Goal: Task Accomplishment & Management: Complete application form

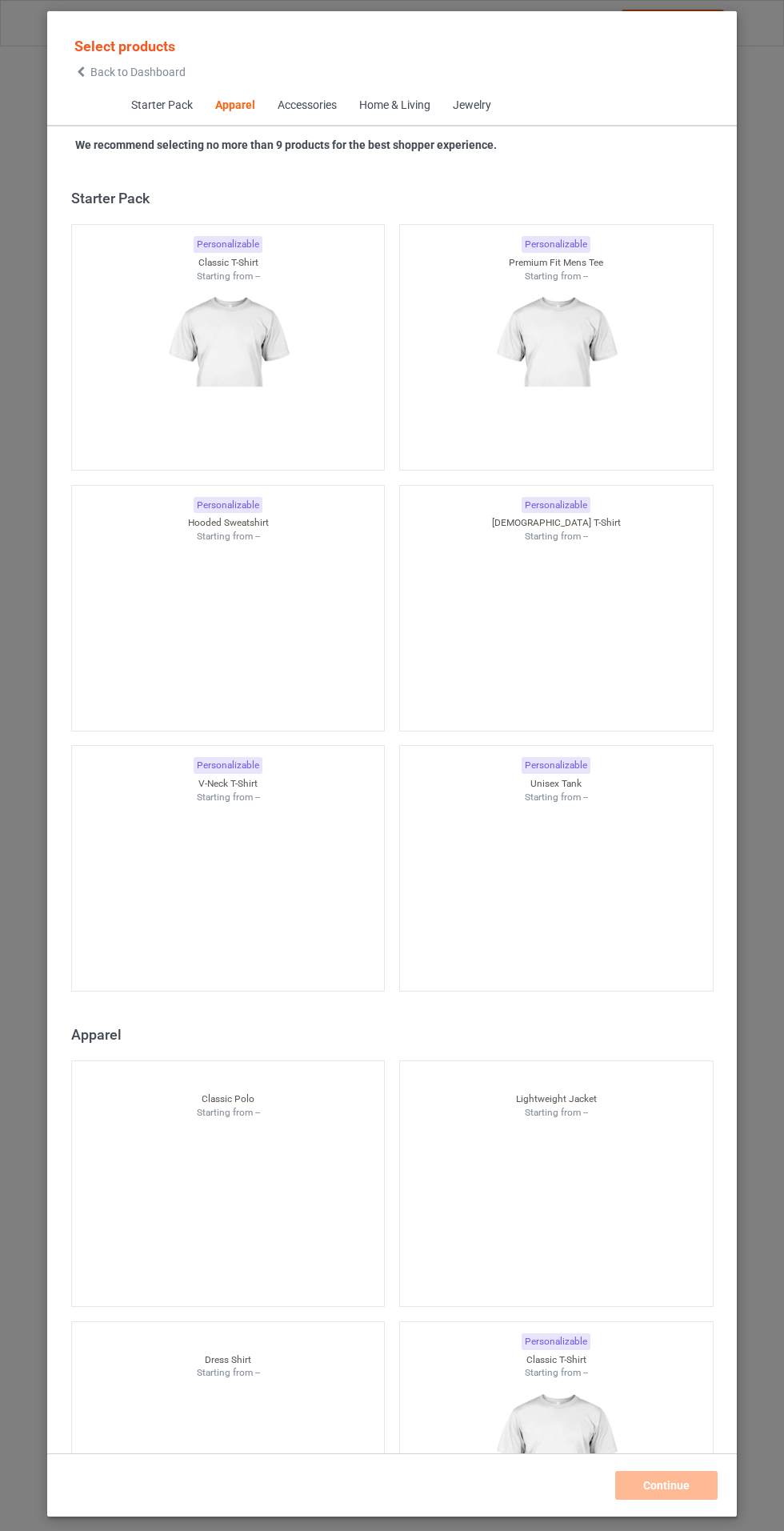
scroll to position [856, 0]
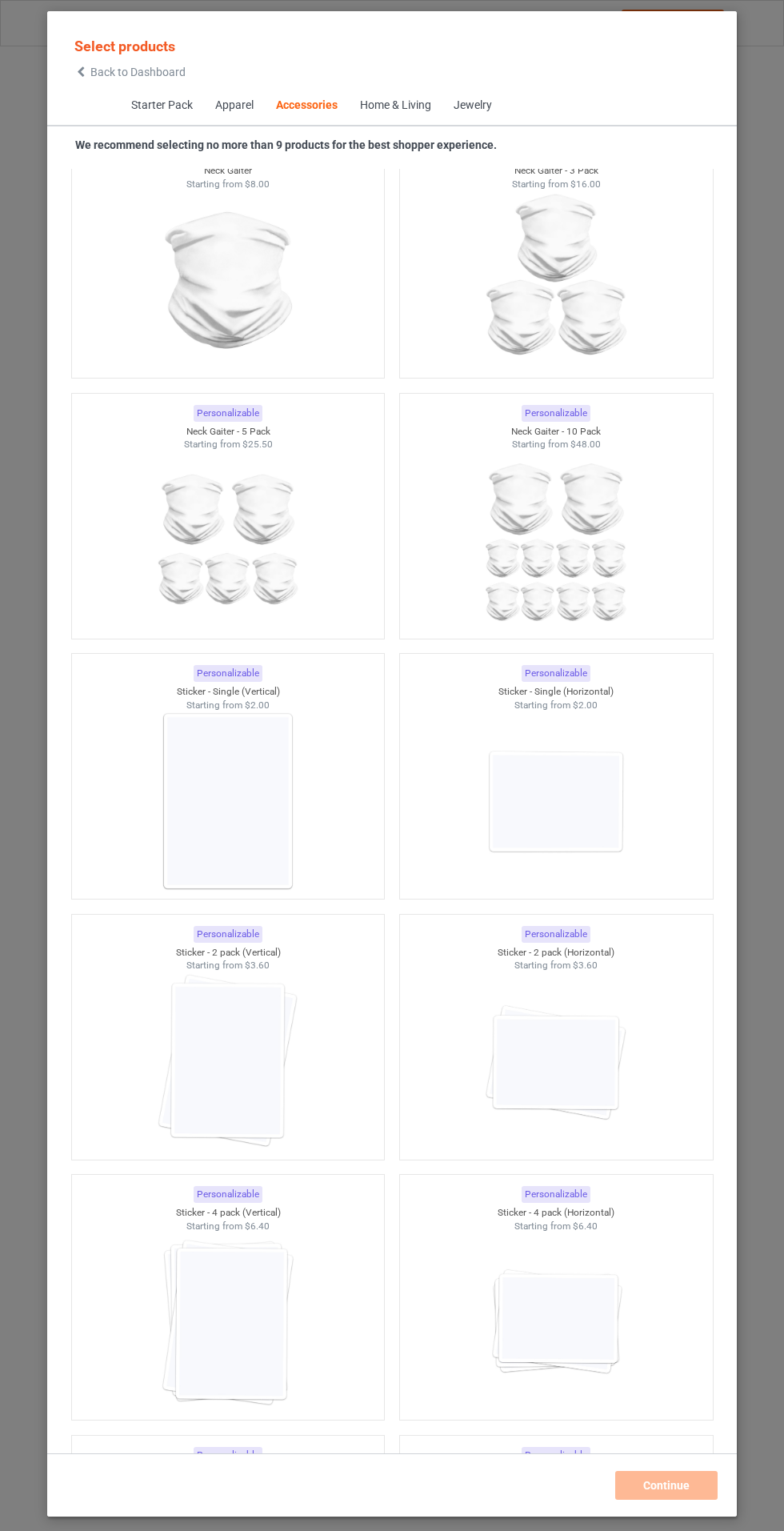
scroll to position [10090, 0]
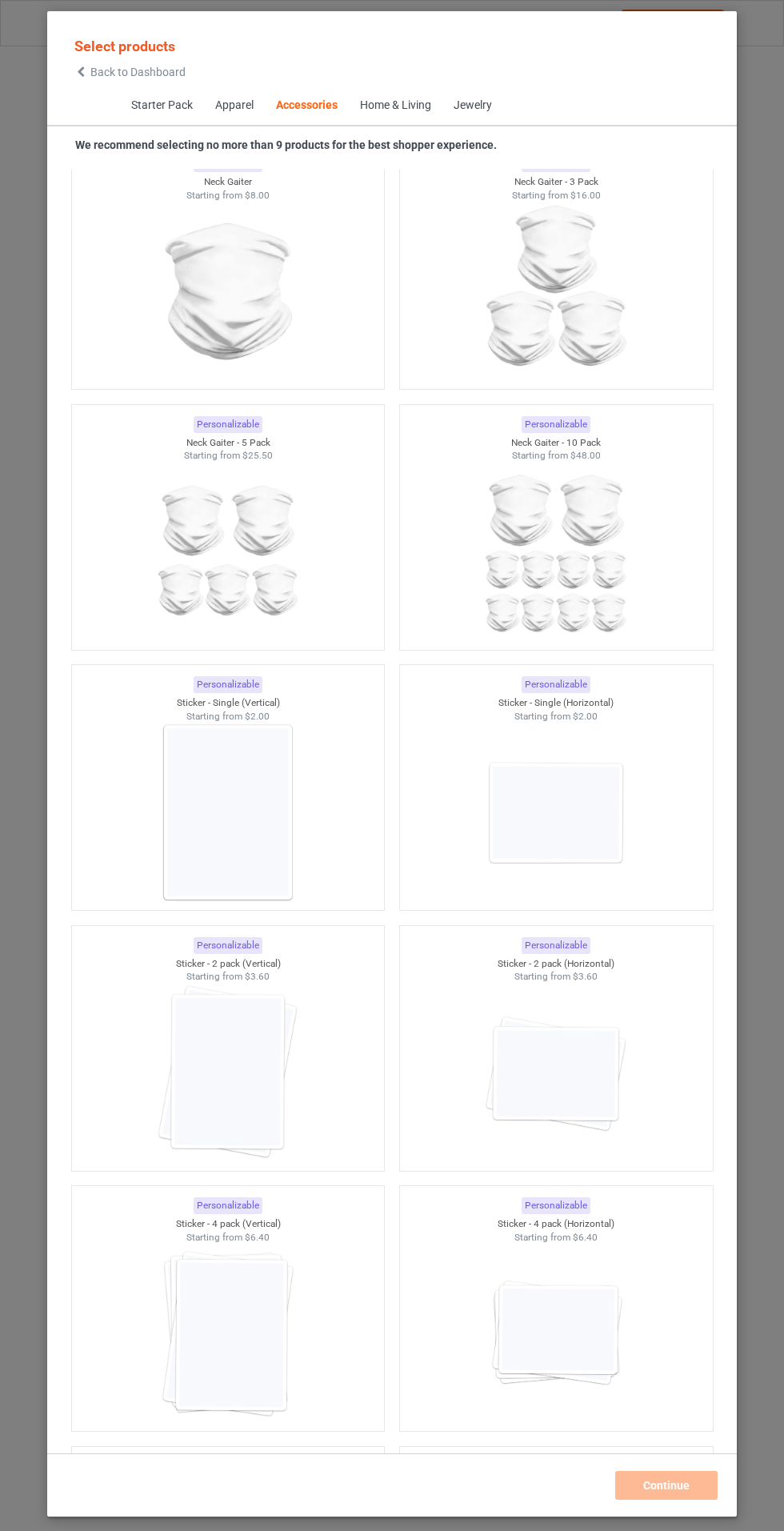
click at [609, 853] on img at bounding box center [556, 812] width 144 height 179
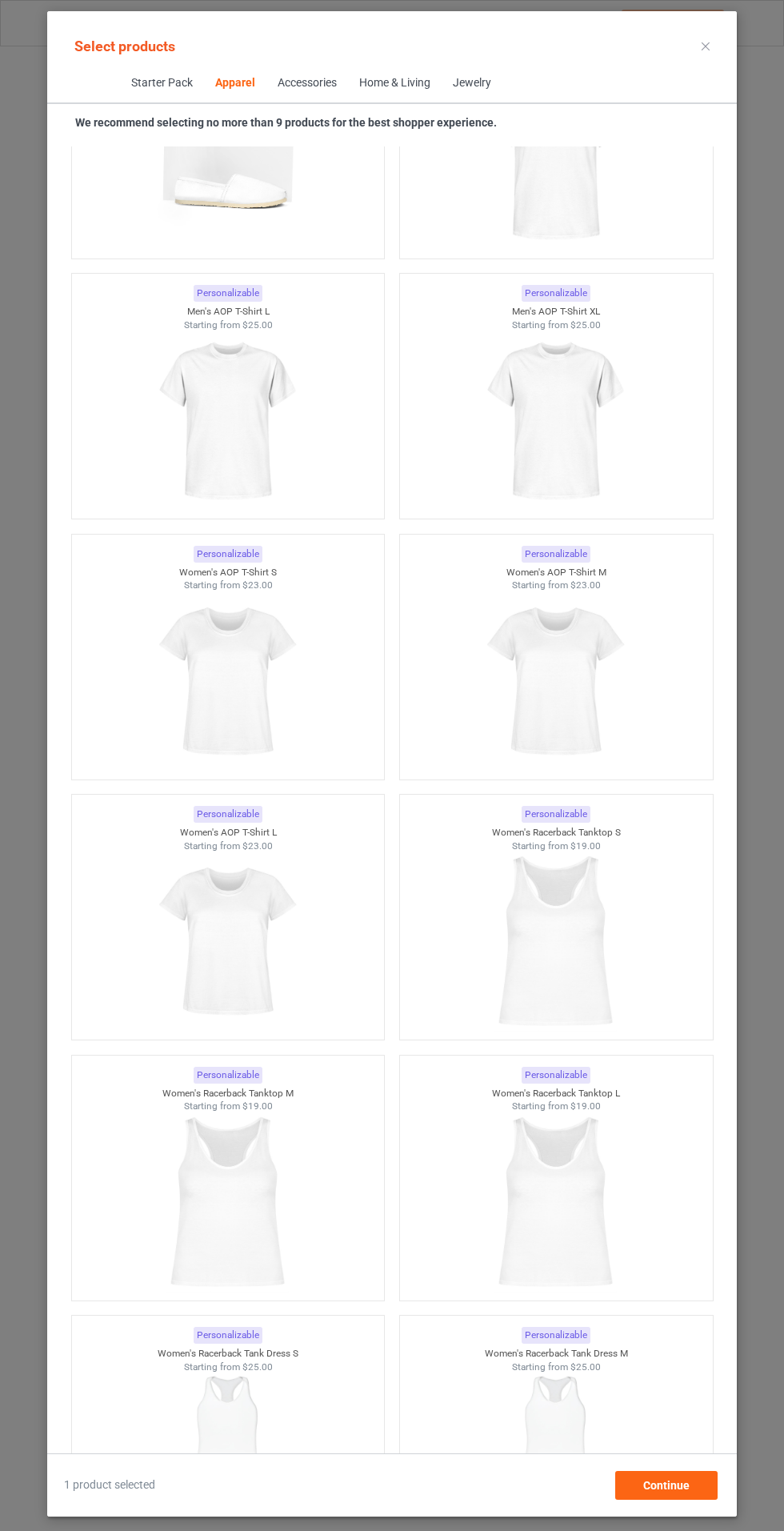
scroll to position [3753, 0]
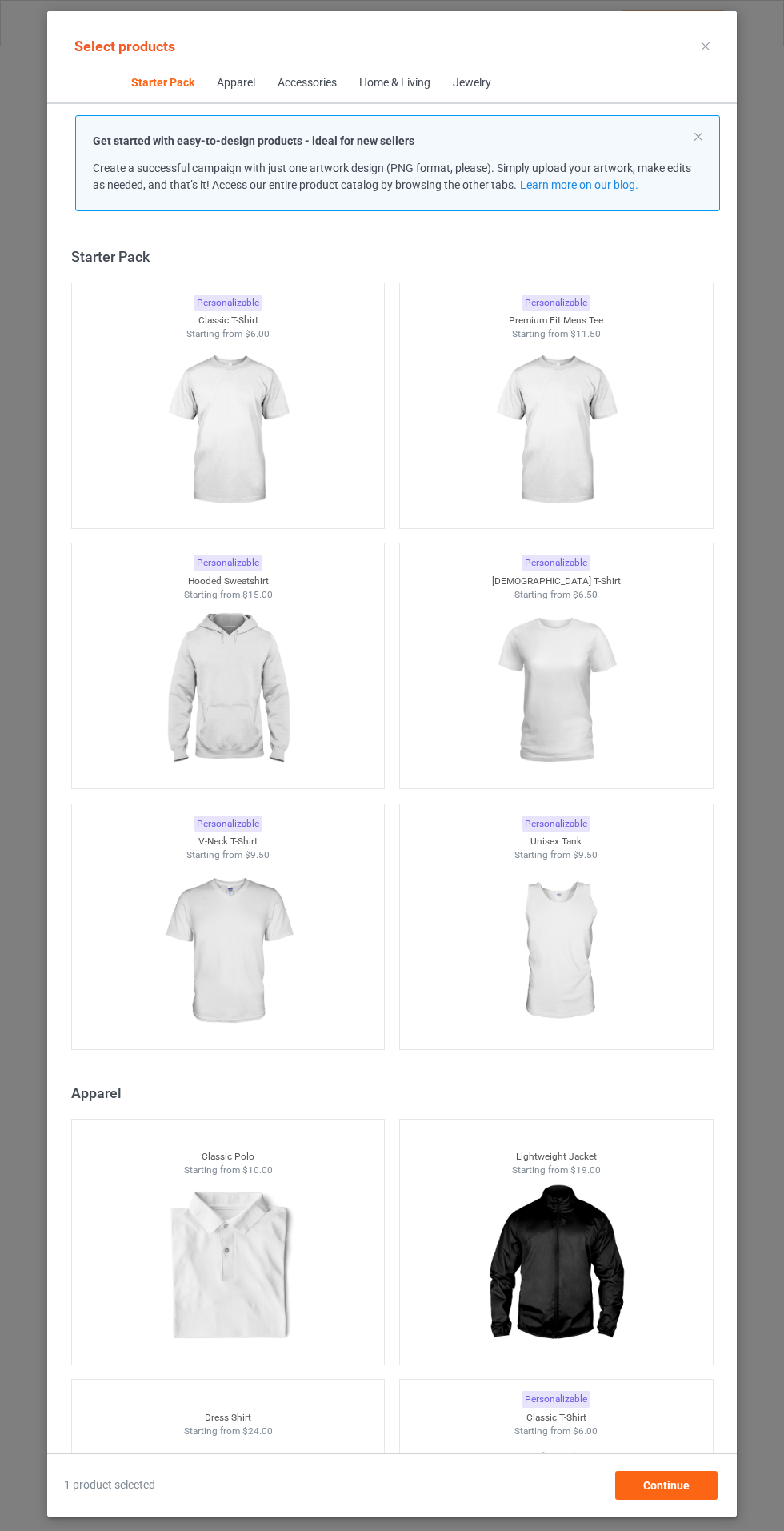
click at [289, 390] on img at bounding box center [228, 431] width 144 height 179
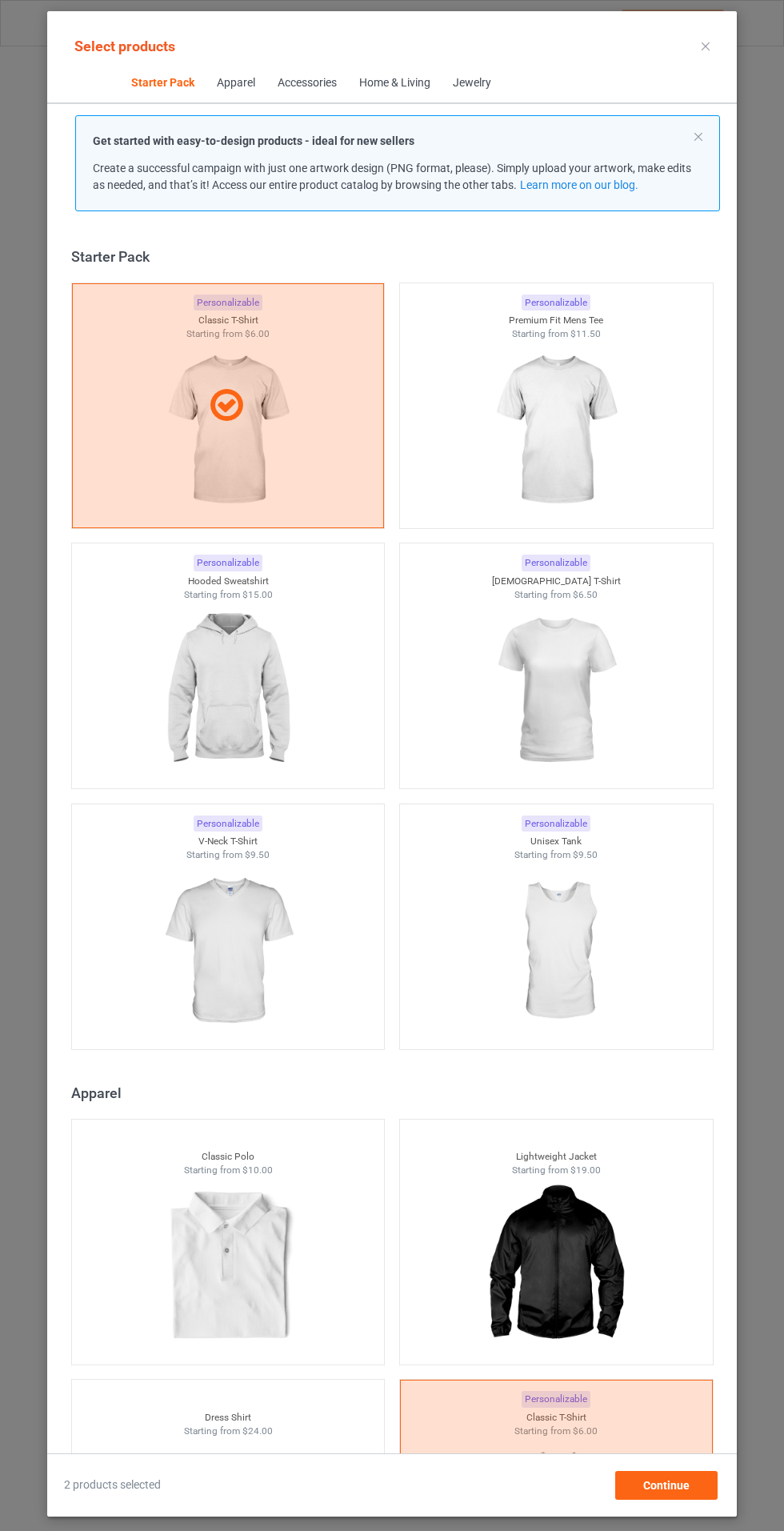
click at [580, 378] on img at bounding box center [556, 431] width 144 height 179
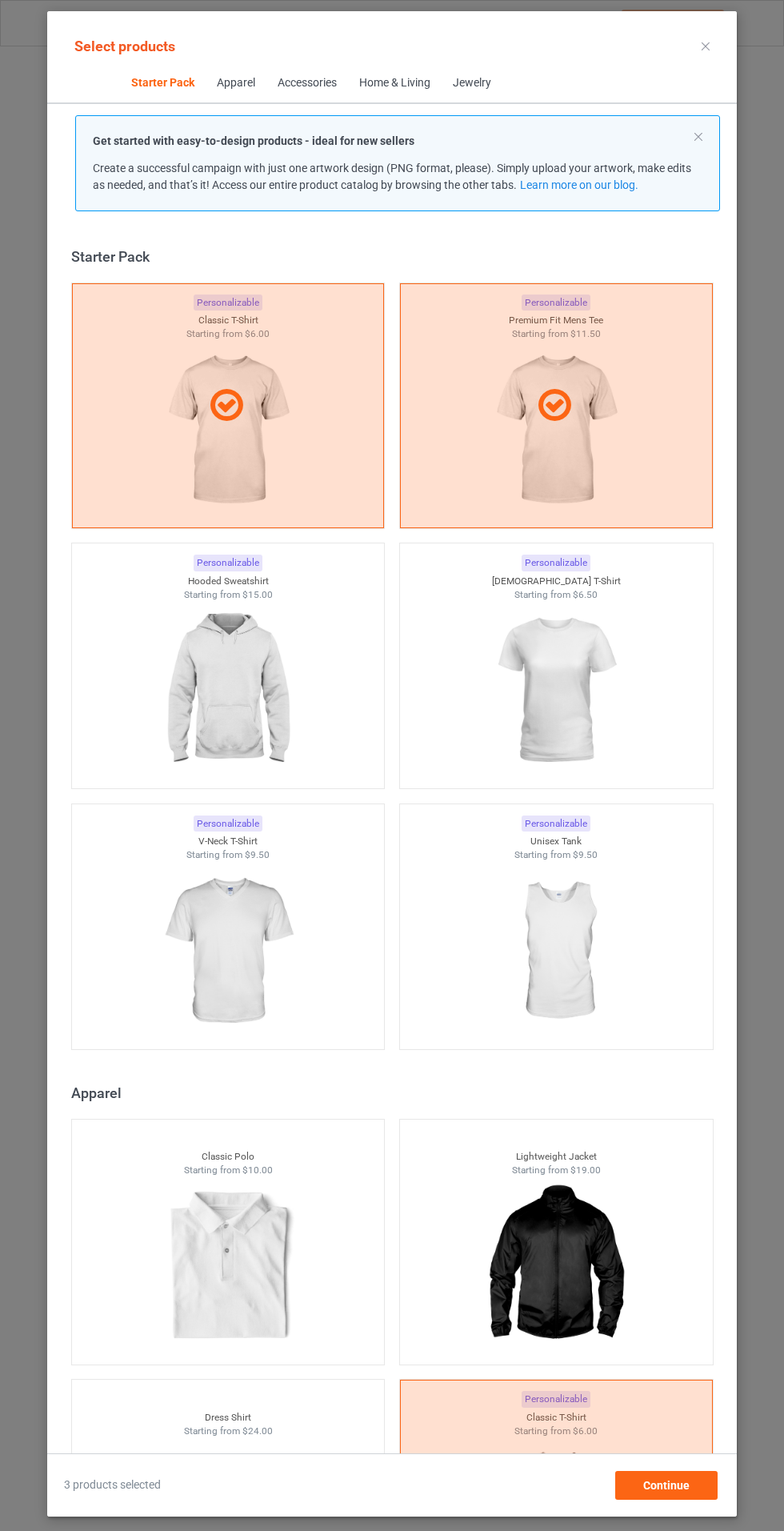
click at [590, 670] on img at bounding box center [556, 691] width 144 height 179
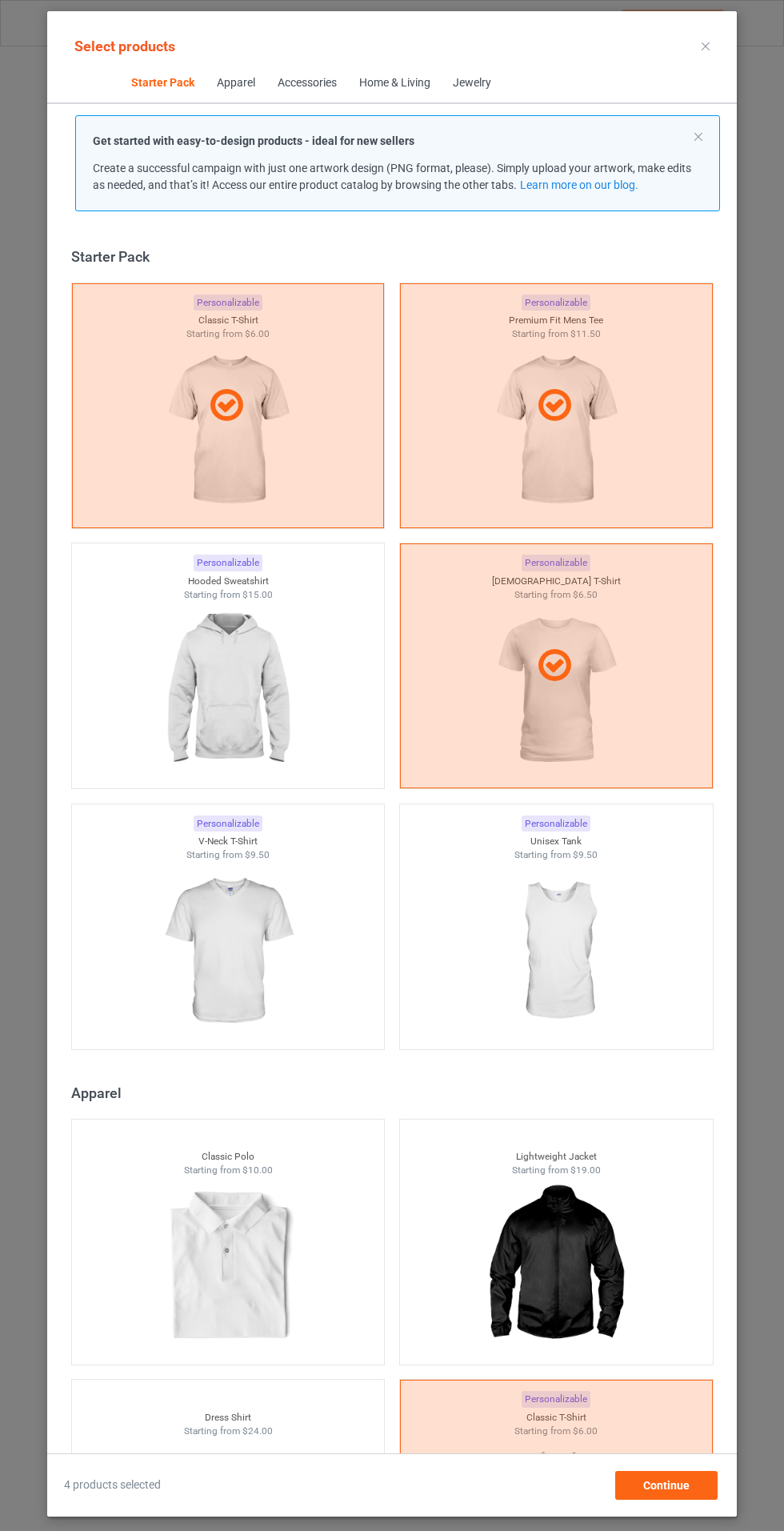
click at [249, 913] on img at bounding box center [228, 952] width 144 height 179
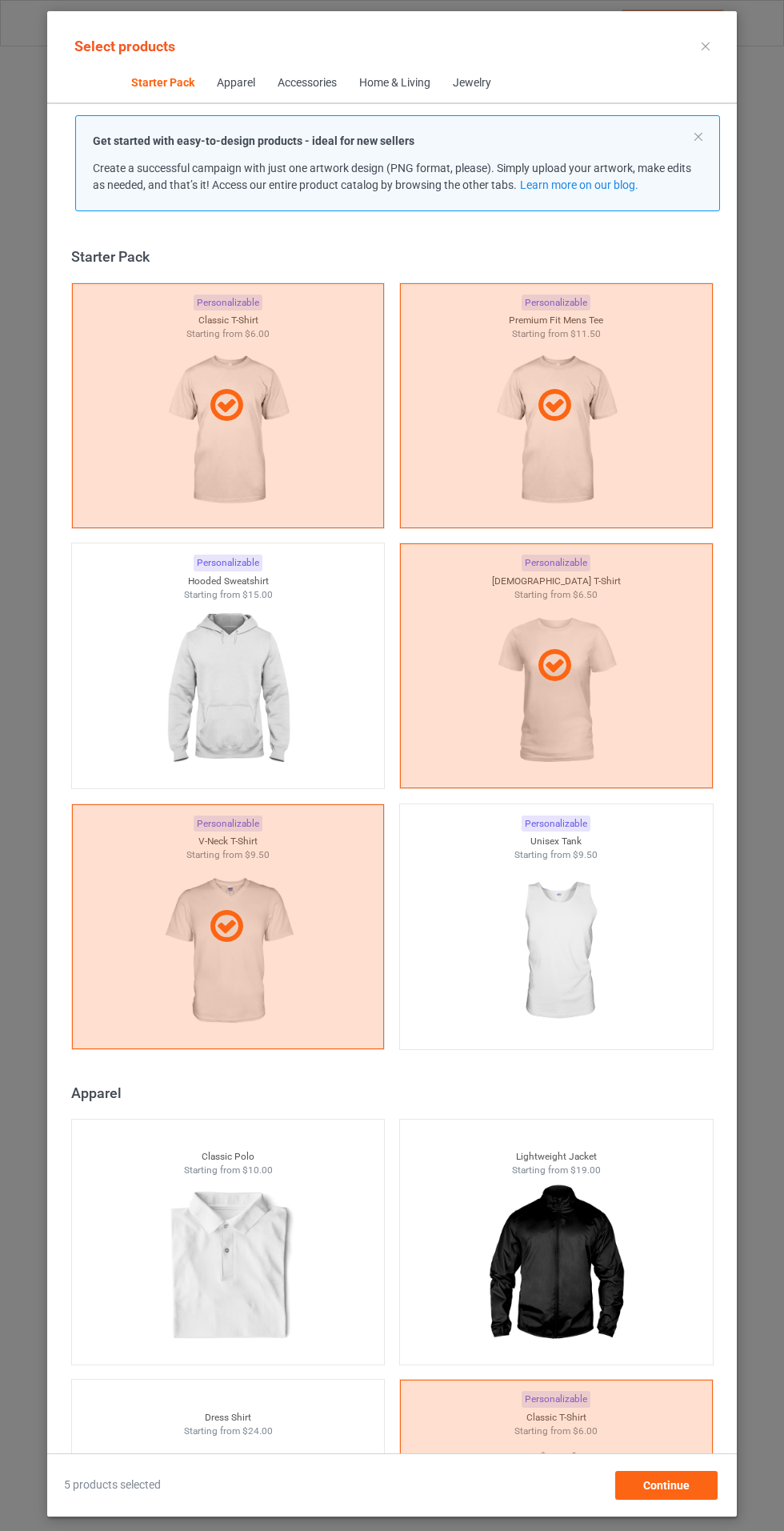
click at [276, 685] on img at bounding box center [228, 691] width 144 height 179
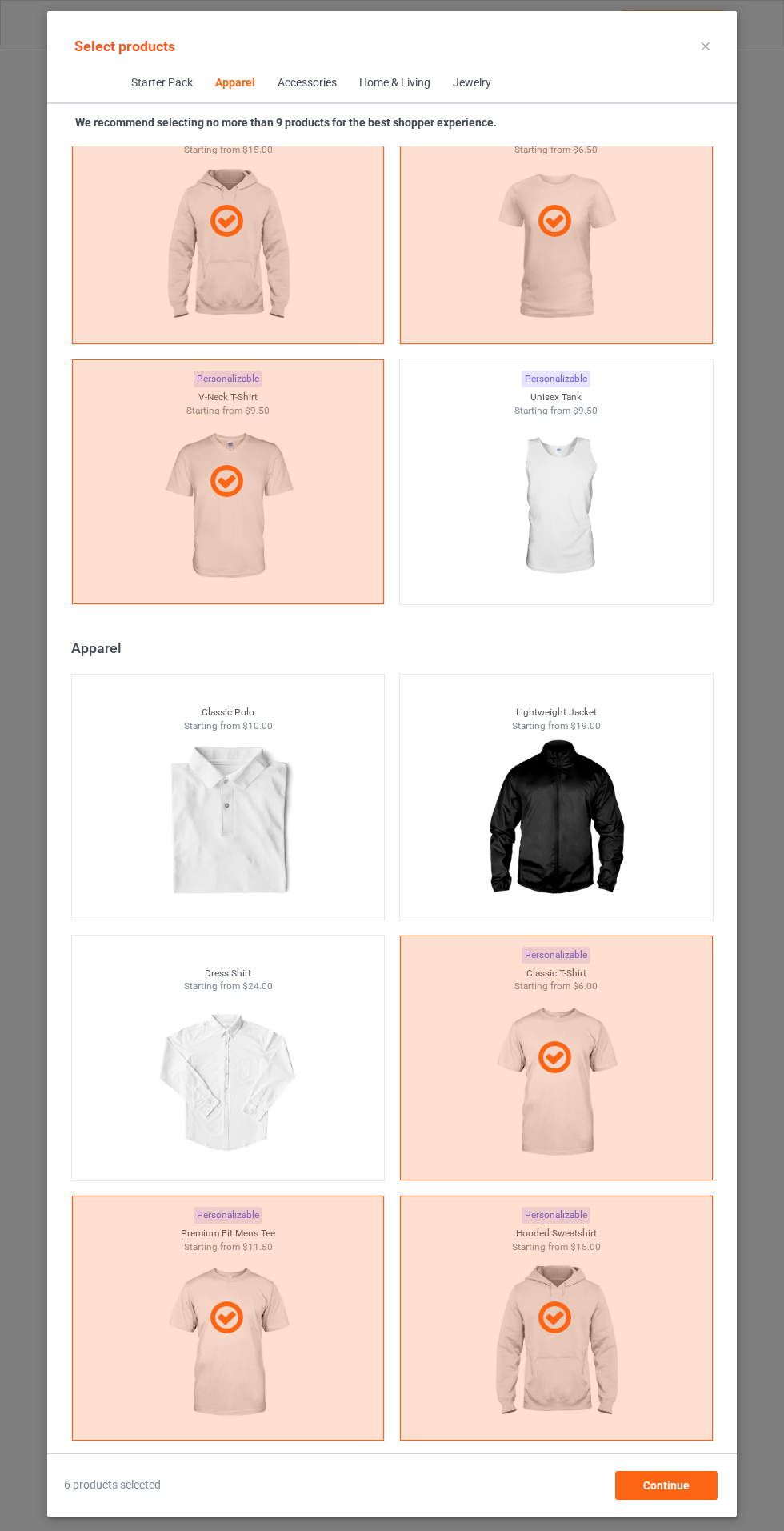
scroll to position [1145, 0]
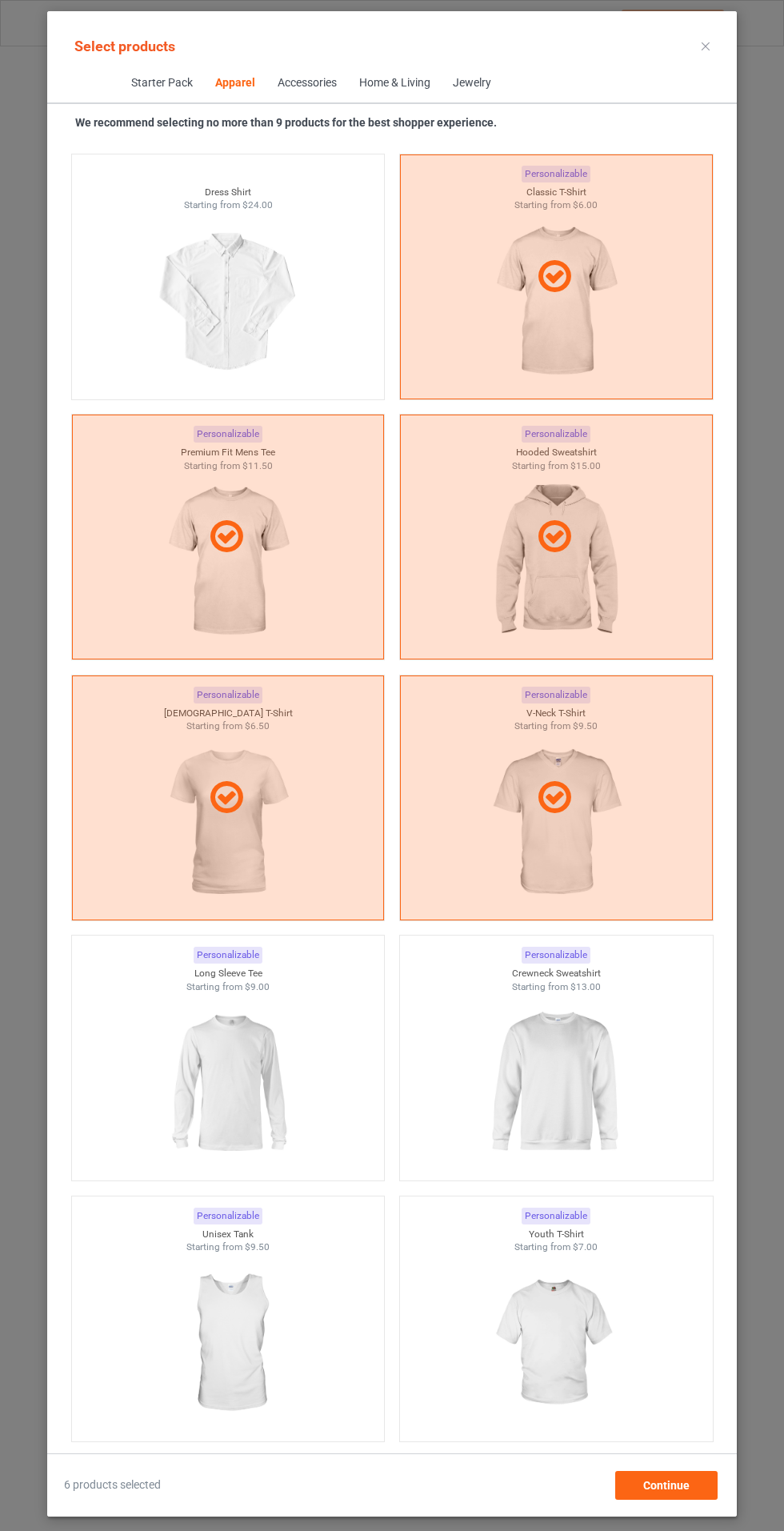
click at [263, 1043] on img at bounding box center [228, 1083] width 144 height 179
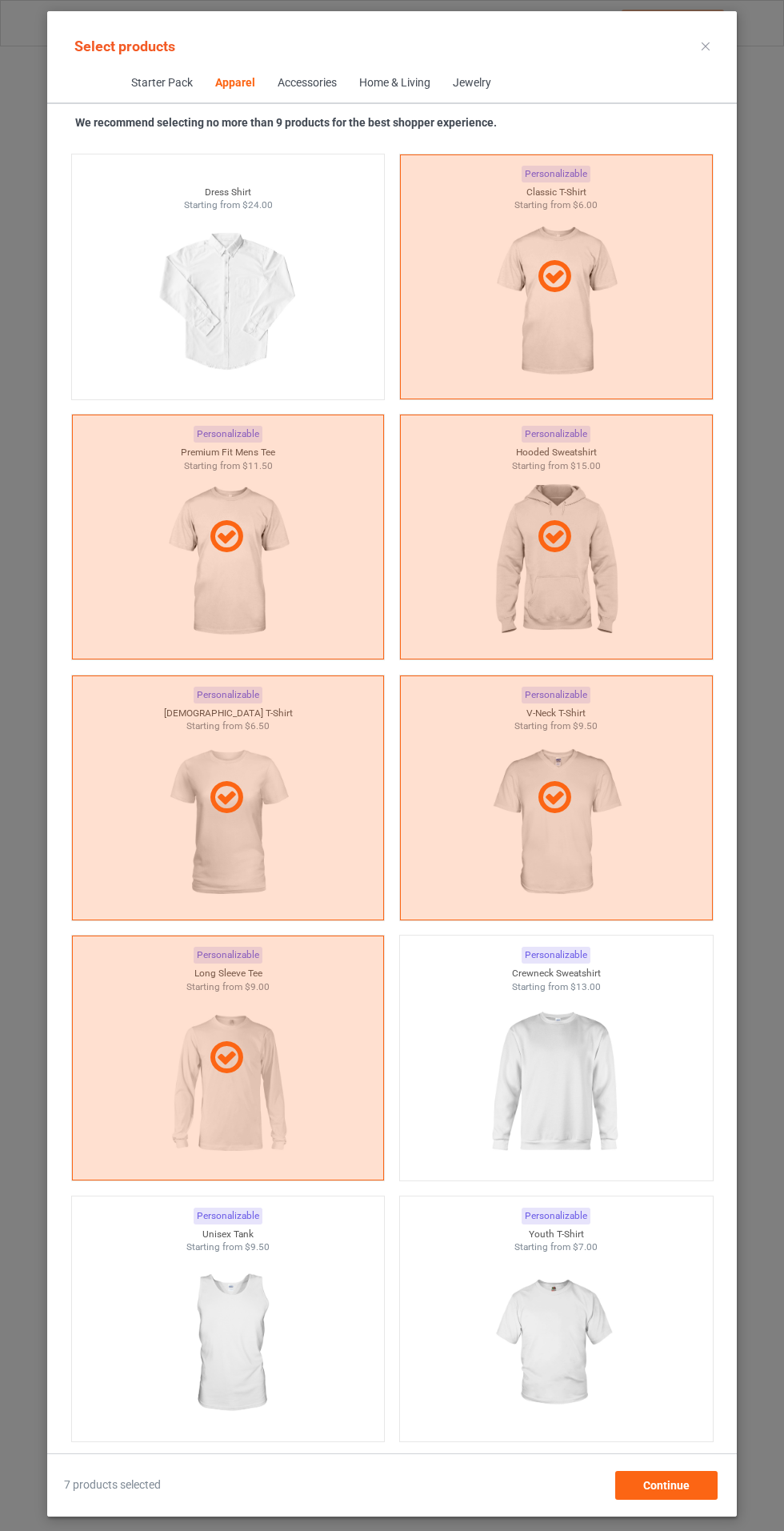
click at [576, 1029] on img at bounding box center [556, 1083] width 144 height 179
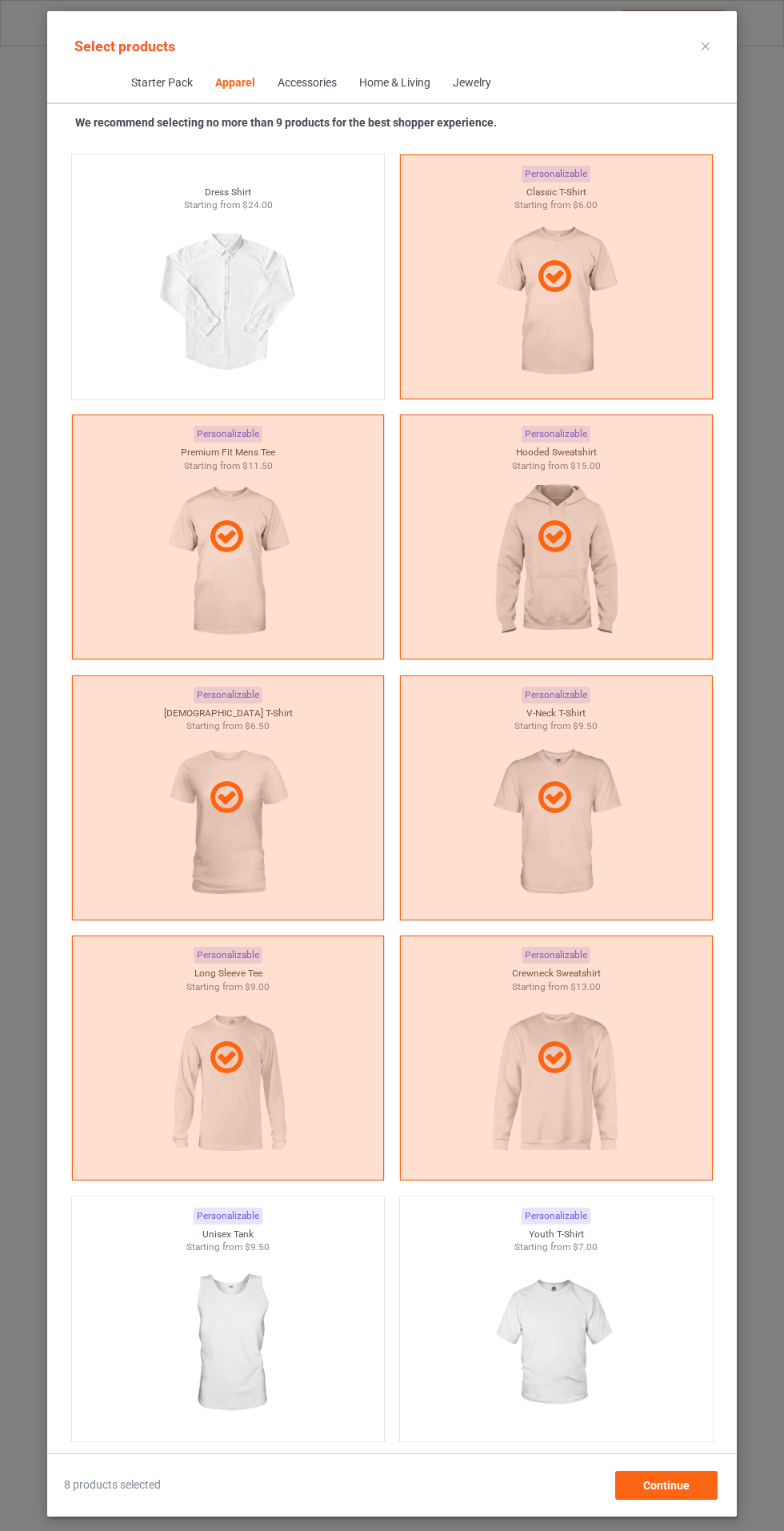
click at [593, 1332] on img at bounding box center [556, 1344] width 144 height 179
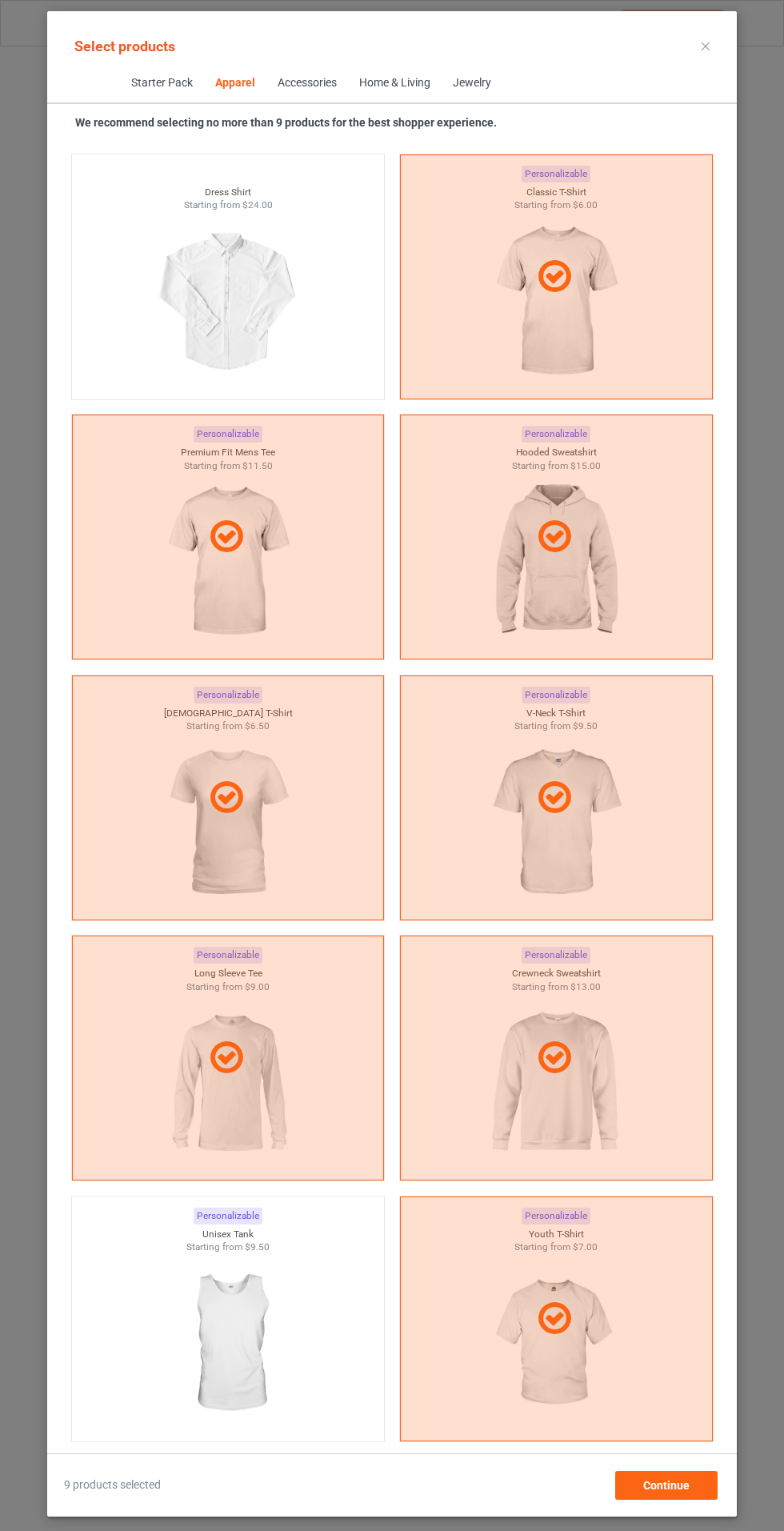
click at [705, 46] on icon at bounding box center [705, 46] width 8 height 8
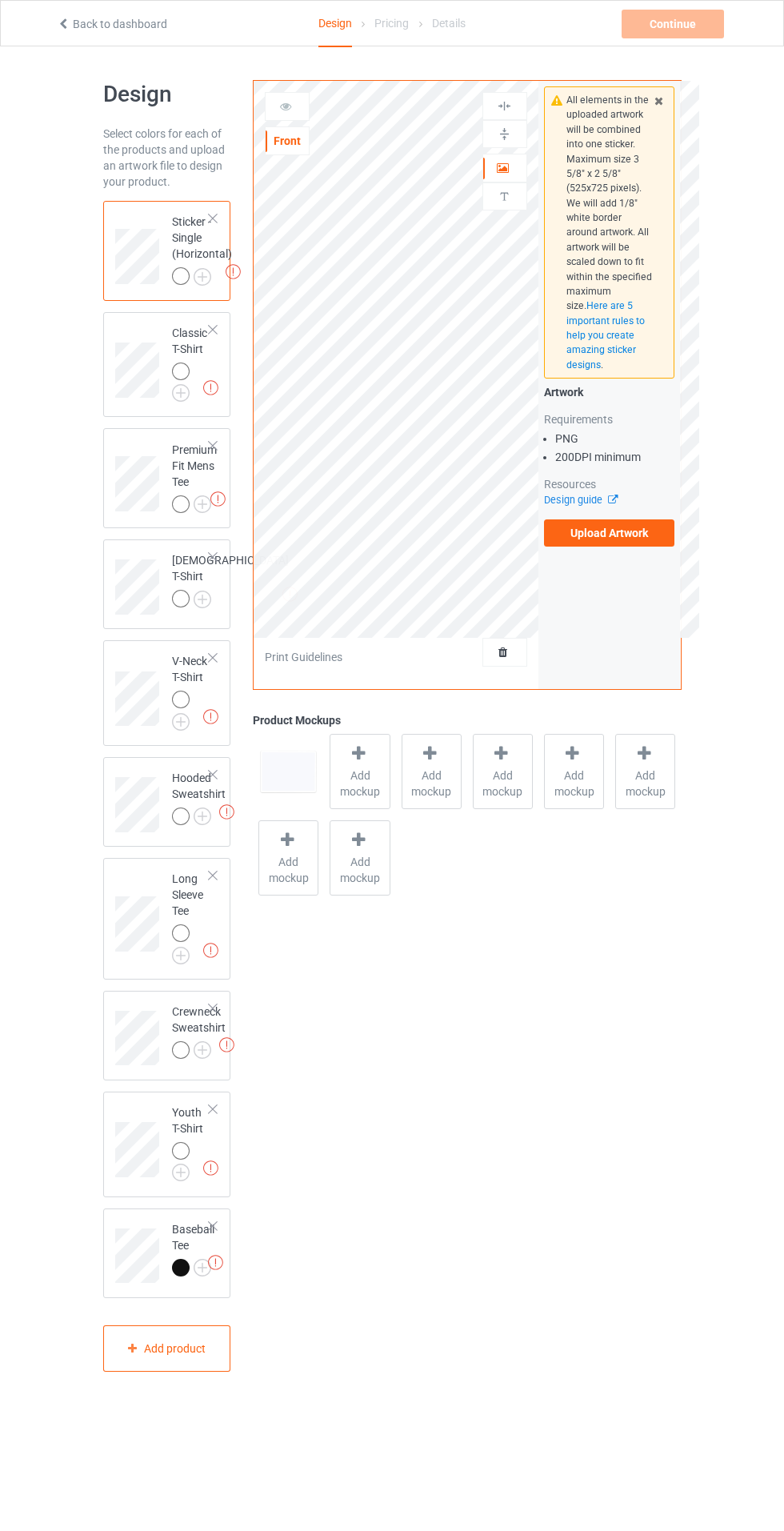
click at [0, 0] on img at bounding box center [0, 0] width 0 height 0
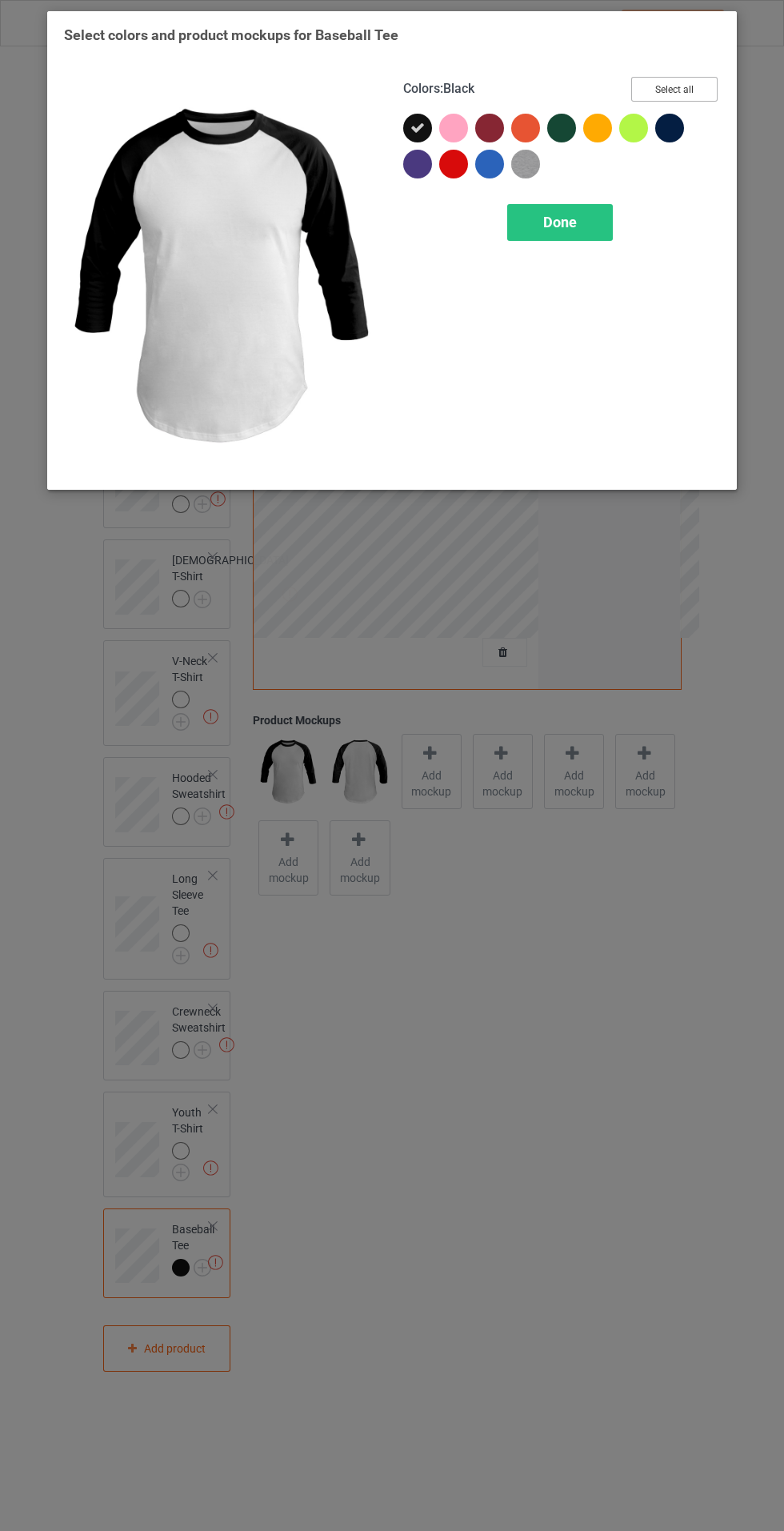
click at [705, 84] on button "Select all" at bounding box center [674, 89] width 87 height 25
click at [586, 224] on div "Done" at bounding box center [560, 222] width 106 height 37
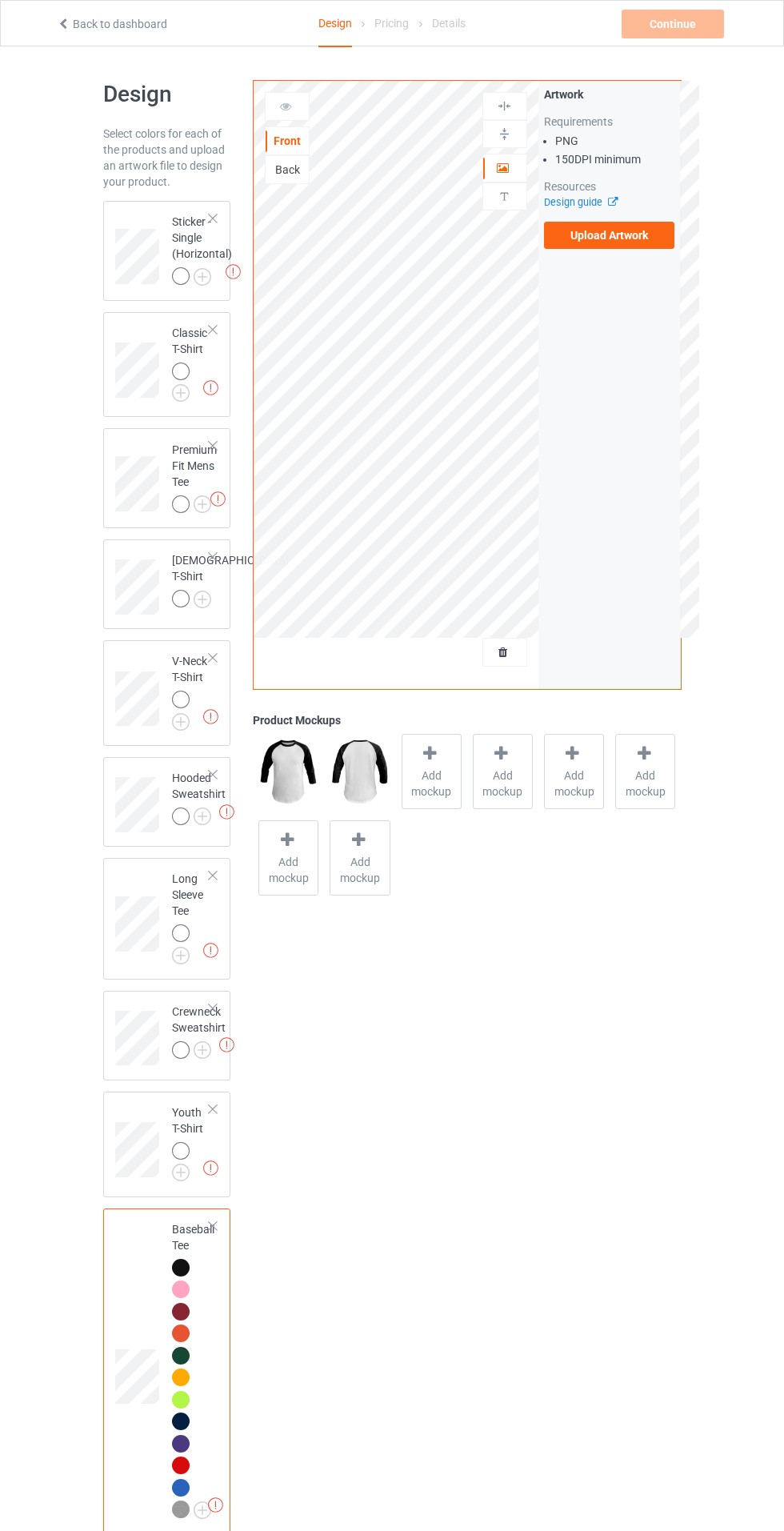
click at [0, 0] on img at bounding box center [0, 0] width 0 height 0
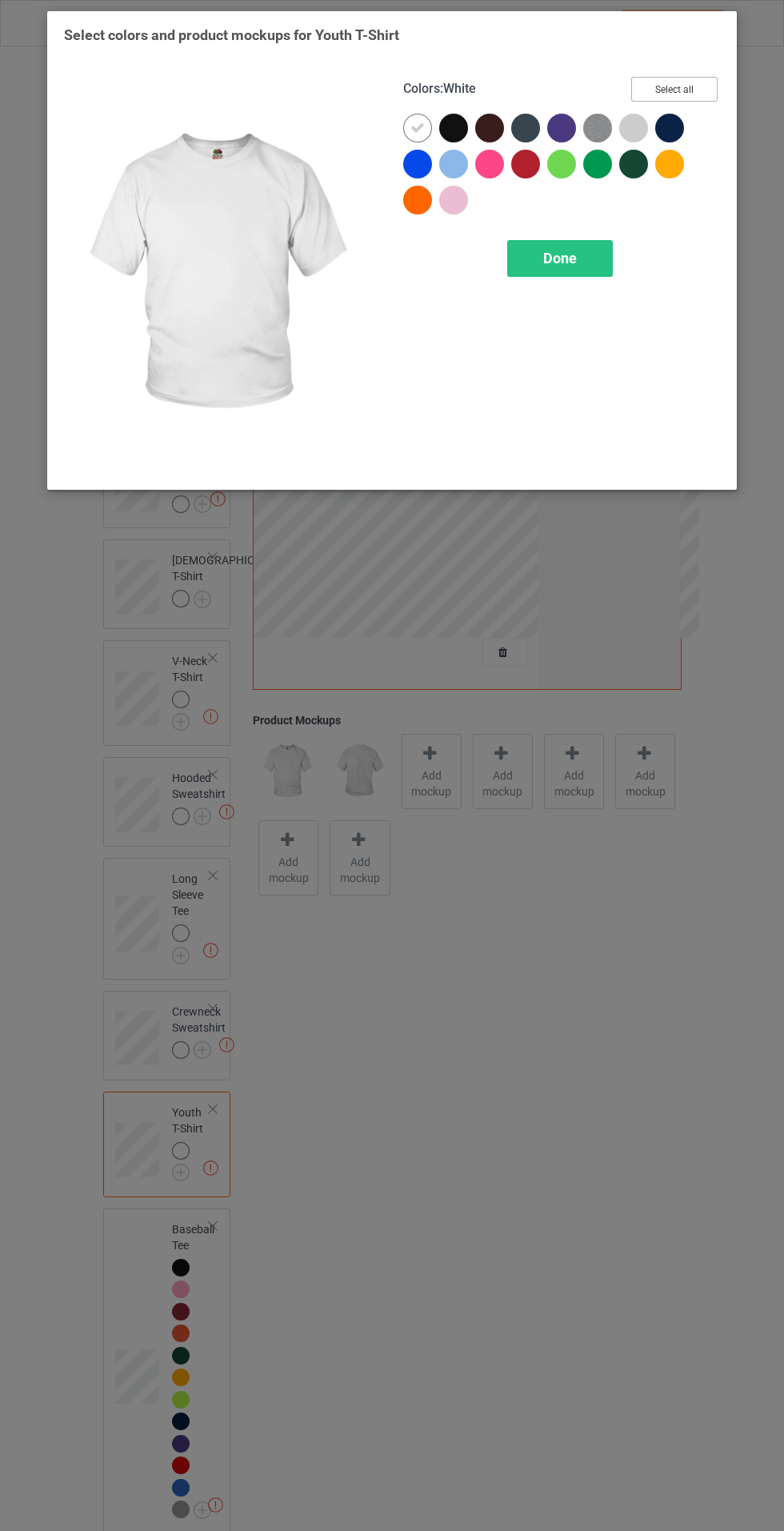
click at [707, 79] on button "Select all" at bounding box center [674, 89] width 87 height 25
click at [605, 242] on div "Done" at bounding box center [560, 258] width 106 height 37
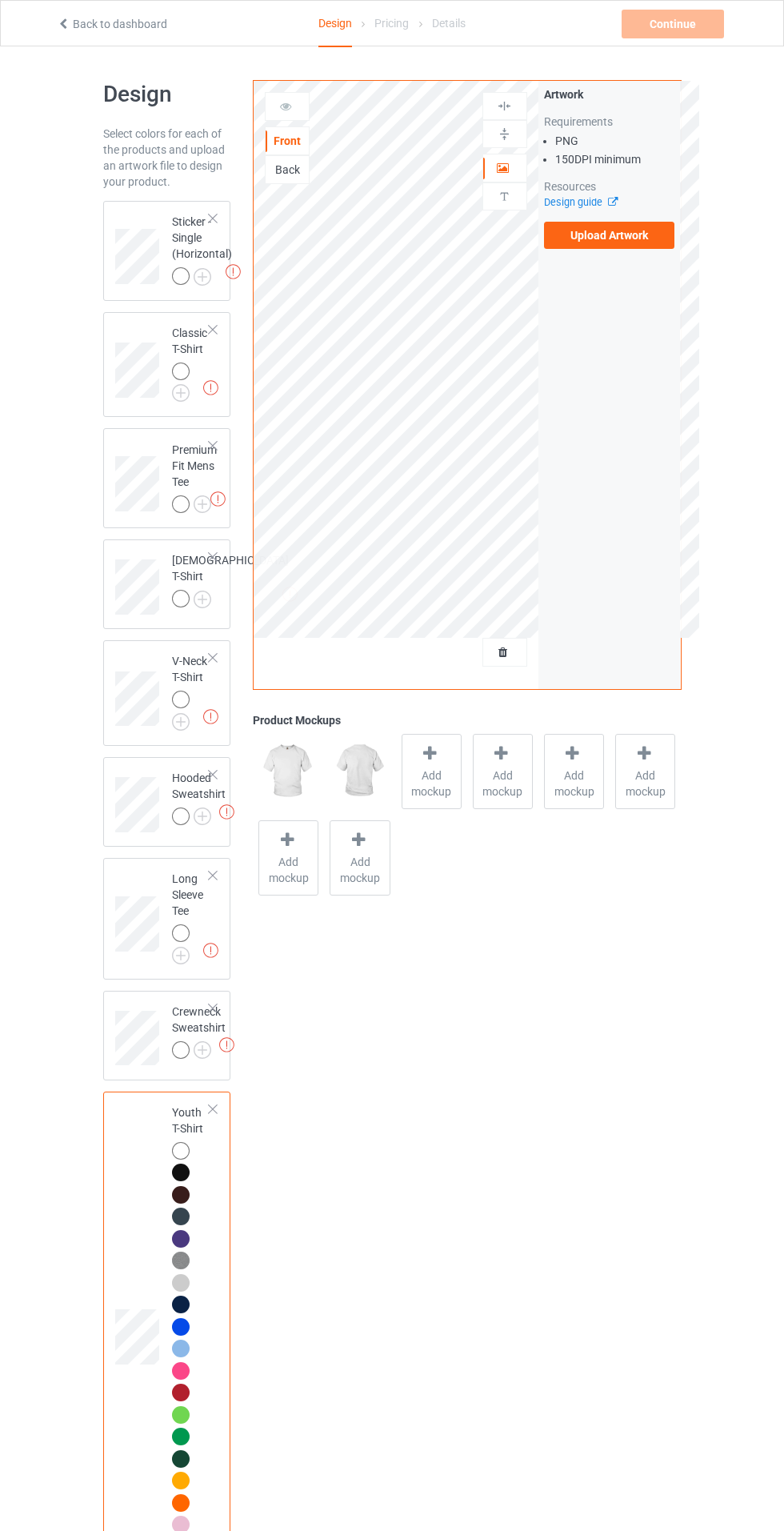
click at [0, 0] on img at bounding box center [0, 0] width 0 height 0
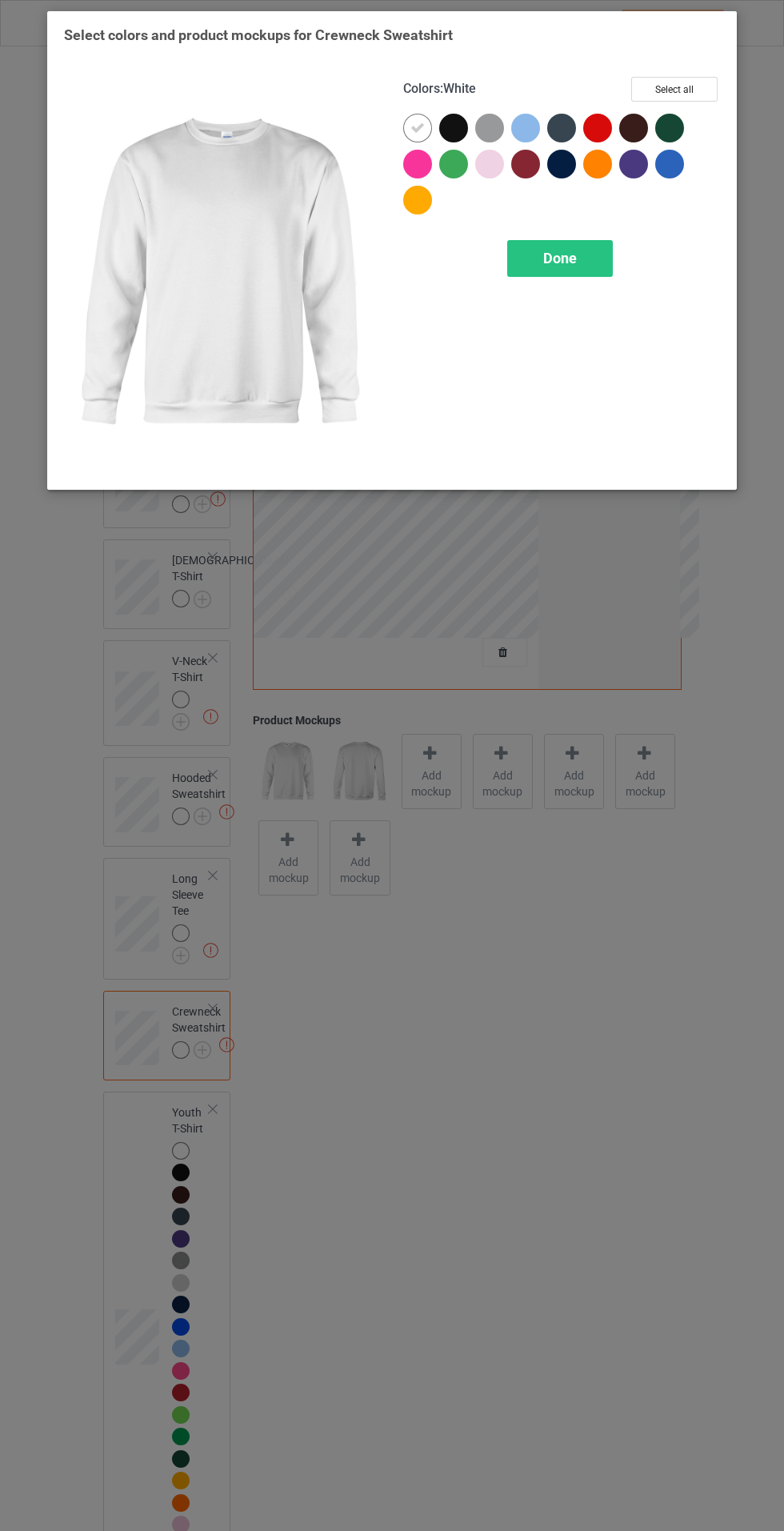
click at [687, 53] on div "Select colors and product mockups for Crewneck Sweatshirt Colors : White Select…" at bounding box center [392, 255] width 656 height 459
click at [558, 304] on div "Colors : White Select all Done" at bounding box center [562, 275] width 340 height 418
click at [681, 123] on div at bounding box center [669, 128] width 29 height 29
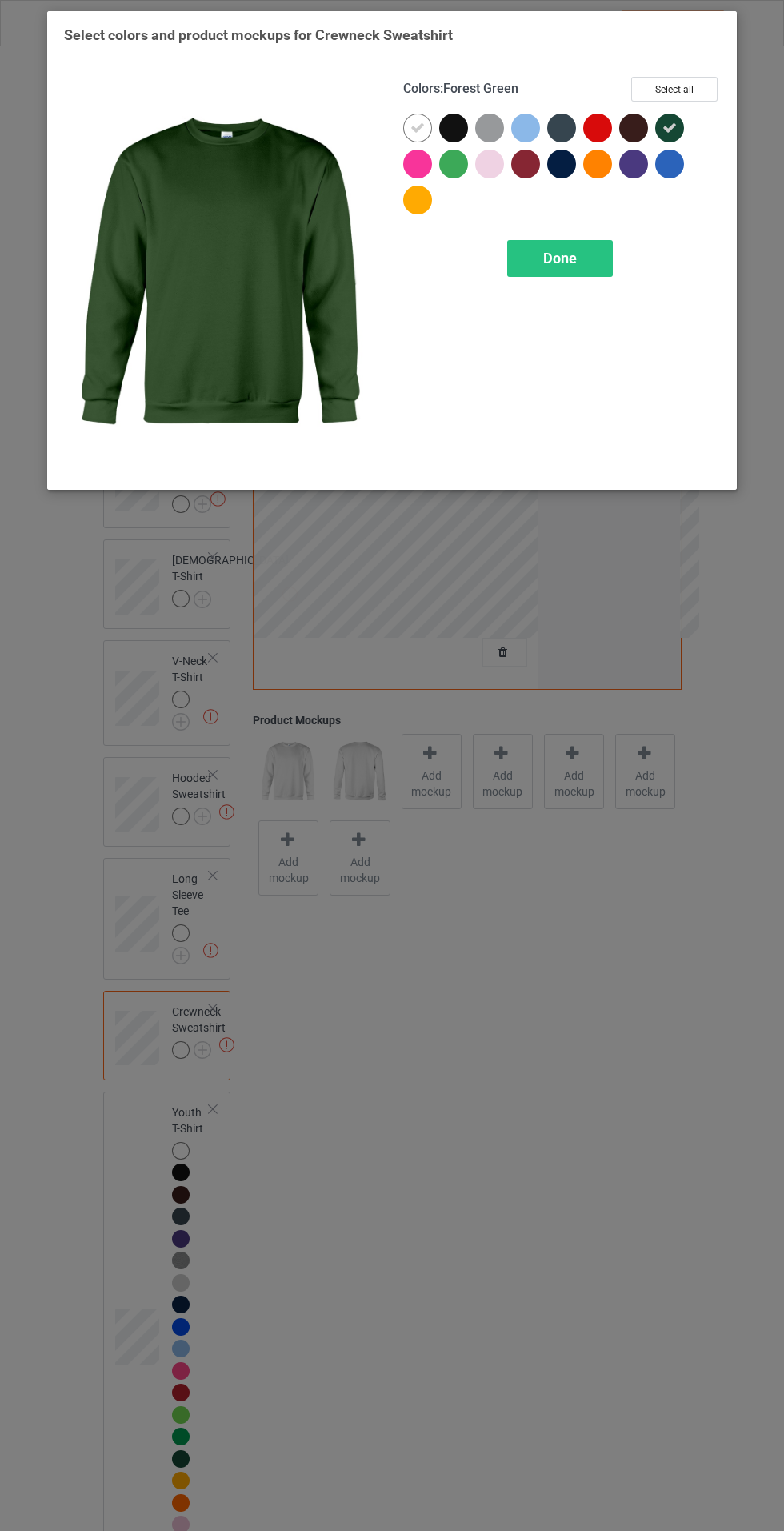
click at [687, 130] on div at bounding box center [673, 131] width 36 height 36
click at [683, 85] on button "Select all" at bounding box center [674, 89] width 87 height 25
click at [581, 251] on div "Done" at bounding box center [560, 258] width 106 height 37
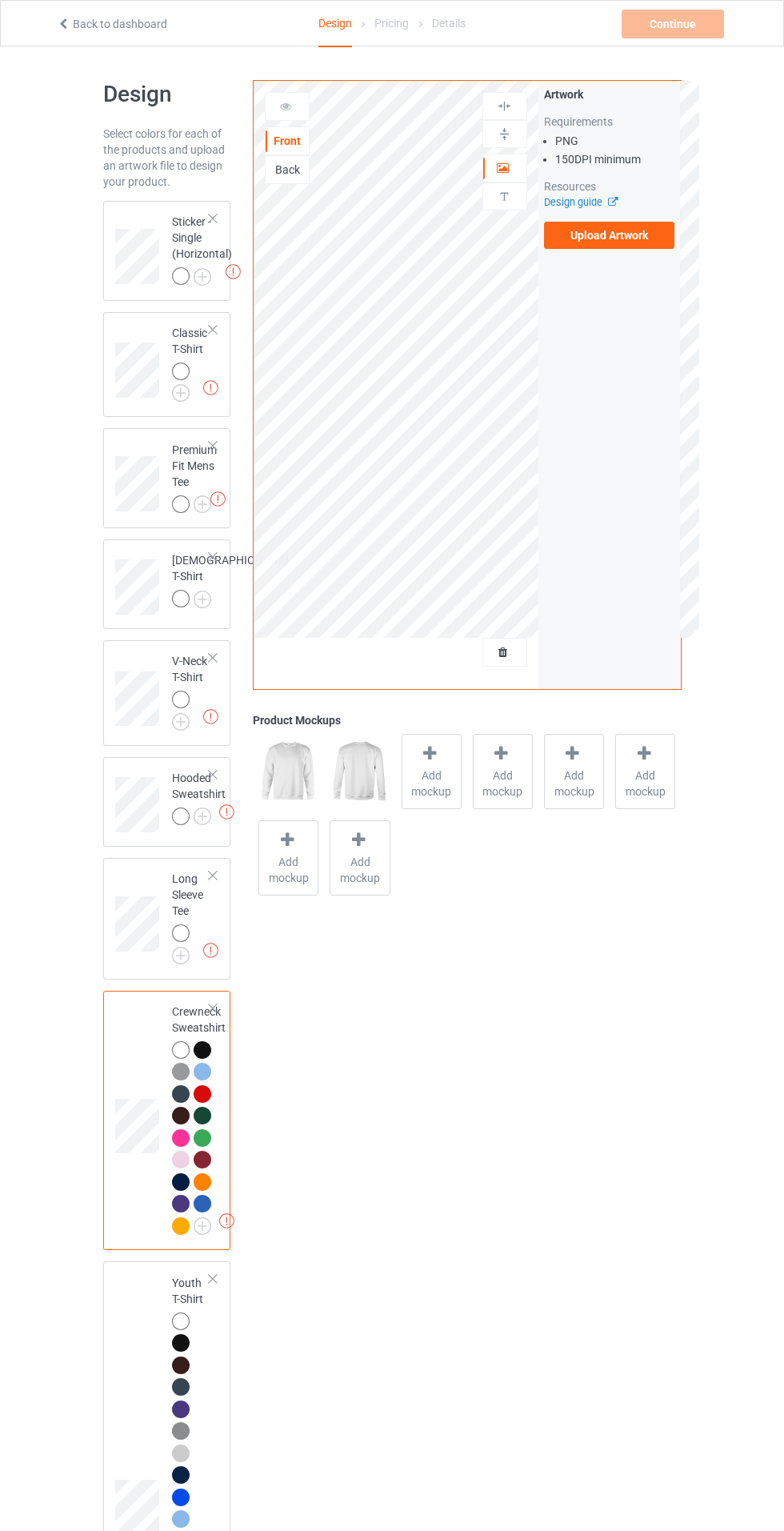
click at [0, 0] on img at bounding box center [0, 0] width 0 height 0
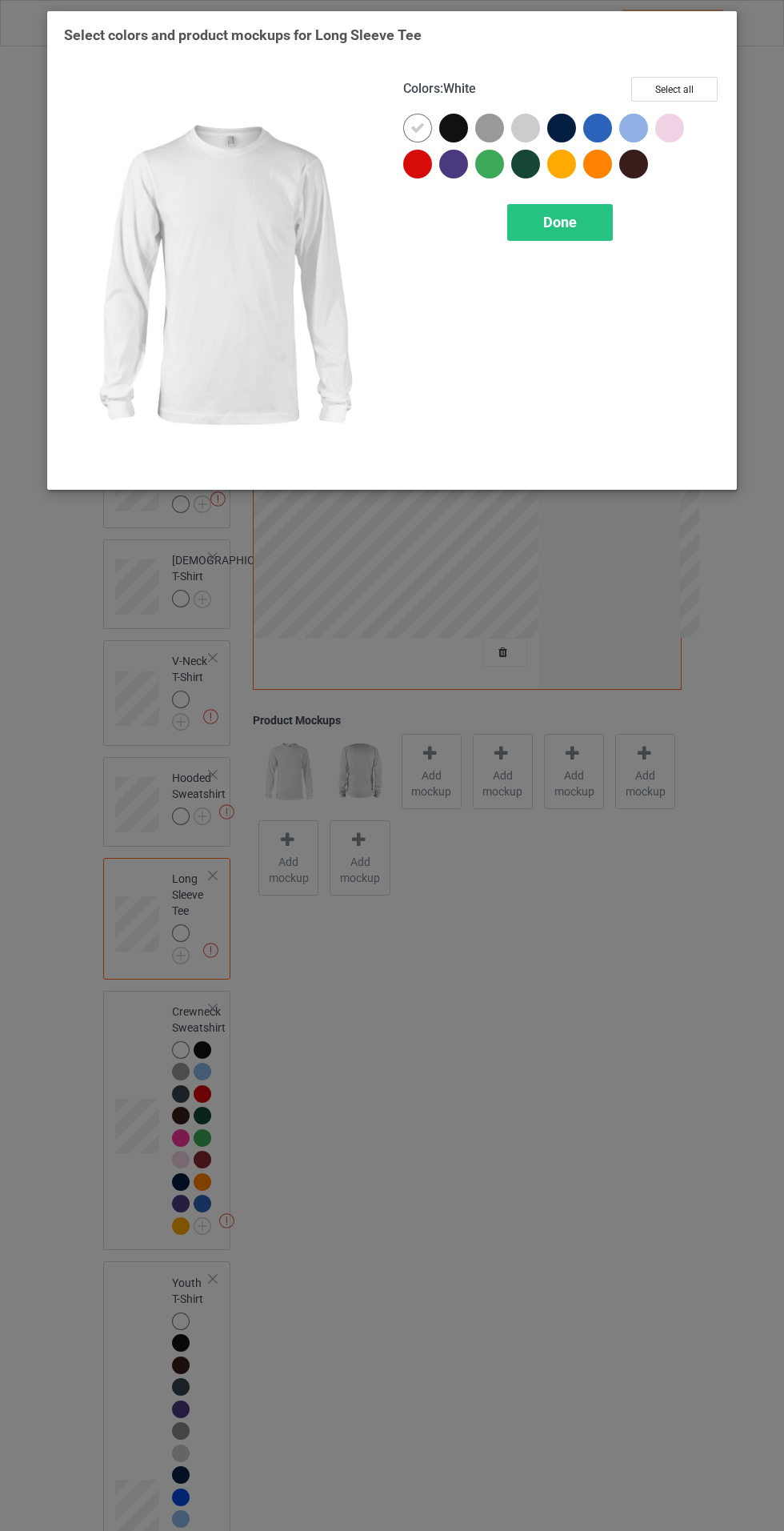
click at [691, 46] on div "Select colors and product mockups for Long Sleeve Tee Colors : White Select all…" at bounding box center [392, 255] width 656 height 459
click at [707, 88] on button "Select all" at bounding box center [674, 89] width 87 height 25
click at [597, 164] on icon at bounding box center [598, 164] width 14 height 14
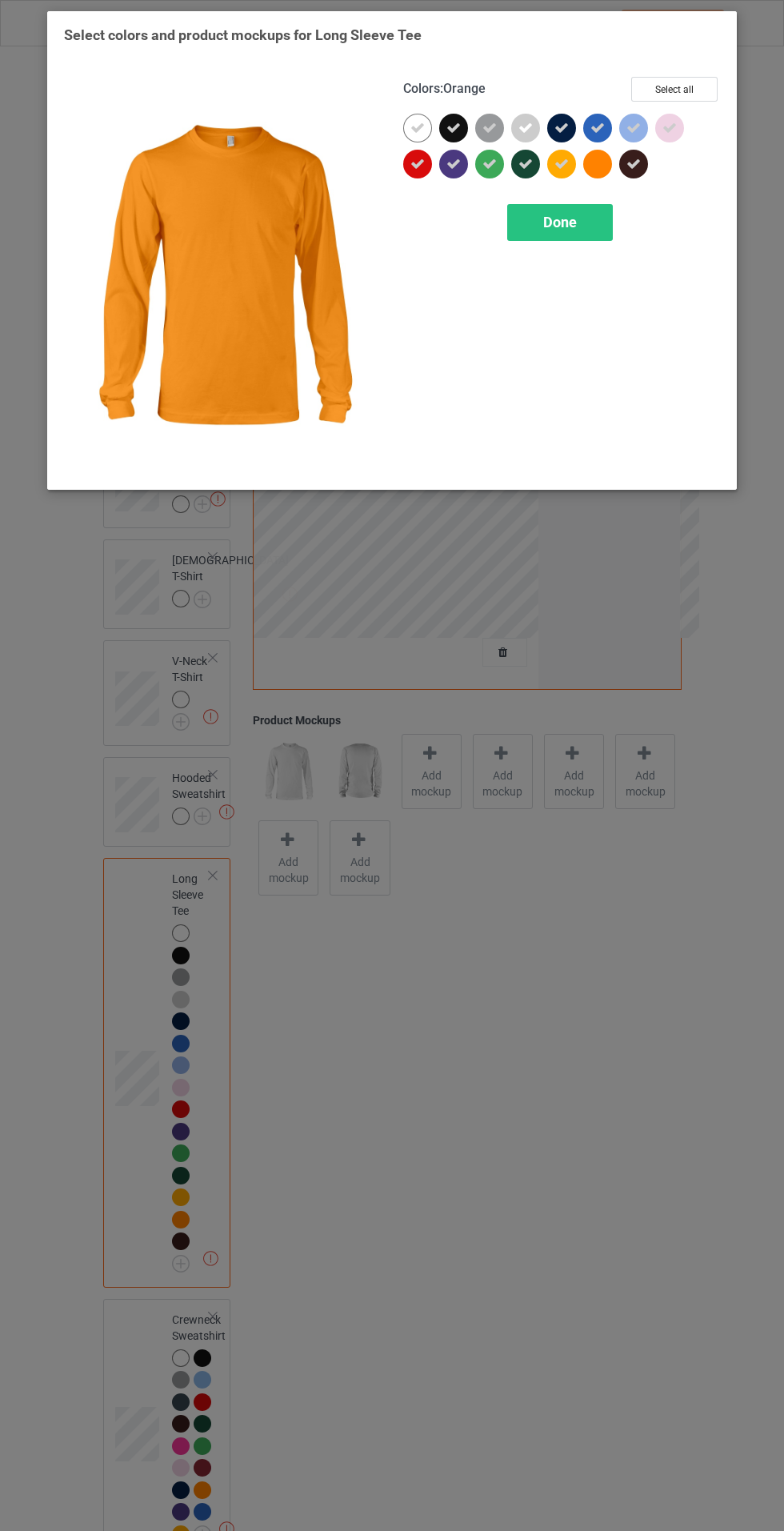
click at [584, 230] on div "Done" at bounding box center [560, 222] width 106 height 37
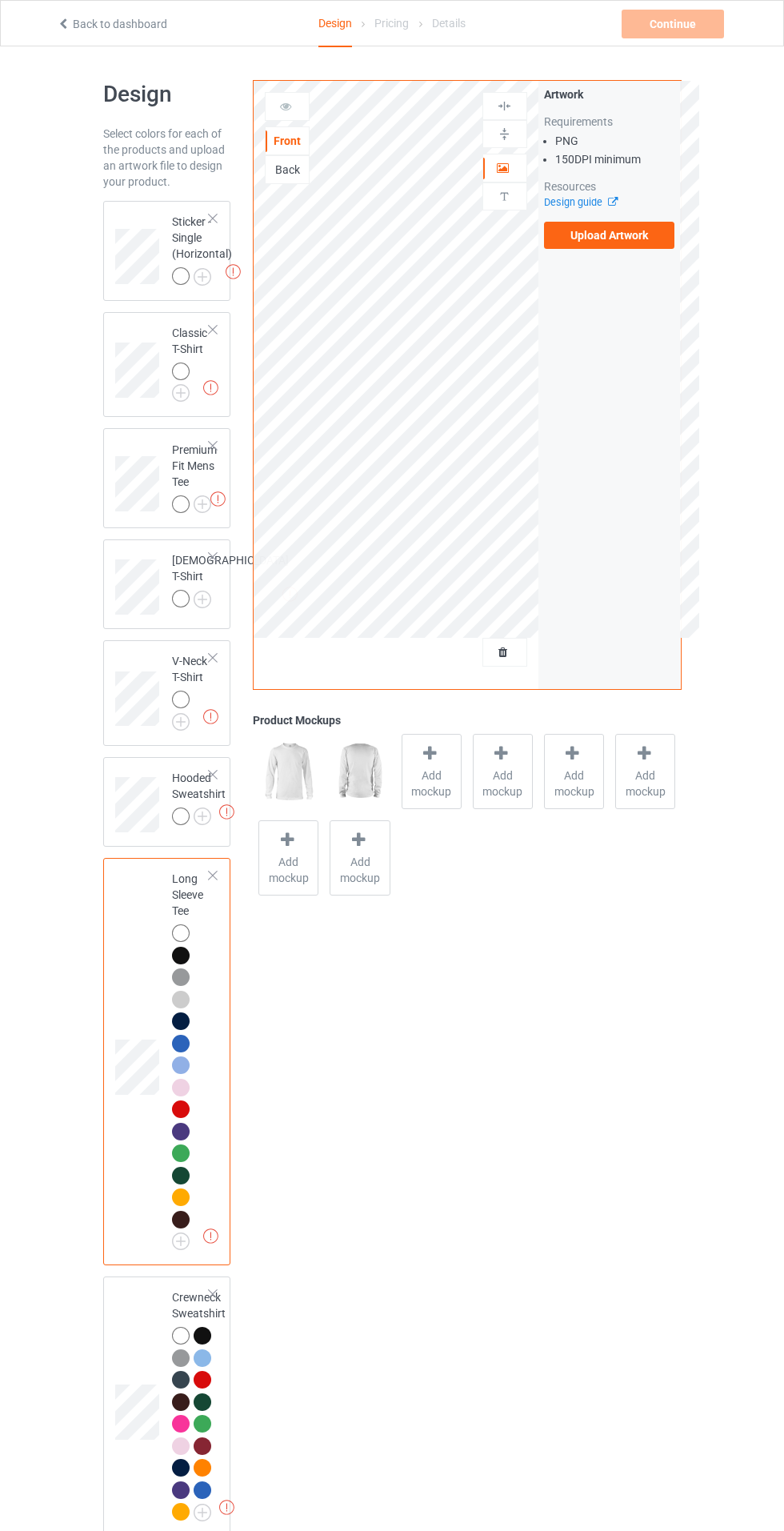
click at [0, 0] on img at bounding box center [0, 0] width 0 height 0
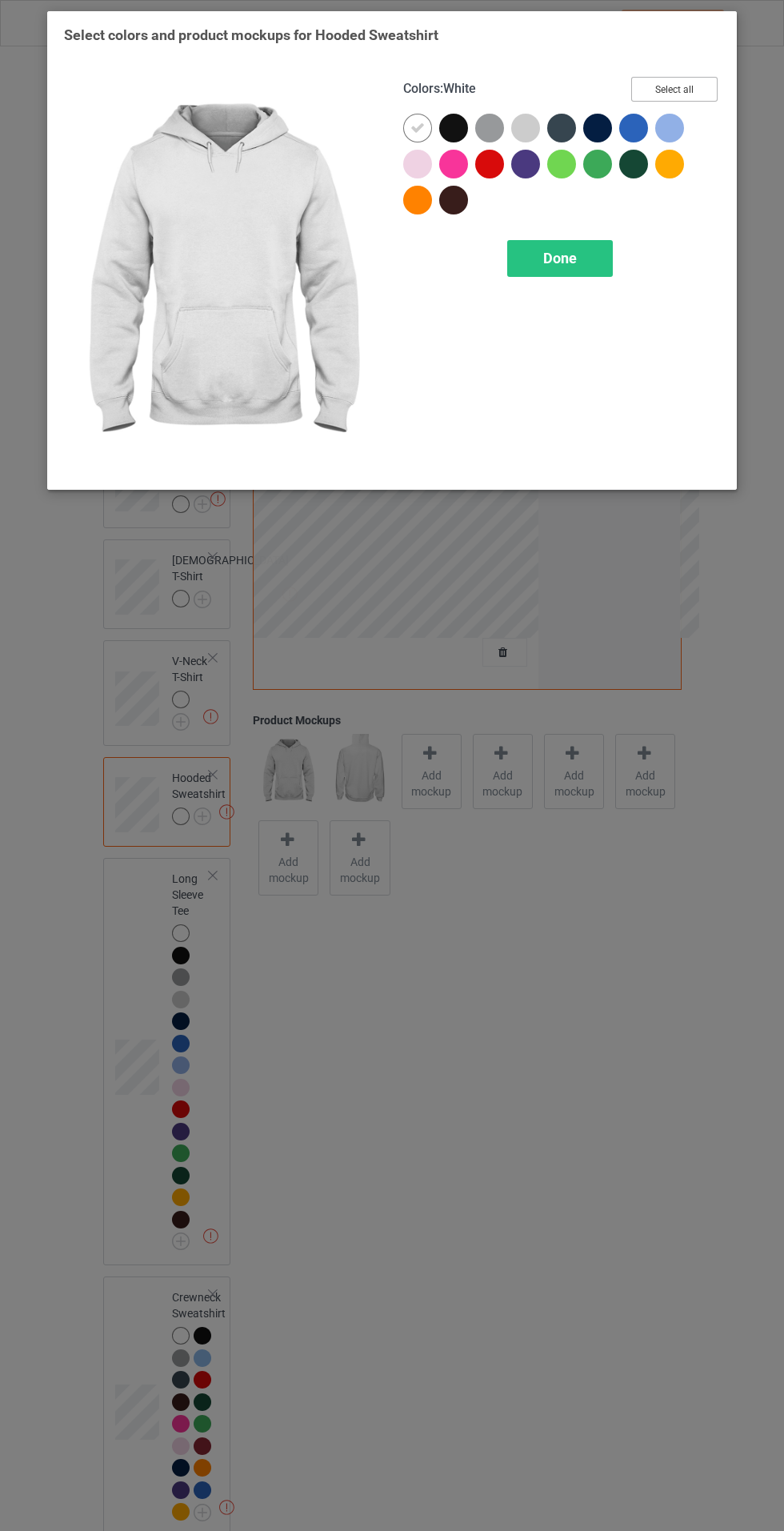
click at [698, 95] on button "Select all" at bounding box center [674, 89] width 87 height 25
click at [599, 248] on div "Done" at bounding box center [560, 258] width 106 height 37
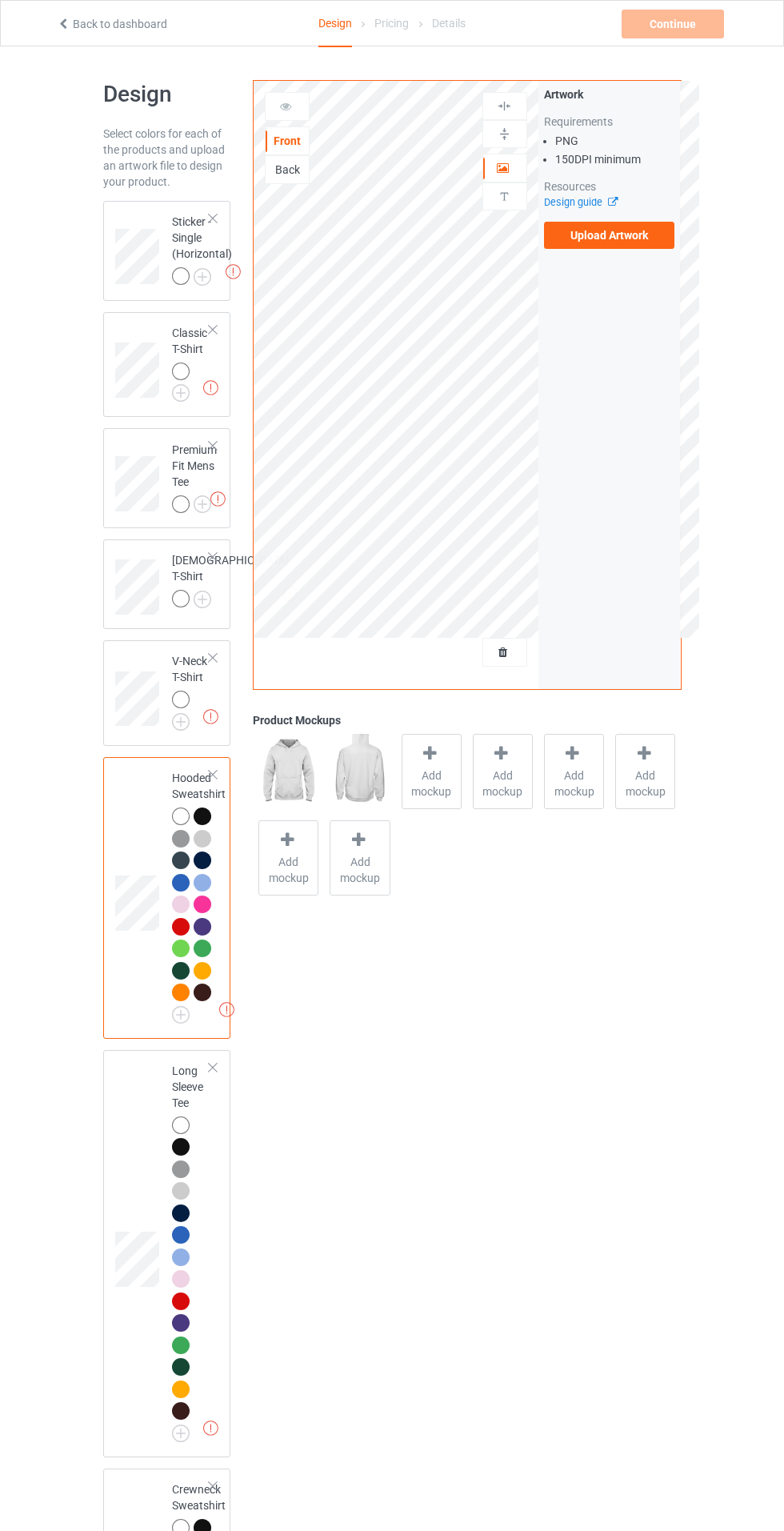
click at [0, 0] on img at bounding box center [0, 0] width 0 height 0
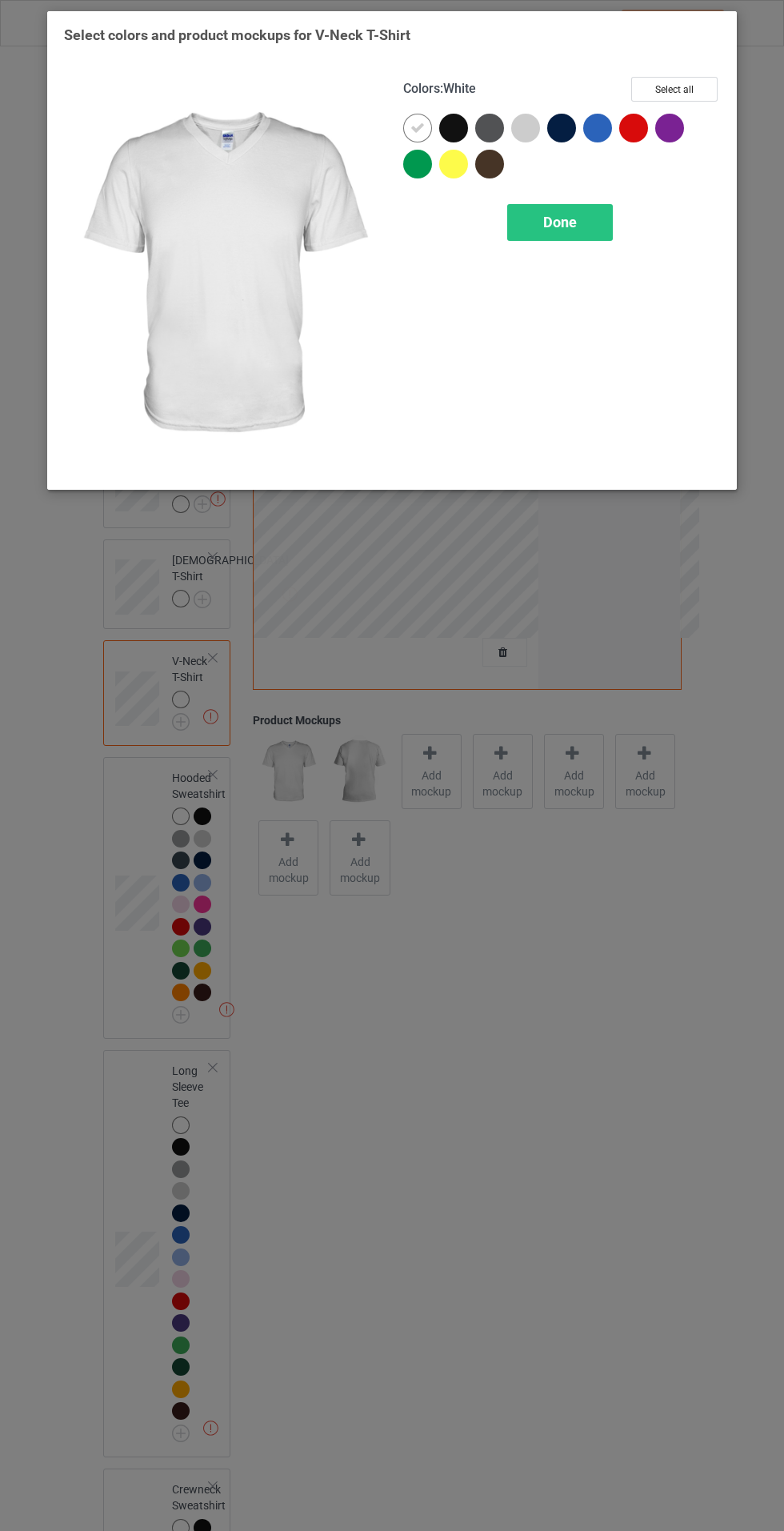
click at [705, 81] on button "Select all" at bounding box center [674, 89] width 87 height 25
click at [612, 285] on div "Colors : White Reset to Default Done" at bounding box center [562, 275] width 340 height 418
click at [593, 212] on div "Done" at bounding box center [560, 222] width 106 height 37
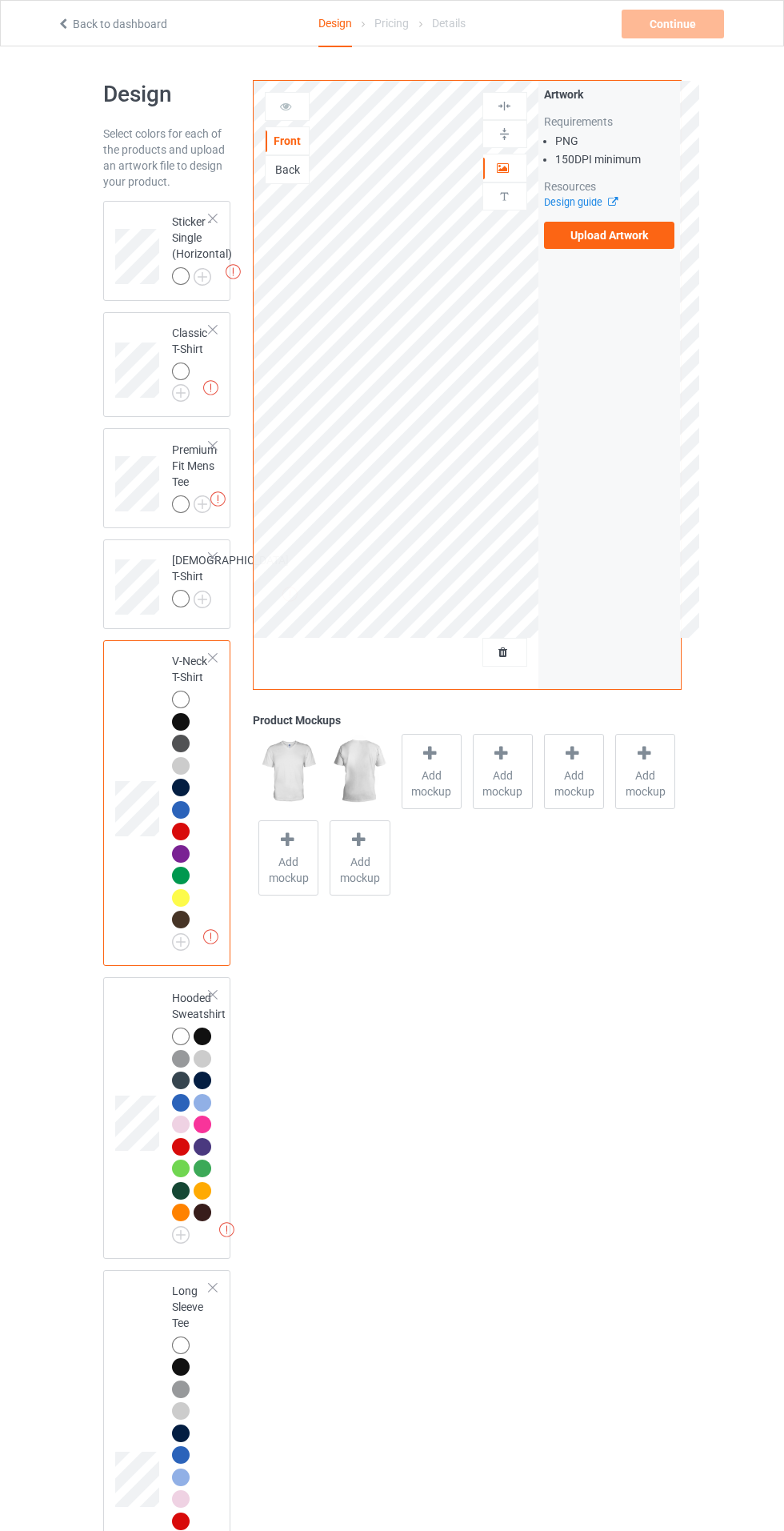
click at [0, 0] on img at bounding box center [0, 0] width 0 height 0
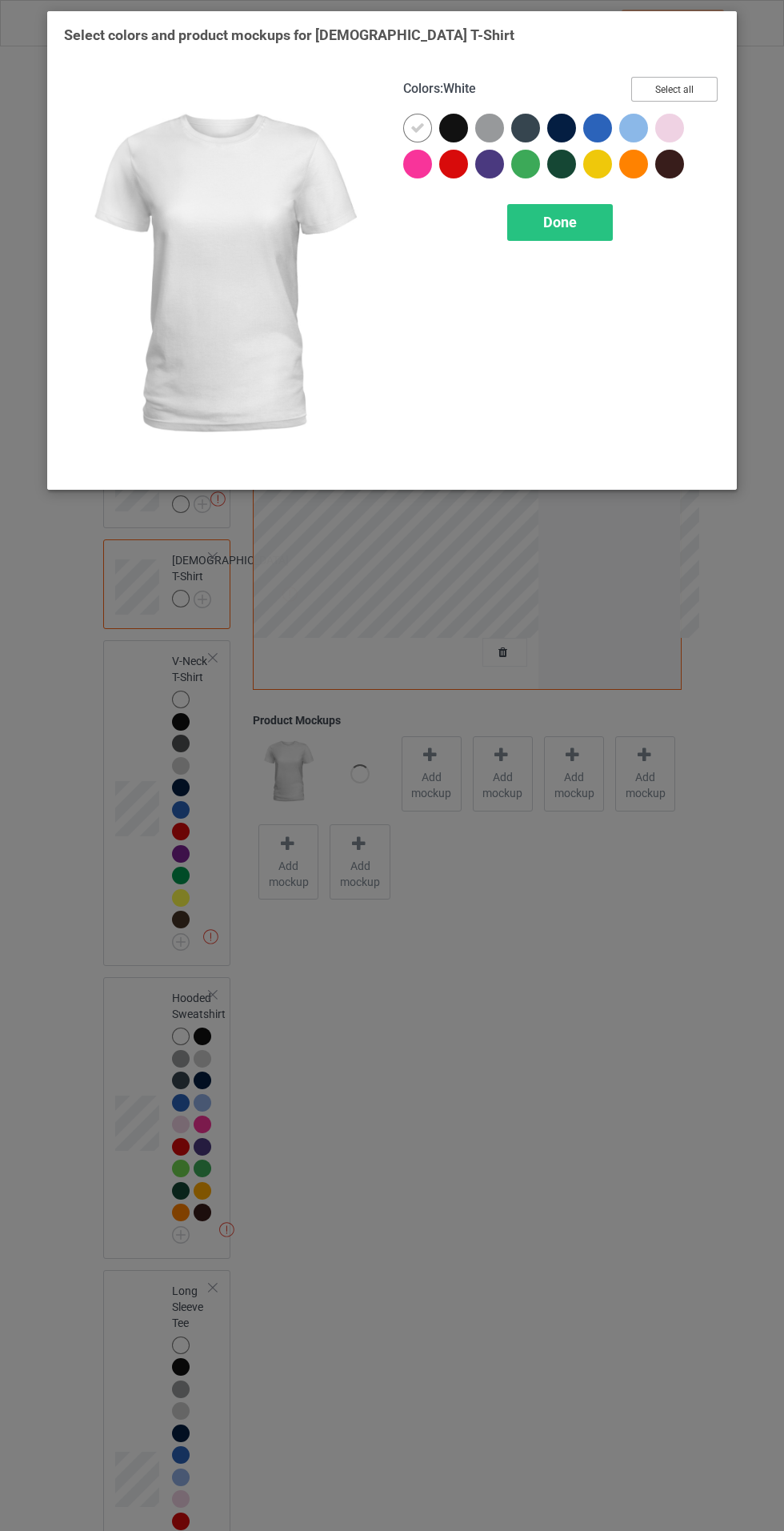
click at [685, 80] on button "Select all" at bounding box center [674, 89] width 87 height 25
click at [560, 221] on span "Done" at bounding box center [560, 221] width 33 height 17
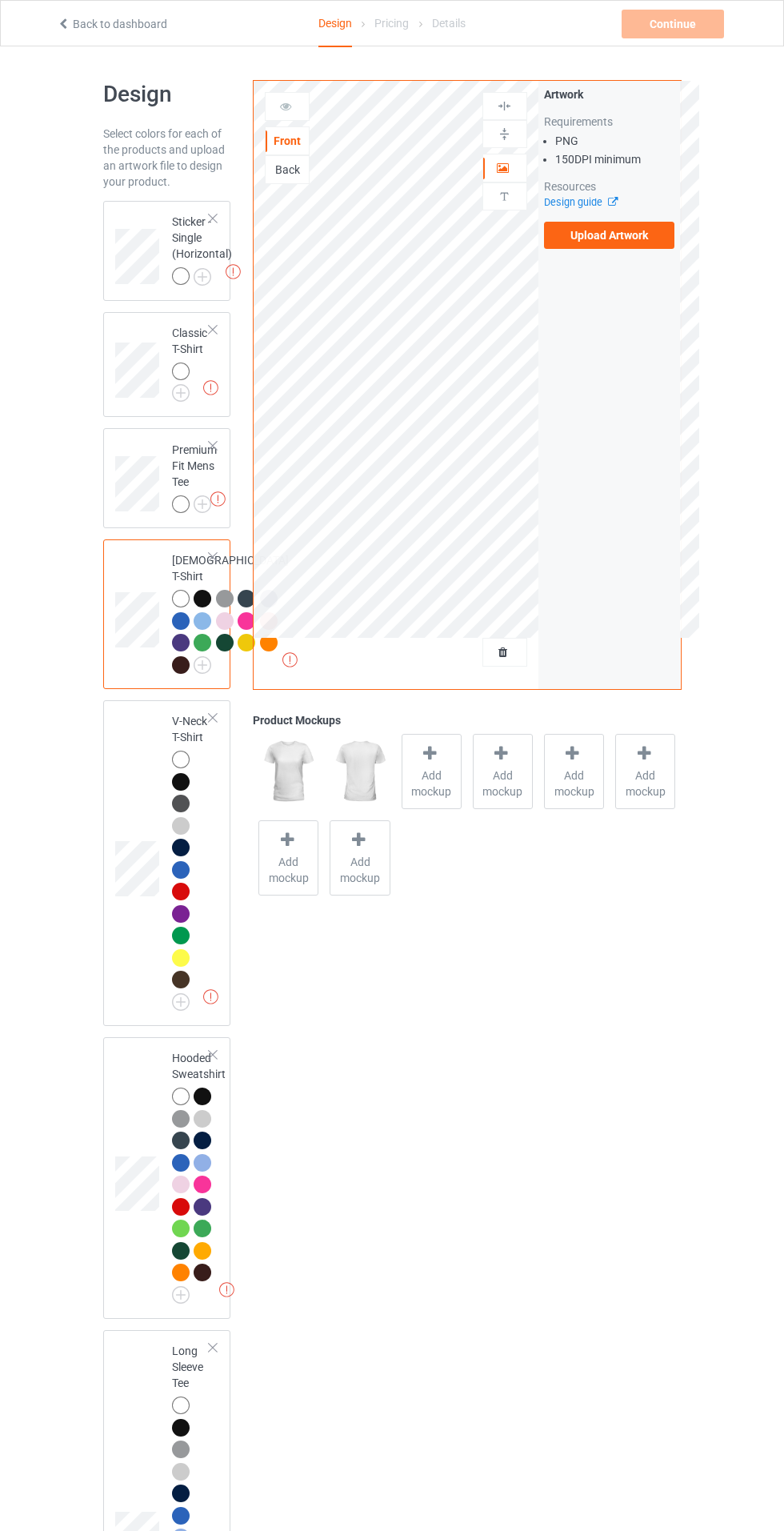
click at [0, 0] on img at bounding box center [0, 0] width 0 height 0
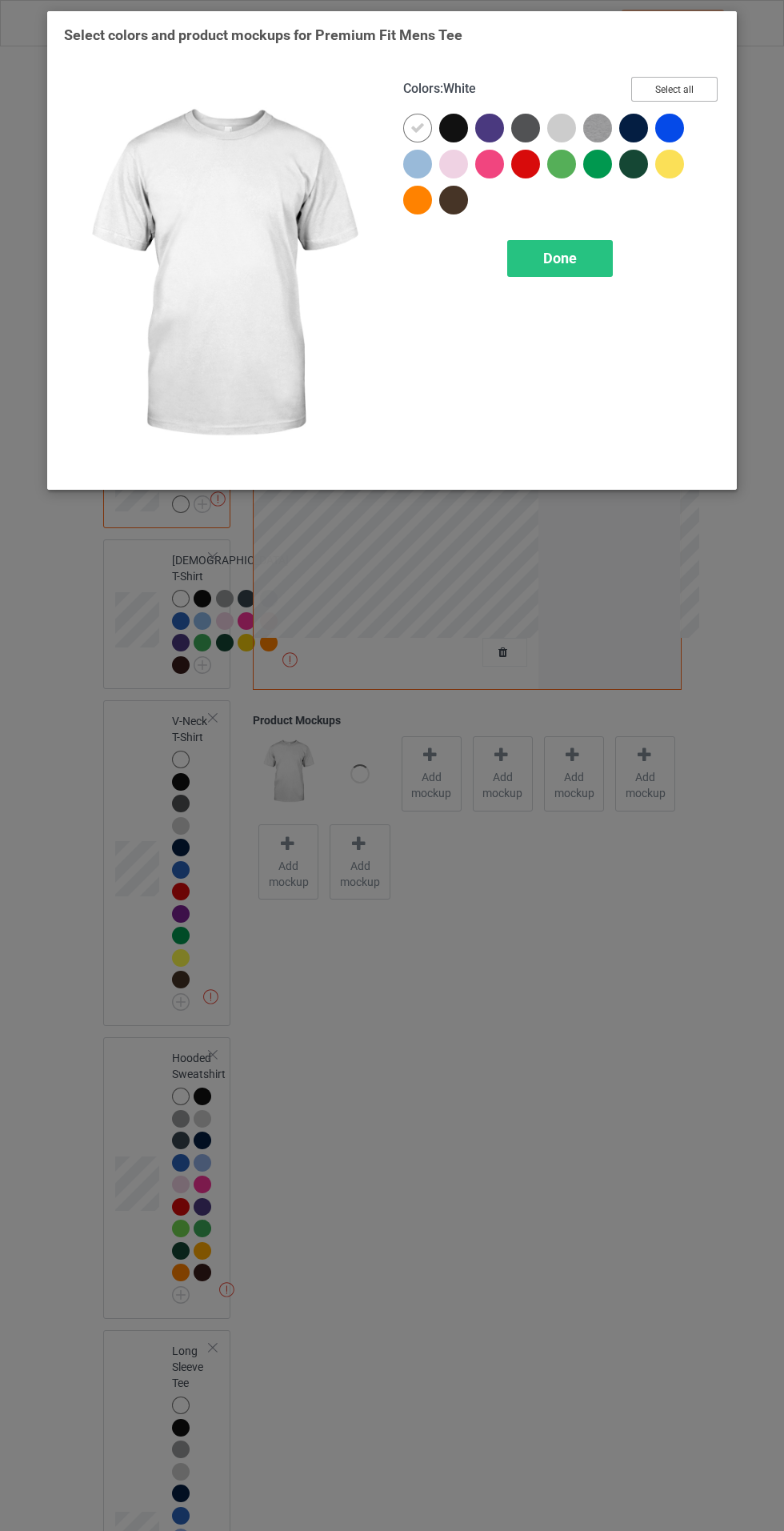
click at [699, 77] on button "Select all" at bounding box center [674, 89] width 87 height 25
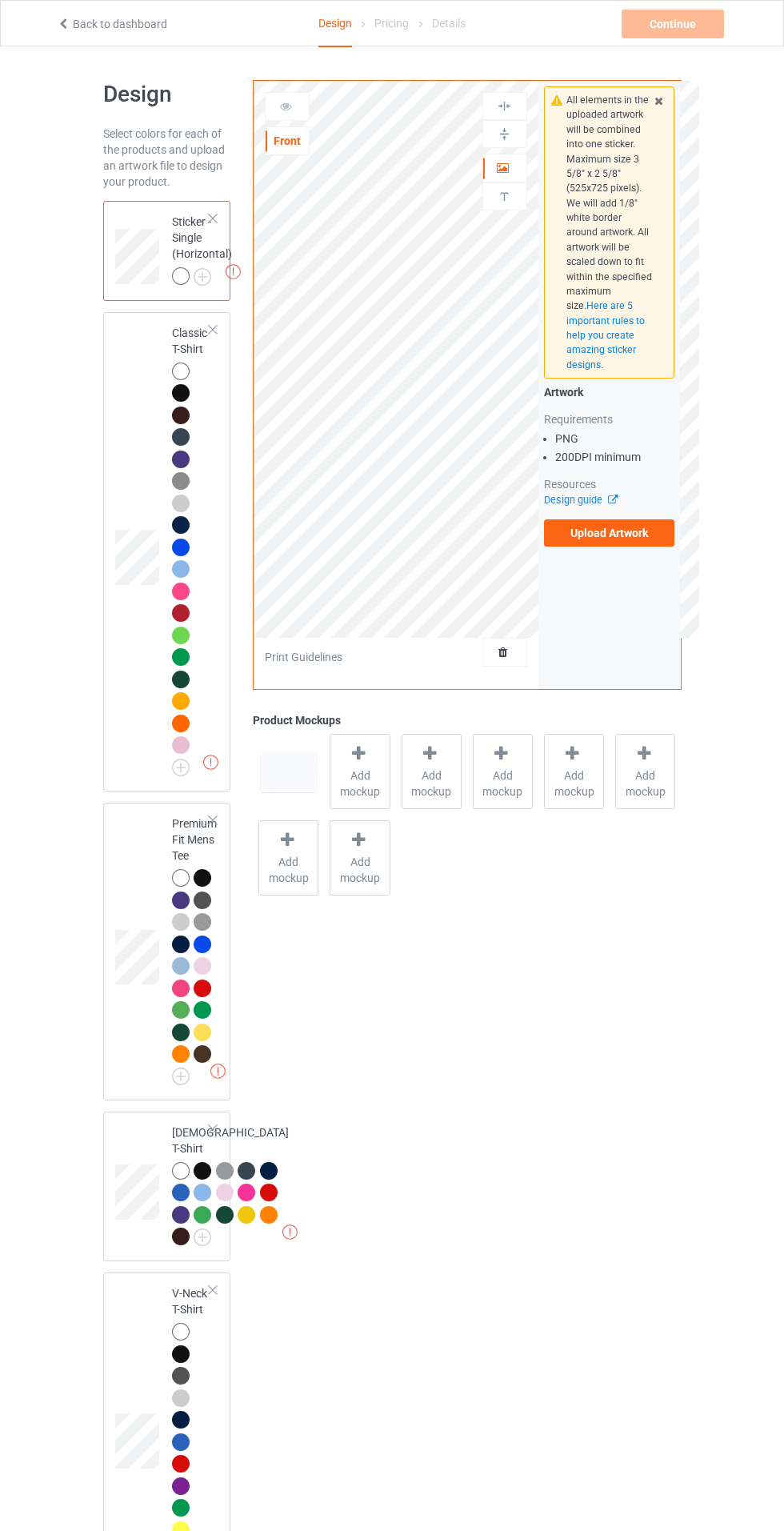
click at [631, 533] on label "Upload Artwork" at bounding box center [610, 532] width 131 height 27
click at [0, 0] on input "Upload Artwork" at bounding box center [0, 0] width 0 height 0
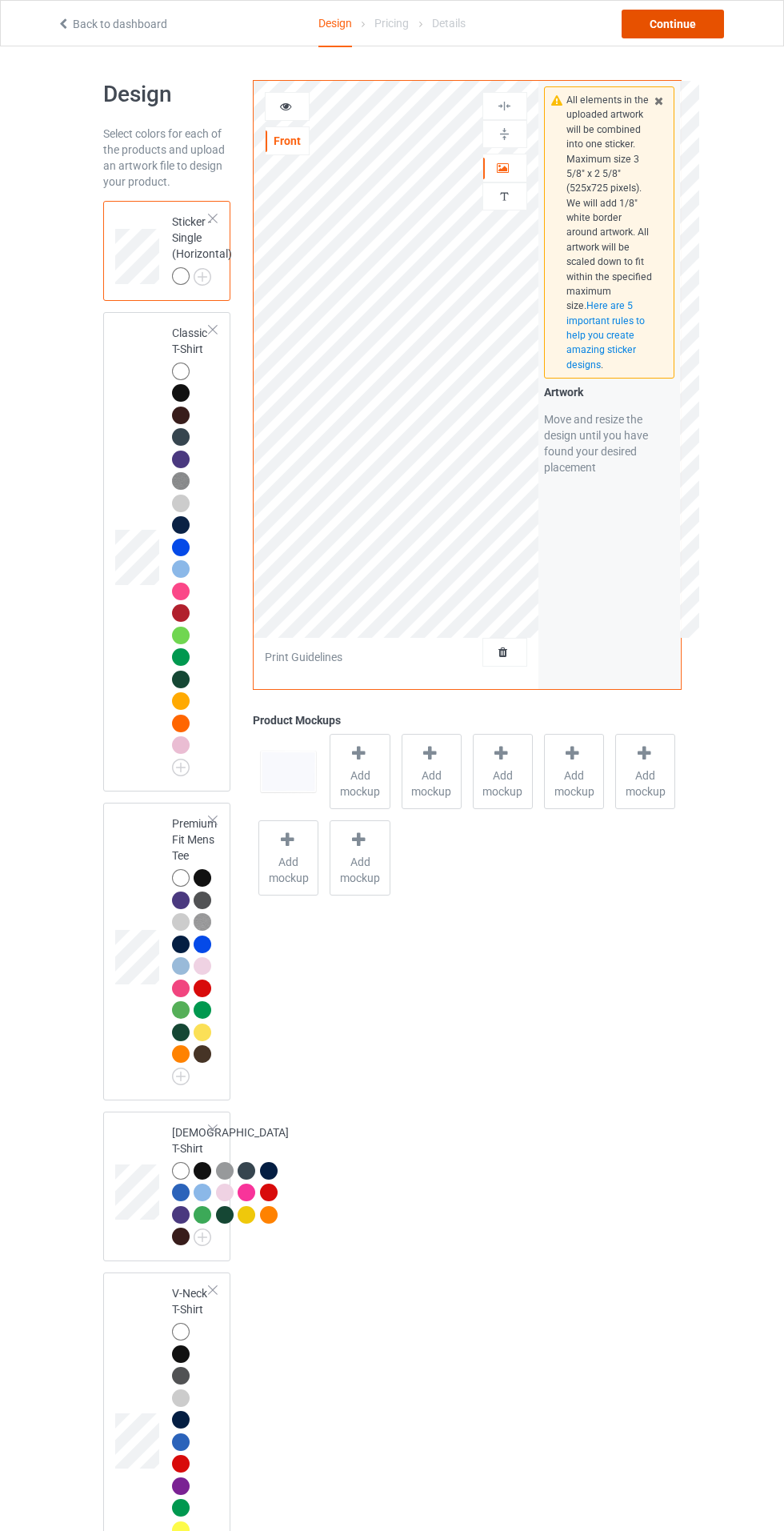
click at [688, 25] on div "Continue" at bounding box center [672, 24] width 102 height 29
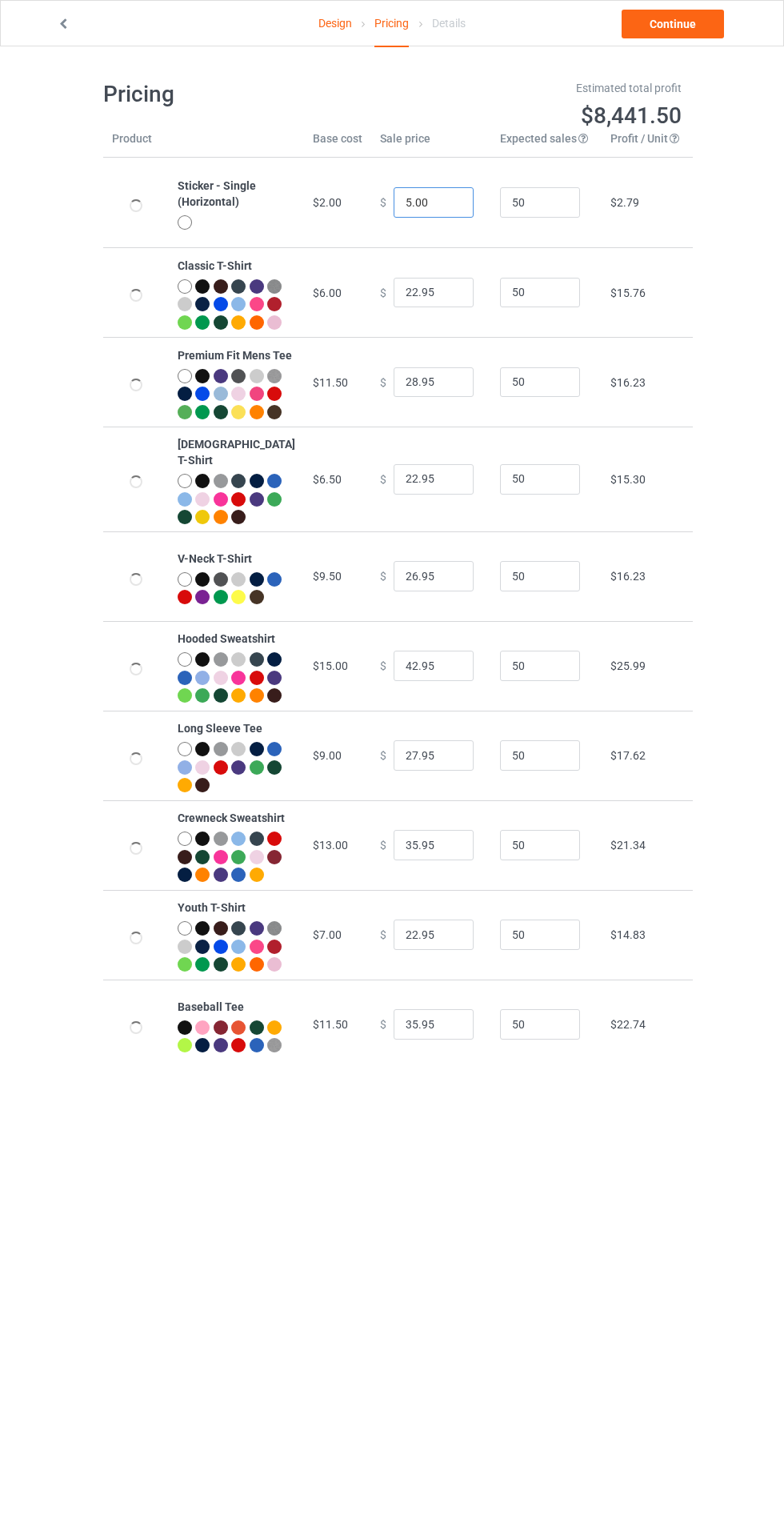
click at [401, 202] on input "5.00" at bounding box center [433, 202] width 80 height 31
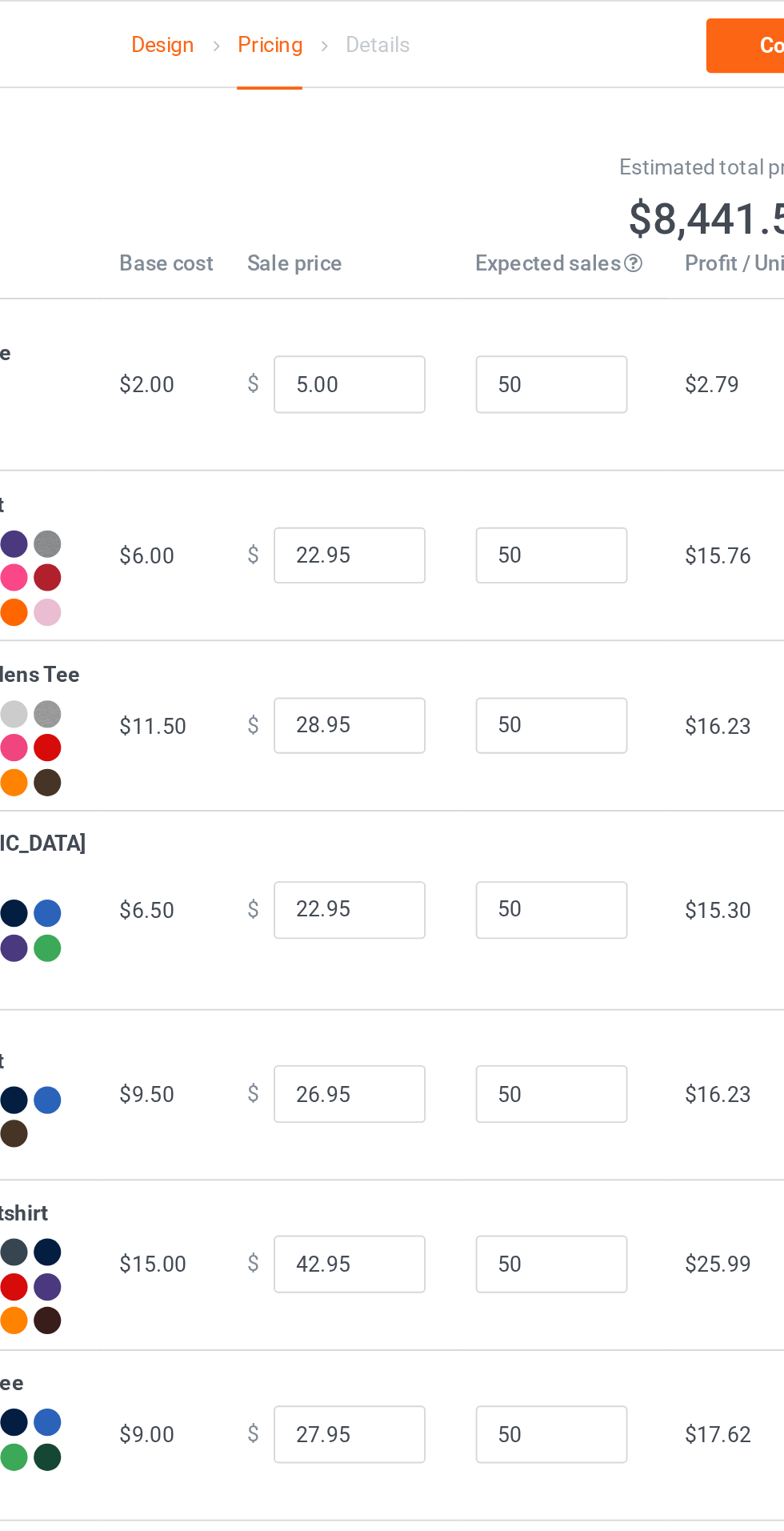
click at [449, 89] on div "Estimated total profit" at bounding box center [542, 88] width 278 height 16
click at [396, 207] on input "5.00" at bounding box center [433, 202] width 80 height 31
type input "7.0"
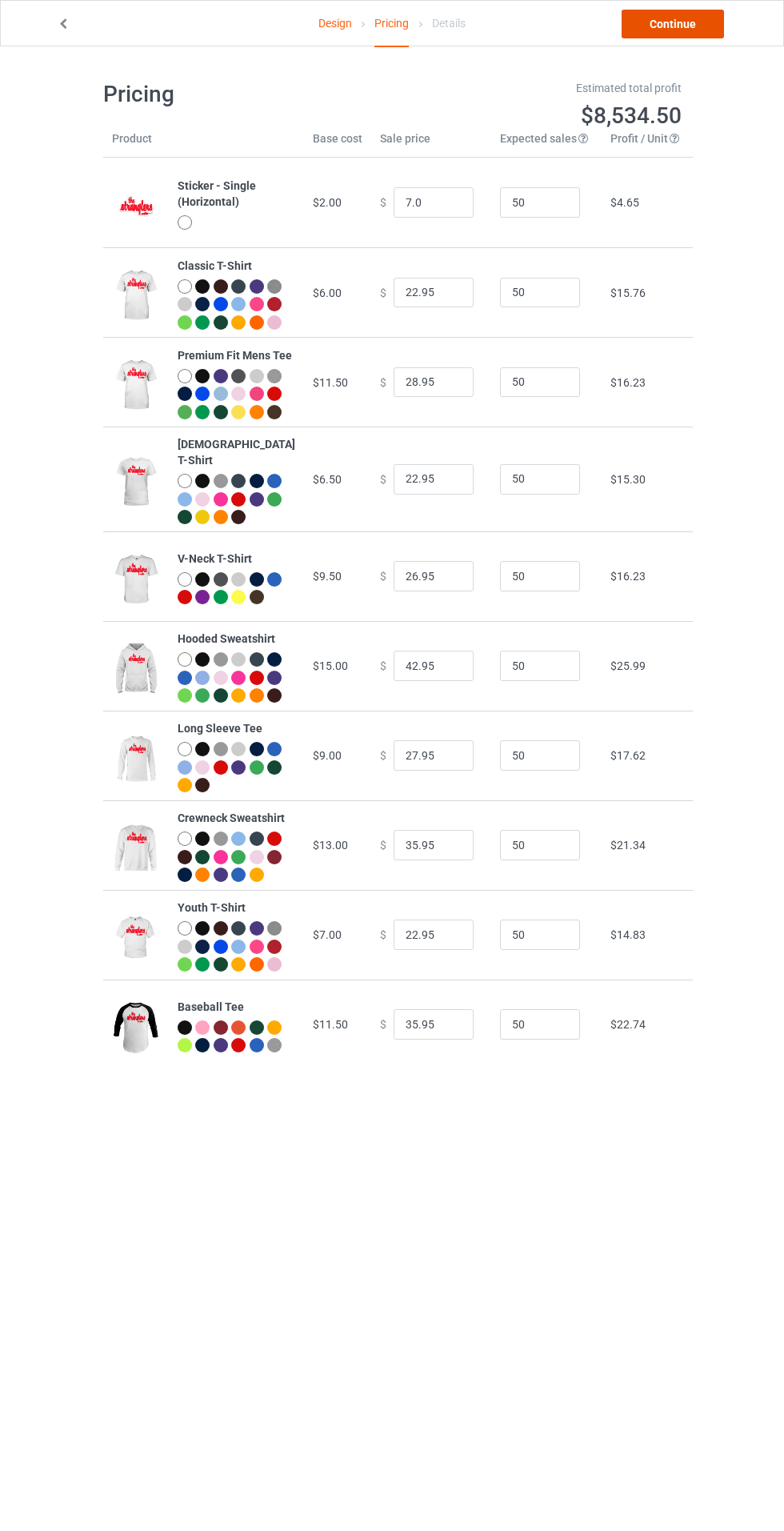
click at [670, 30] on link "Continue" at bounding box center [672, 24] width 102 height 29
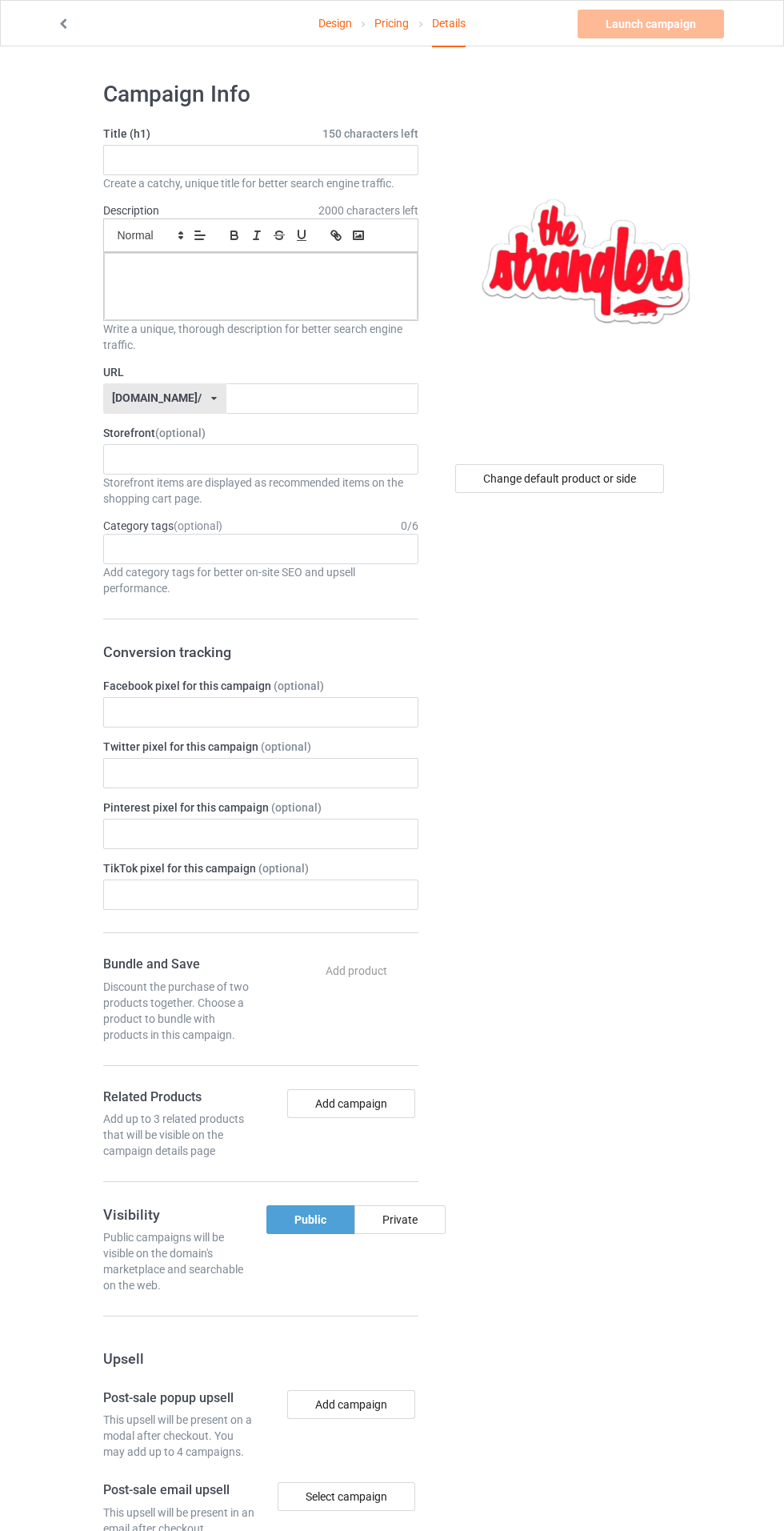
click at [64, 24] on icon at bounding box center [64, 21] width 14 height 11
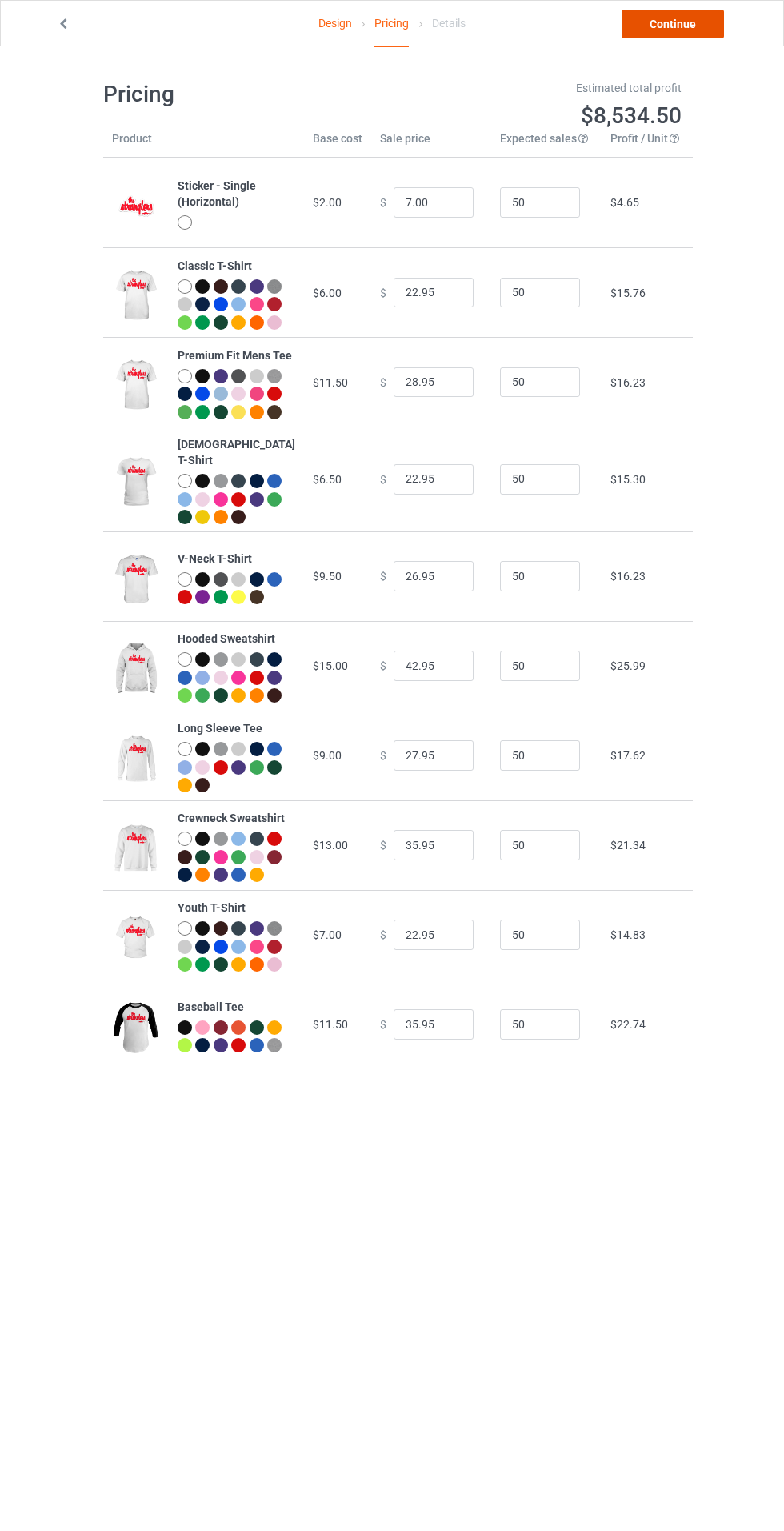
click at [650, 19] on link "Continue" at bounding box center [672, 24] width 102 height 29
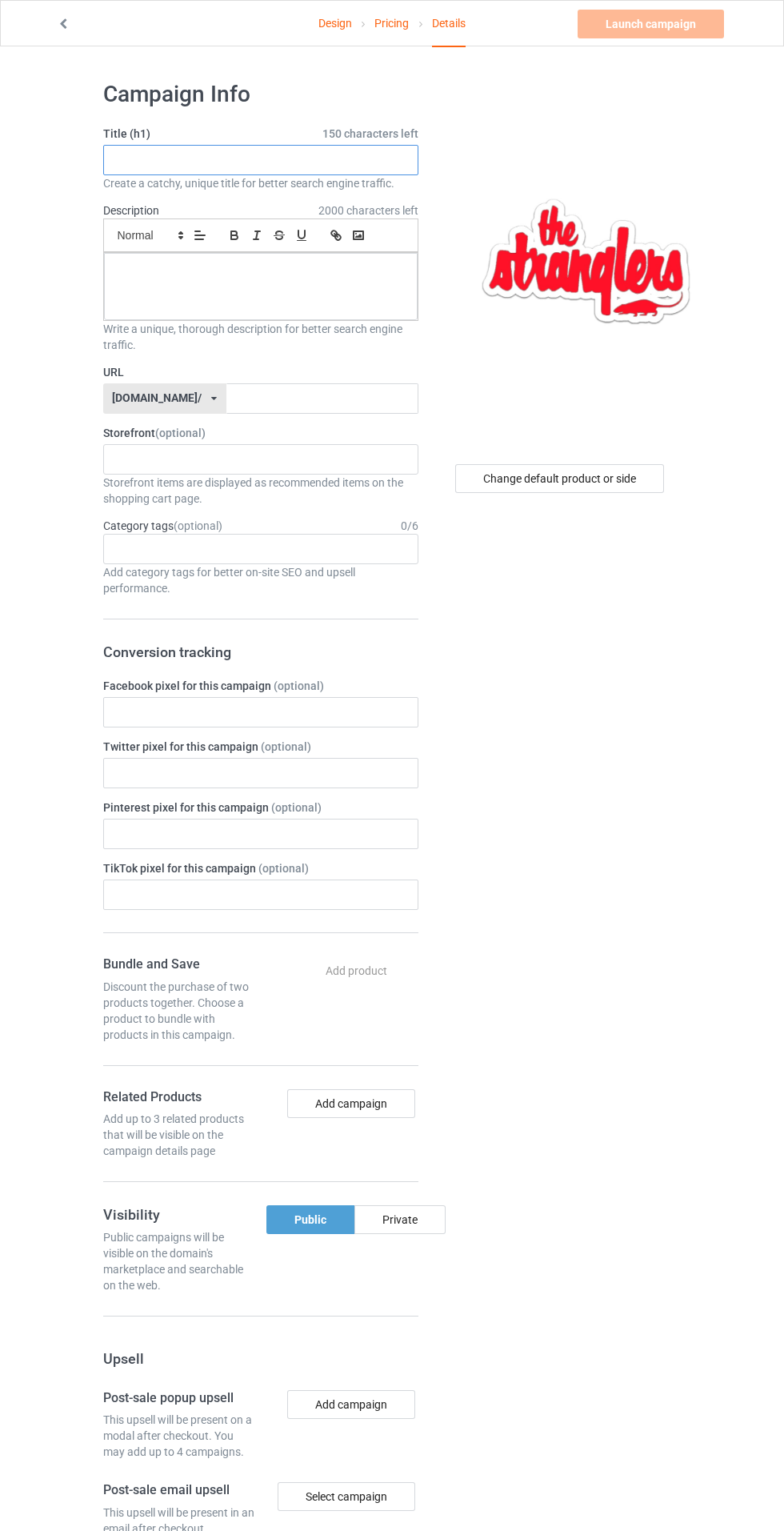
click at [176, 160] on input "text" at bounding box center [261, 160] width 315 height 31
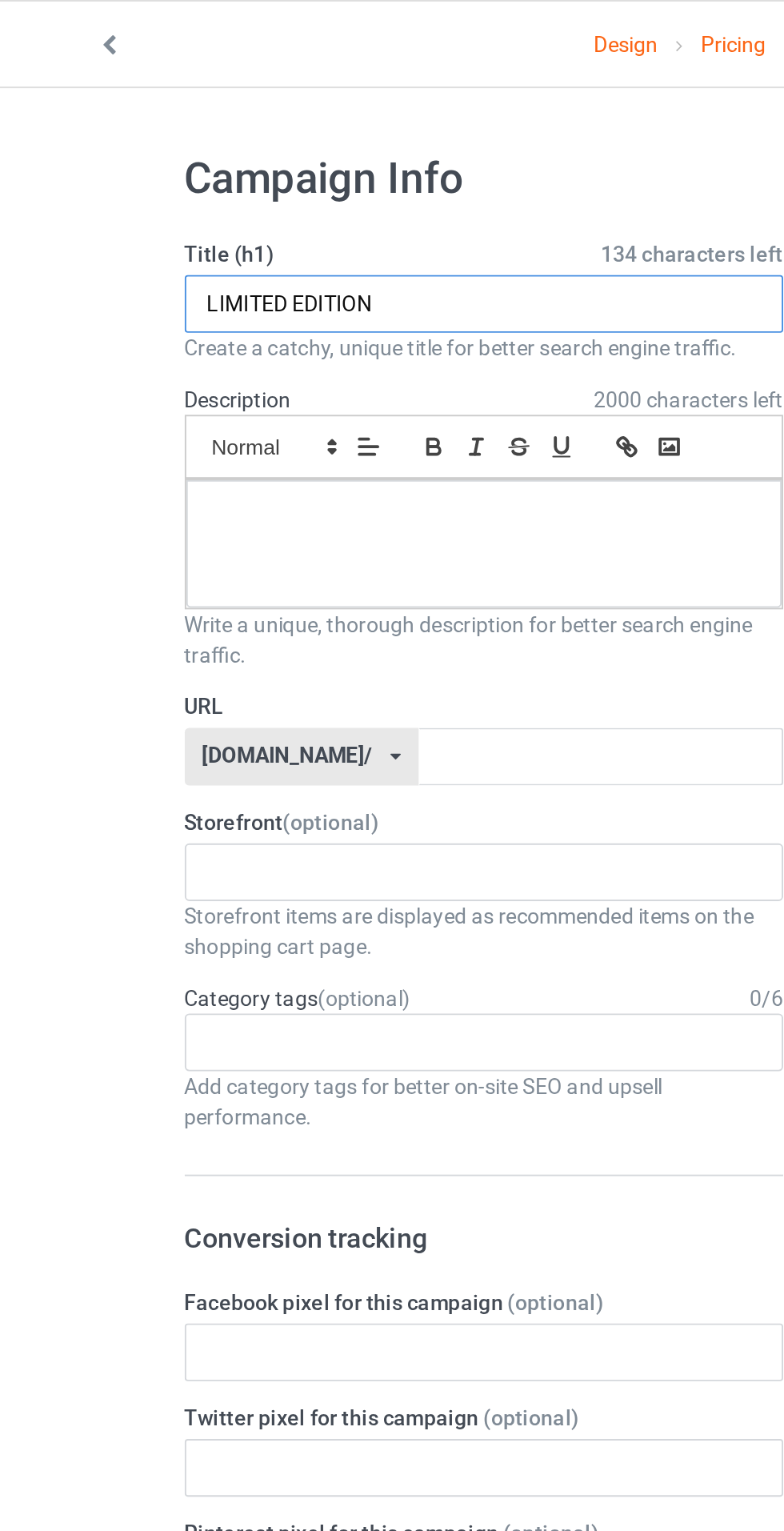
type input "LIMITED EDITION"
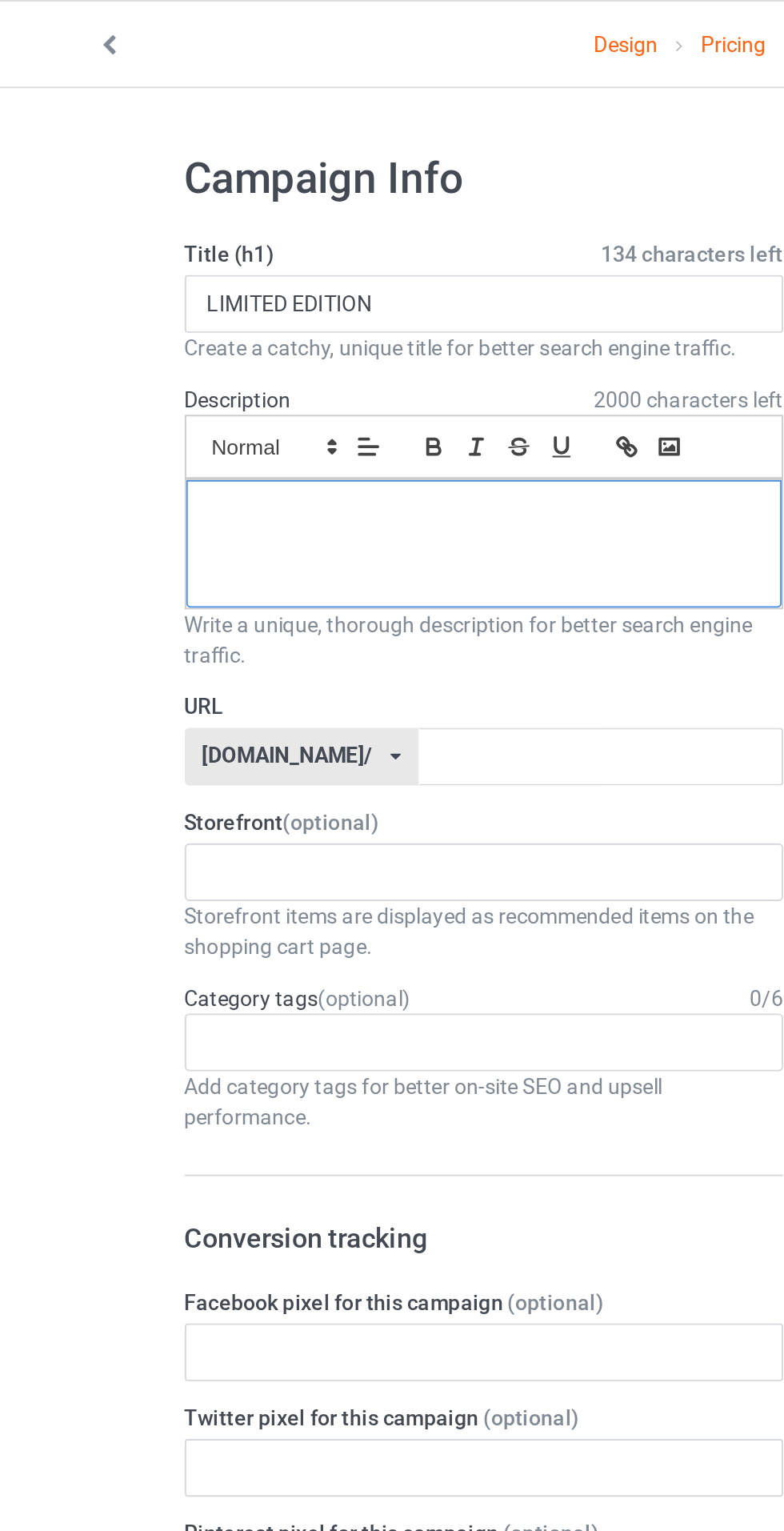
click at [160, 305] on div at bounding box center [261, 286] width 313 height 67
click at [254, 391] on input "text" at bounding box center [322, 398] width 192 height 31
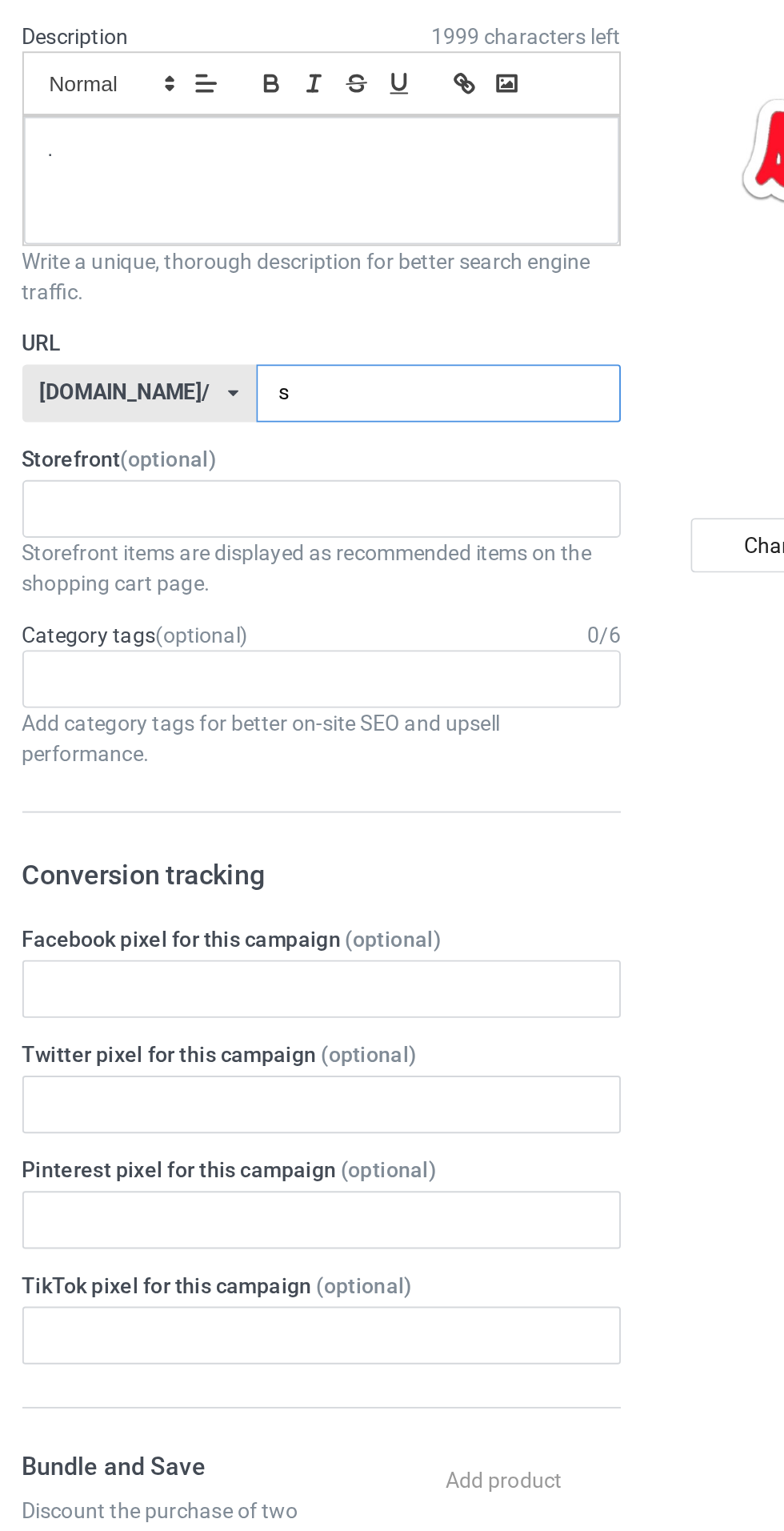
type input "st"
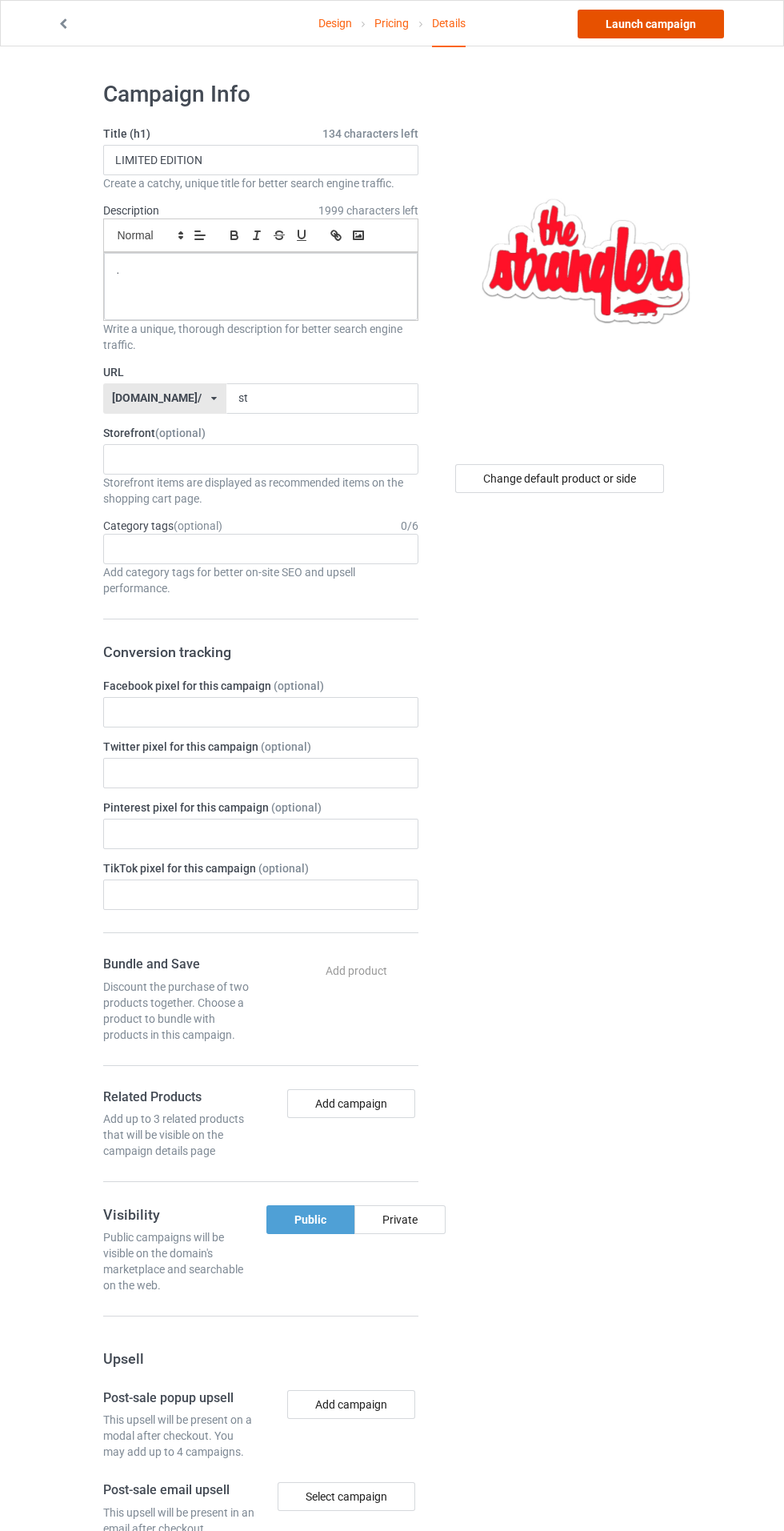
click at [618, 29] on link "Launch campaign" at bounding box center [650, 24] width 146 height 29
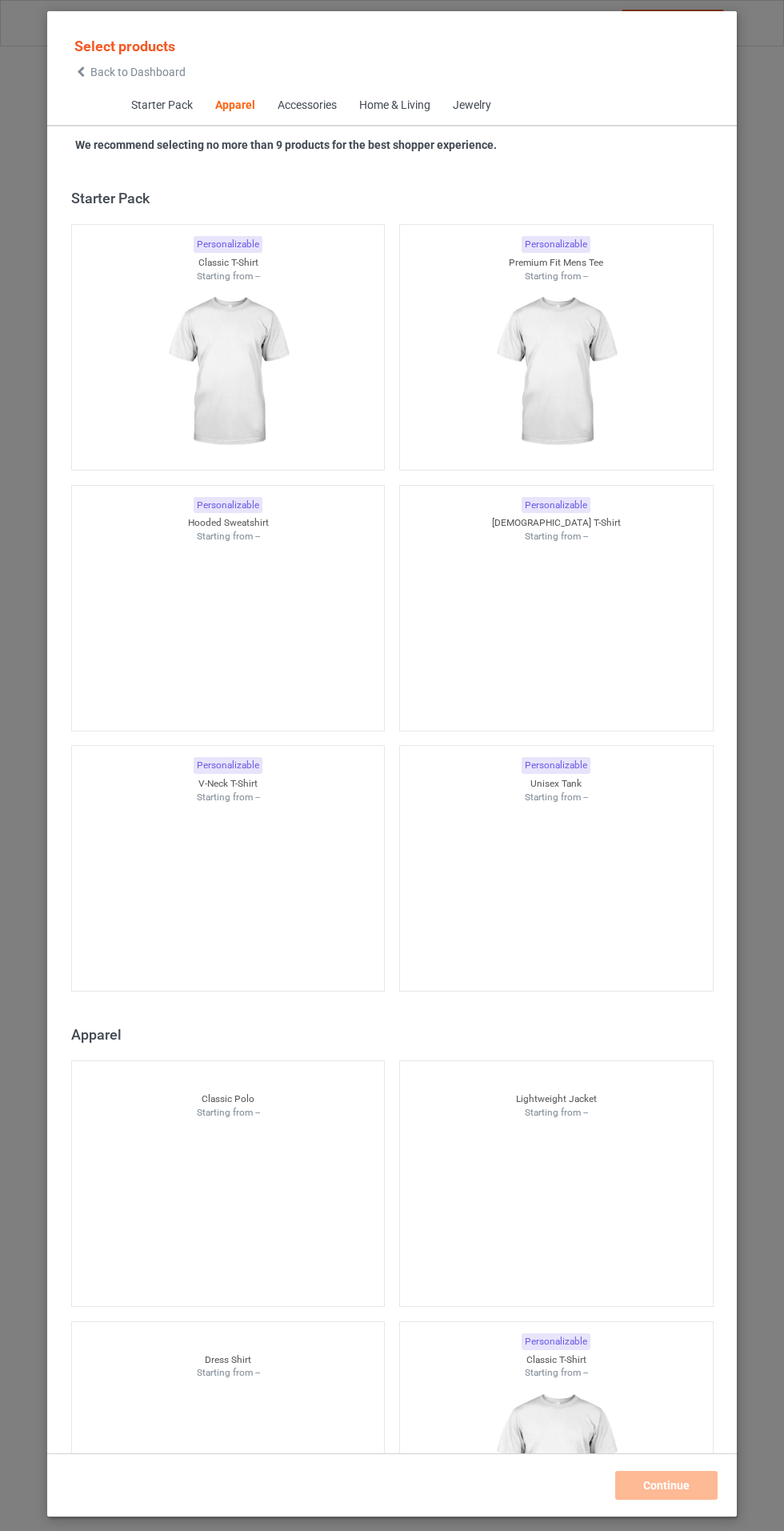
scroll to position [856, 0]
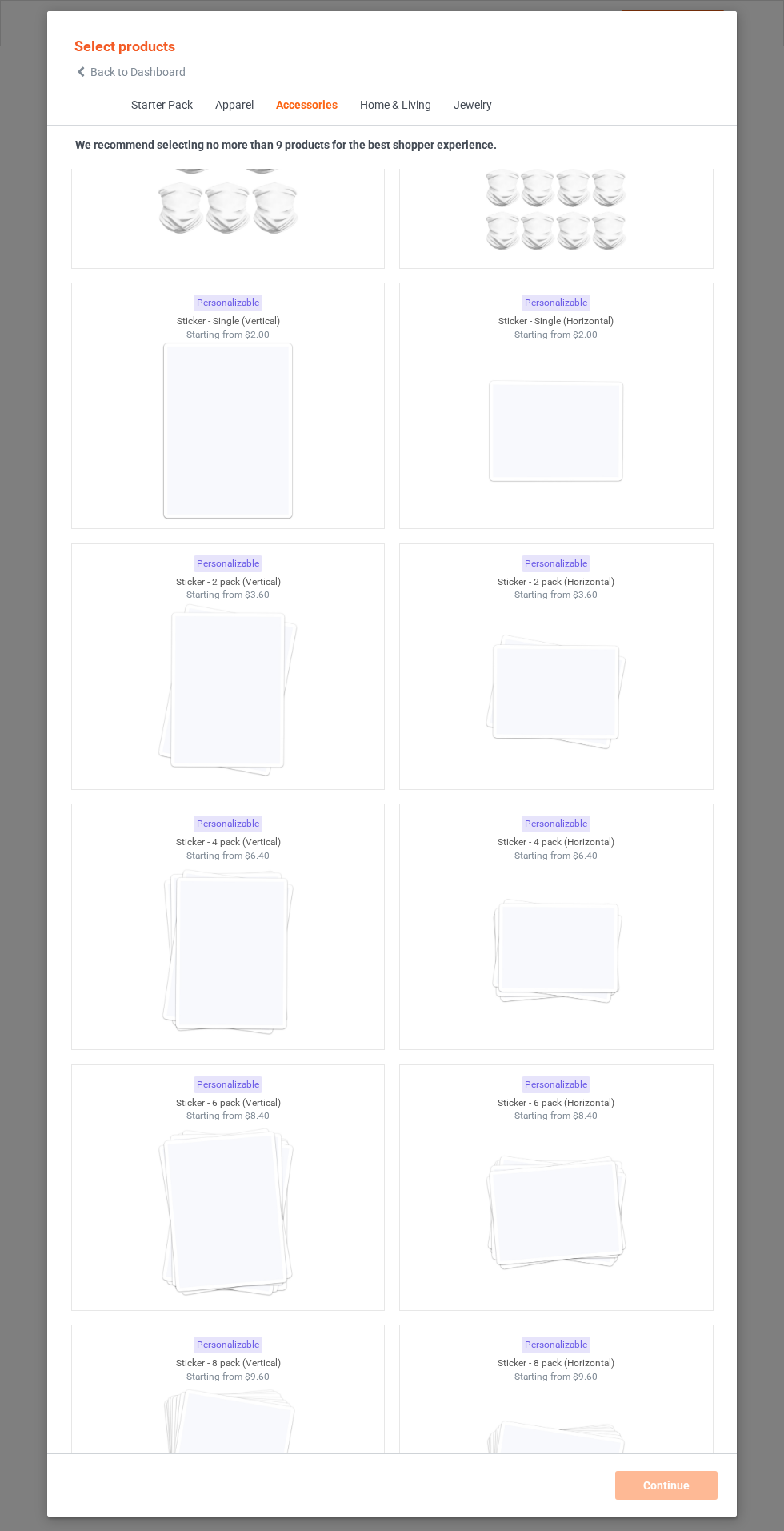
scroll to position [10472, 0]
click at [594, 472] on img at bounding box center [556, 431] width 144 height 179
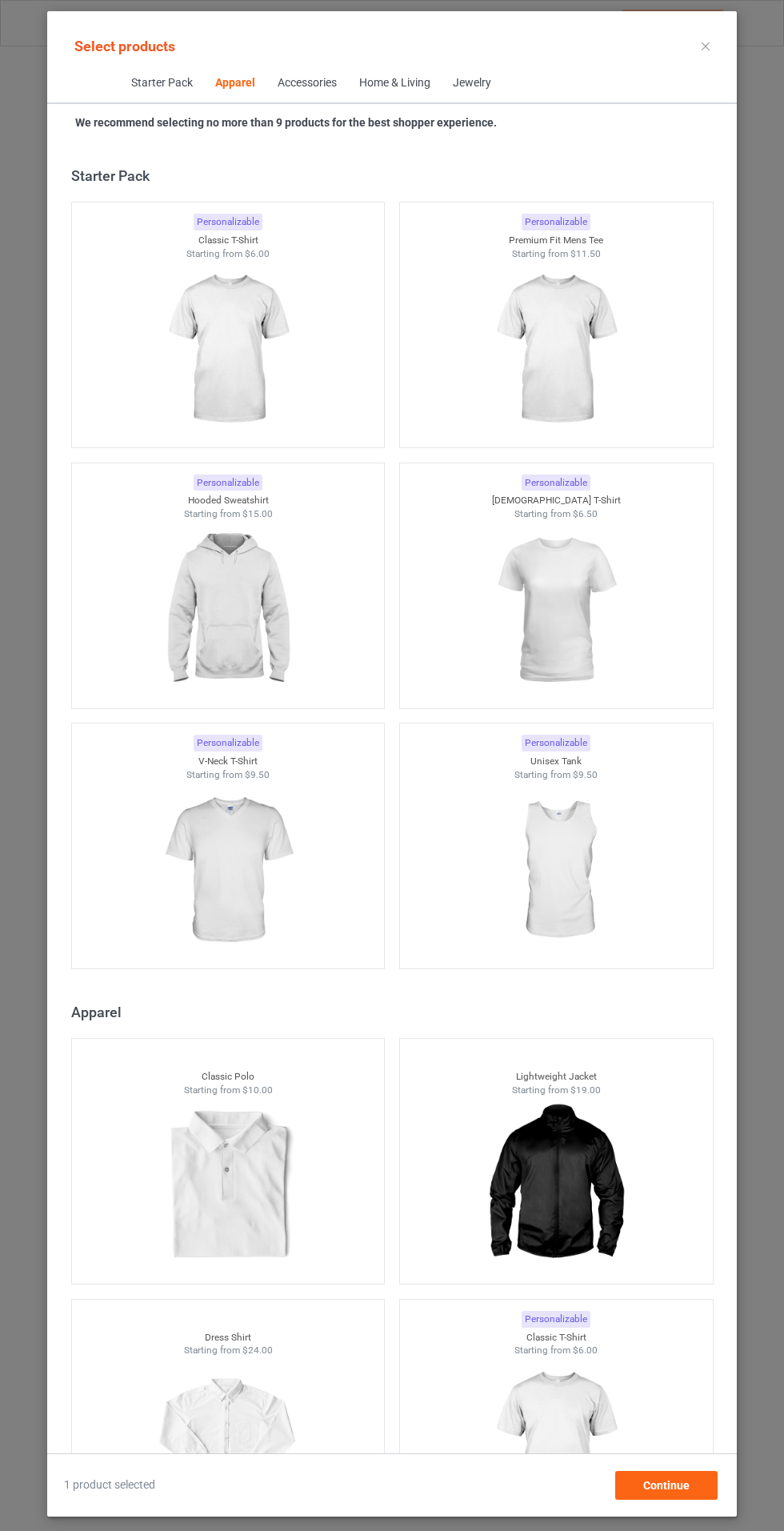
click at [257, 381] on img at bounding box center [228, 349] width 144 height 179
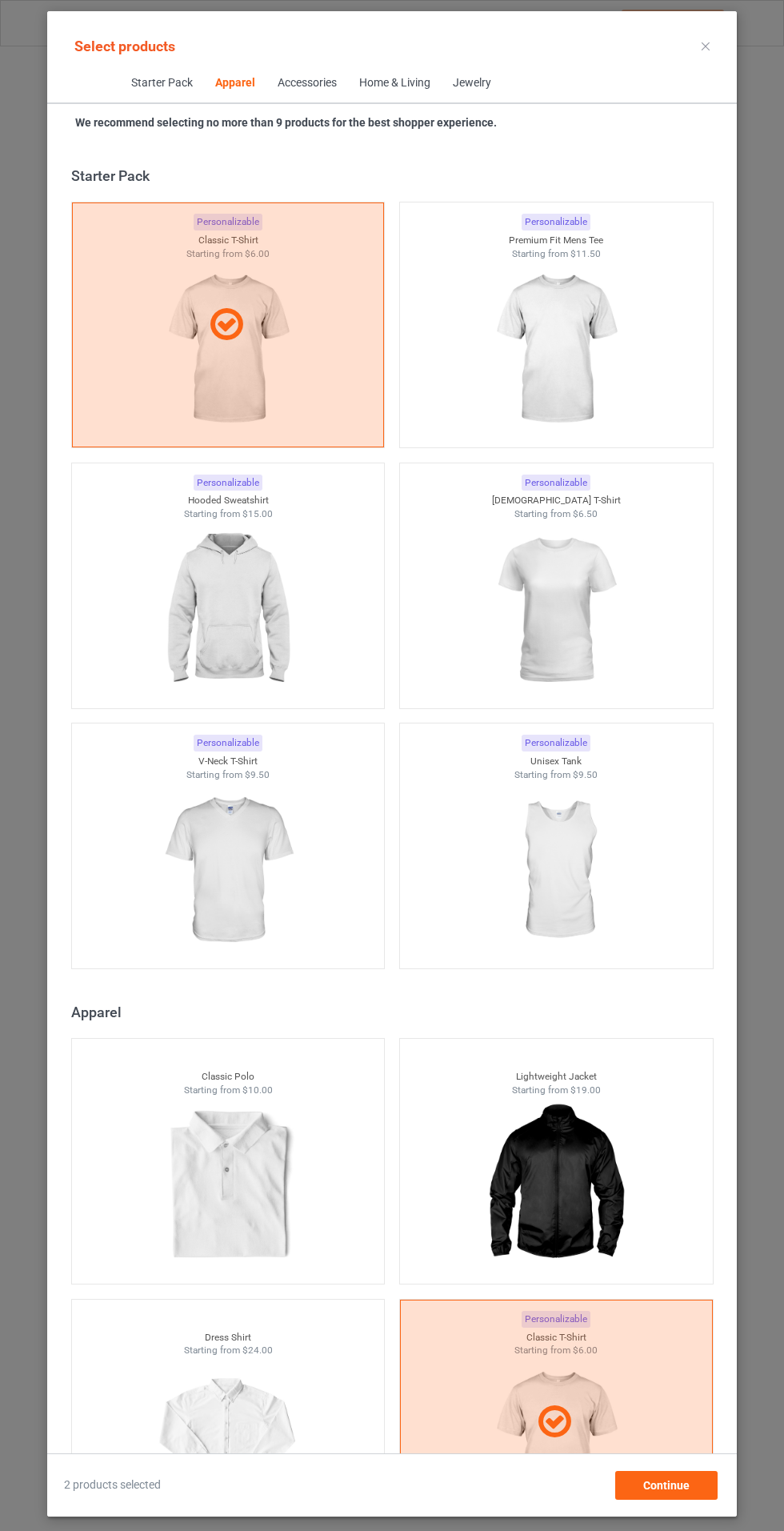
click at [548, 372] on img at bounding box center [556, 349] width 144 height 179
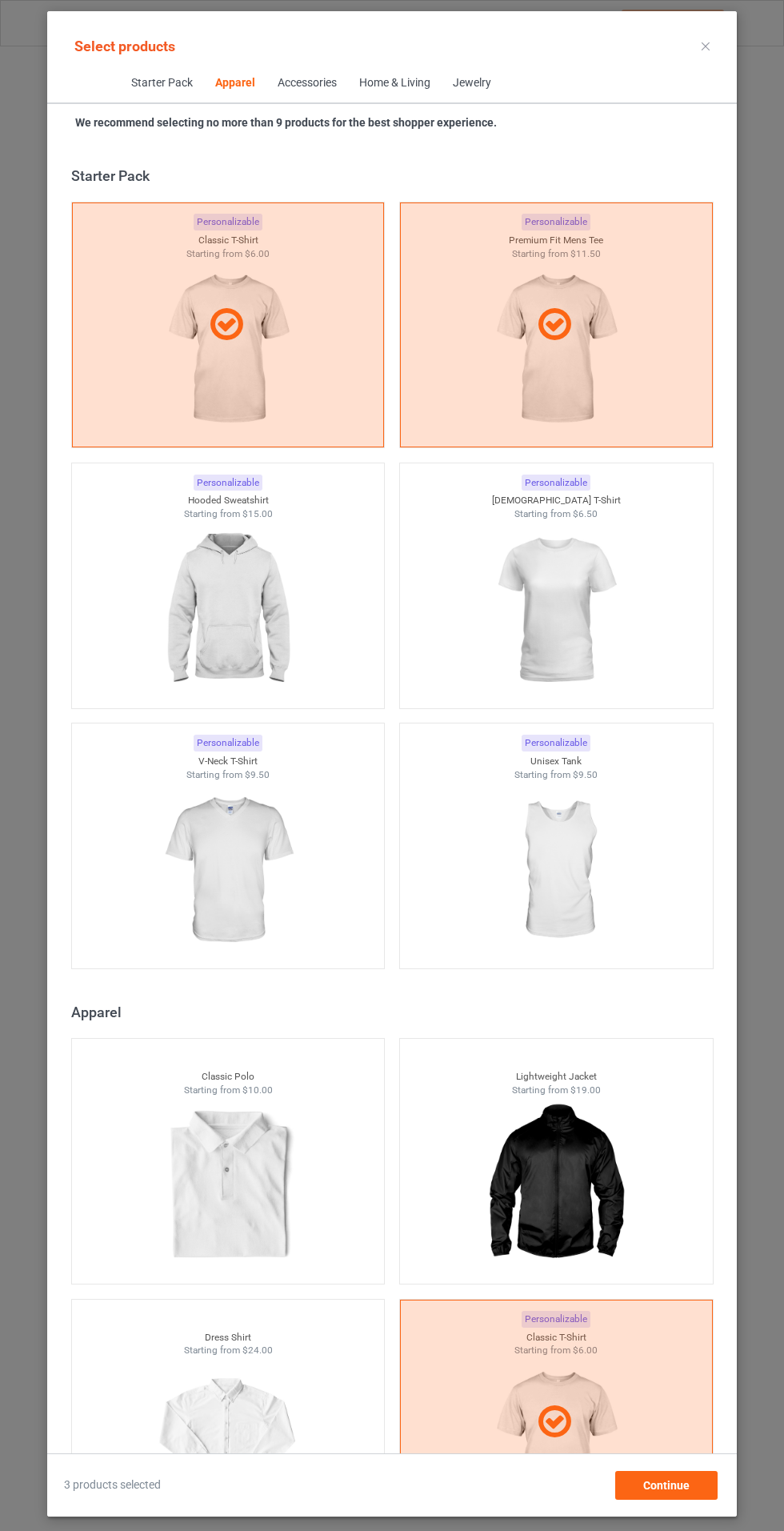
click at [212, 625] on img at bounding box center [228, 610] width 144 height 179
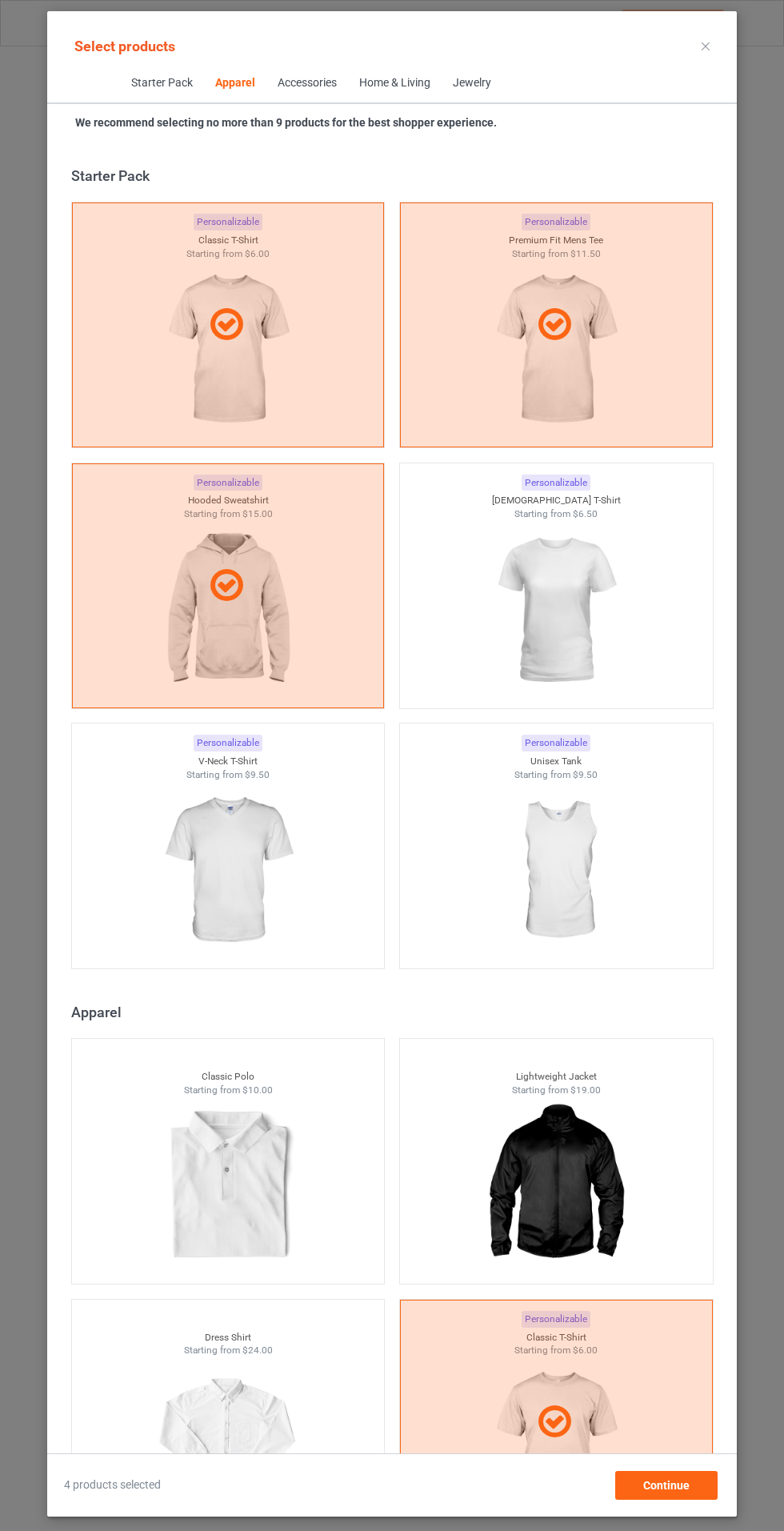
click at [560, 584] on img at bounding box center [556, 610] width 144 height 179
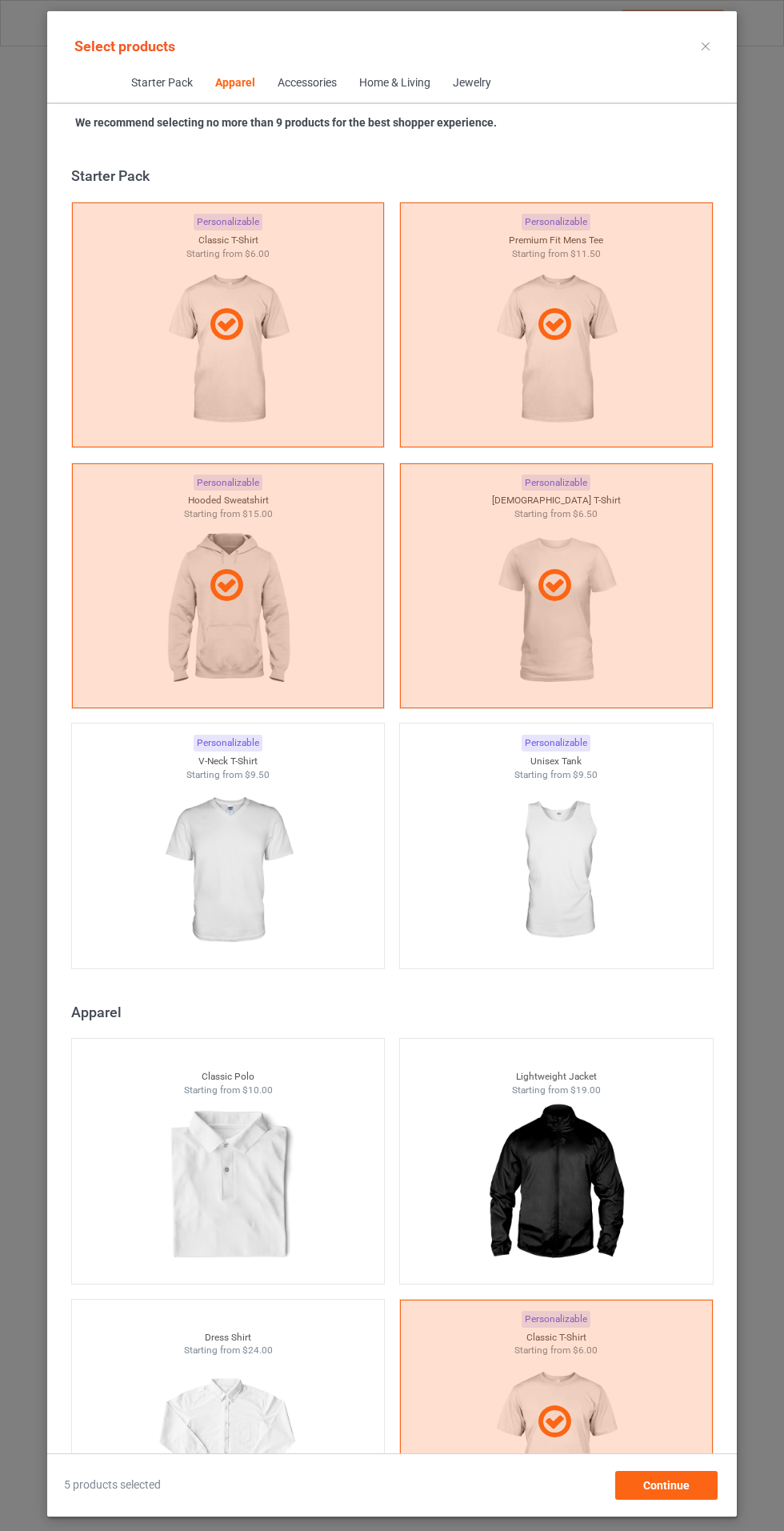
click at [220, 847] on img at bounding box center [228, 870] width 144 height 179
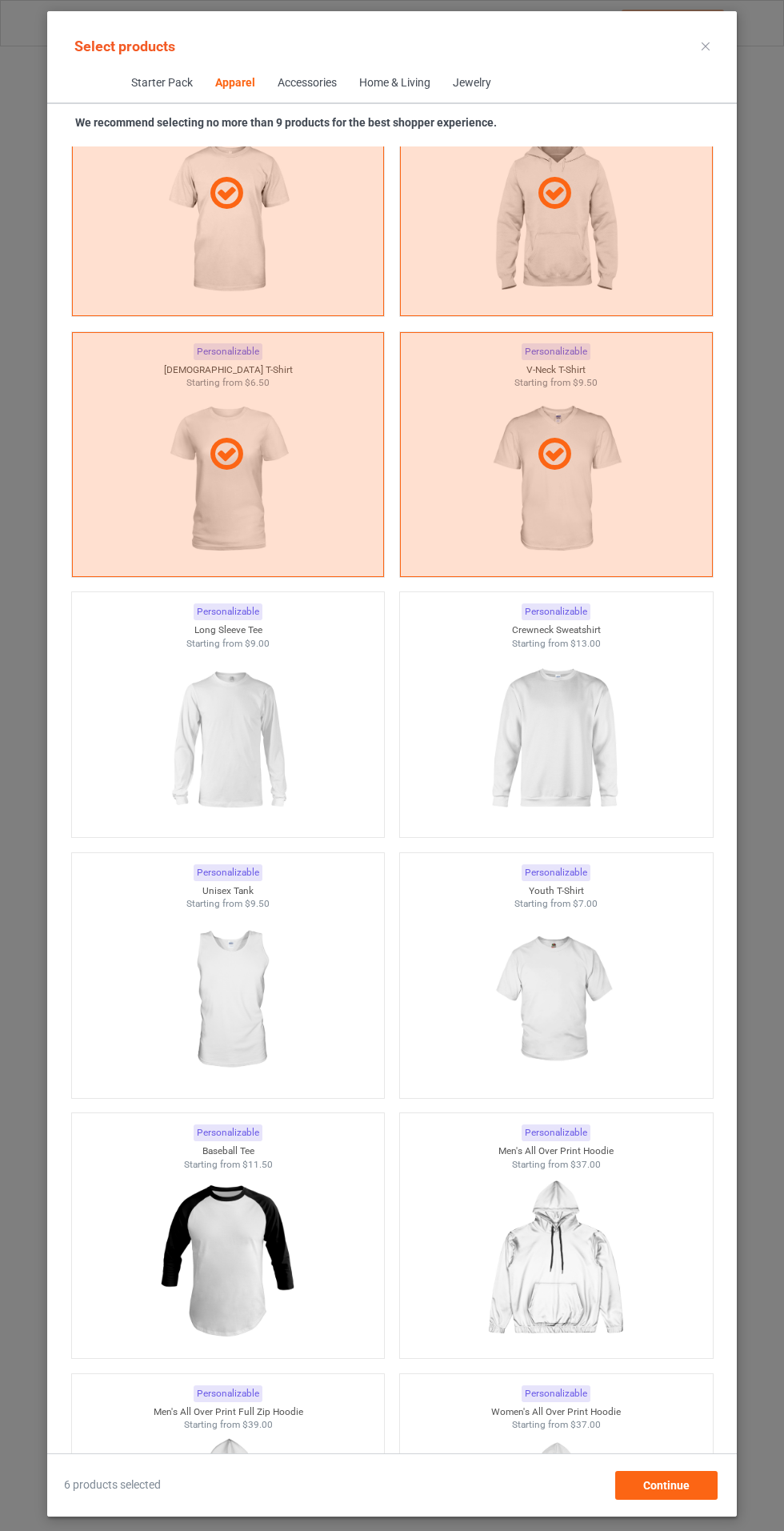
scroll to position [1508, 0]
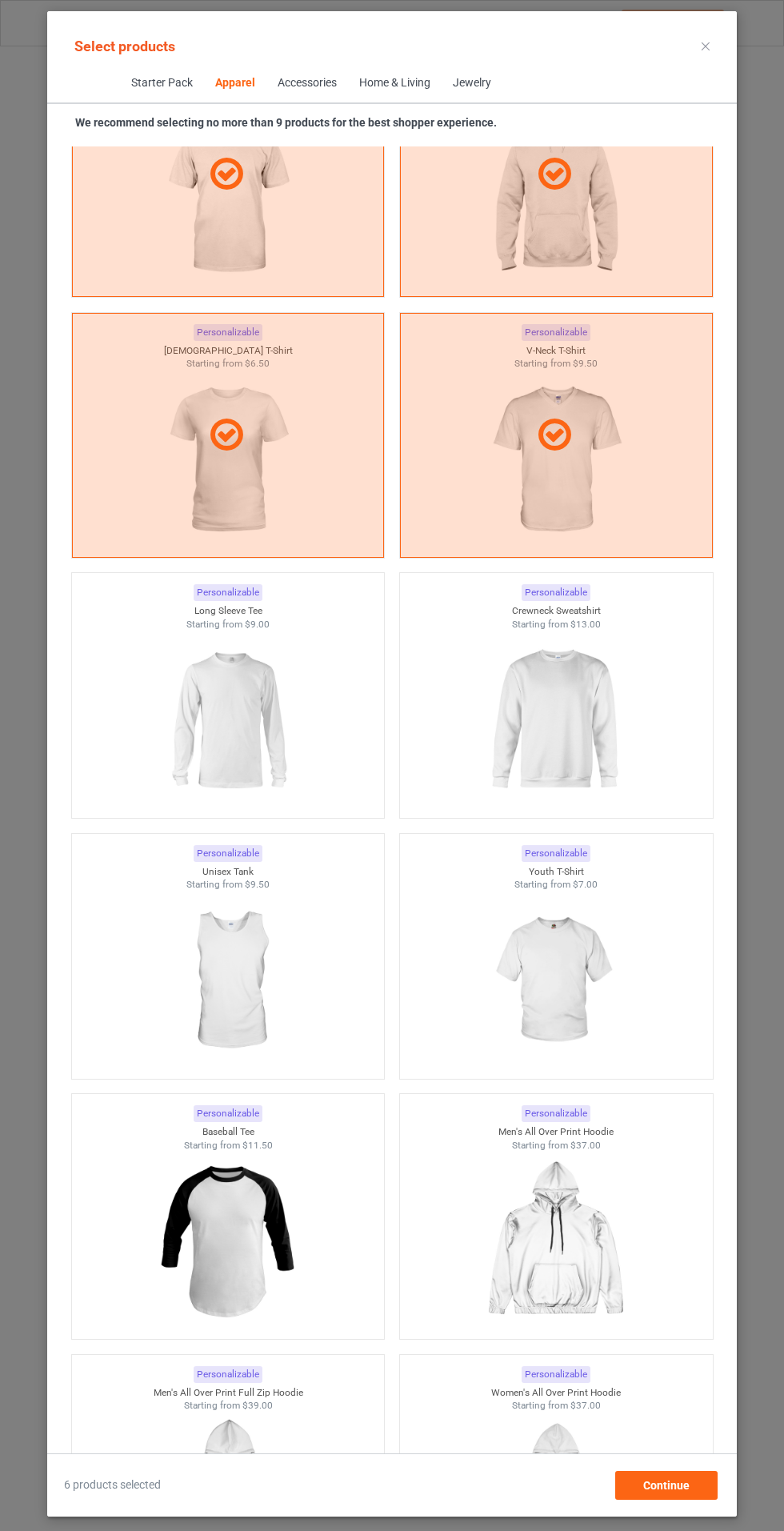
click at [227, 678] on img at bounding box center [228, 720] width 144 height 179
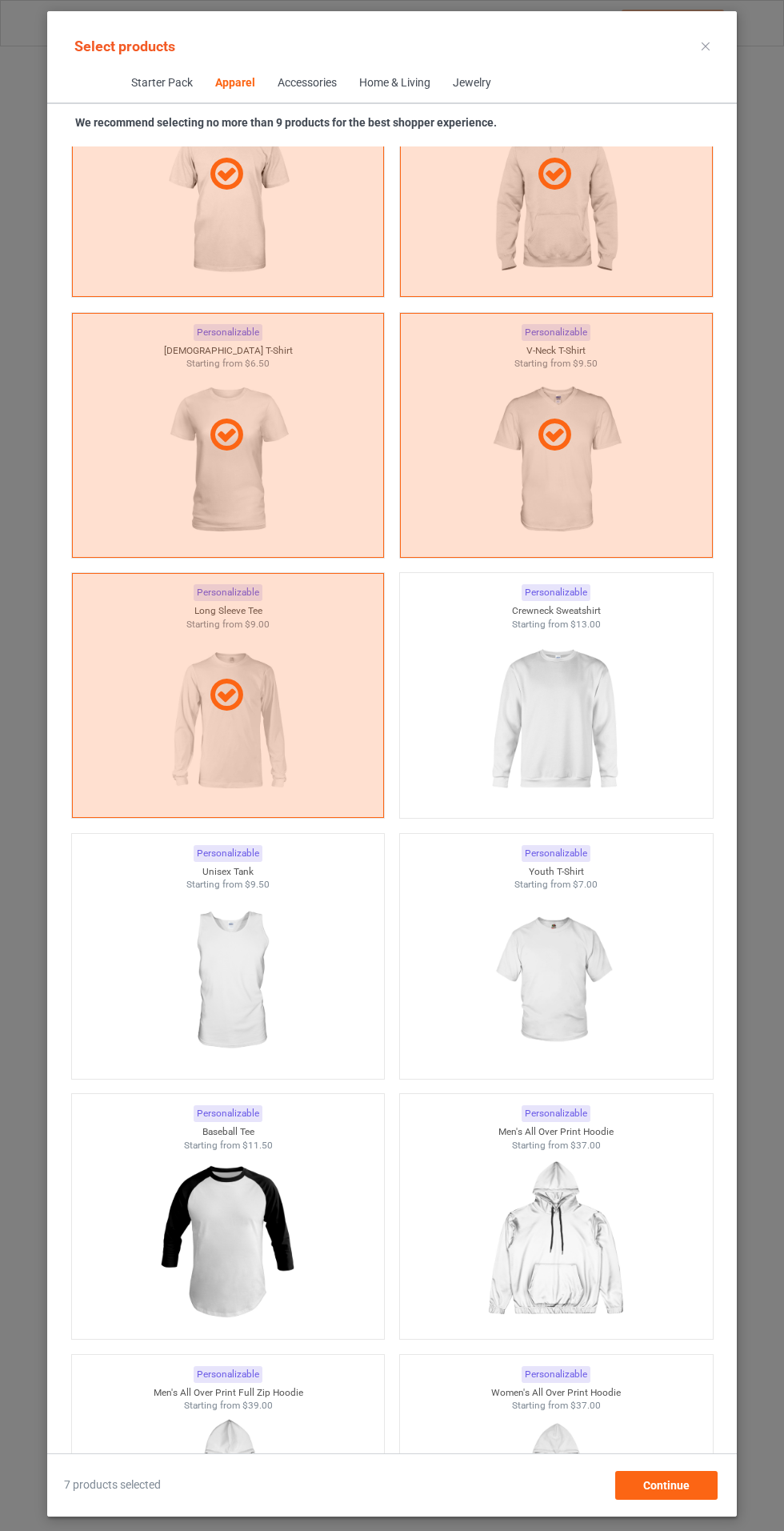
click at [584, 683] on img at bounding box center [556, 720] width 144 height 179
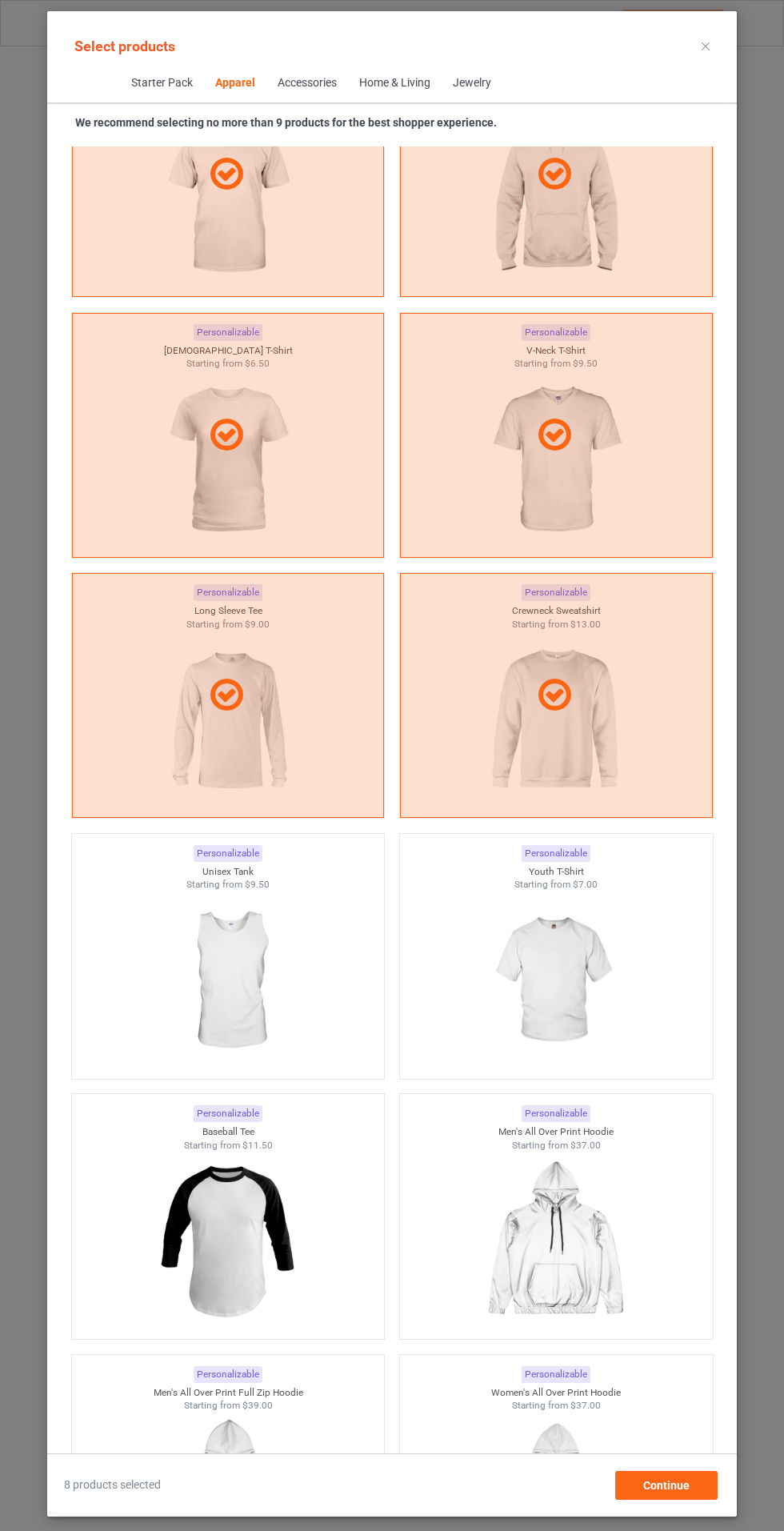
click at [581, 946] on img at bounding box center [556, 981] width 144 height 179
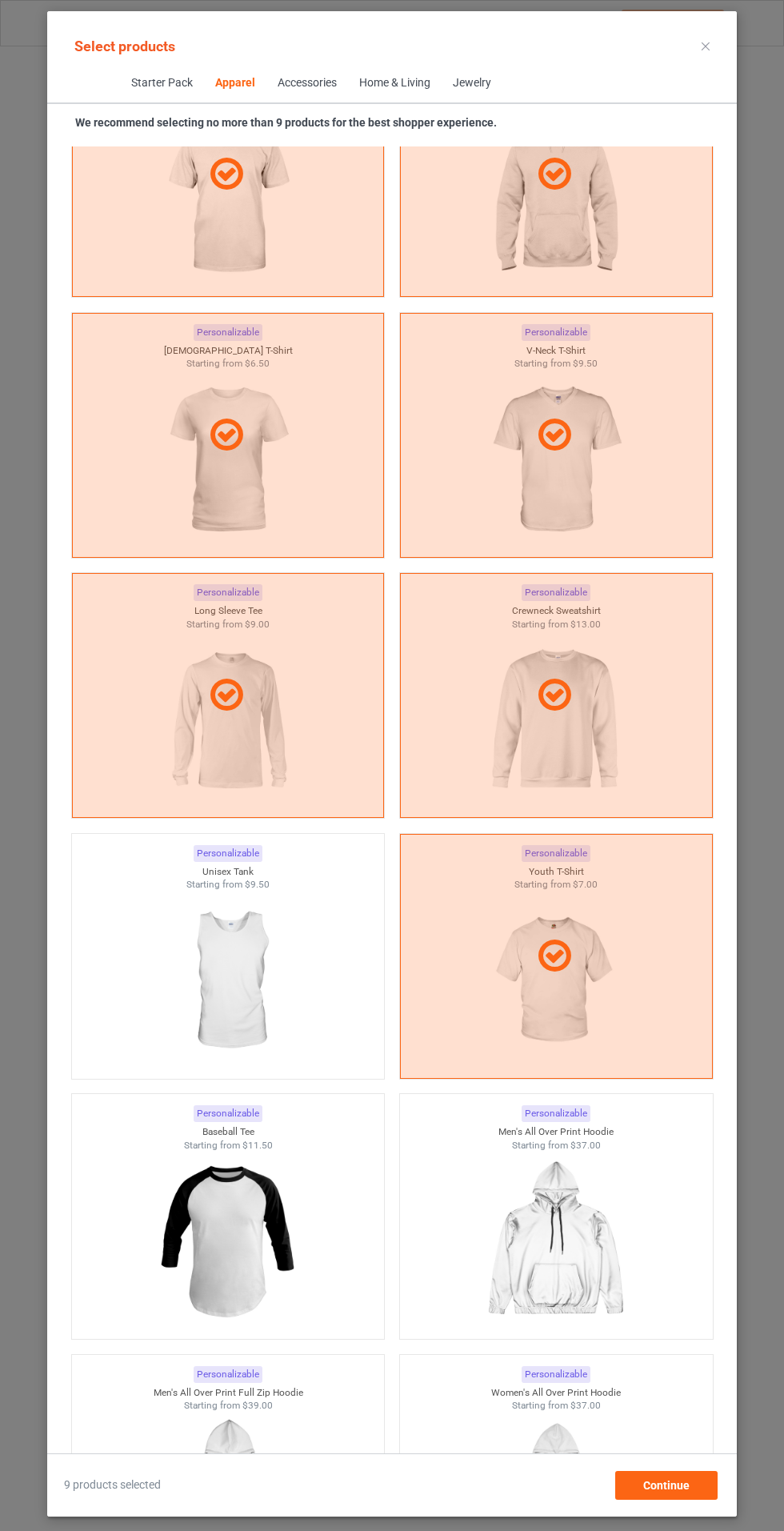
click at [257, 1200] on img at bounding box center [228, 1241] width 144 height 179
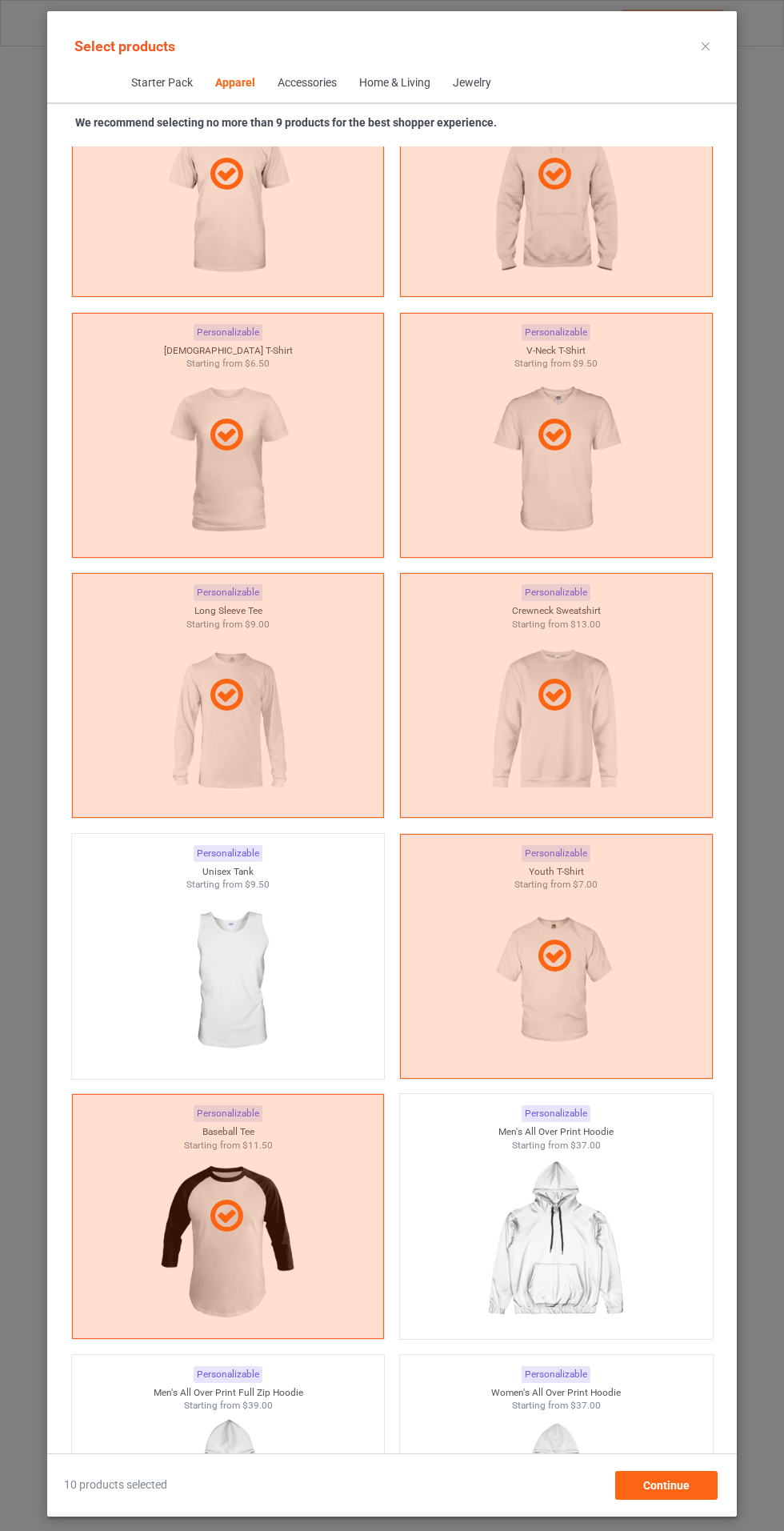
click at [705, 46] on icon at bounding box center [705, 46] width 8 height 8
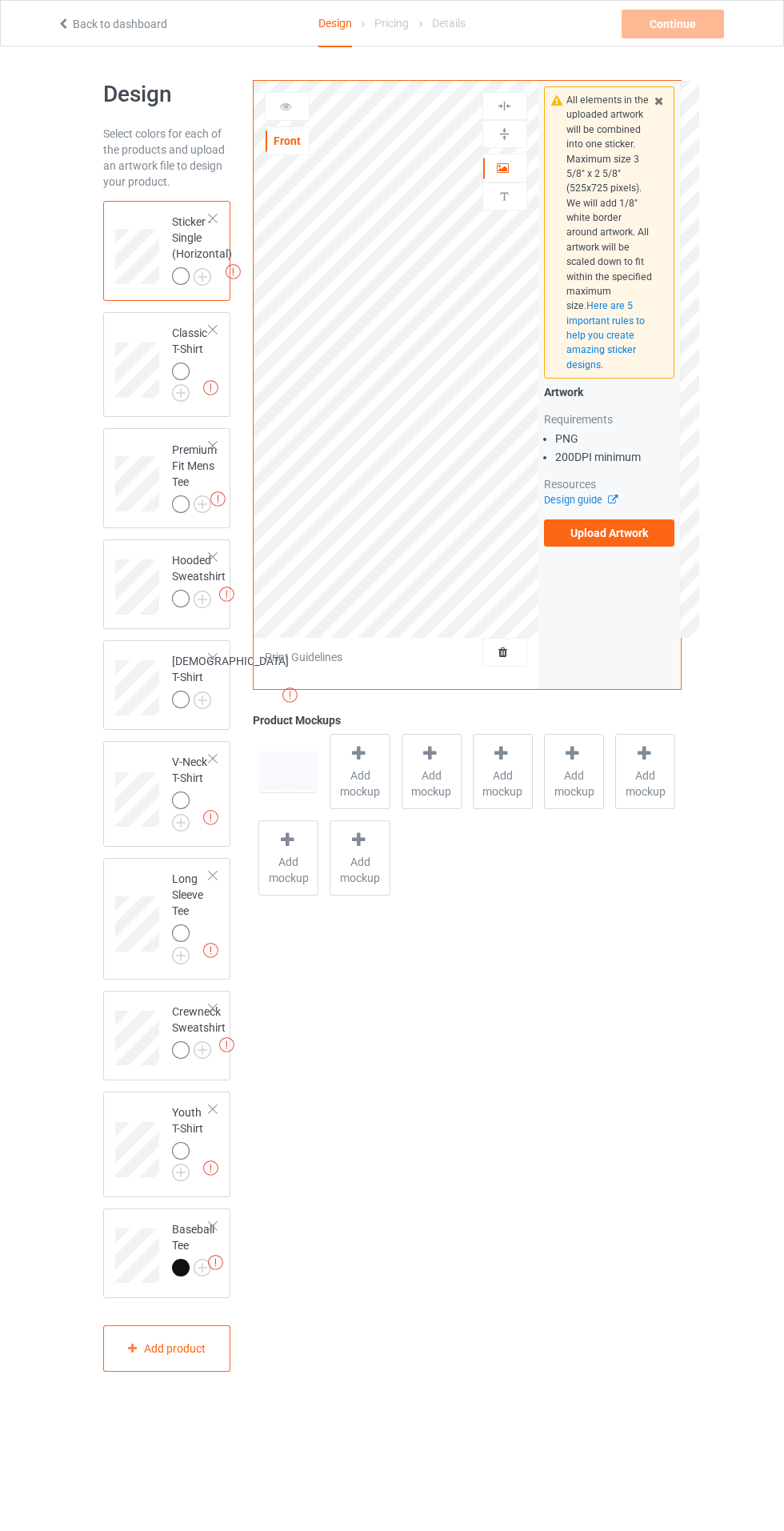
click at [0, 0] on img at bounding box center [0, 0] width 0 height 0
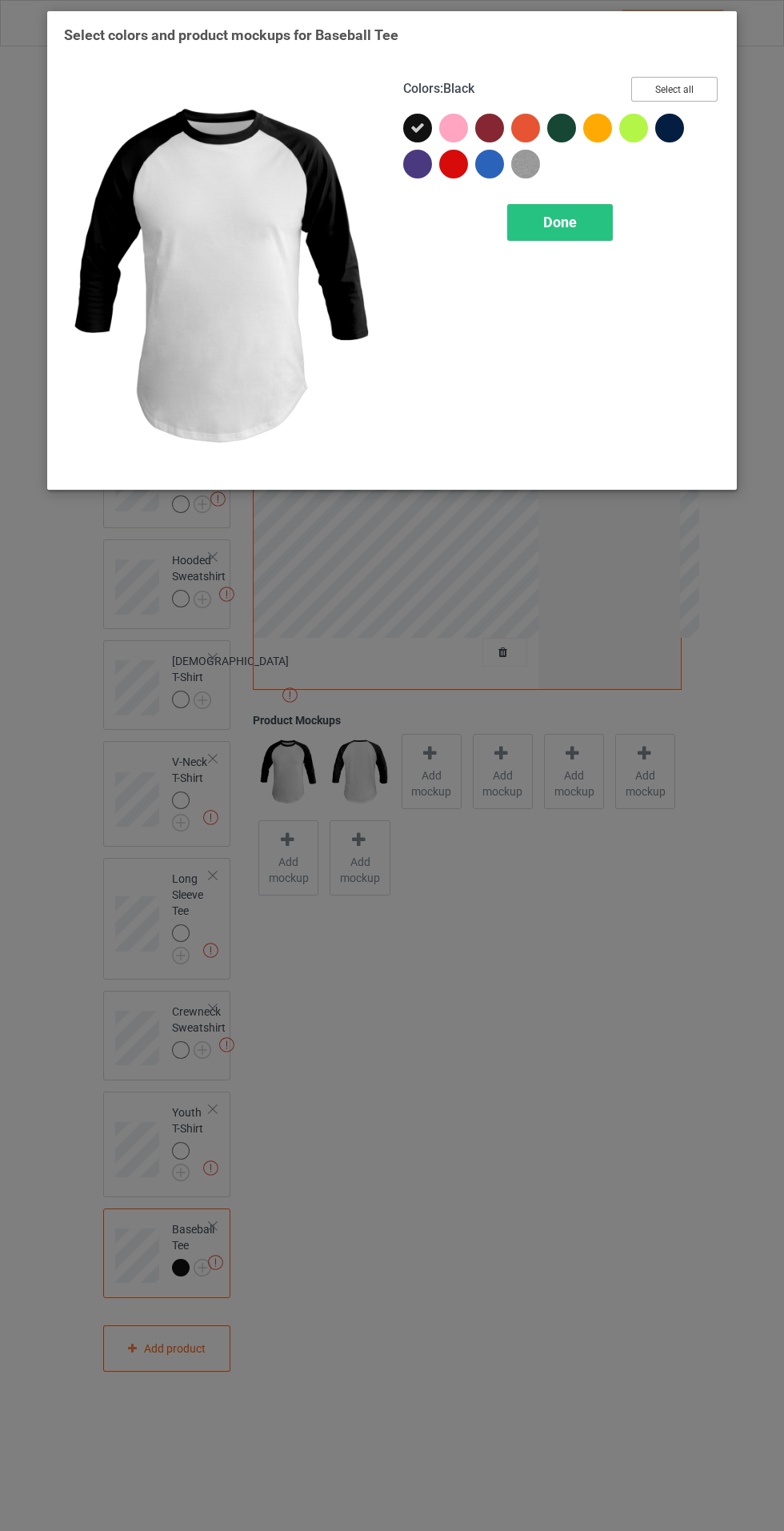
click at [676, 88] on button "Select all" at bounding box center [674, 89] width 87 height 25
click at [580, 222] on div "Done" at bounding box center [560, 222] width 106 height 37
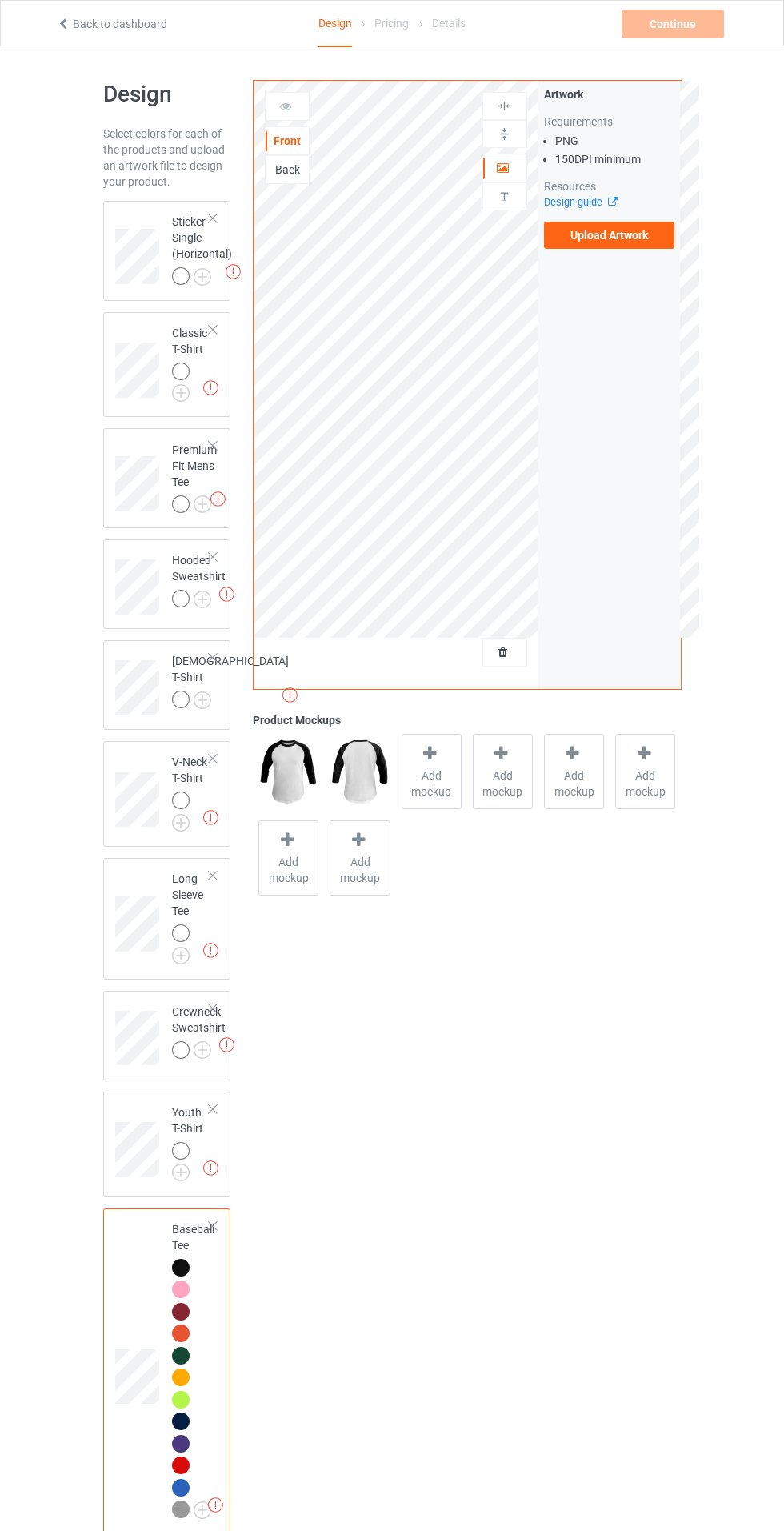
click at [0, 0] on img at bounding box center [0, 0] width 0 height 0
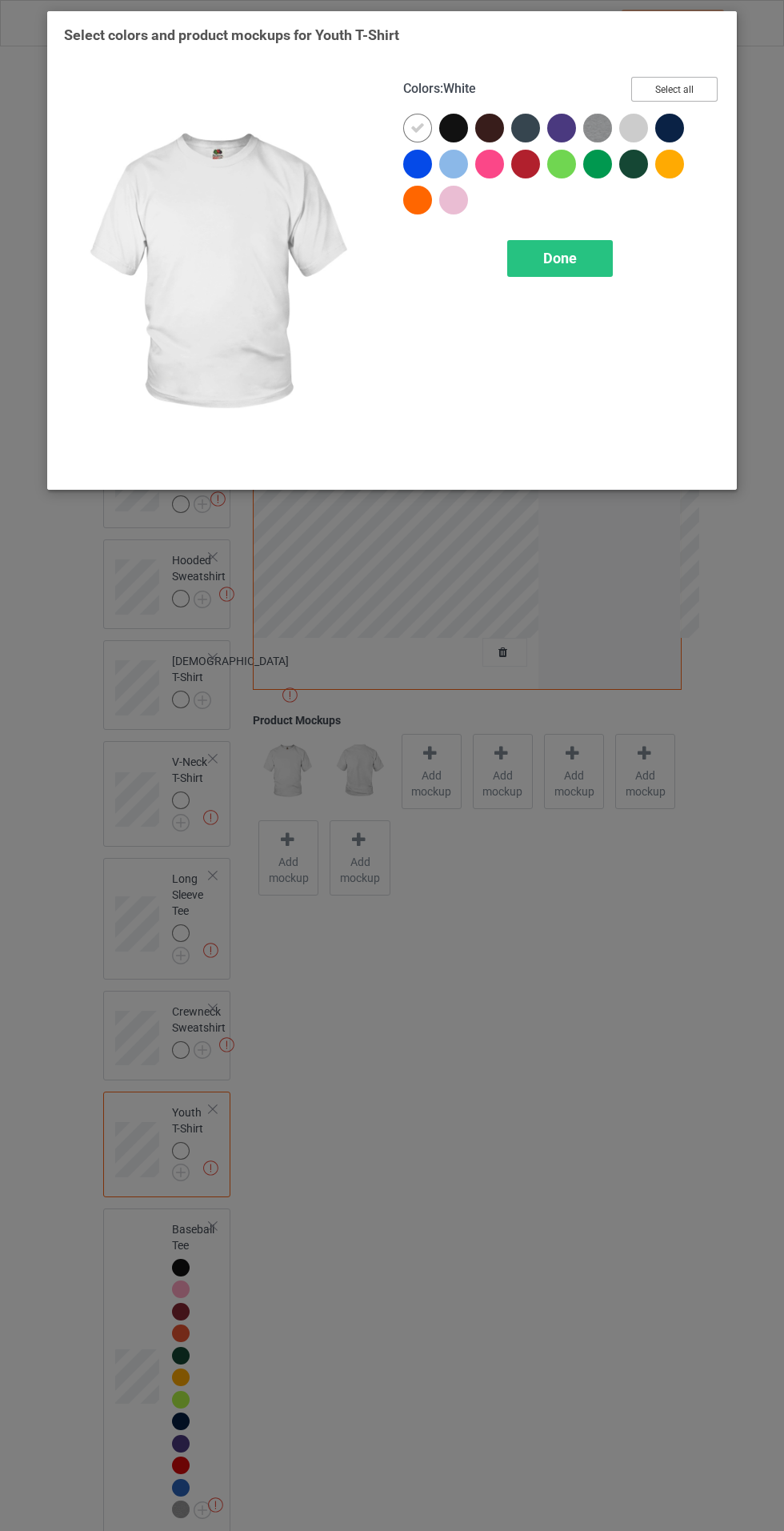
click at [705, 80] on button "Select all" at bounding box center [674, 89] width 87 height 25
click at [590, 247] on div "Done" at bounding box center [560, 258] width 106 height 37
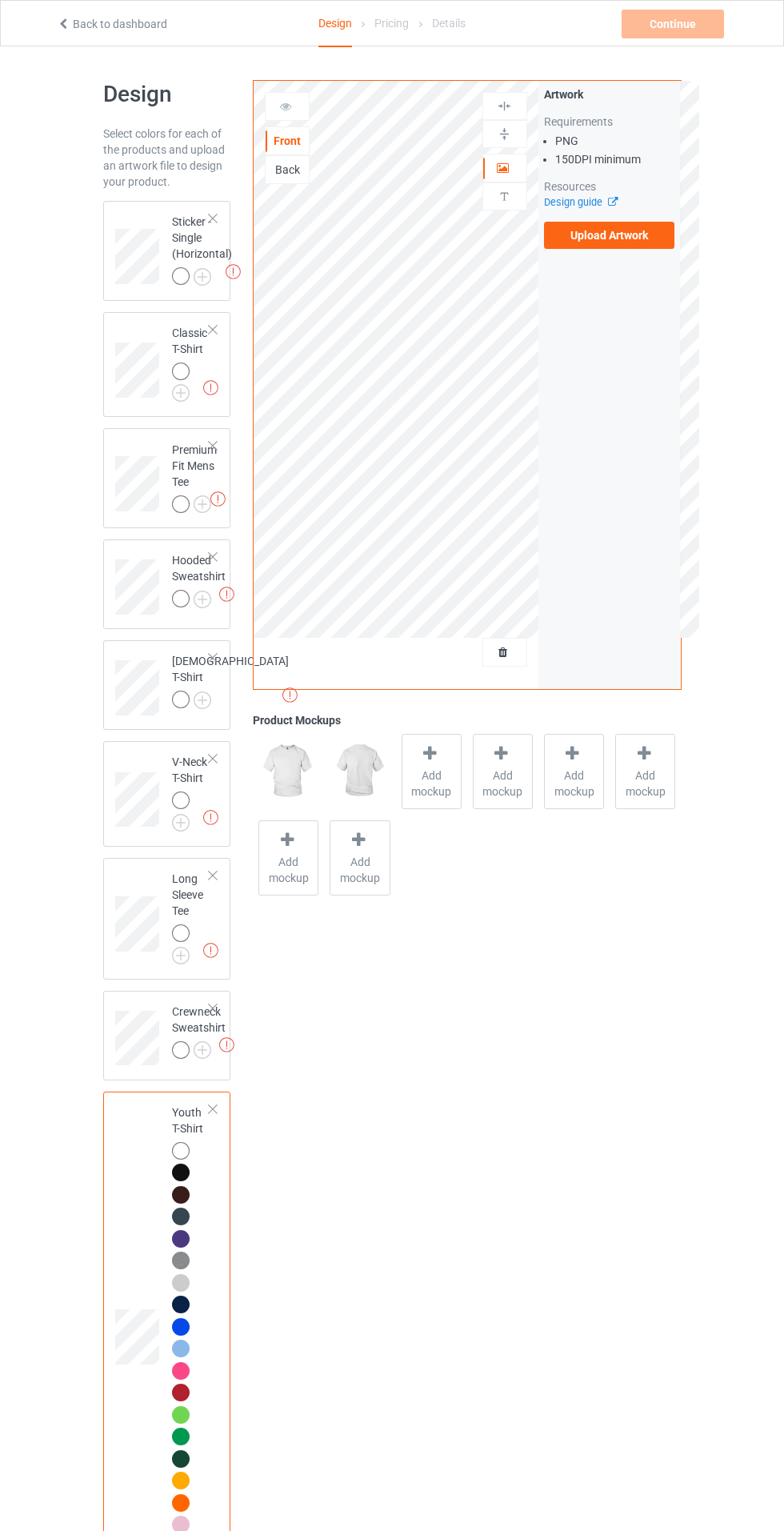
click at [0, 0] on img at bounding box center [0, 0] width 0 height 0
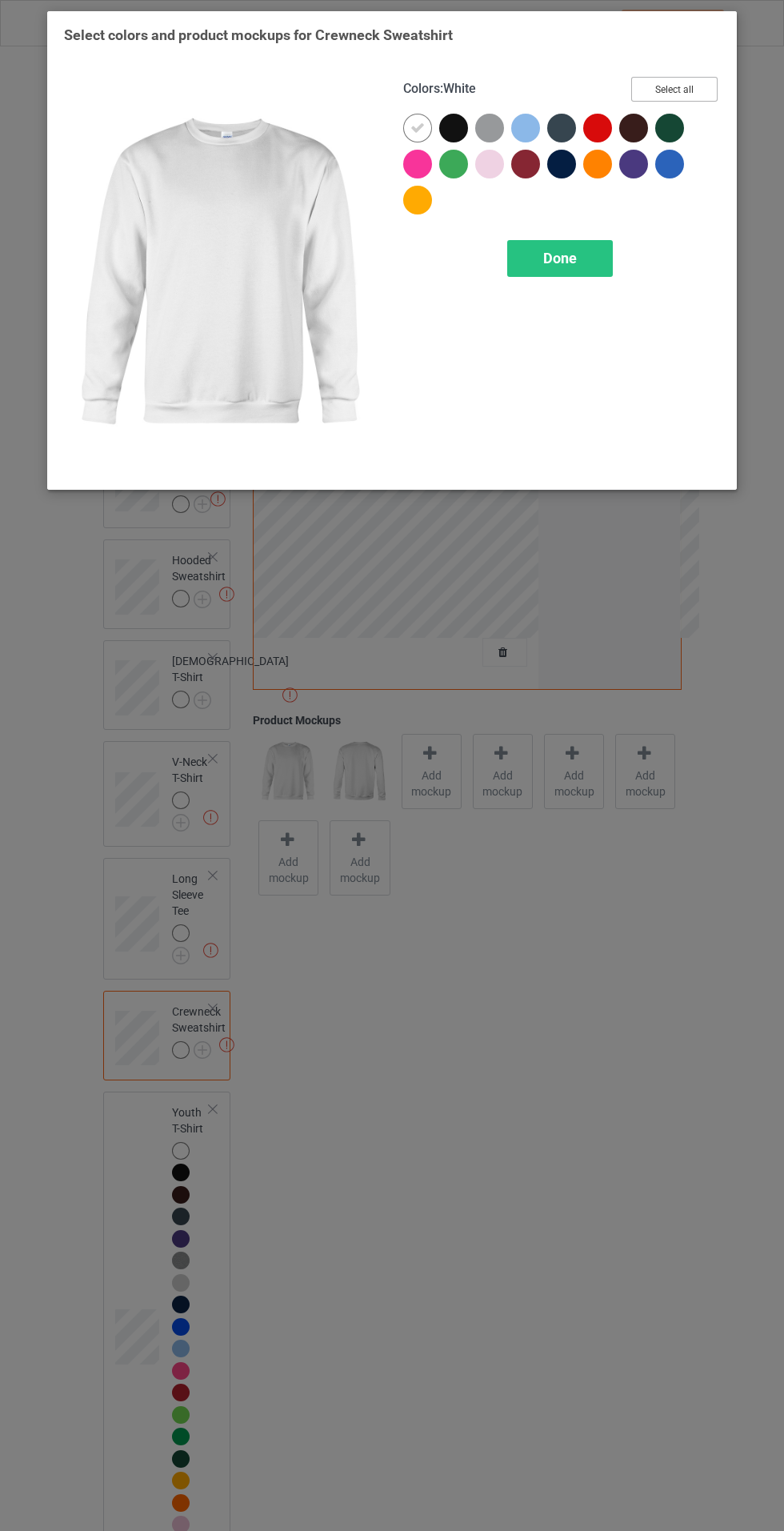
click at [710, 85] on button "Select all" at bounding box center [674, 89] width 87 height 25
click at [562, 257] on span "Done" at bounding box center [560, 257] width 33 height 17
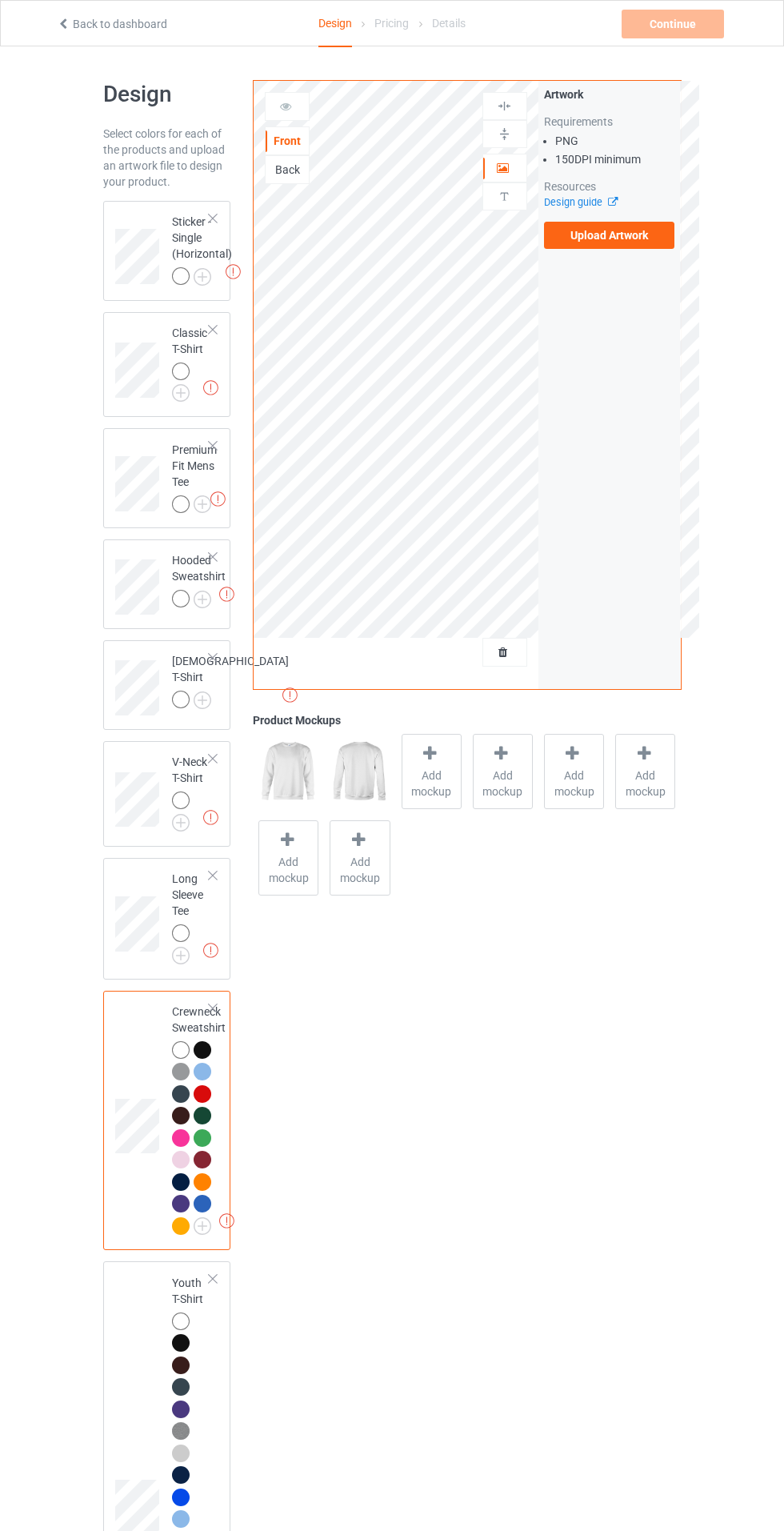
click at [0, 0] on img at bounding box center [0, 0] width 0 height 0
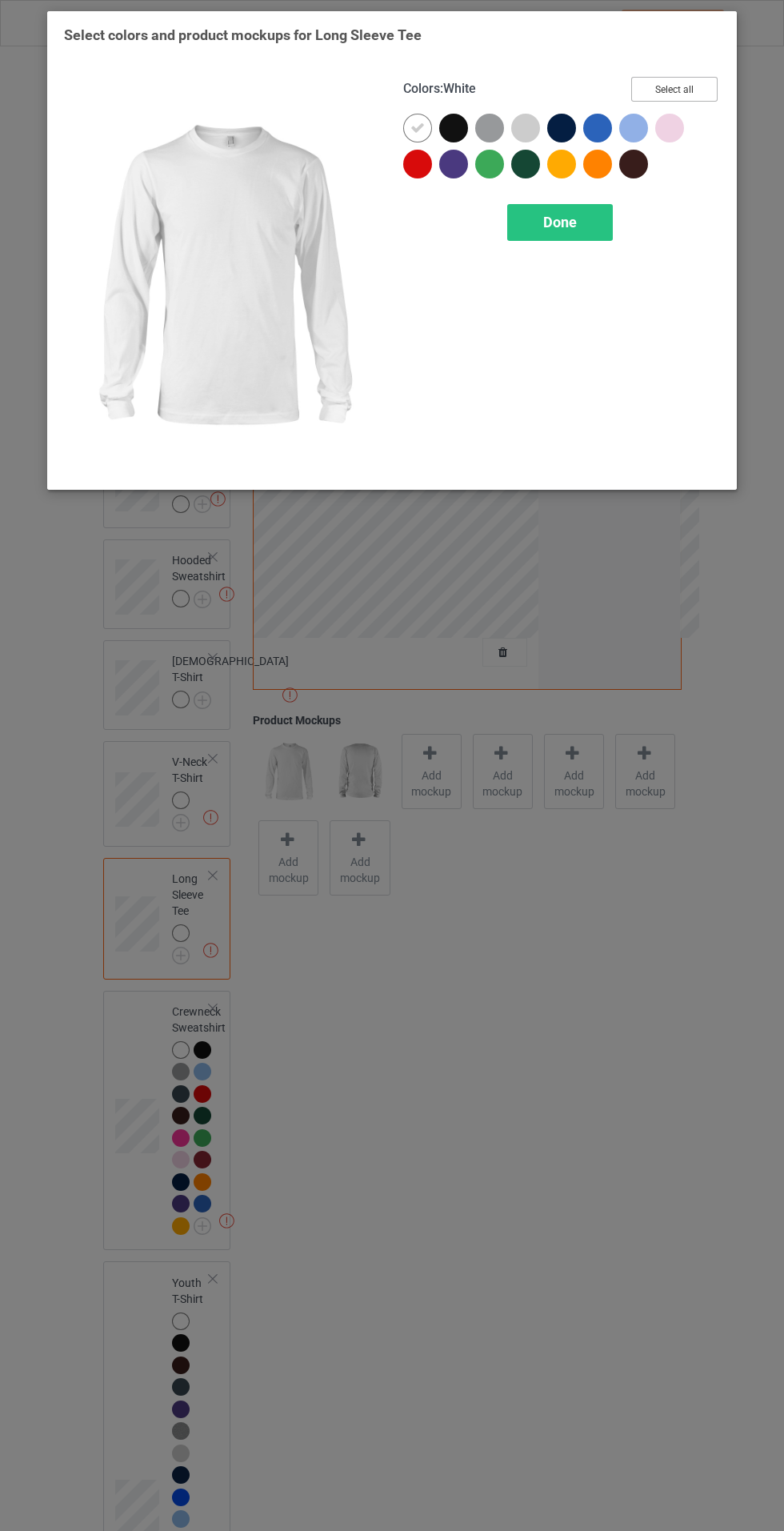
click at [707, 99] on button "Select all" at bounding box center [674, 89] width 87 height 25
click at [573, 230] on div "Done" at bounding box center [560, 222] width 106 height 37
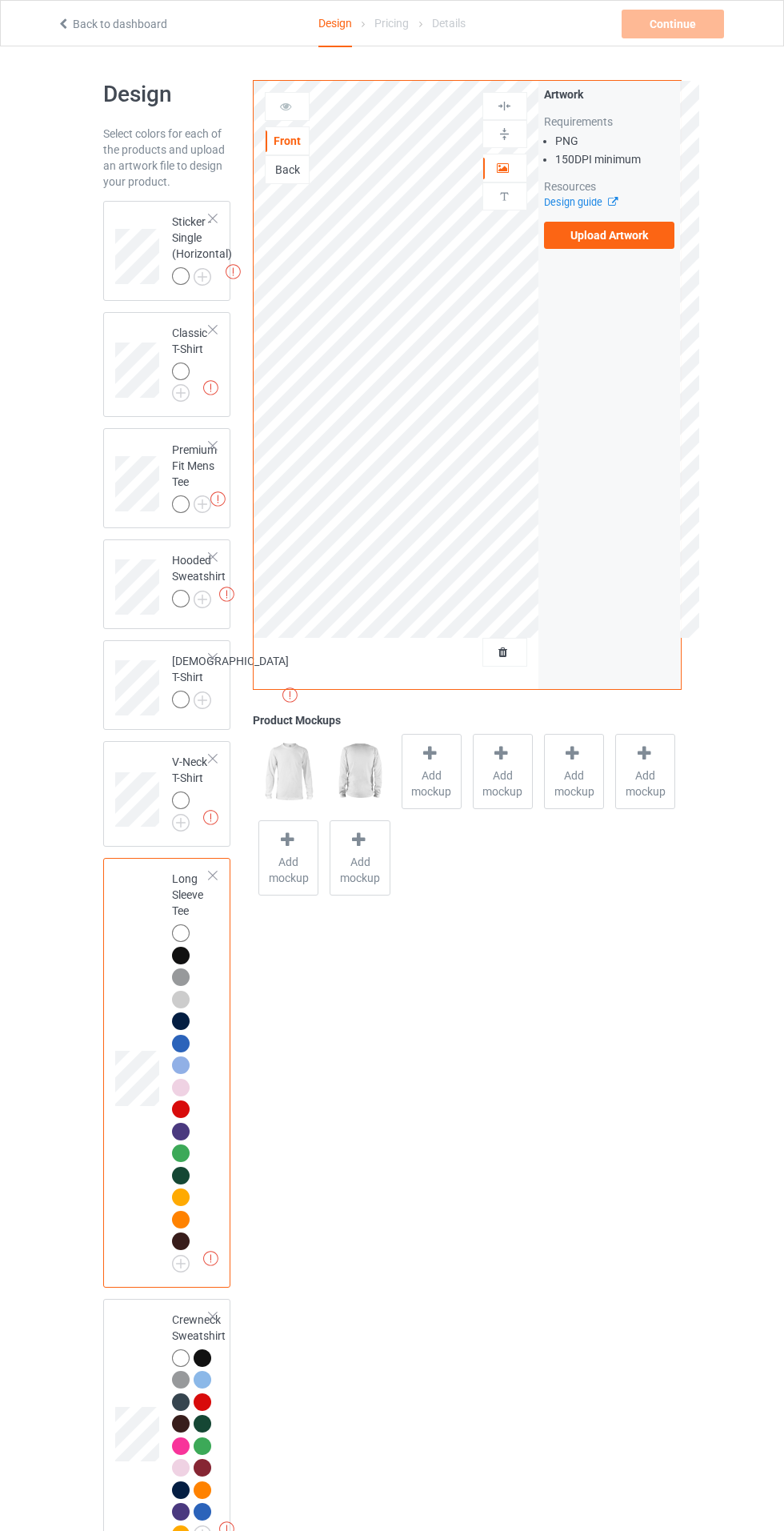
click at [186, 814] on div at bounding box center [184, 803] width 23 height 23
click at [180, 809] on div at bounding box center [181, 800] width 18 height 18
click at [0, 0] on img at bounding box center [0, 0] width 0 height 0
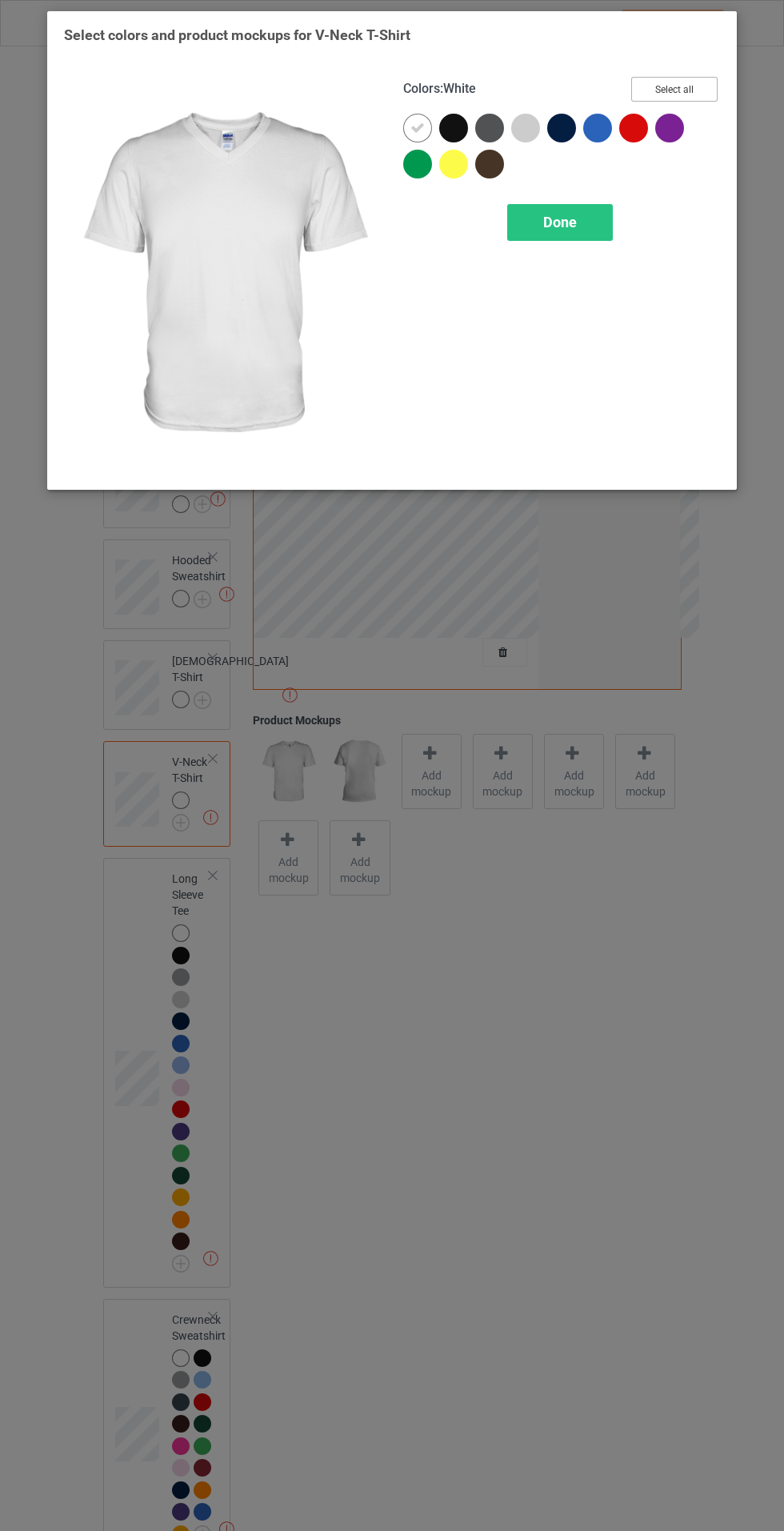
click at [682, 100] on button "Select all" at bounding box center [674, 89] width 87 height 25
click at [606, 220] on div "Done" at bounding box center [560, 222] width 106 height 37
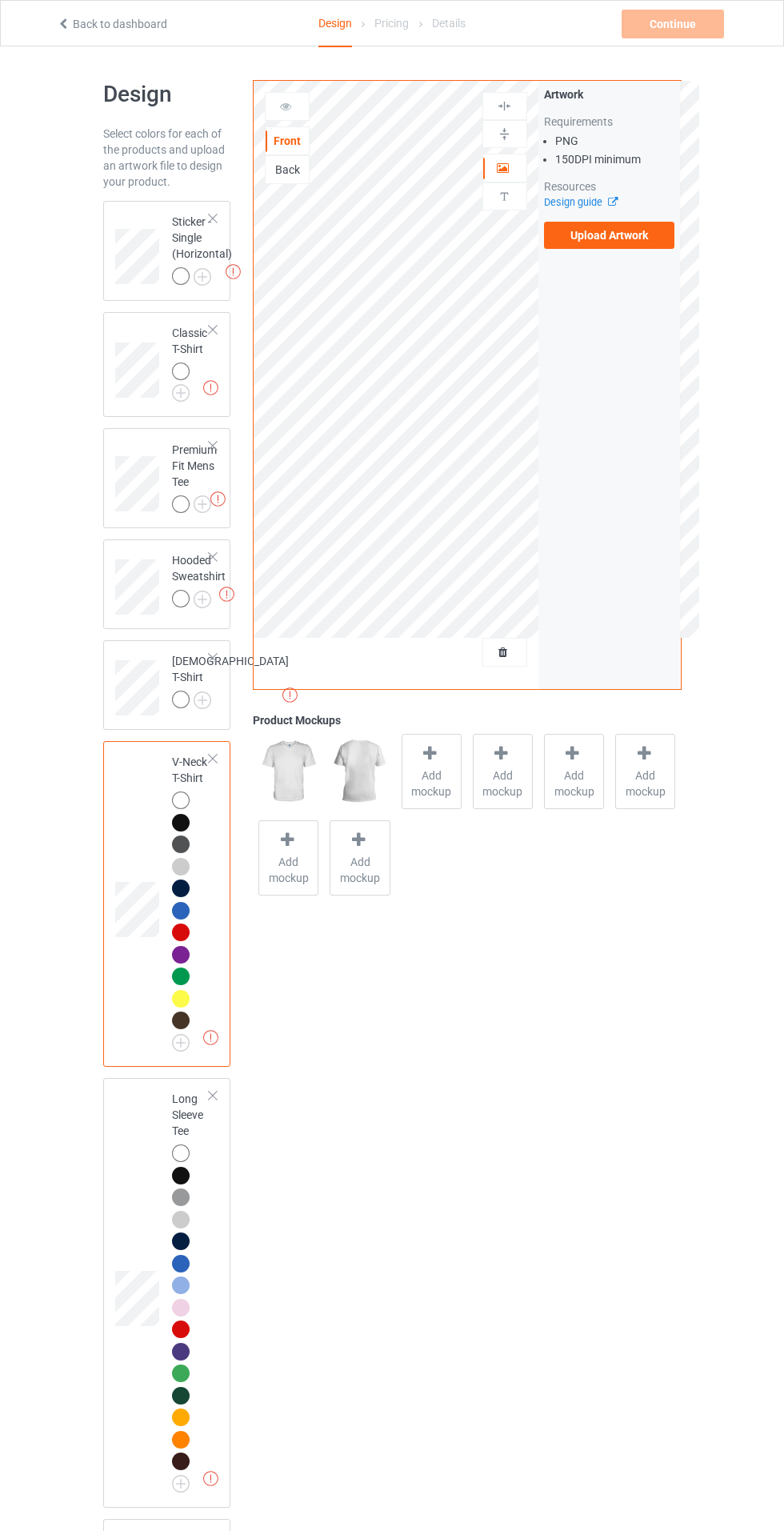
click at [0, 0] on img at bounding box center [0, 0] width 0 height 0
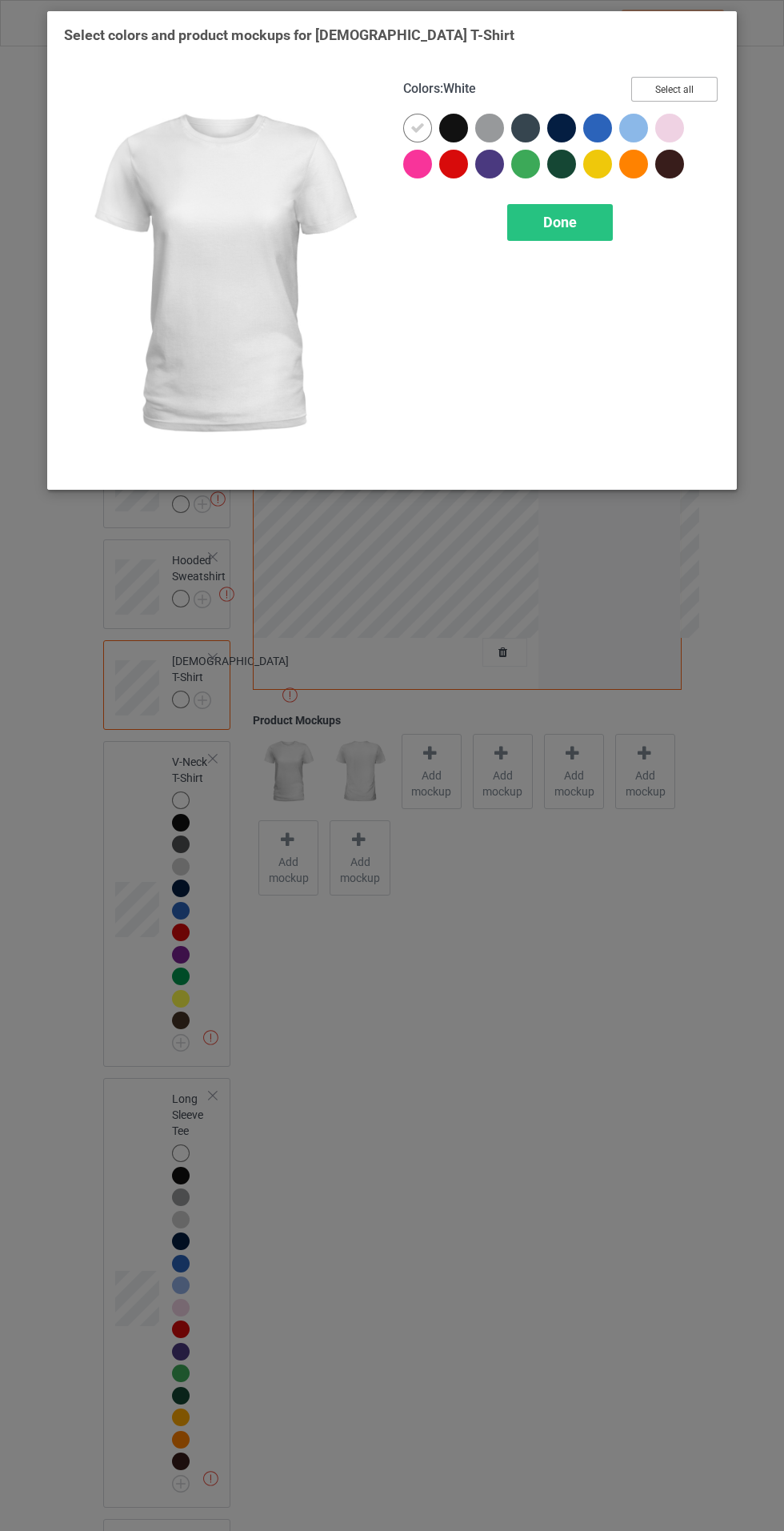
click at [680, 88] on button "Select all" at bounding box center [674, 89] width 87 height 25
click at [569, 220] on span "Done" at bounding box center [560, 221] width 33 height 17
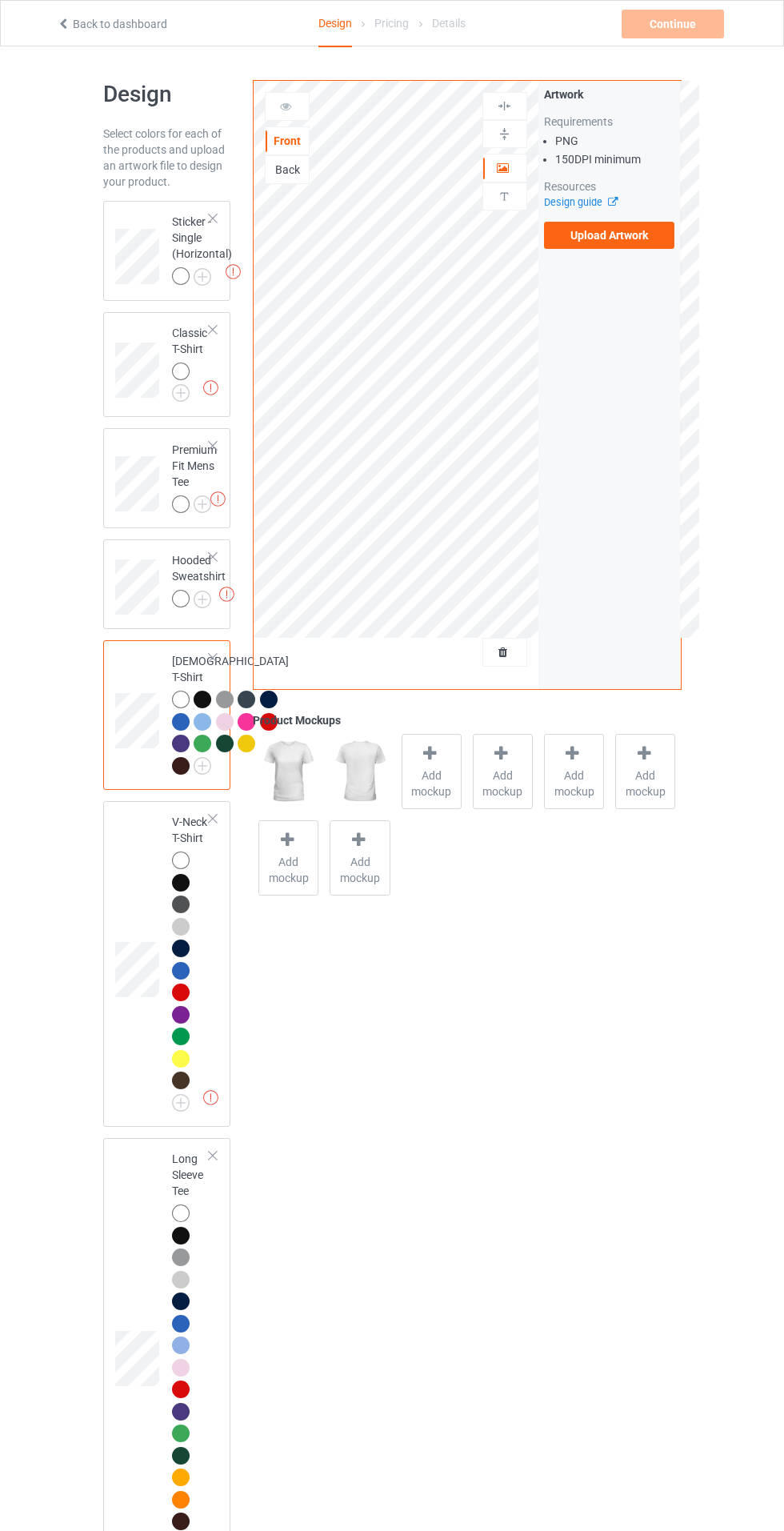
click at [0, 0] on img at bounding box center [0, 0] width 0 height 0
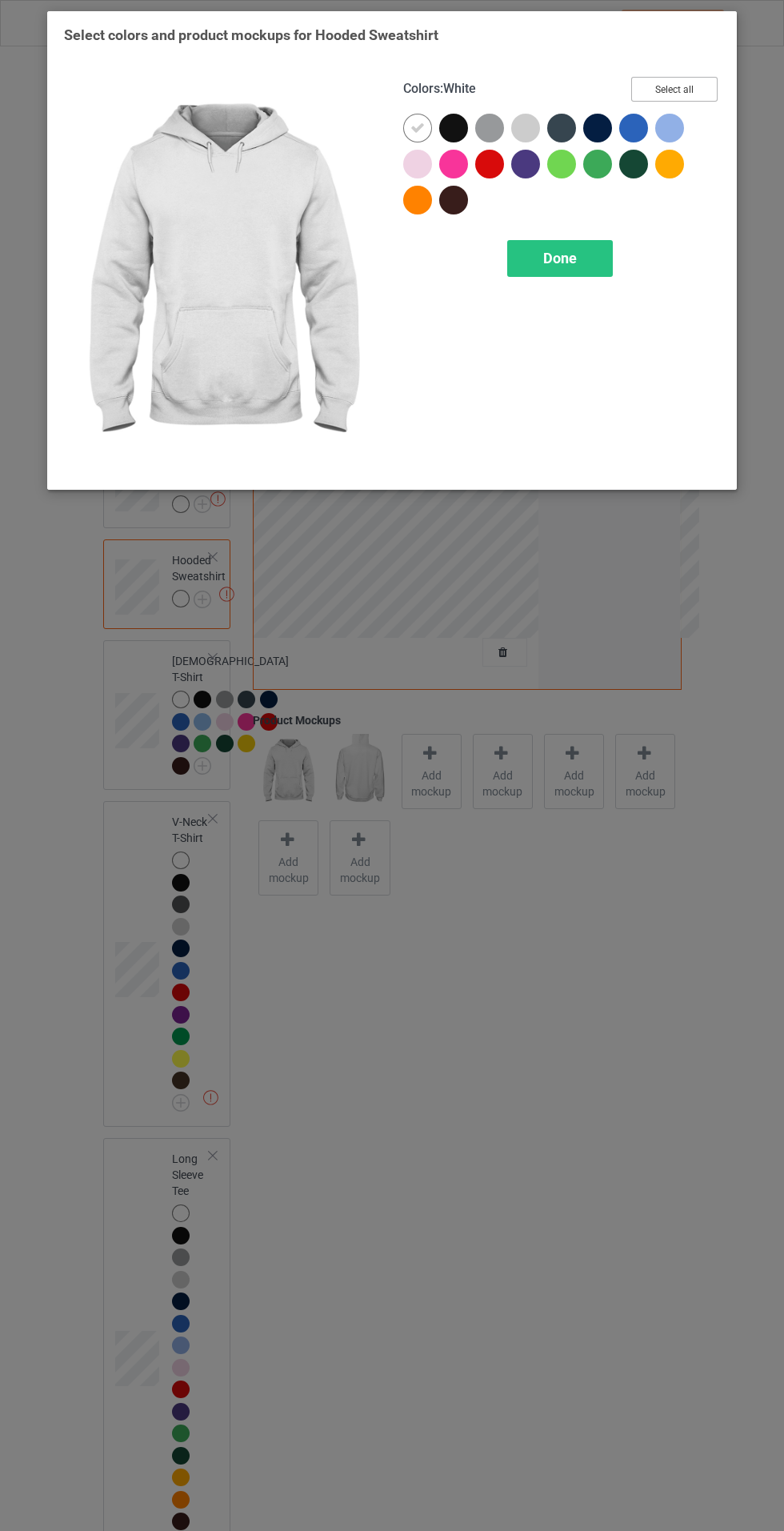
click at [698, 92] on button "Select all" at bounding box center [674, 89] width 87 height 25
click at [565, 256] on span "Done" at bounding box center [560, 257] width 33 height 17
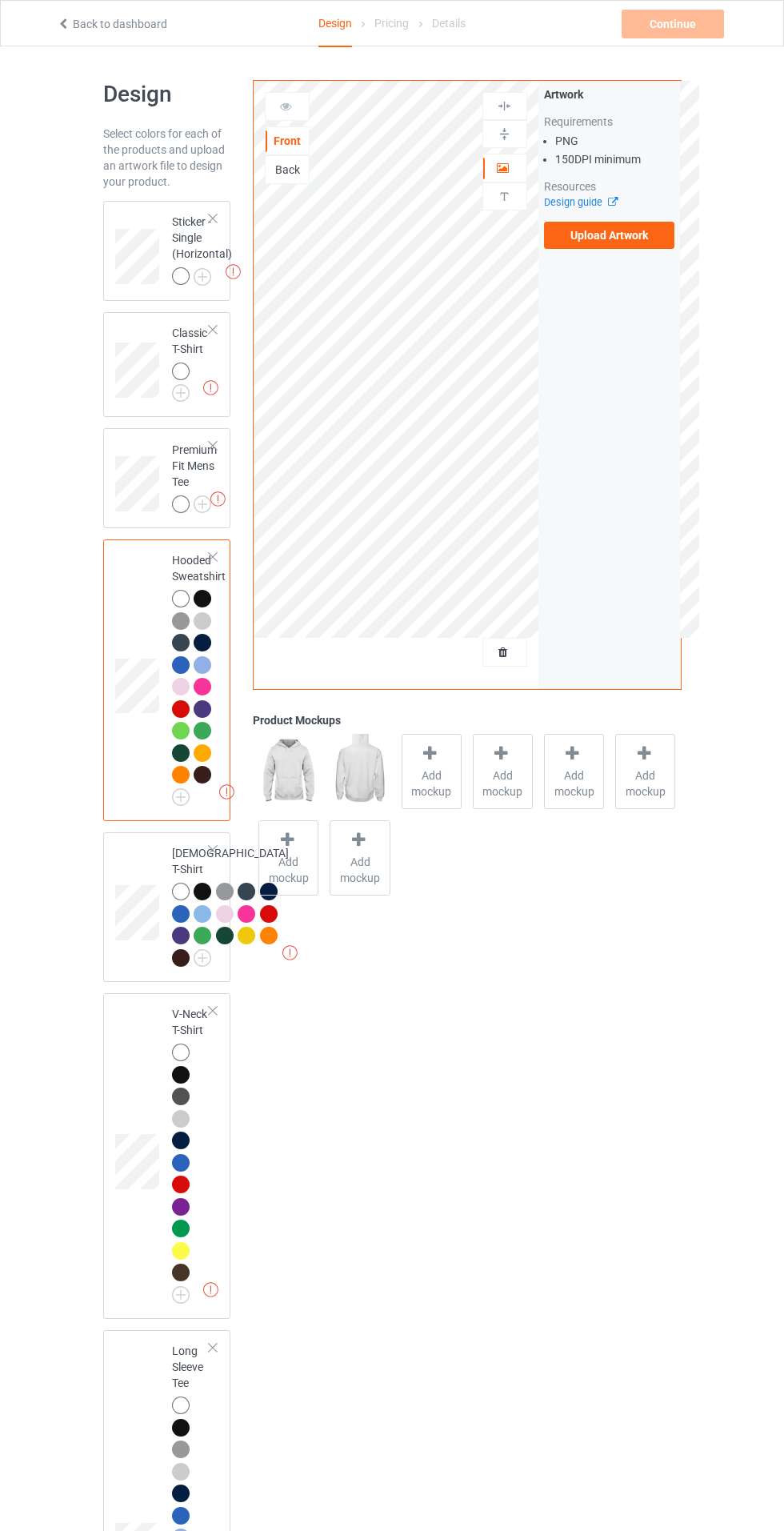
click at [0, 0] on img at bounding box center [0, 0] width 0 height 0
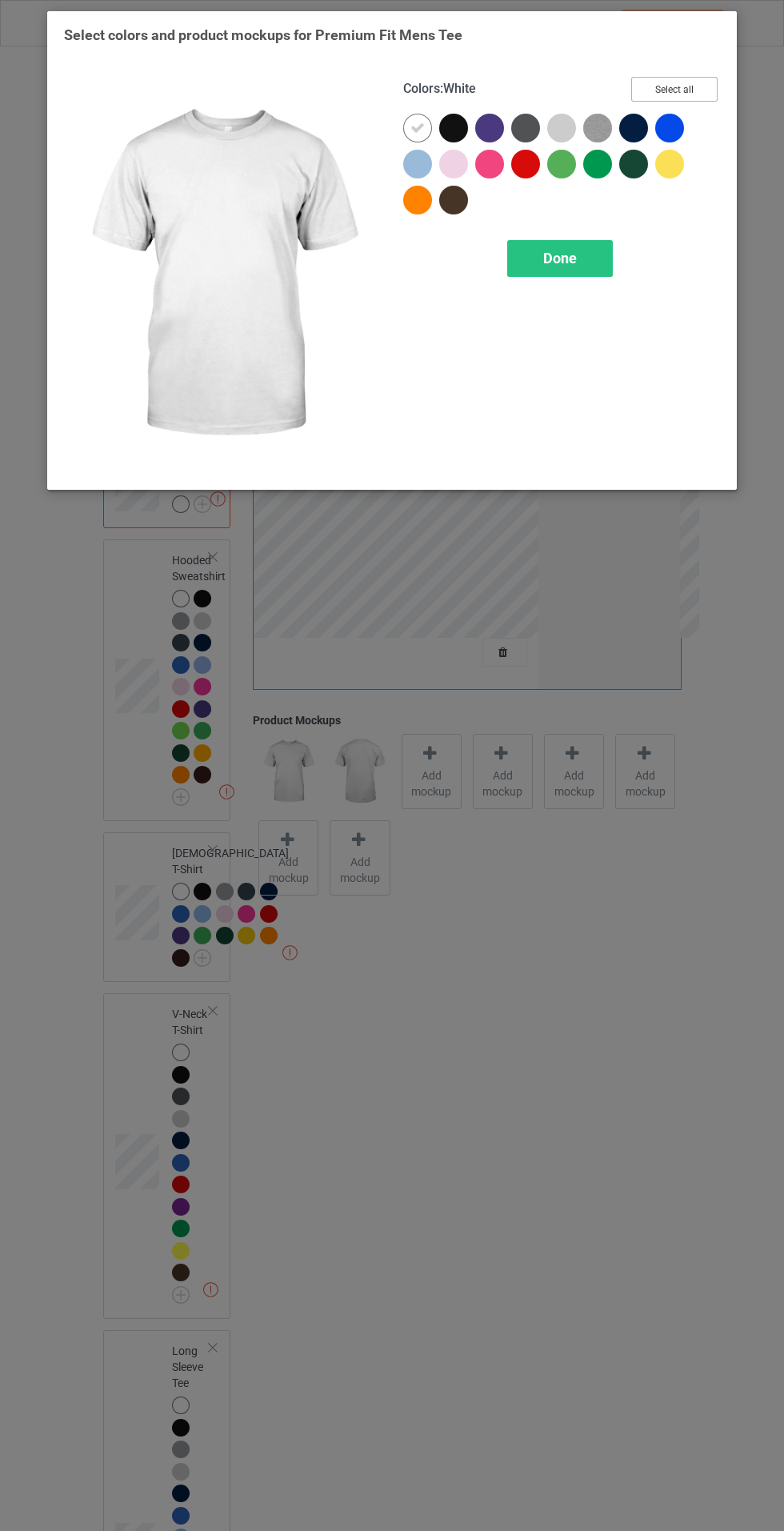
click at [687, 100] on button "Select all" at bounding box center [674, 89] width 87 height 25
click at [588, 256] on div "Done" at bounding box center [560, 258] width 106 height 37
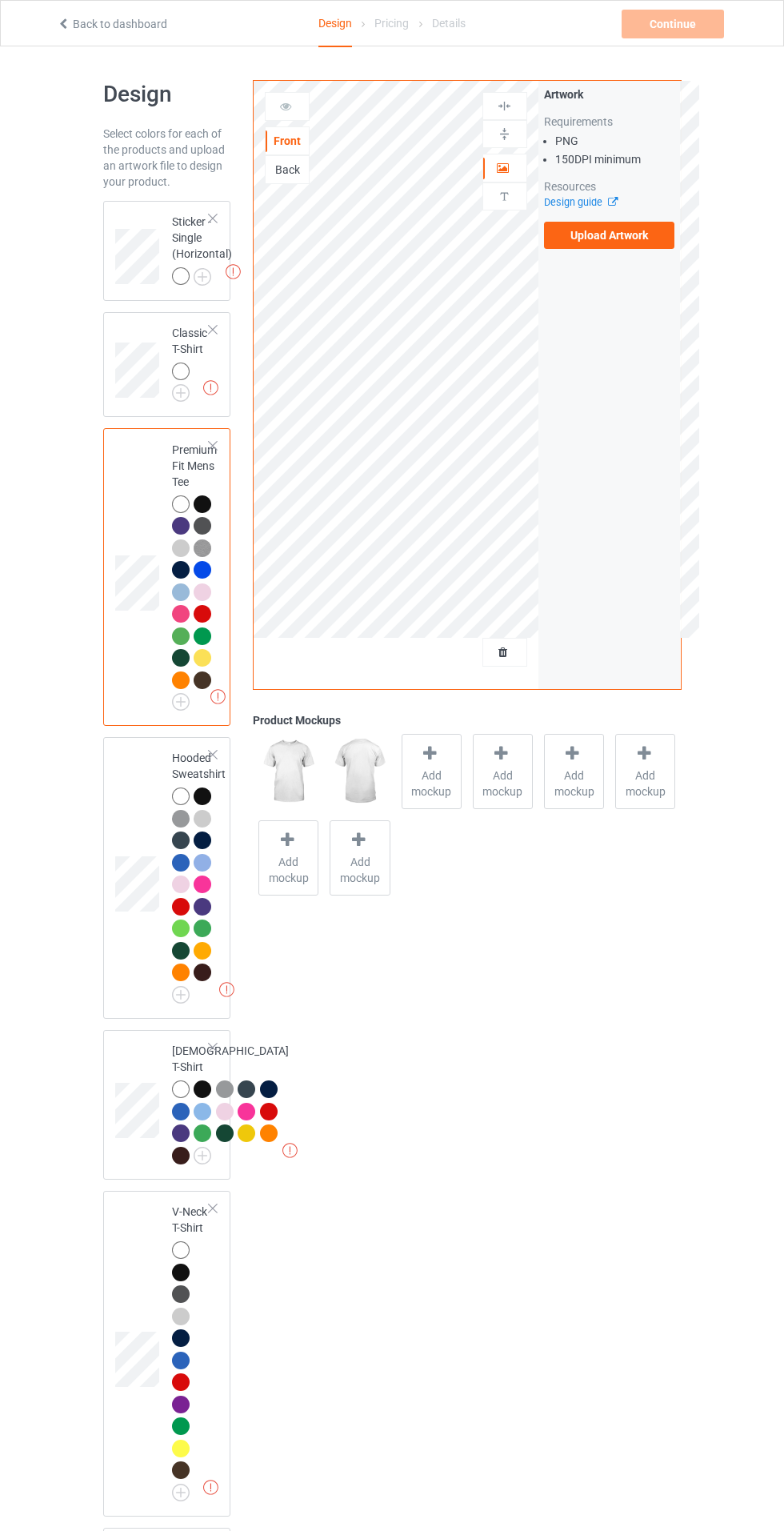
click at [0, 0] on img at bounding box center [0, 0] width 0 height 0
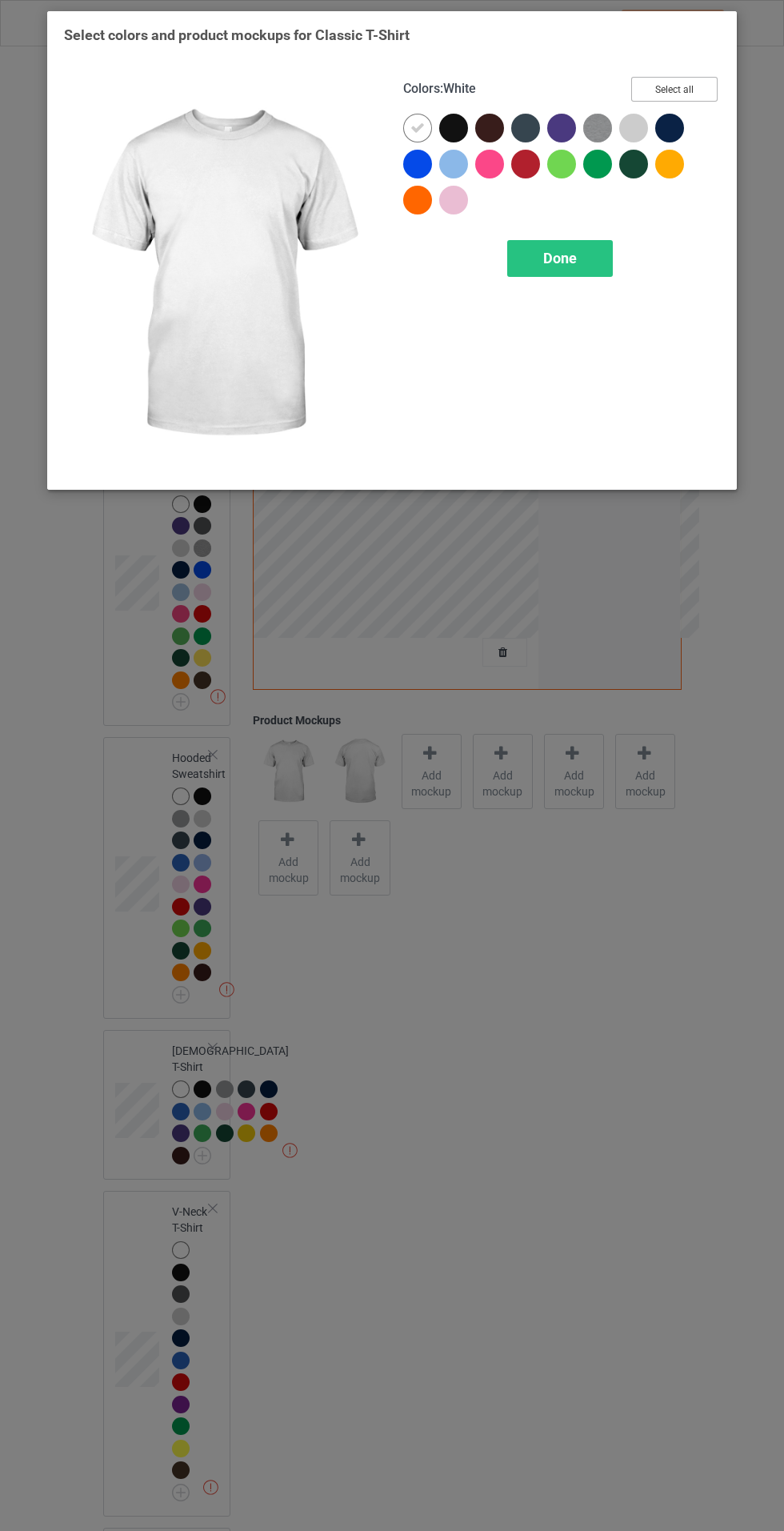
click at [685, 95] on button "Select all" at bounding box center [674, 89] width 87 height 25
click at [589, 270] on div "Done" at bounding box center [560, 258] width 106 height 37
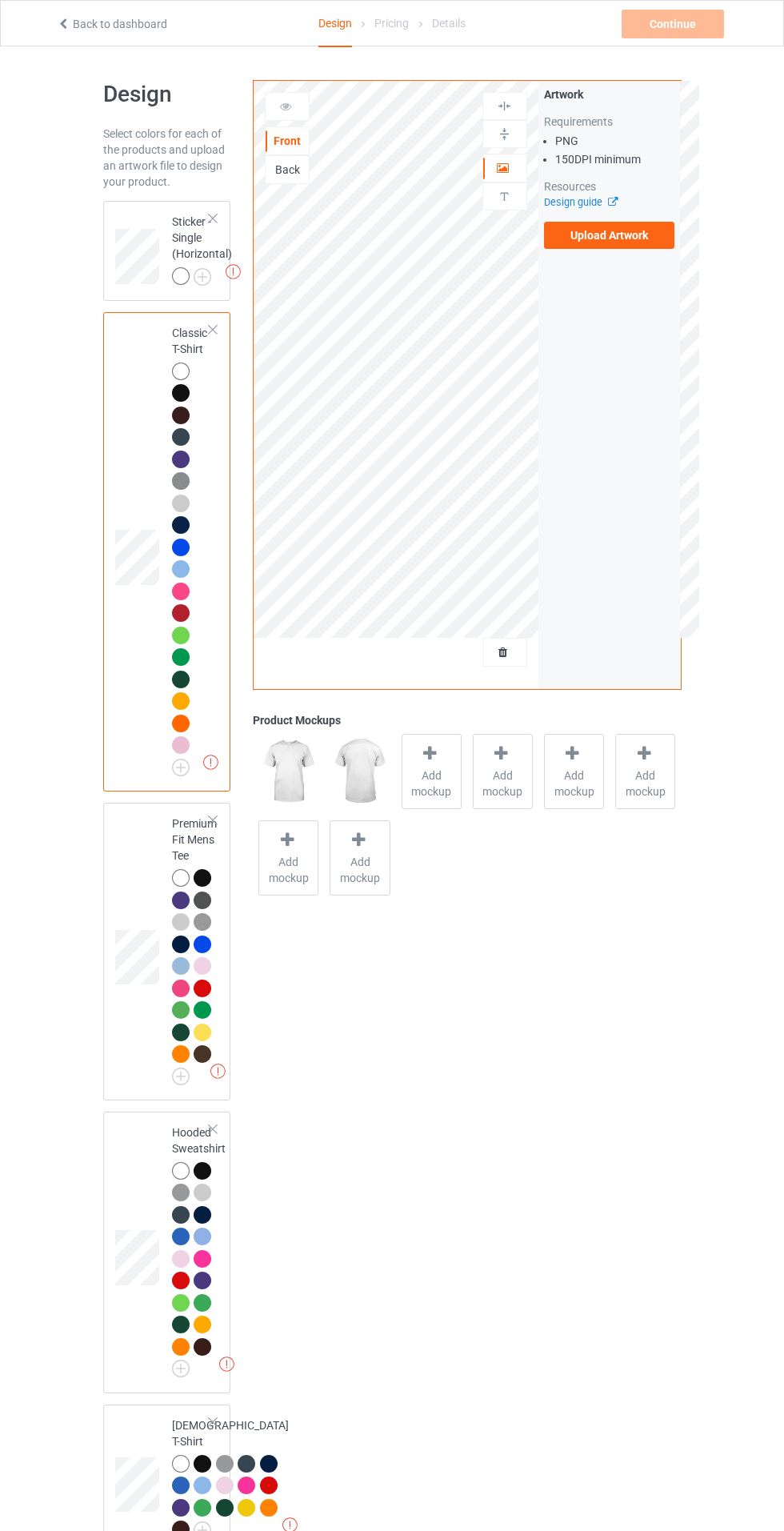
click at [630, 237] on label "Upload Artwork" at bounding box center [610, 235] width 131 height 27
click at [0, 0] on input "Upload Artwork" at bounding box center [0, 0] width 0 height 0
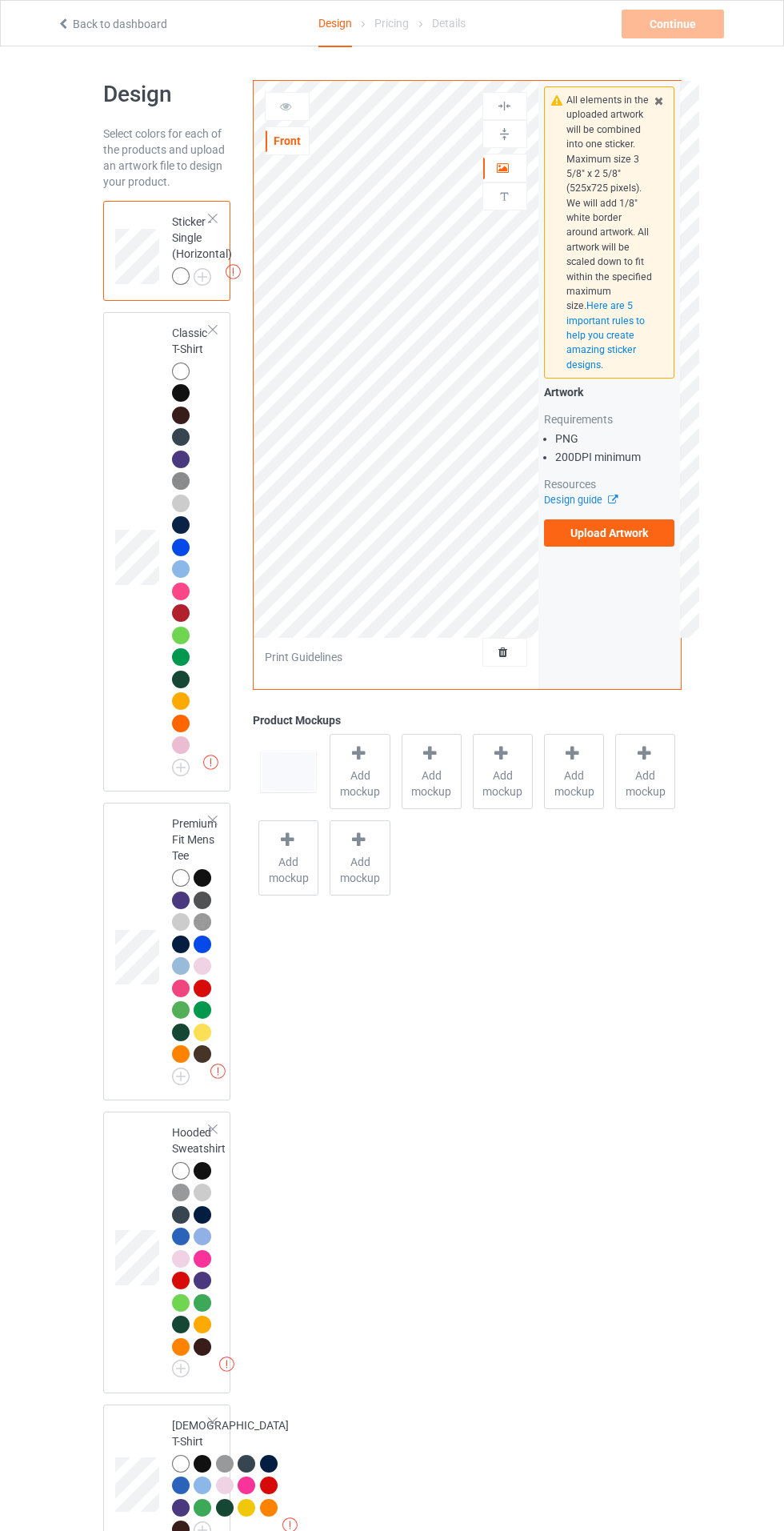
click at [523, 659] on div at bounding box center [504, 652] width 43 height 16
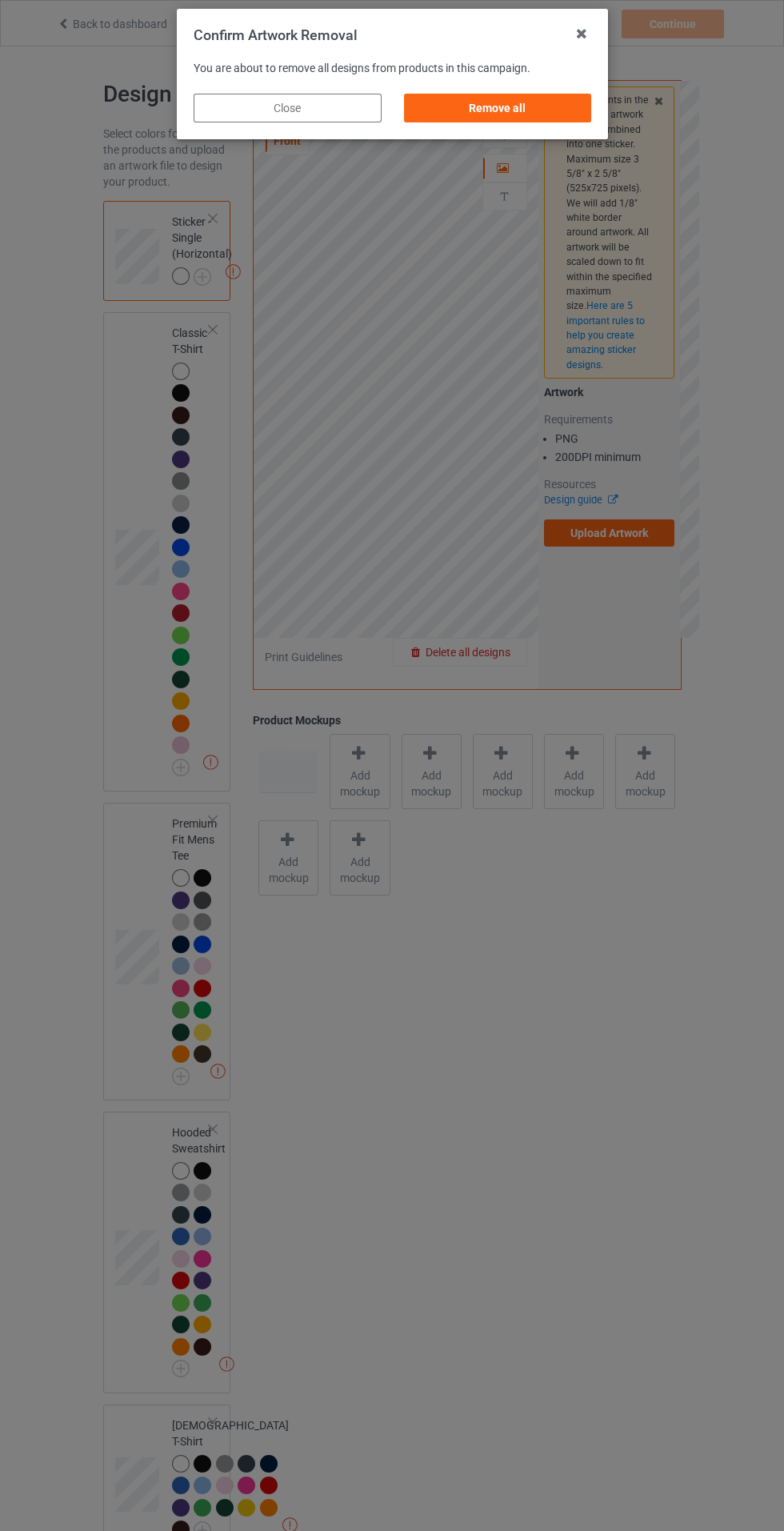
click at [508, 108] on div "Remove all" at bounding box center [497, 108] width 188 height 29
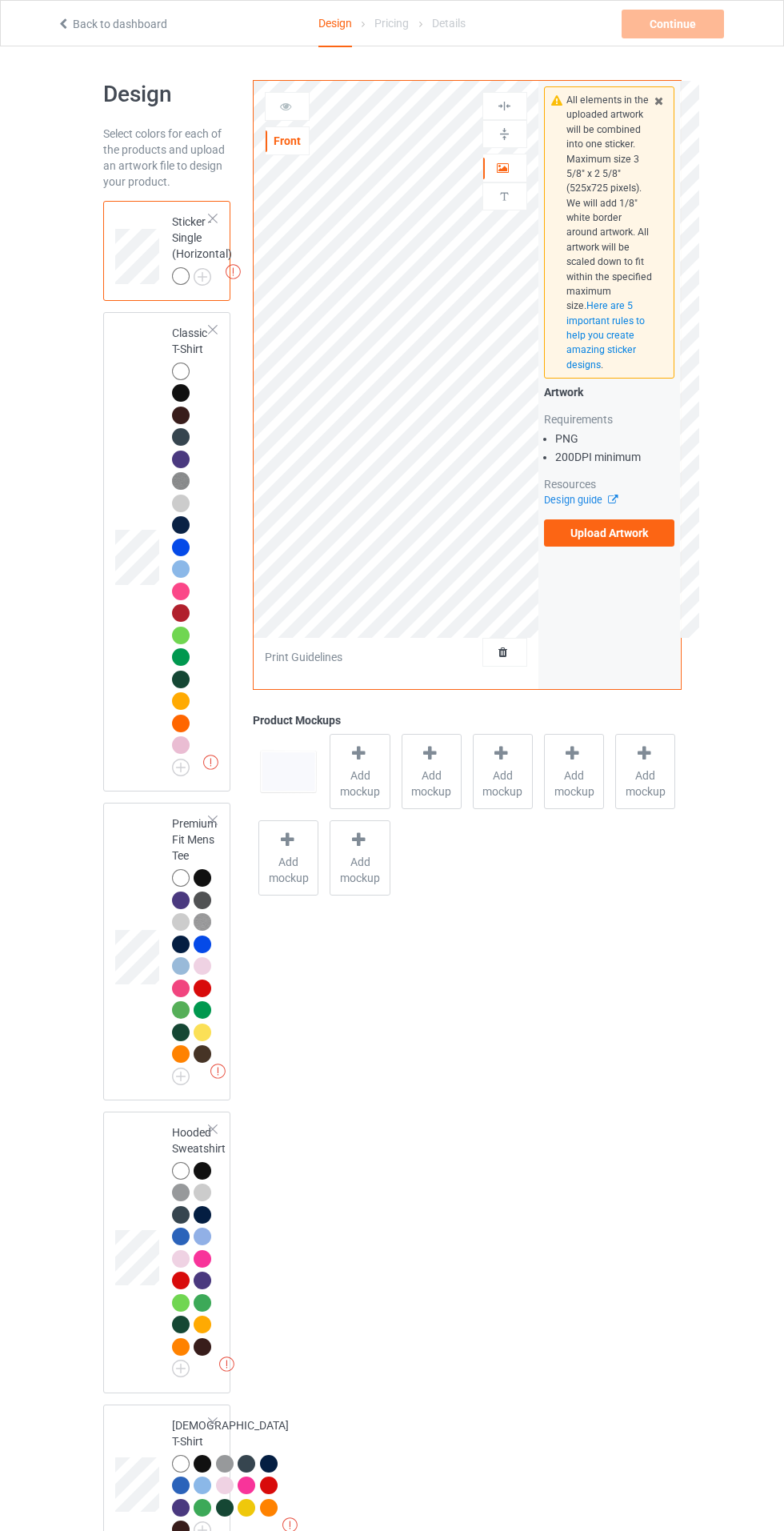
click at [612, 537] on label "Upload Artwork" at bounding box center [610, 532] width 131 height 27
click at [0, 0] on input "Upload Artwork" at bounding box center [0, 0] width 0 height 0
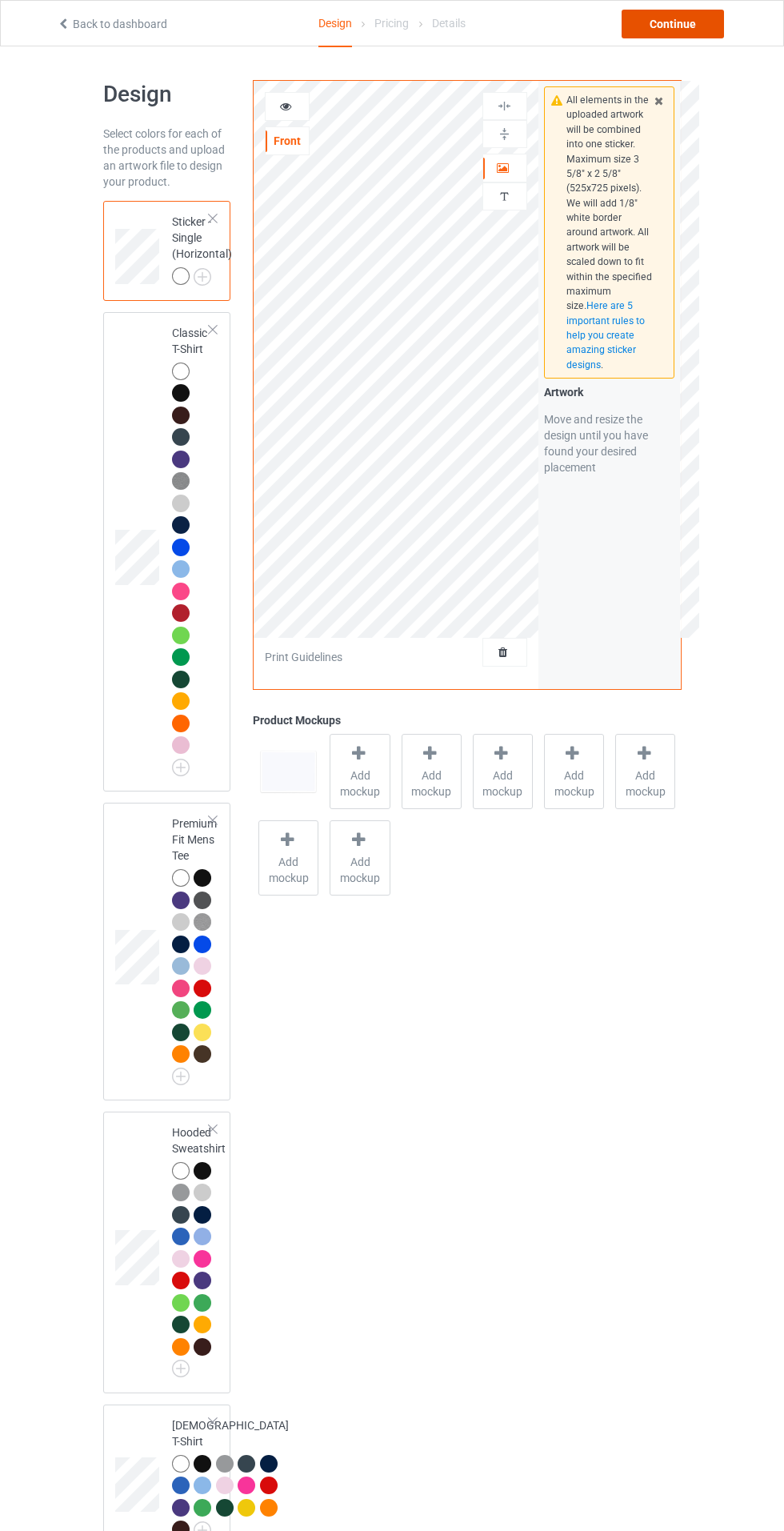
click at [640, 21] on div "Continue" at bounding box center [672, 24] width 102 height 29
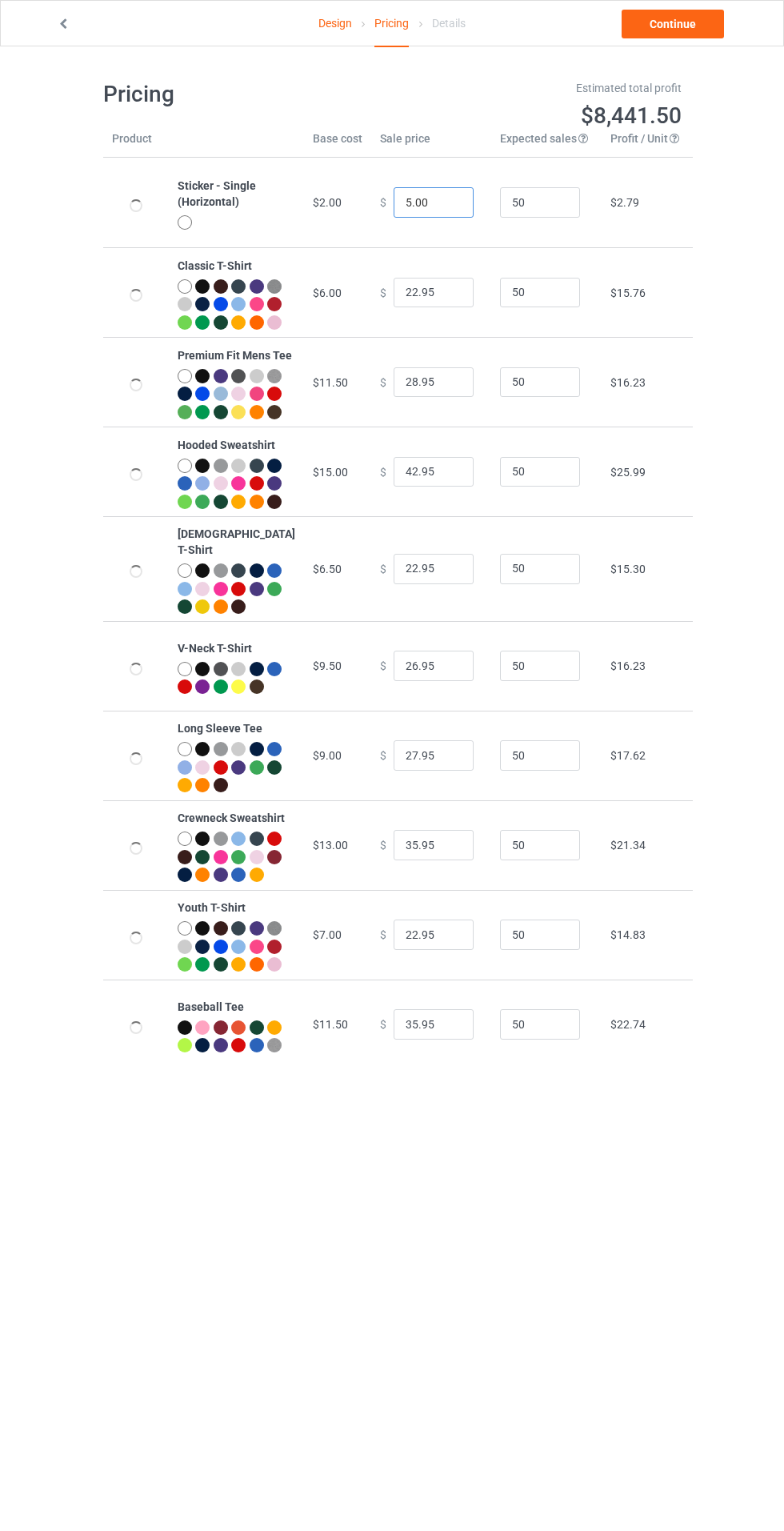
click at [396, 201] on input "5.00" at bounding box center [433, 202] width 80 height 31
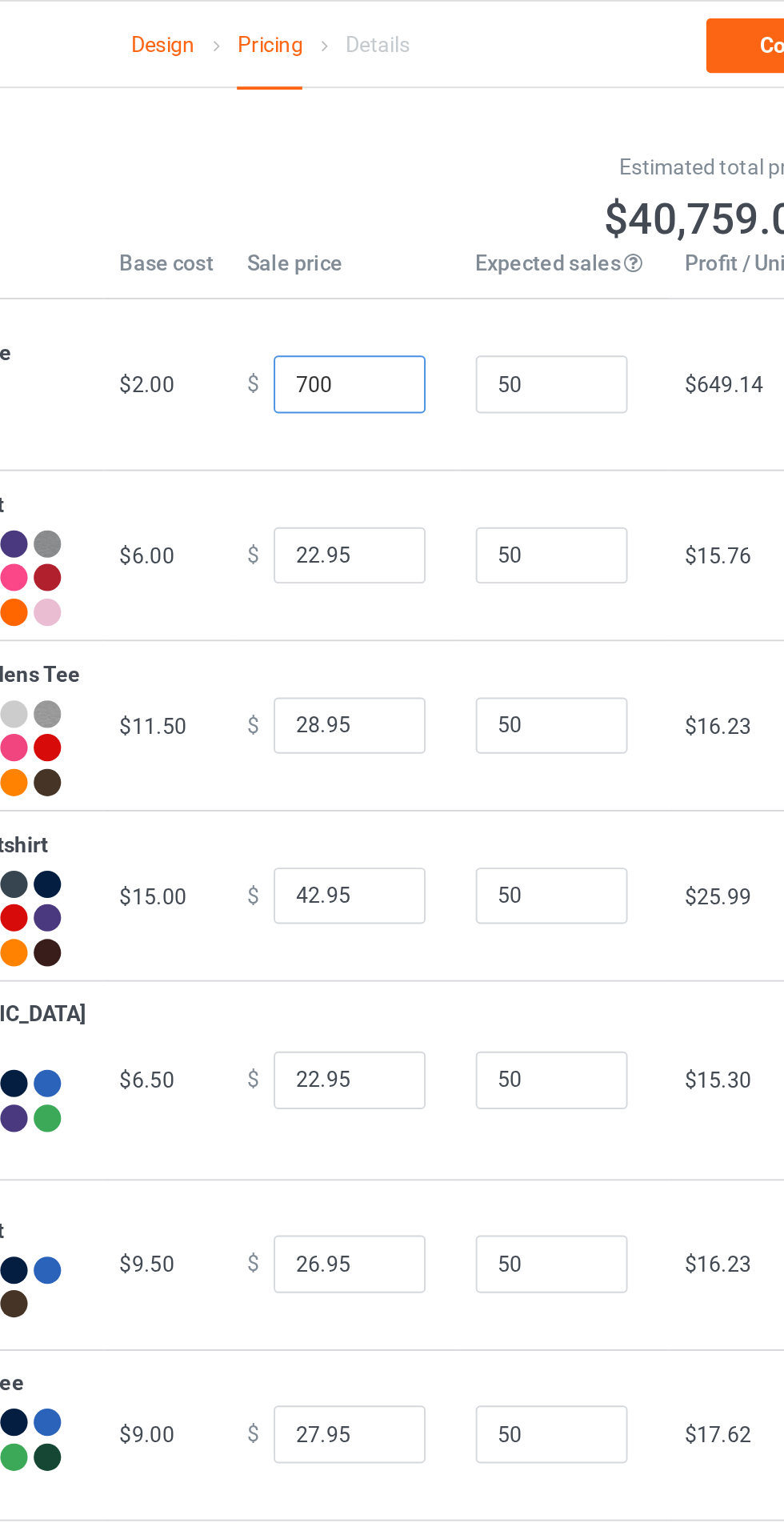
click at [394, 201] on input "700" at bounding box center [433, 202] width 80 height 31
click at [394, 203] on input "700" at bounding box center [433, 202] width 80 height 31
type input "7.00"
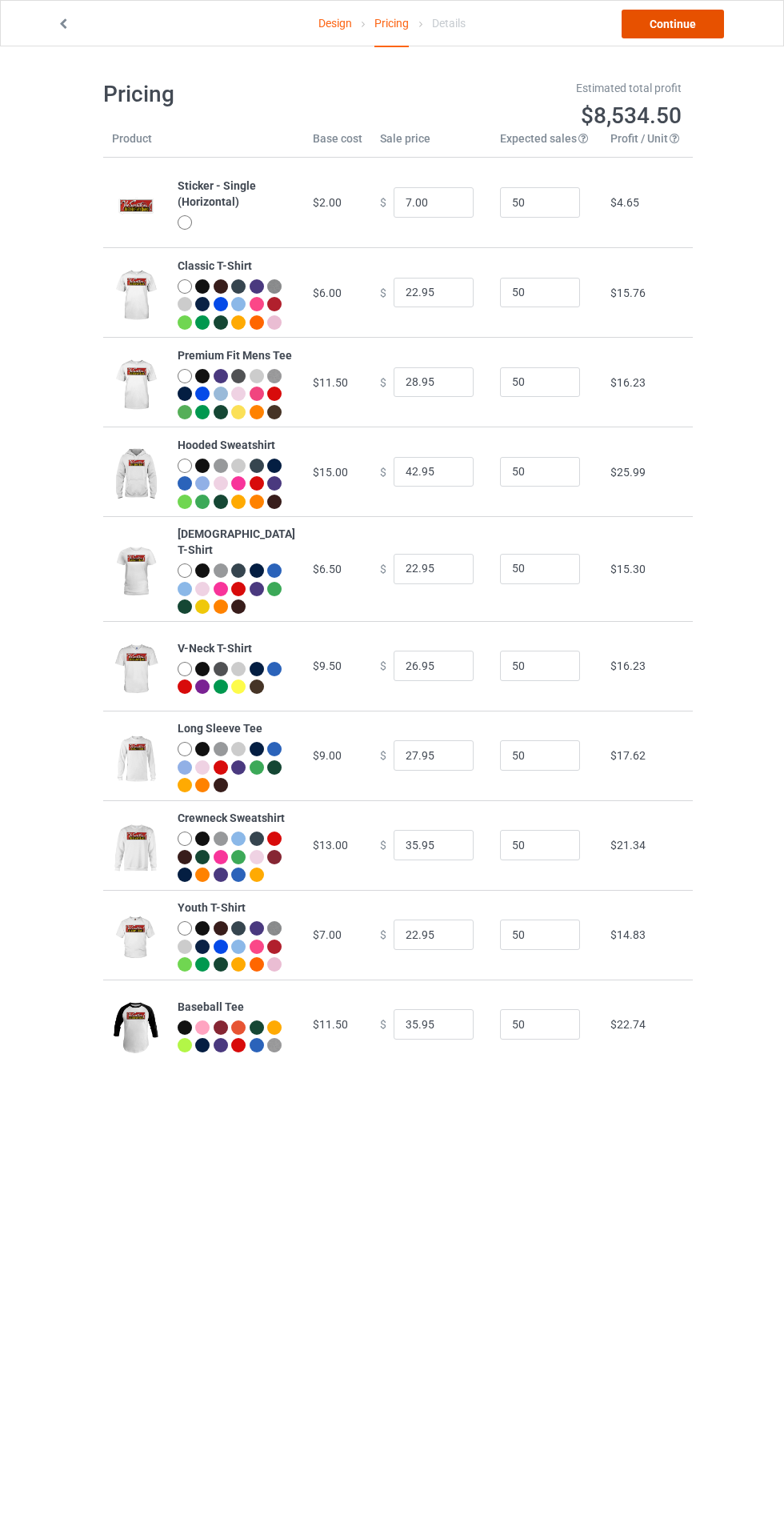
click at [695, 10] on link "Continue" at bounding box center [672, 24] width 102 height 29
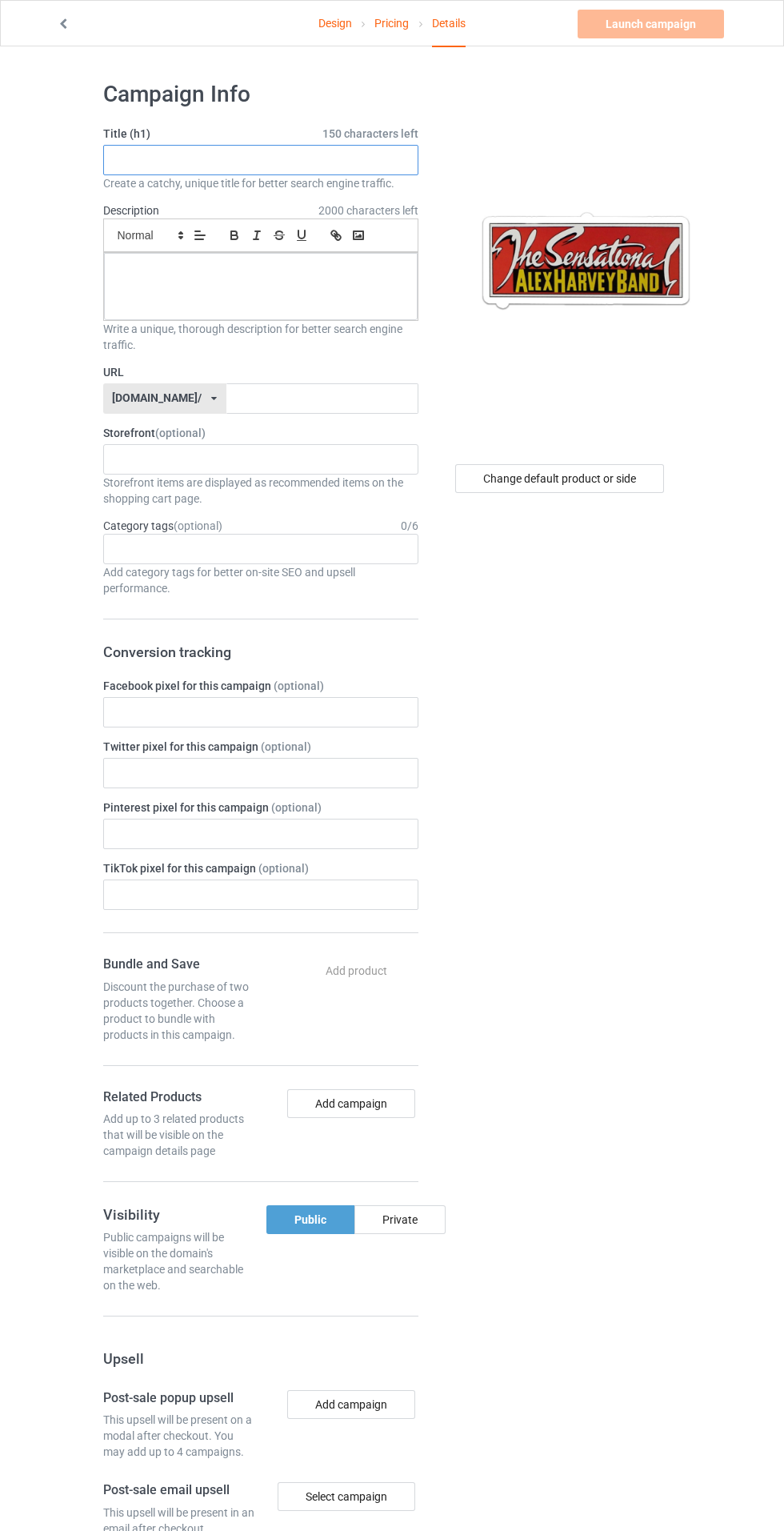
click at [249, 159] on input "text" at bounding box center [261, 160] width 315 height 31
type input "LIMITED EDITION"
click at [354, 294] on div at bounding box center [261, 286] width 313 height 67
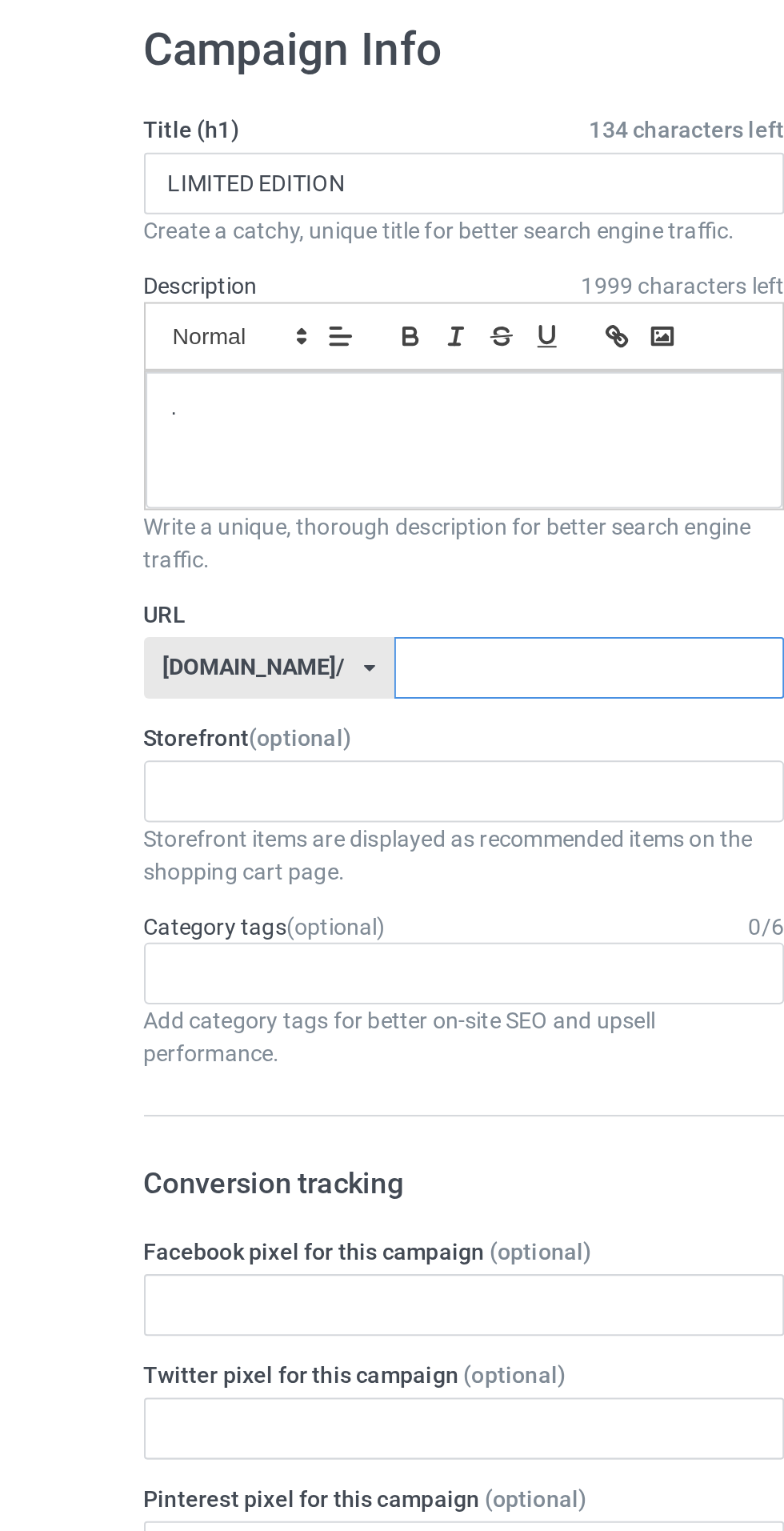
click at [359, 408] on input "text" at bounding box center [322, 398] width 192 height 31
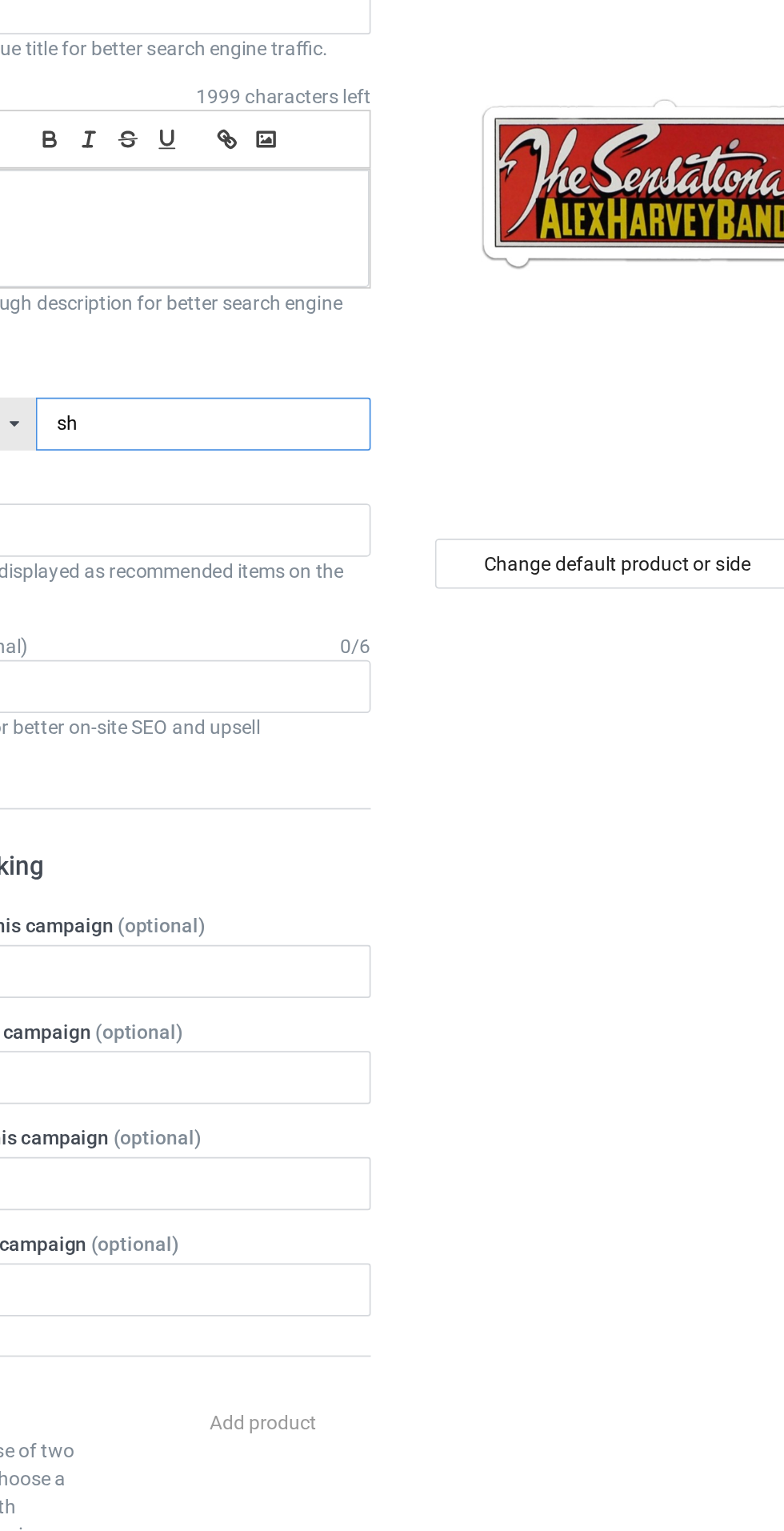
type input "s"
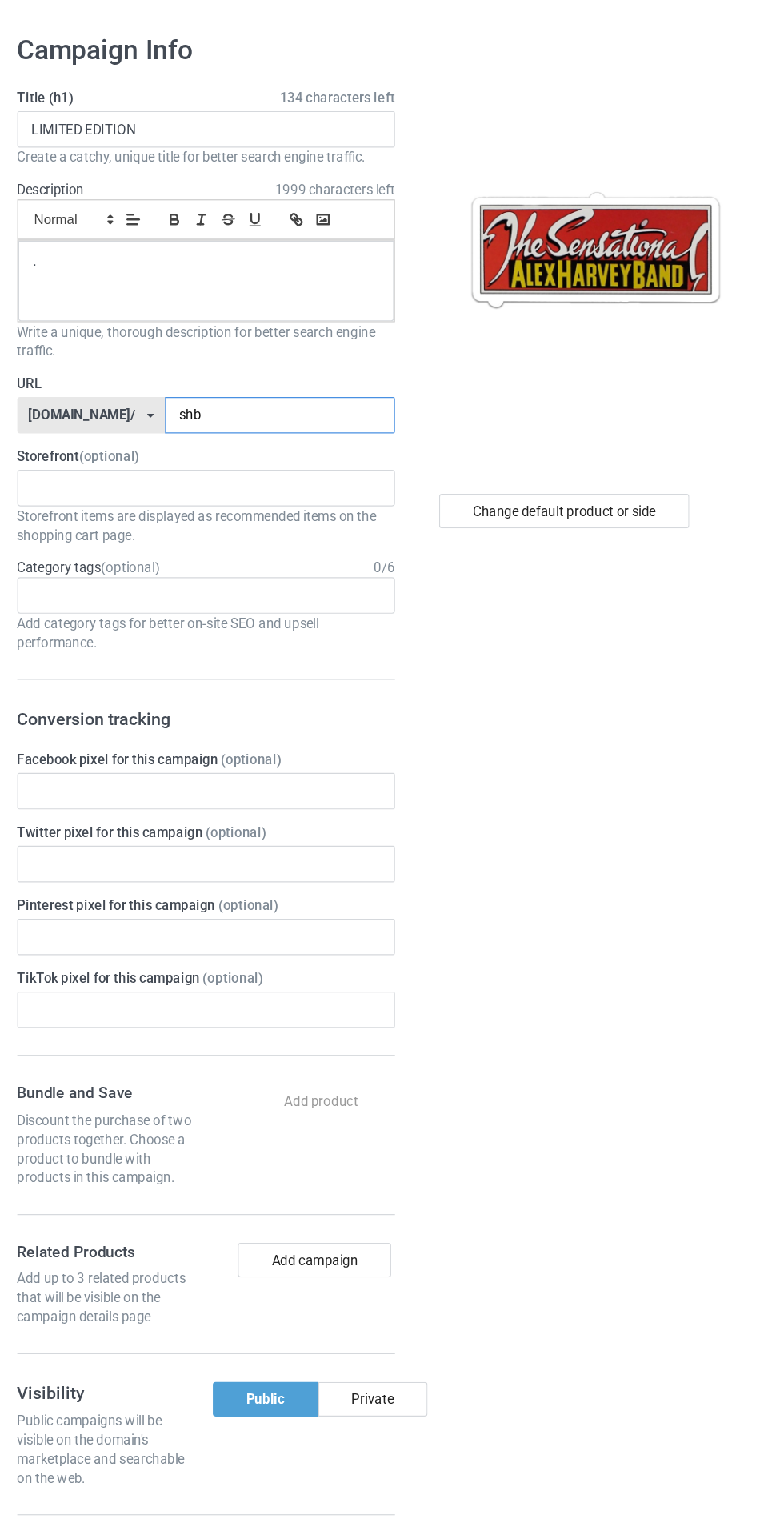
click at [234, 397] on input "shb" at bounding box center [322, 398] width 192 height 31
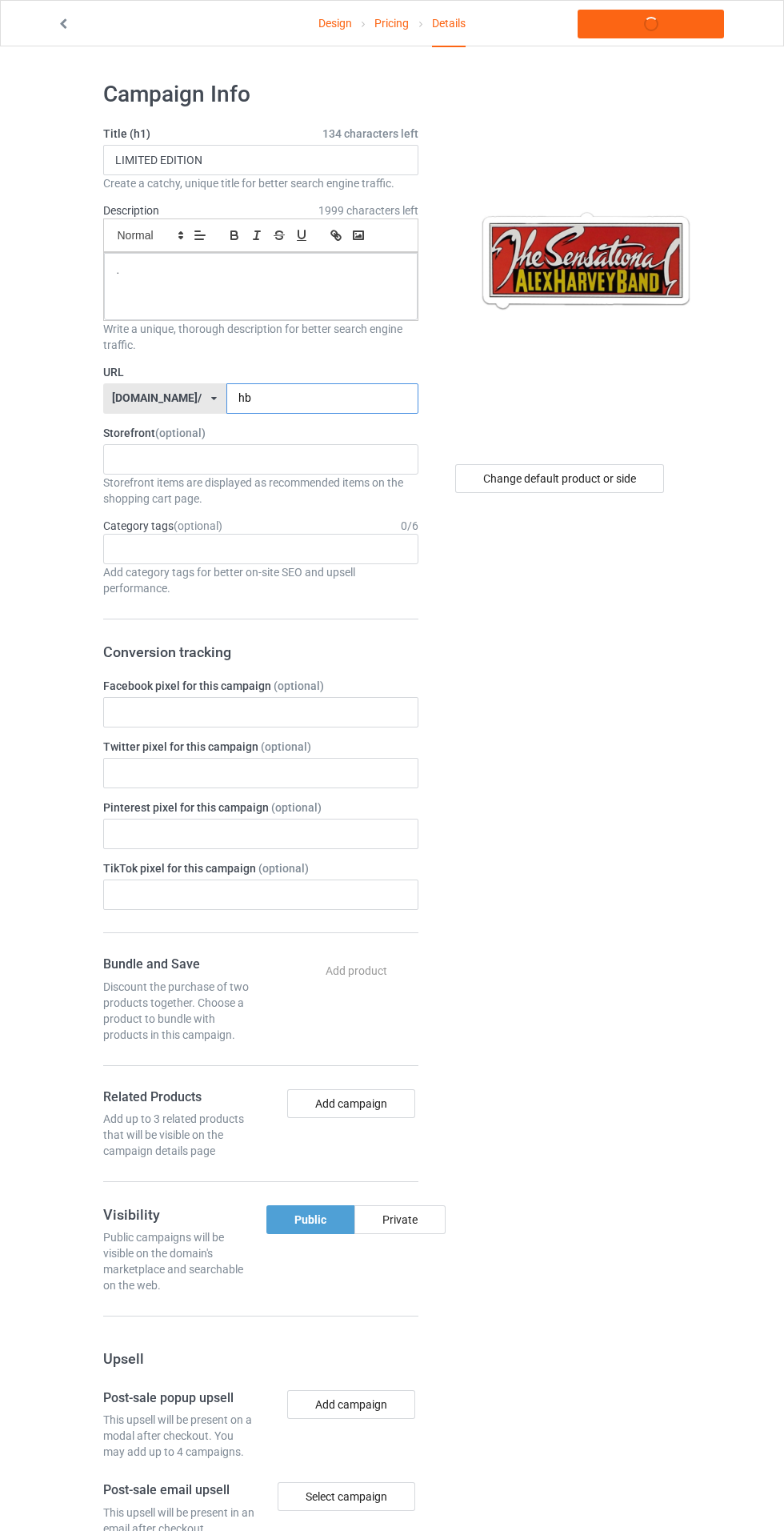
type input "ahb"
click at [623, 24] on link "Launch campaign" at bounding box center [650, 24] width 146 height 29
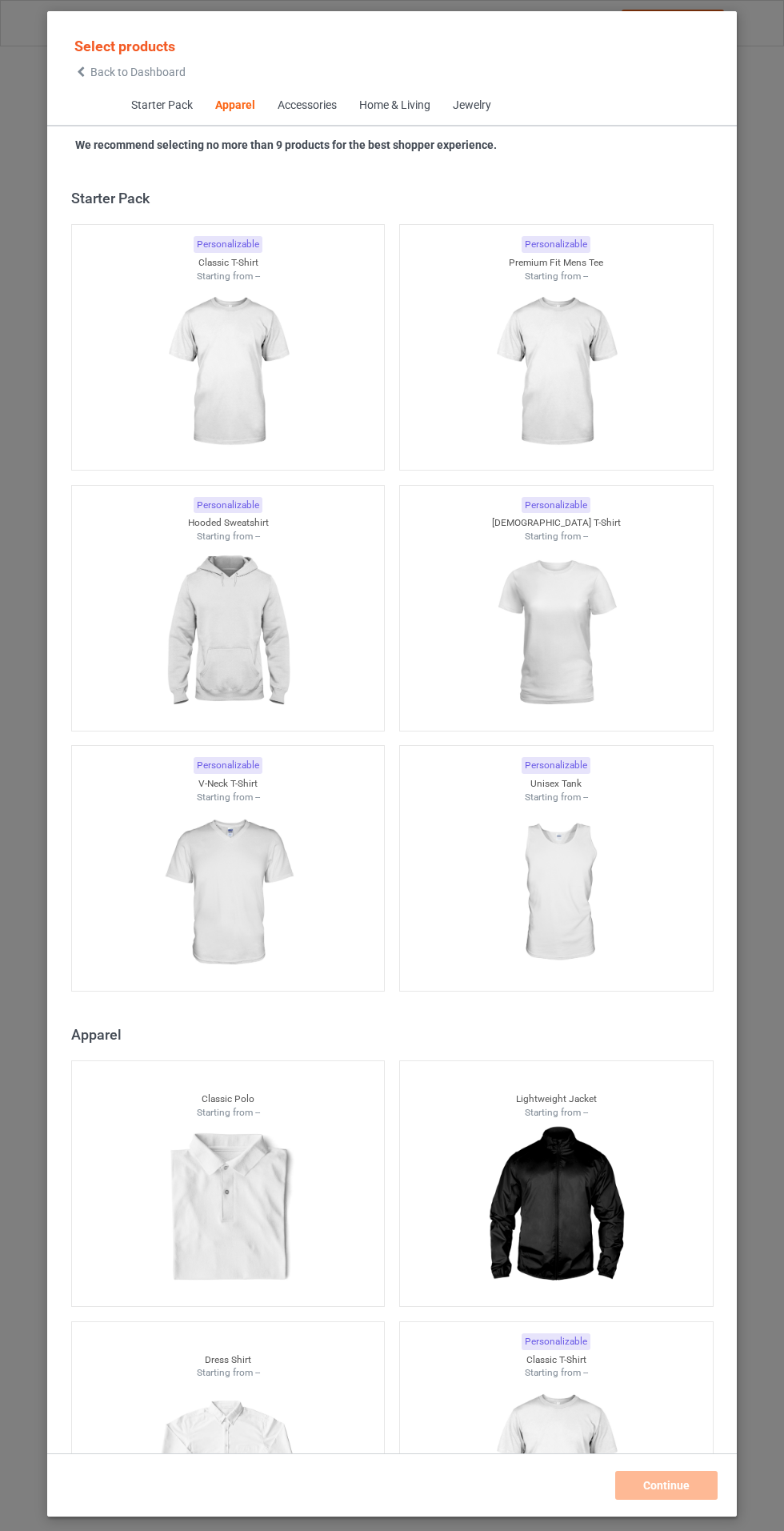
scroll to position [856, 0]
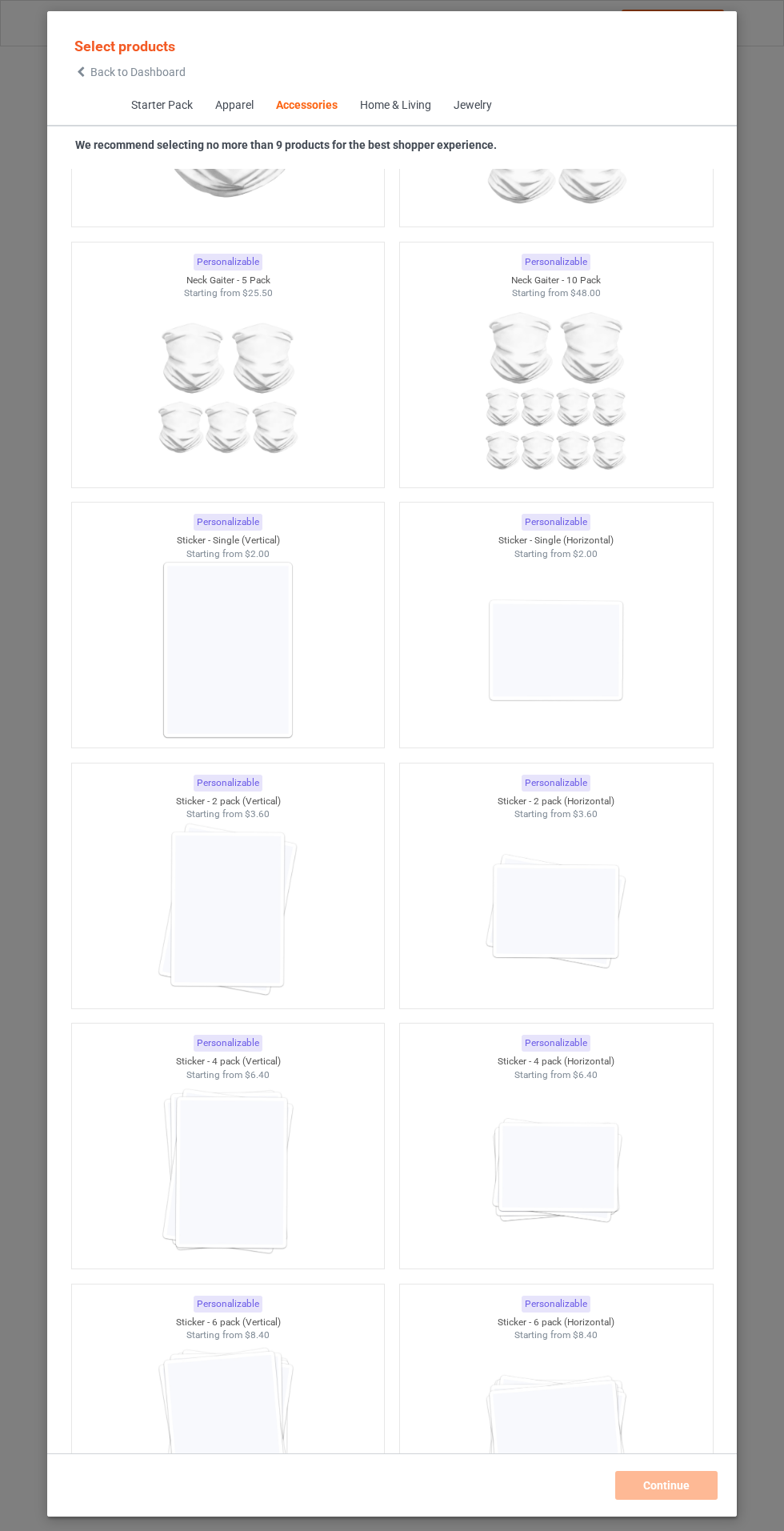
scroll to position [10321, 0]
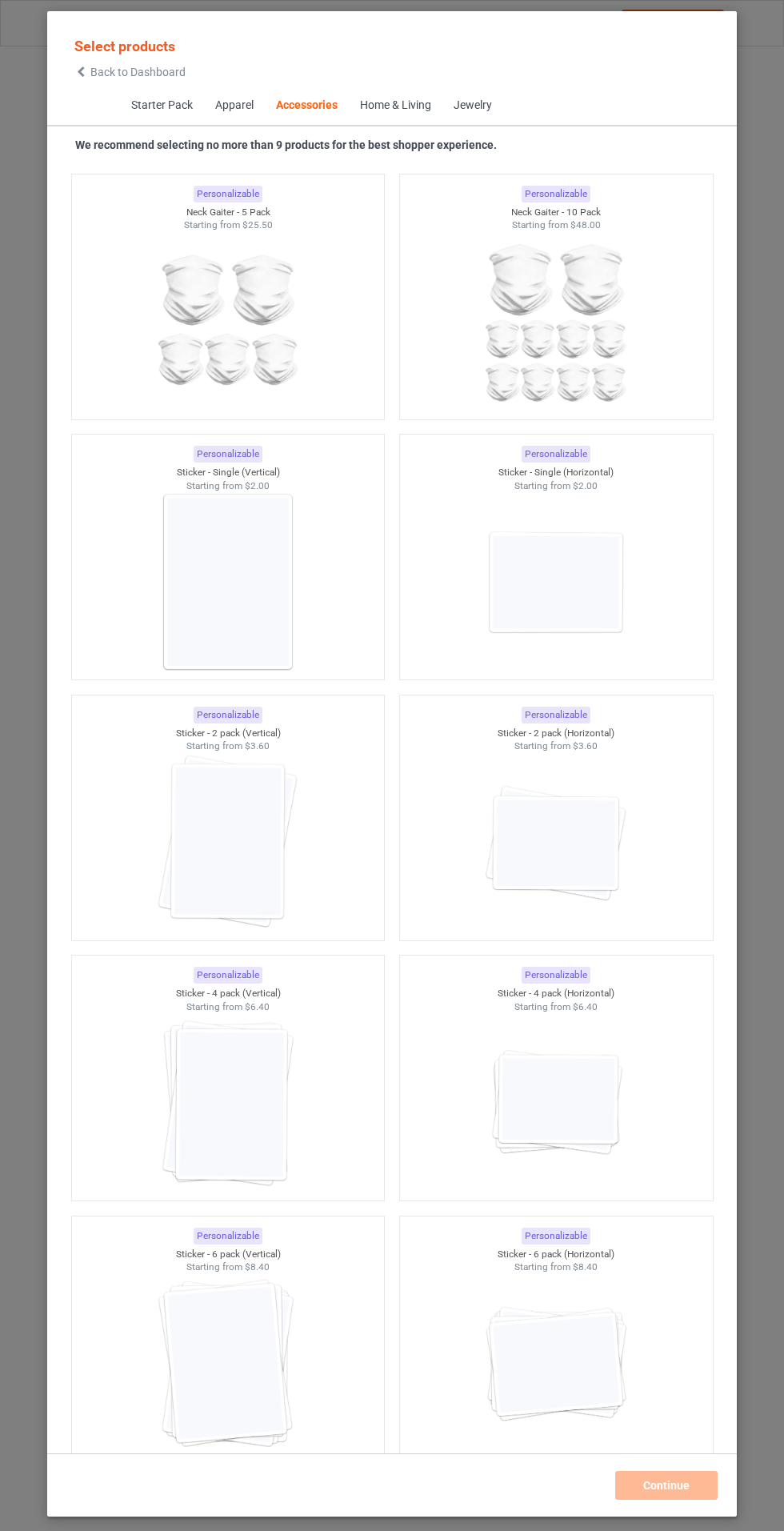
click at [275, 622] on img at bounding box center [228, 581] width 144 height 179
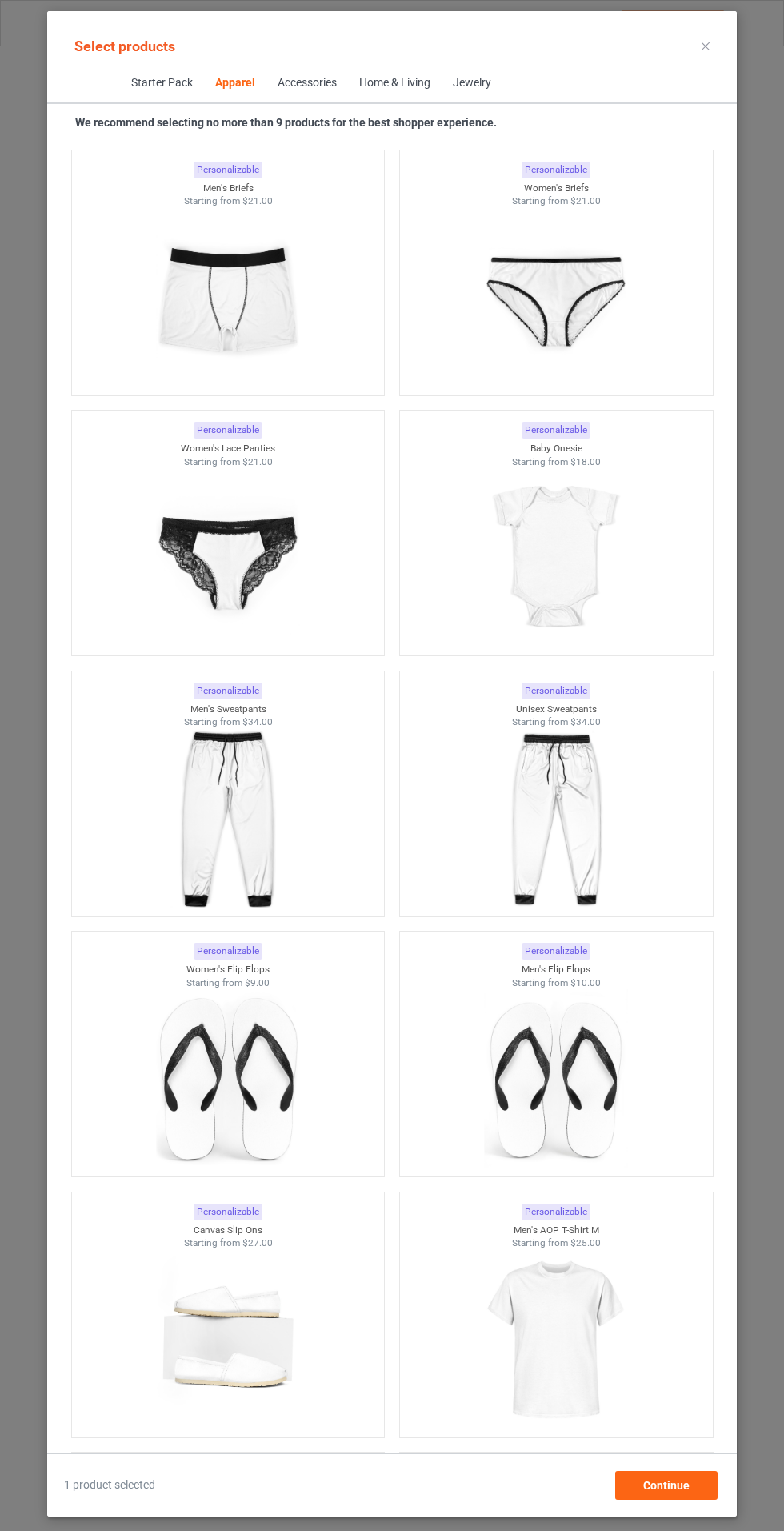
scroll to position [3241, 0]
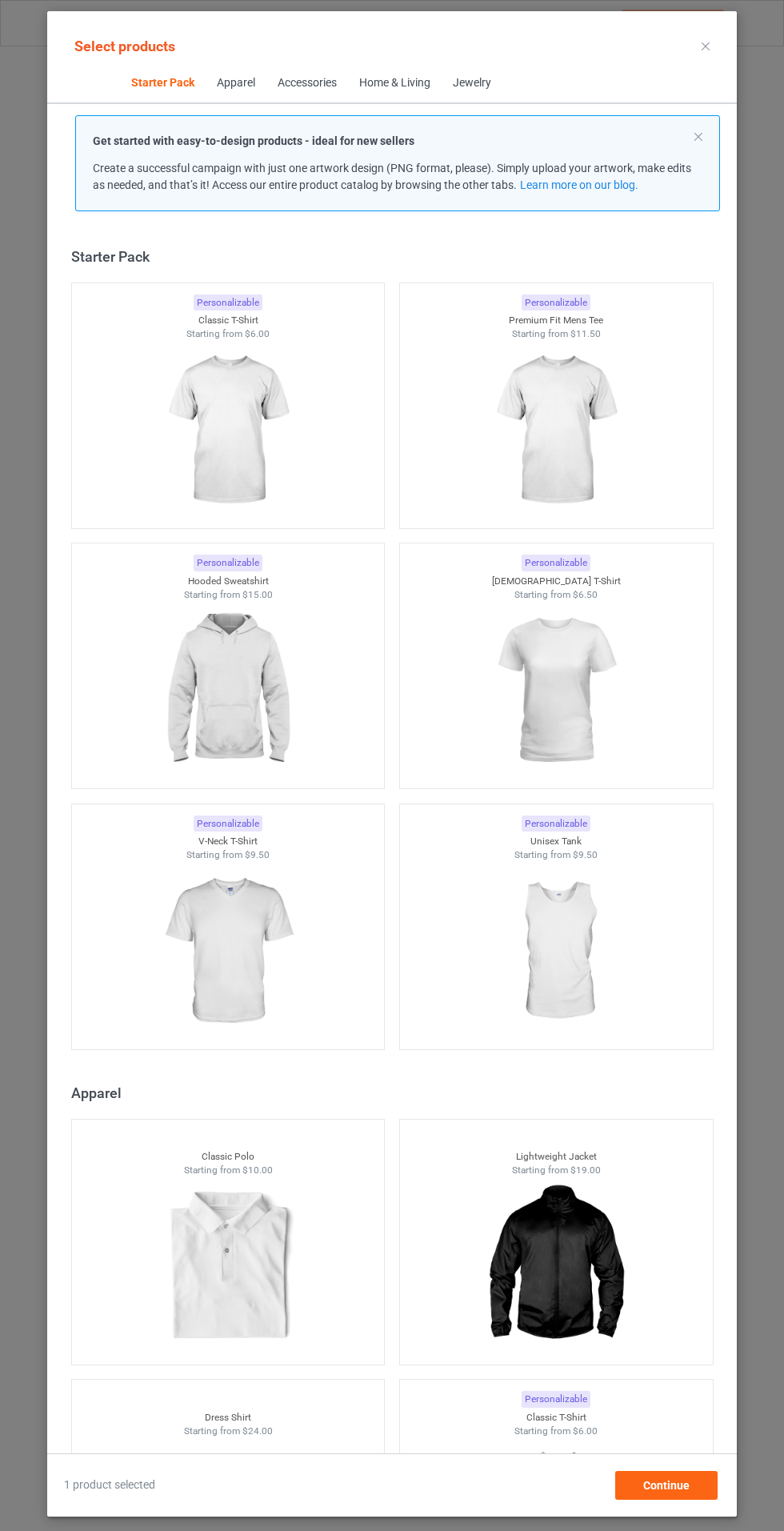
click at [268, 425] on img at bounding box center [228, 431] width 144 height 179
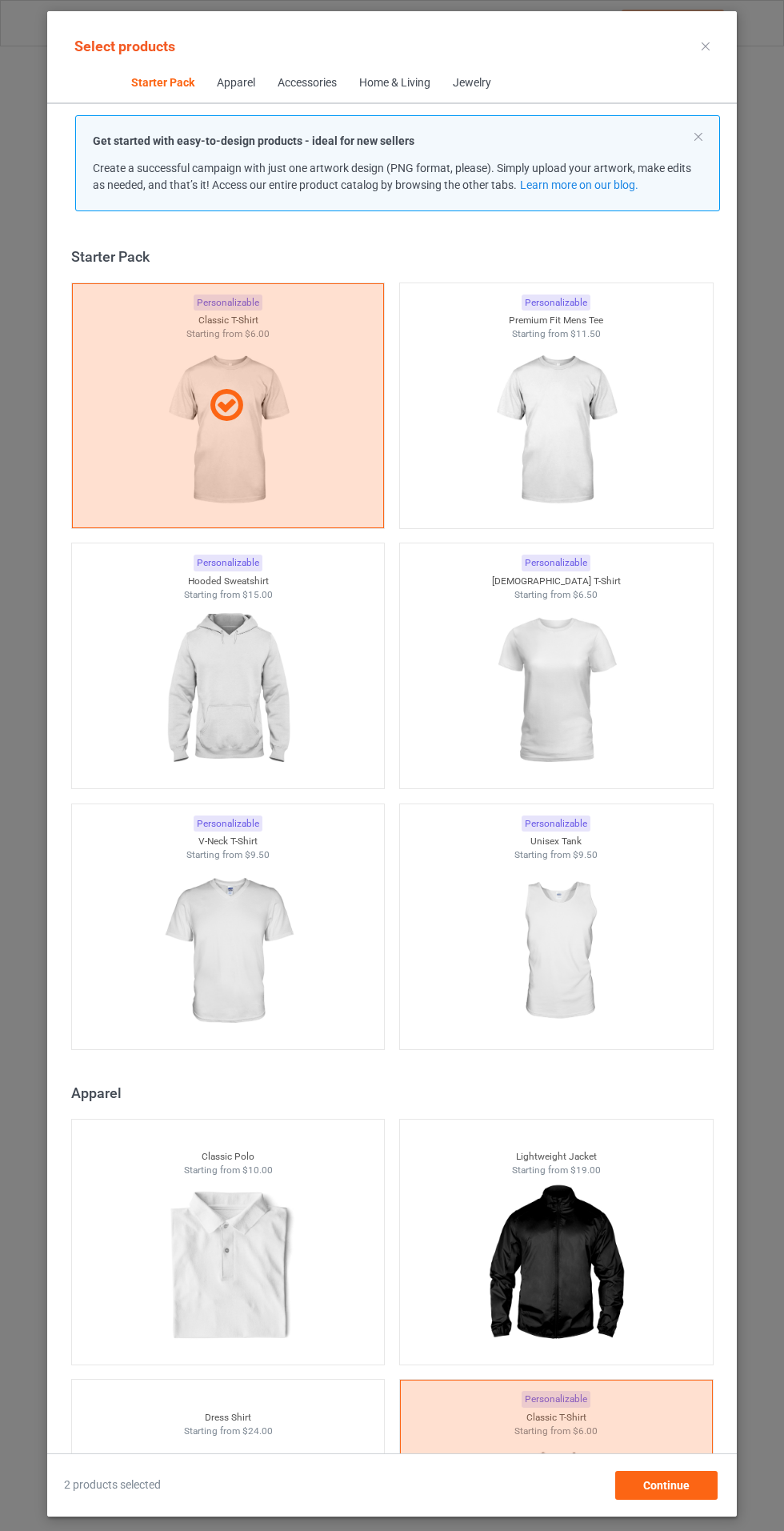
click at [579, 400] on img at bounding box center [556, 431] width 144 height 179
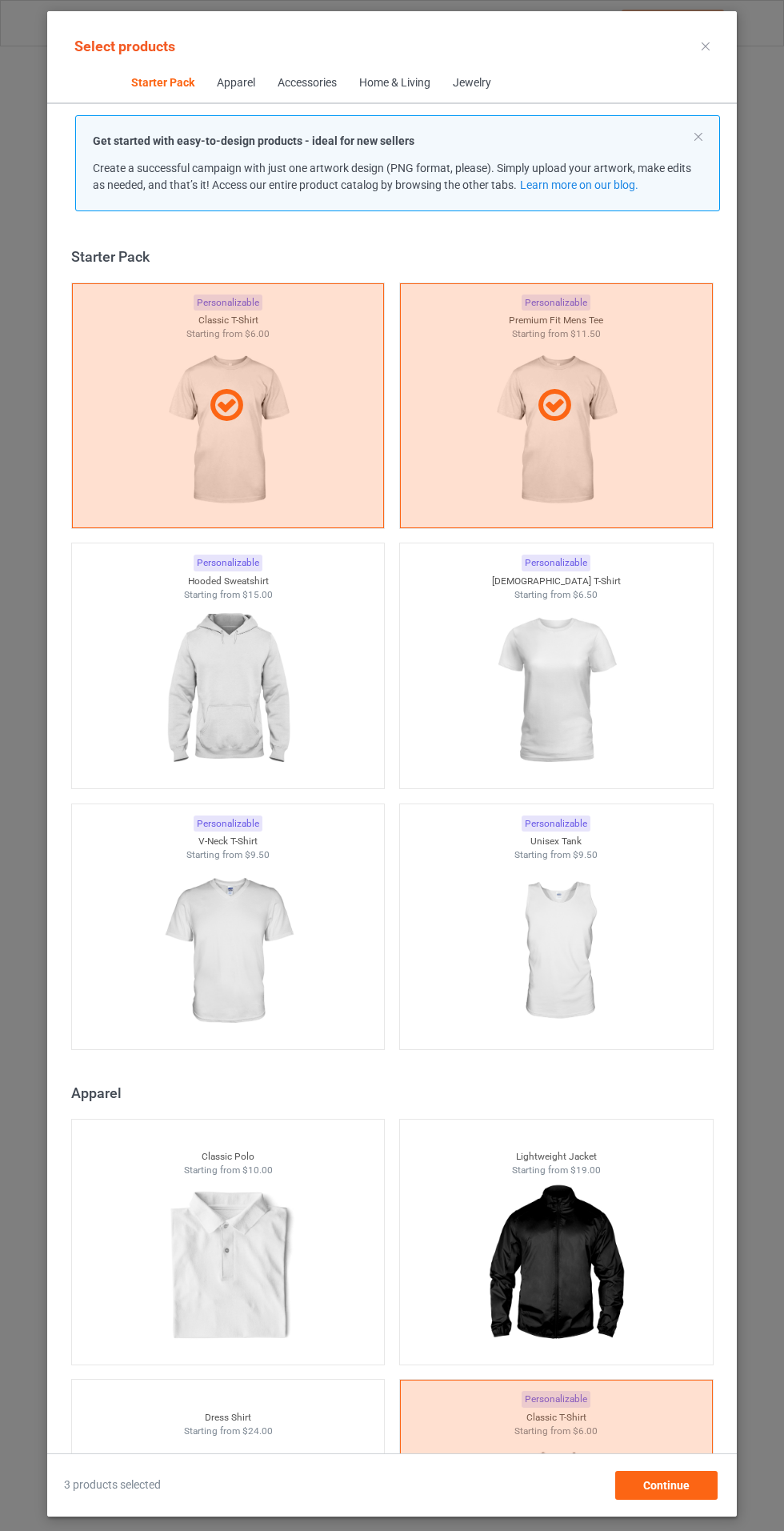
click at [250, 938] on img at bounding box center [228, 952] width 144 height 179
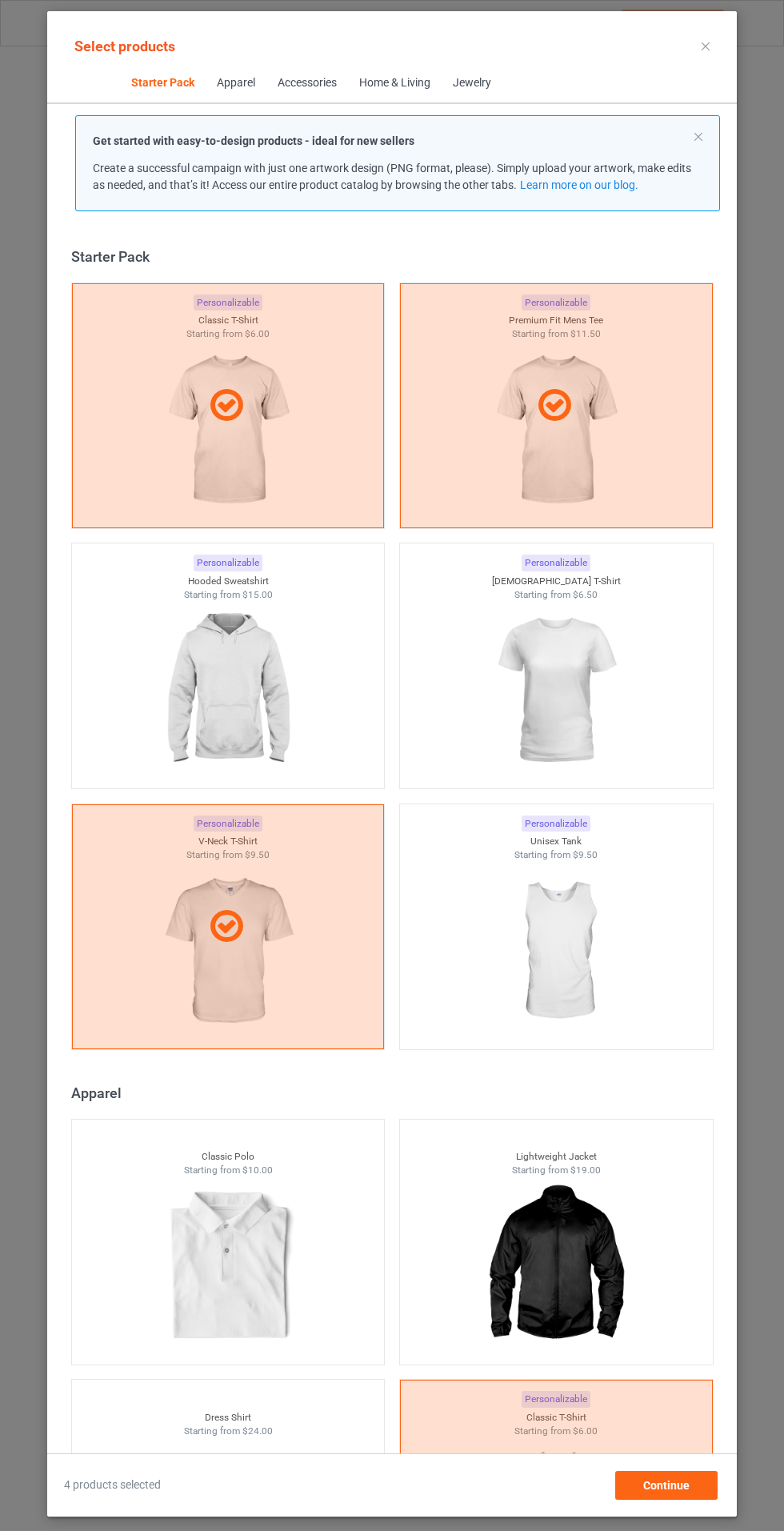
click at [242, 711] on img at bounding box center [228, 691] width 144 height 179
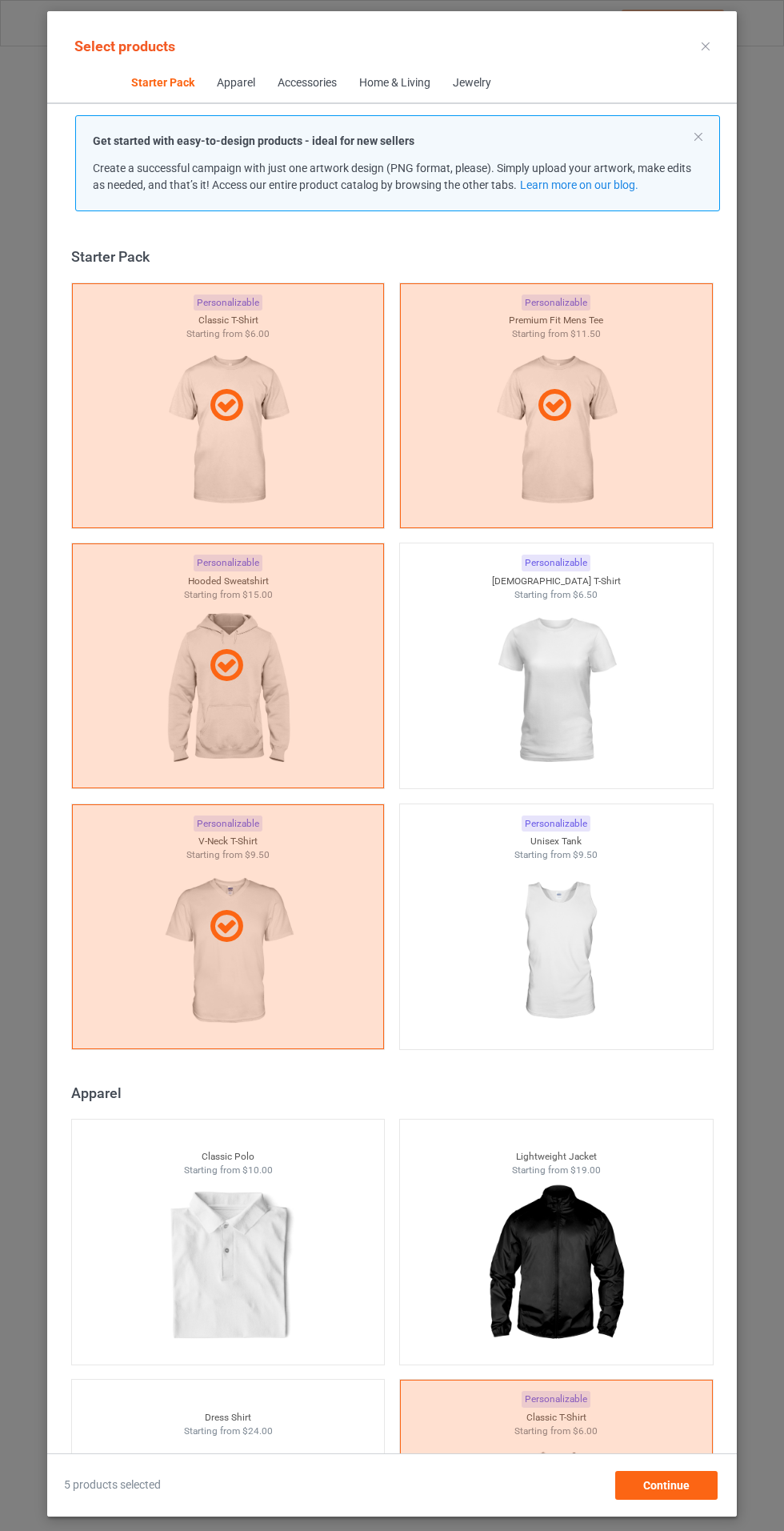
click at [615, 702] on img at bounding box center [556, 691] width 144 height 179
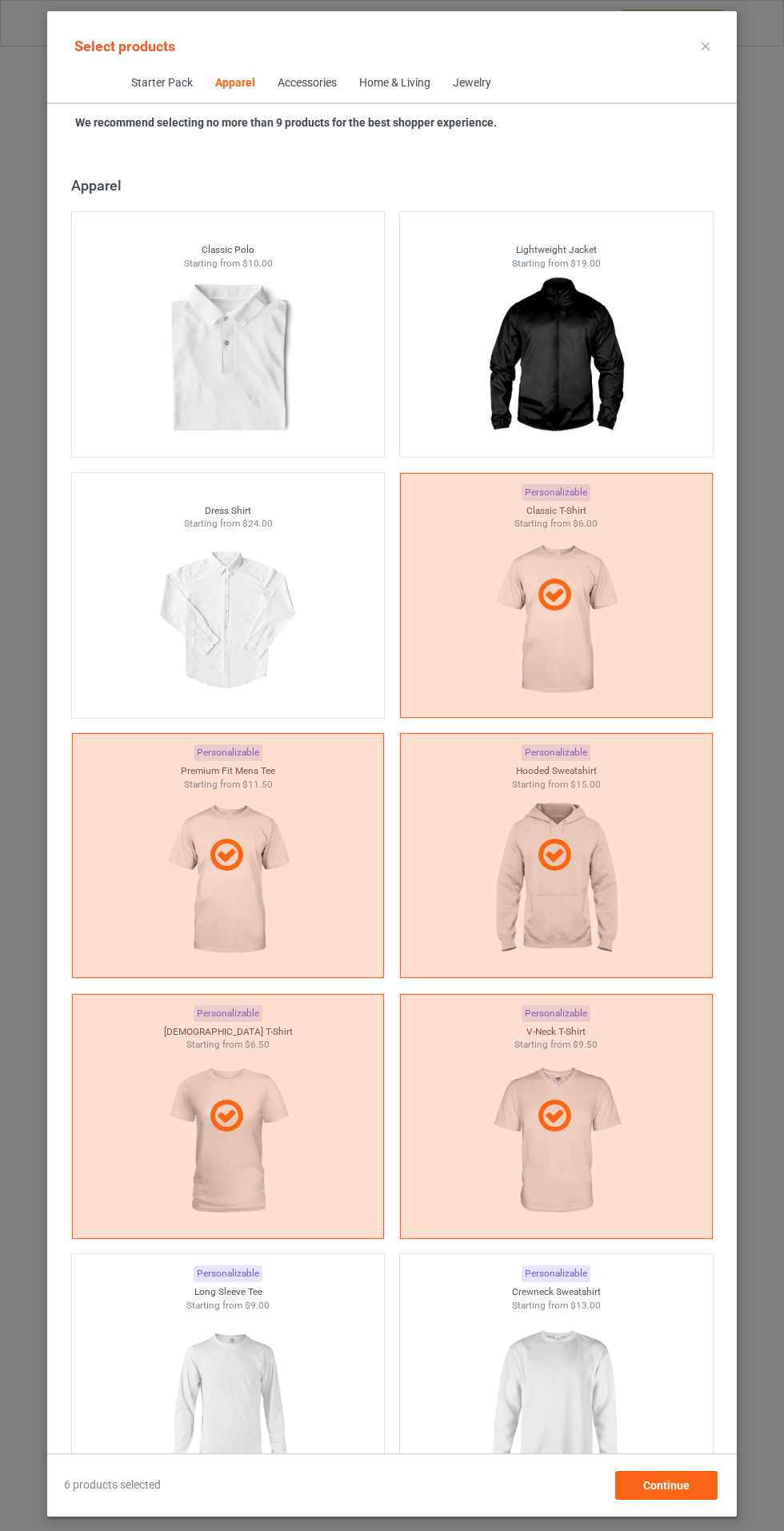
scroll to position [1208, 0]
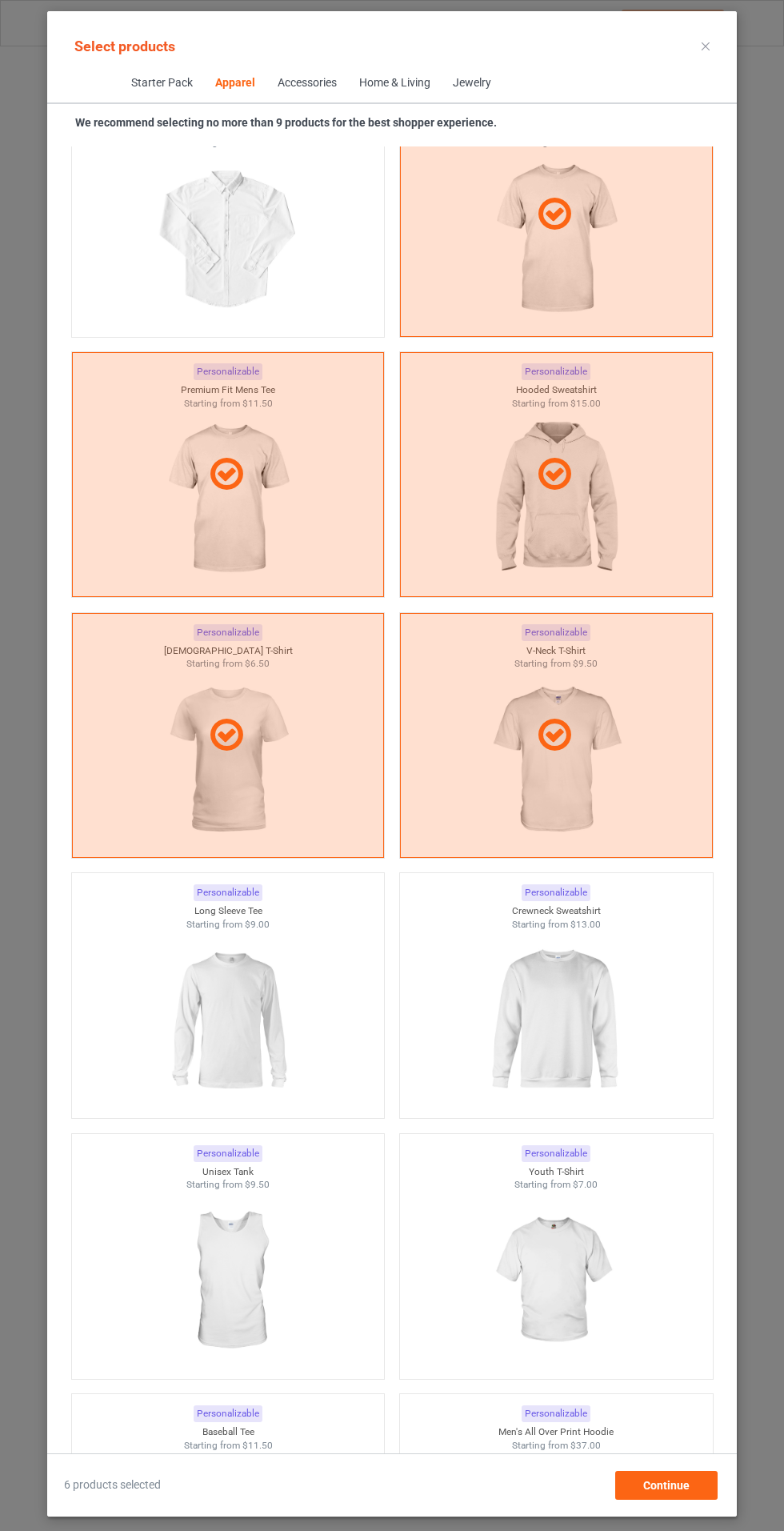
click at [309, 1028] on div at bounding box center [228, 1020] width 313 height 179
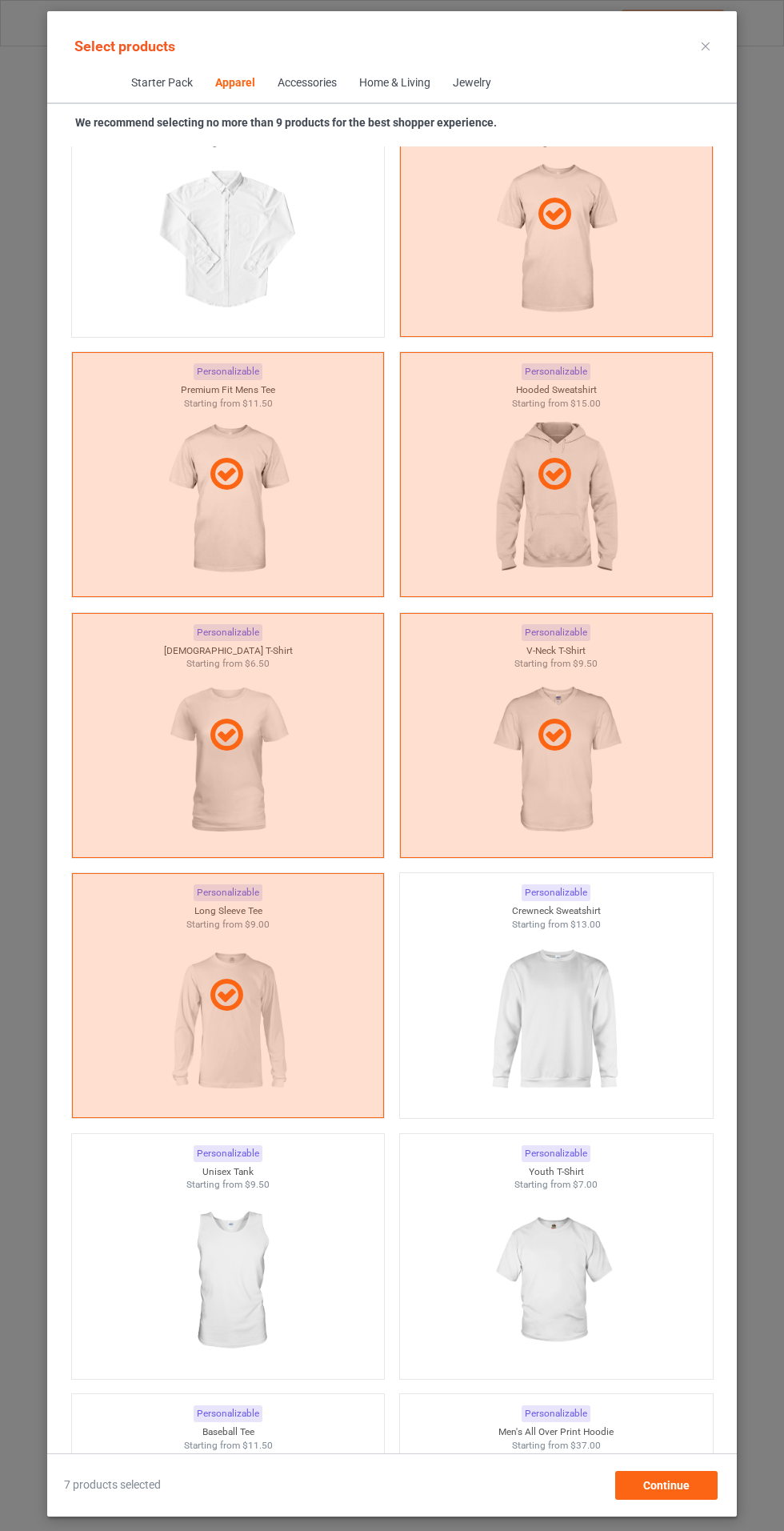
click at [278, 1443] on div "Starting from $11.50" at bounding box center [228, 1446] width 313 height 14
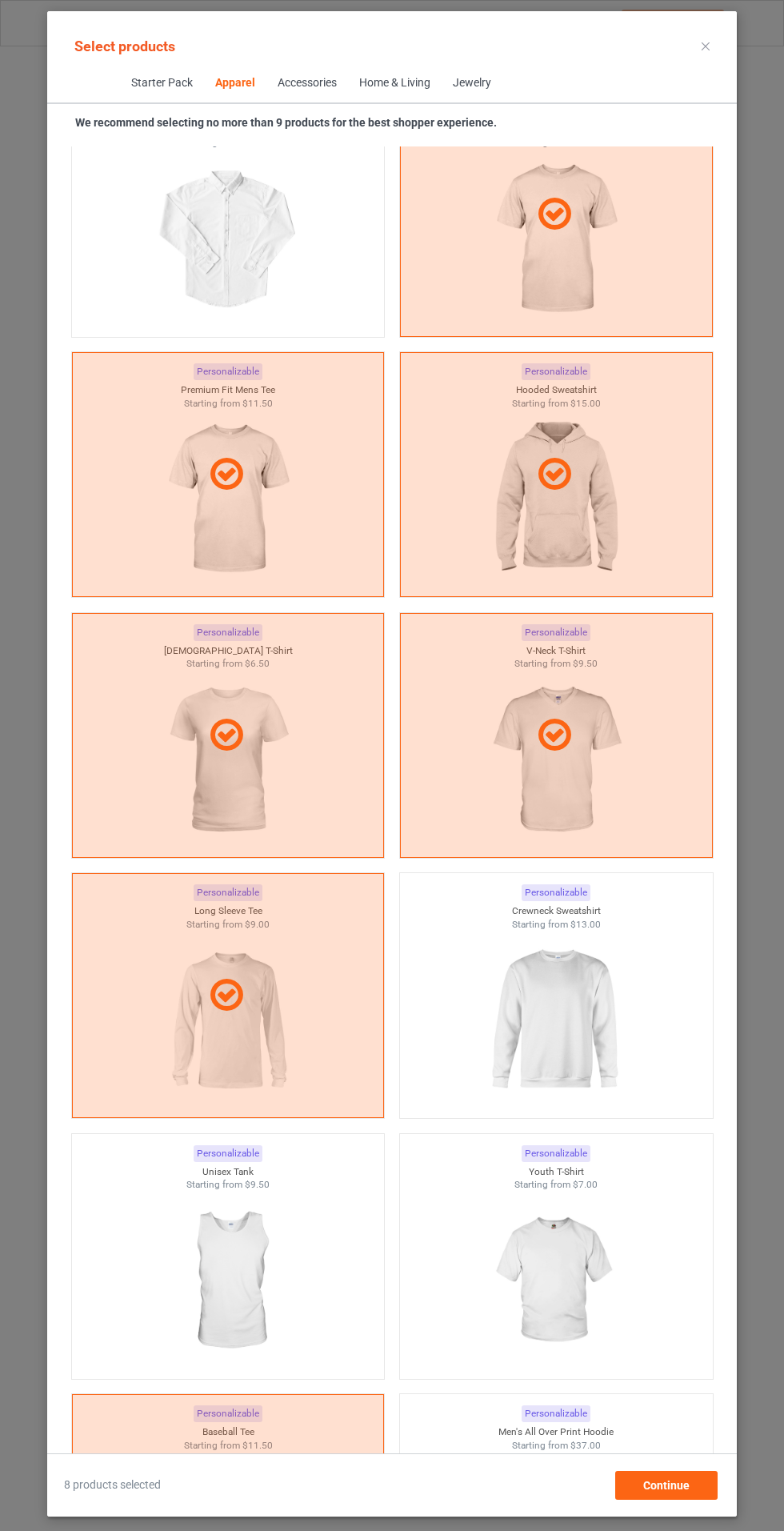
click at [608, 1005] on img at bounding box center [556, 1020] width 144 height 179
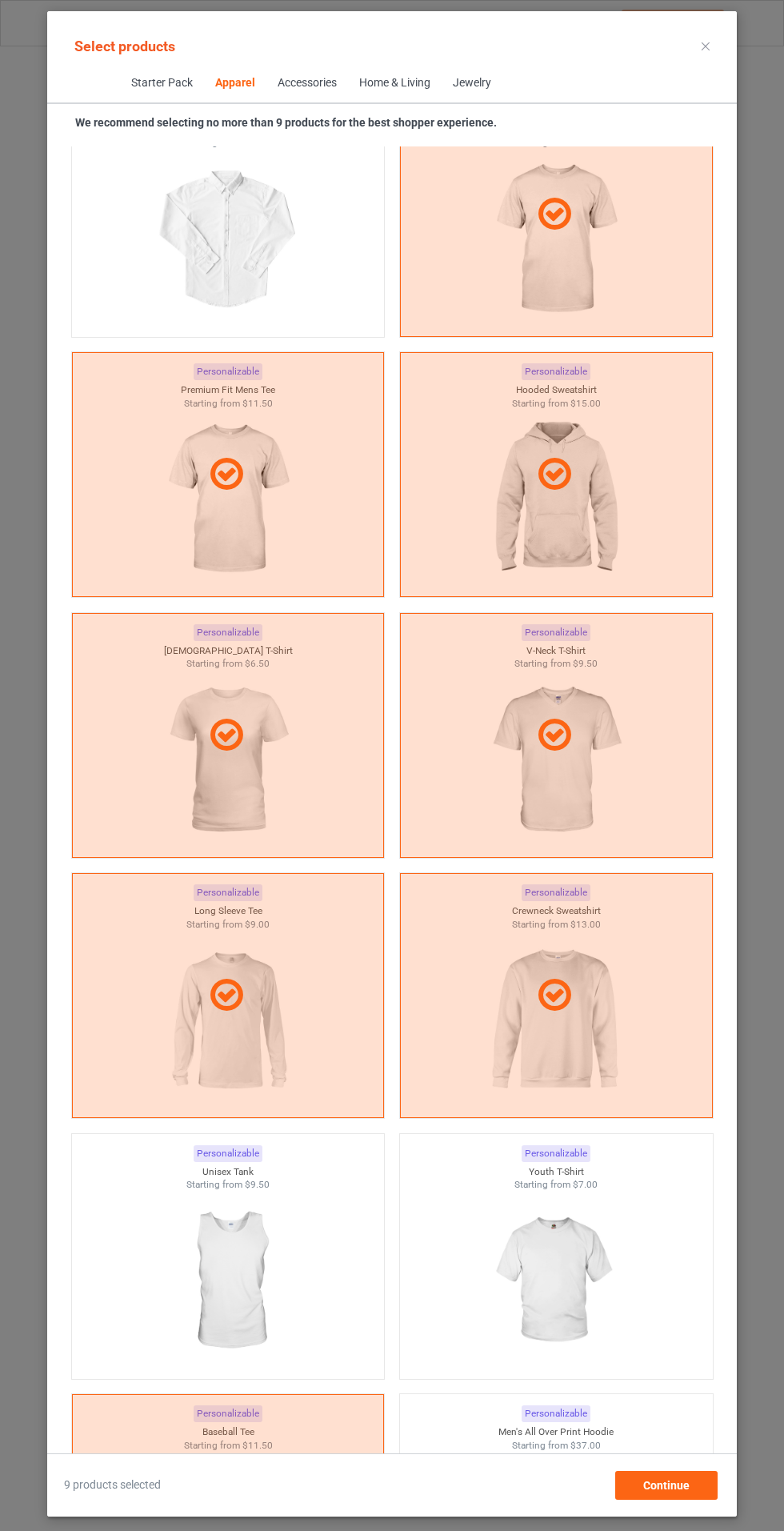
click at [341, 1424] on div at bounding box center [228, 1517] width 313 height 245
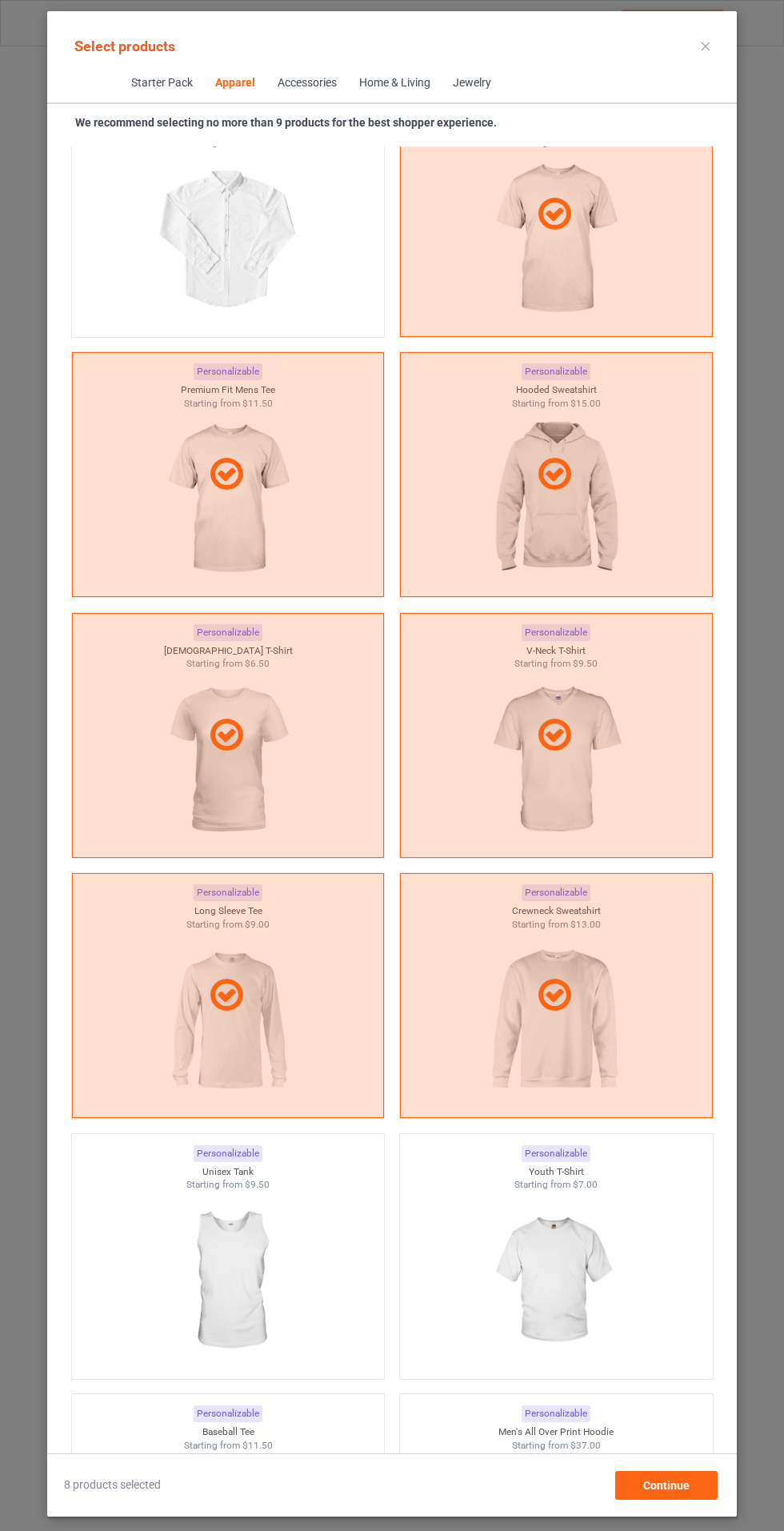
click at [569, 1259] on img at bounding box center [556, 1281] width 144 height 179
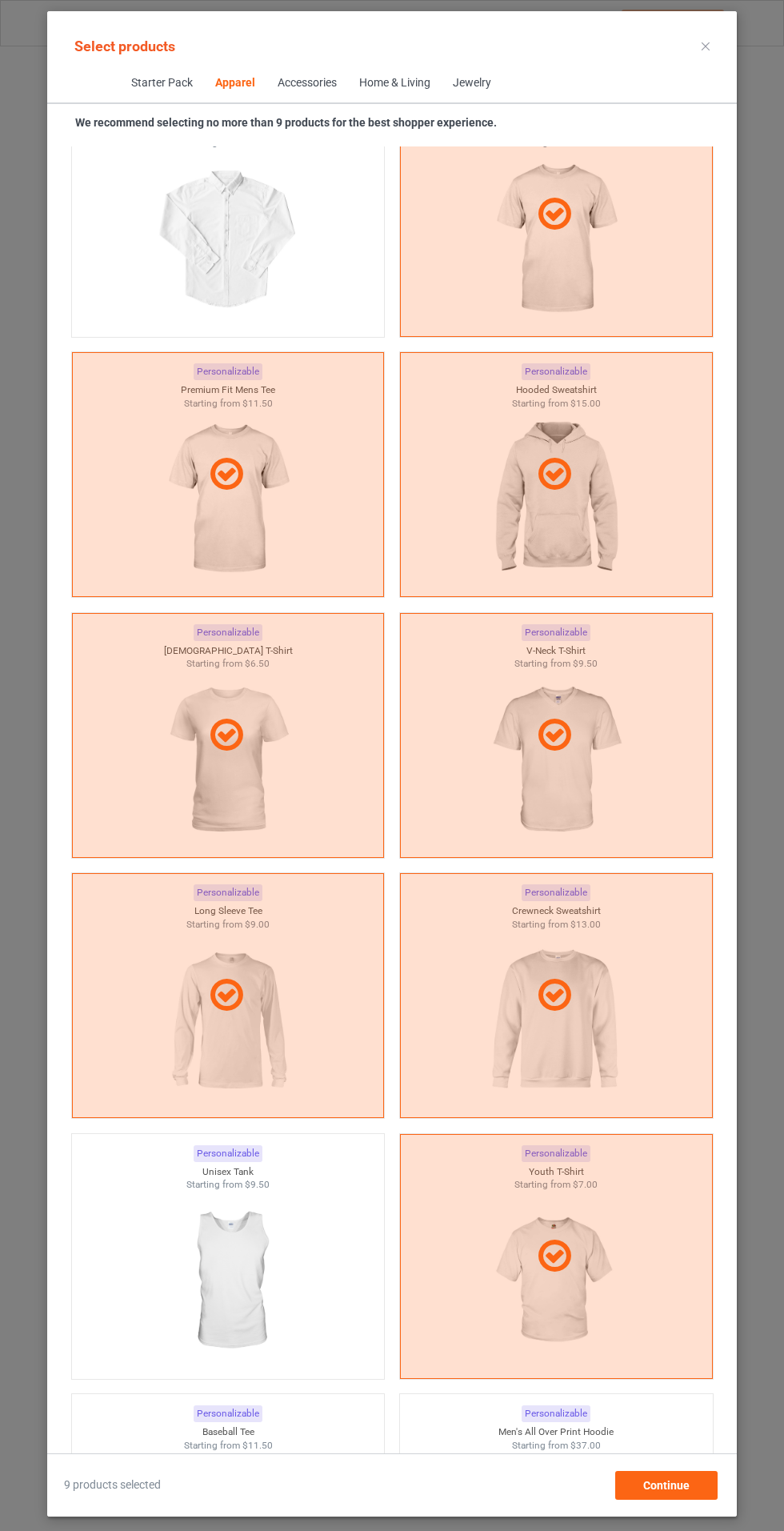
click at [274, 1482] on img at bounding box center [228, 1542] width 144 height 179
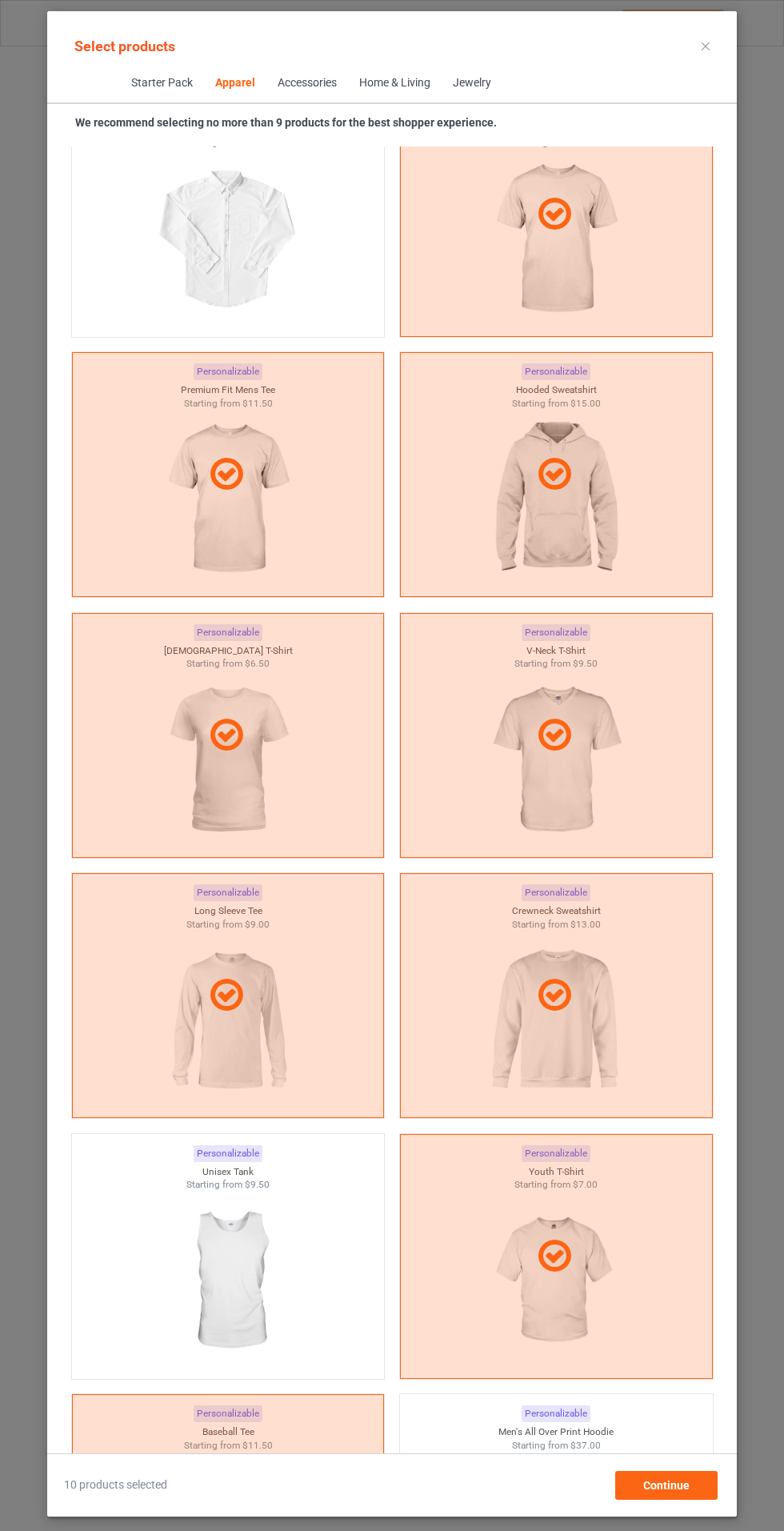
click at [703, 46] on icon at bounding box center [705, 46] width 8 height 8
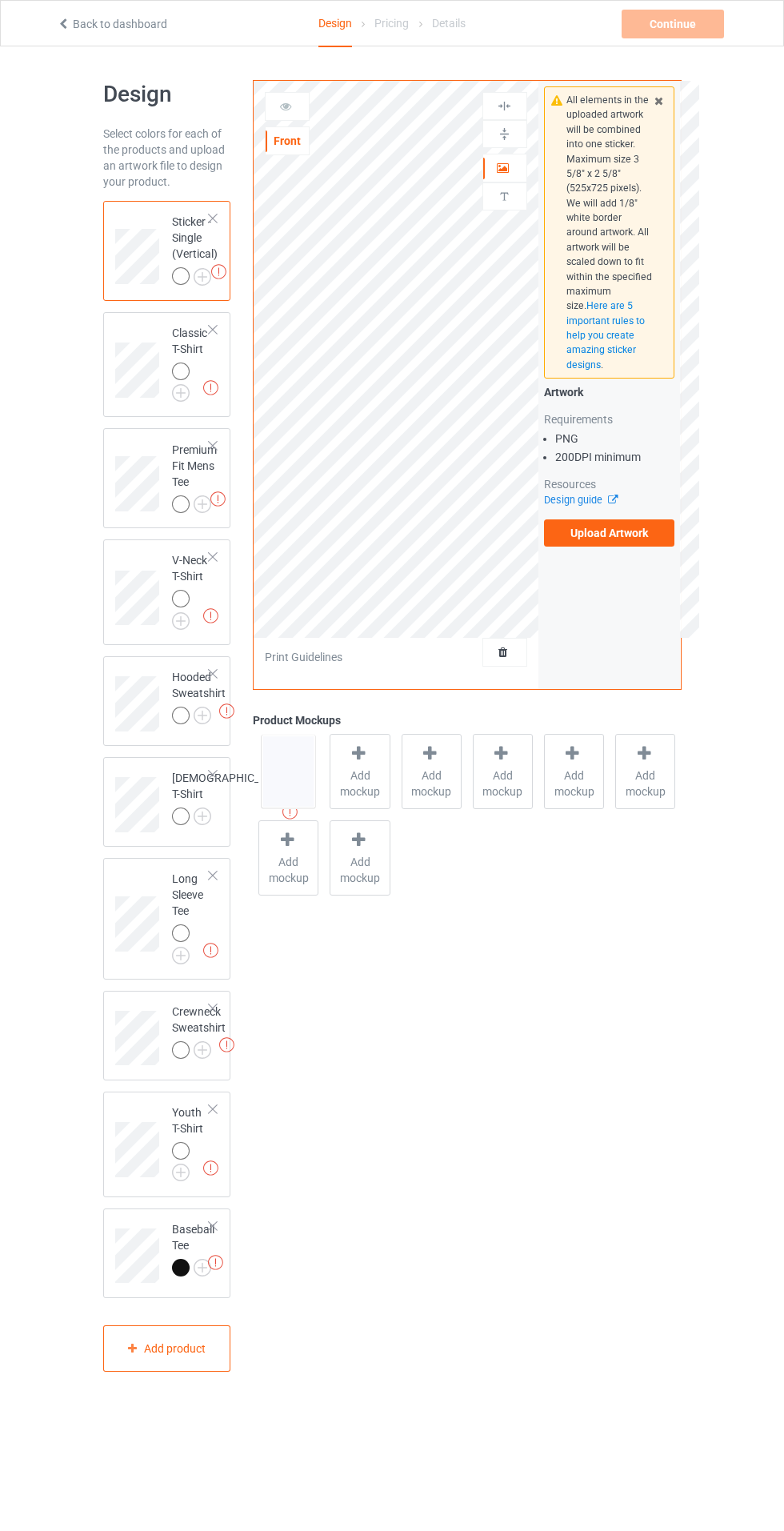
click at [0, 0] on img at bounding box center [0, 0] width 0 height 0
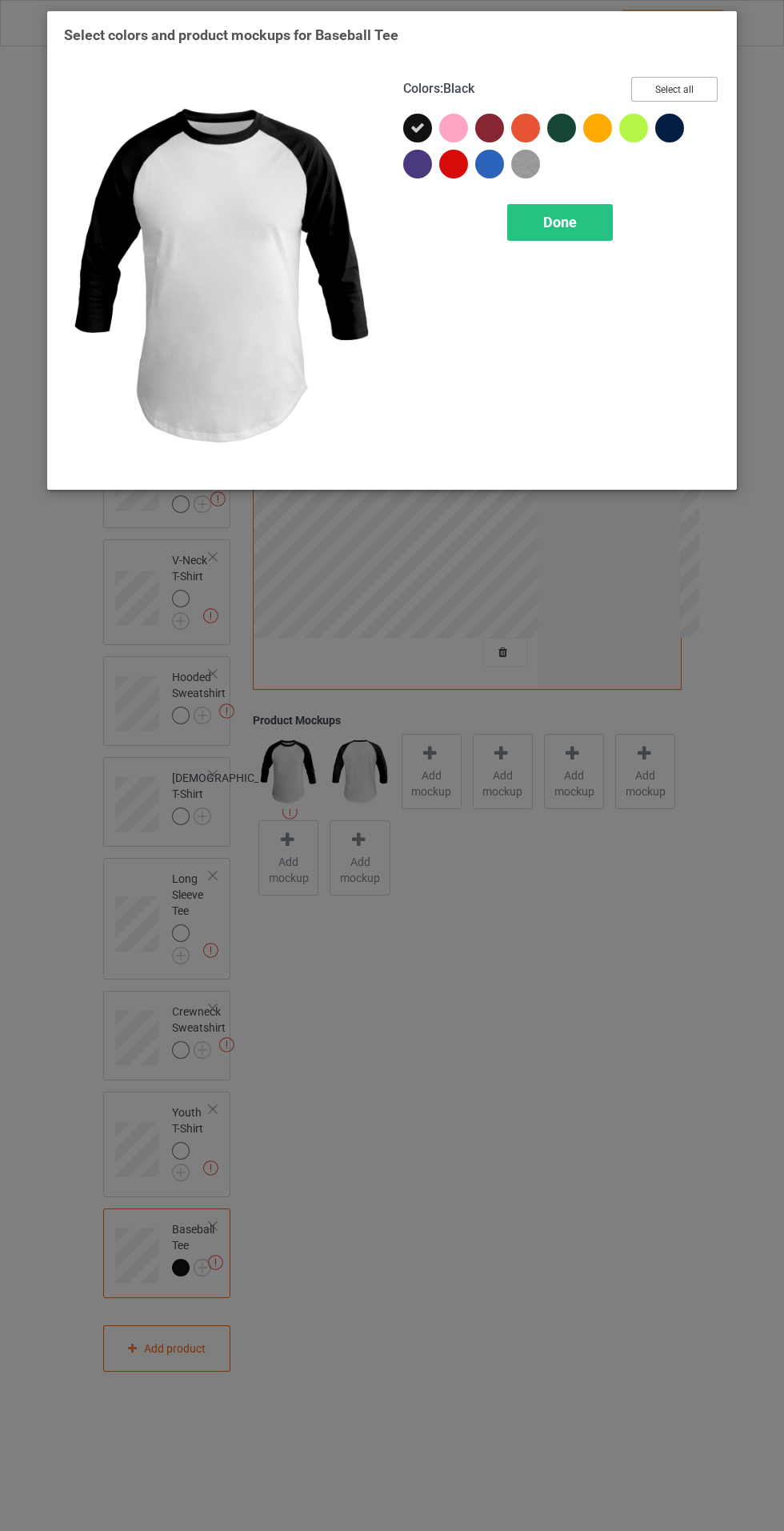
click at [698, 88] on button "Select all" at bounding box center [674, 89] width 87 height 25
click at [560, 221] on span "Done" at bounding box center [560, 221] width 33 height 17
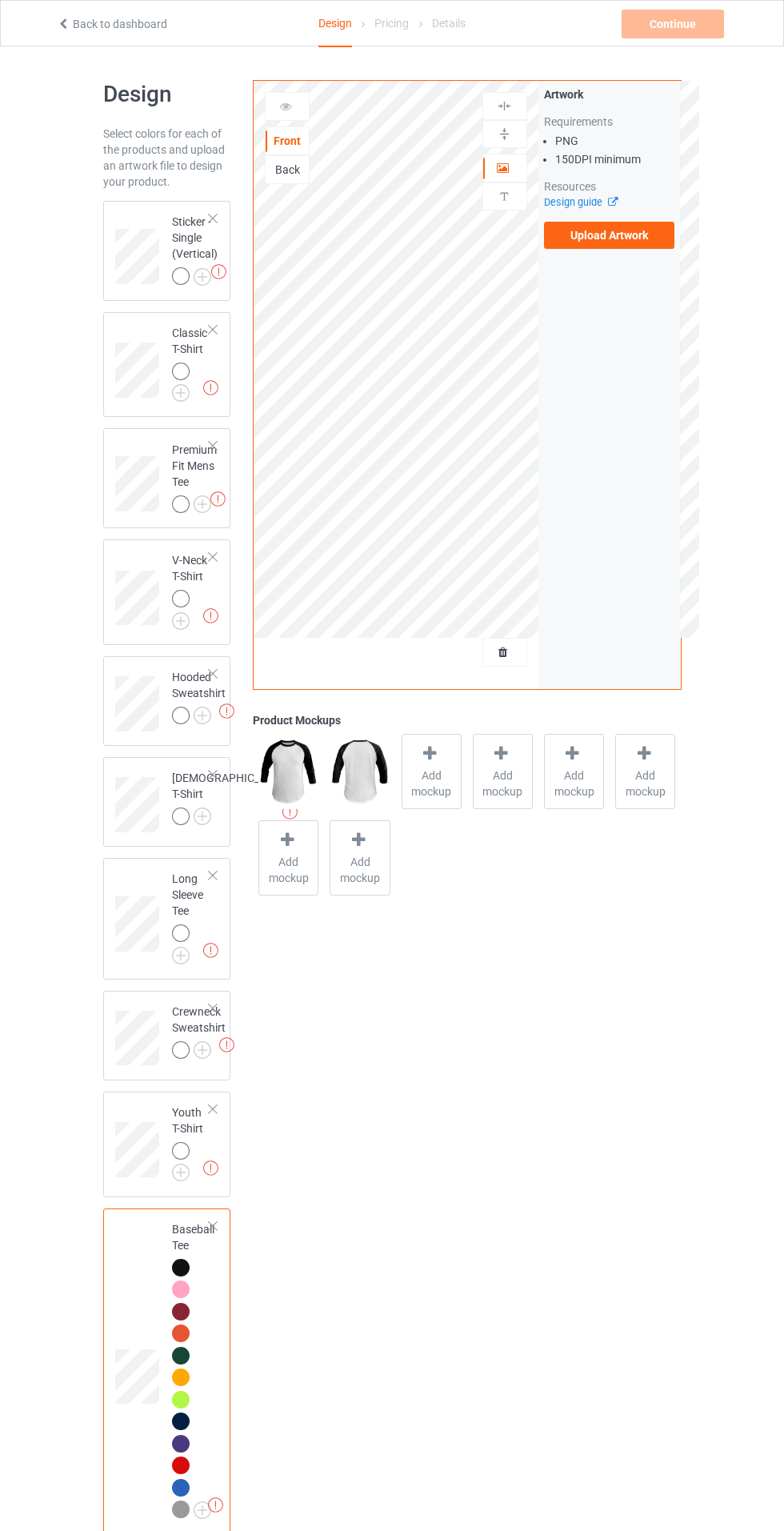
click at [0, 0] on img at bounding box center [0, 0] width 0 height 0
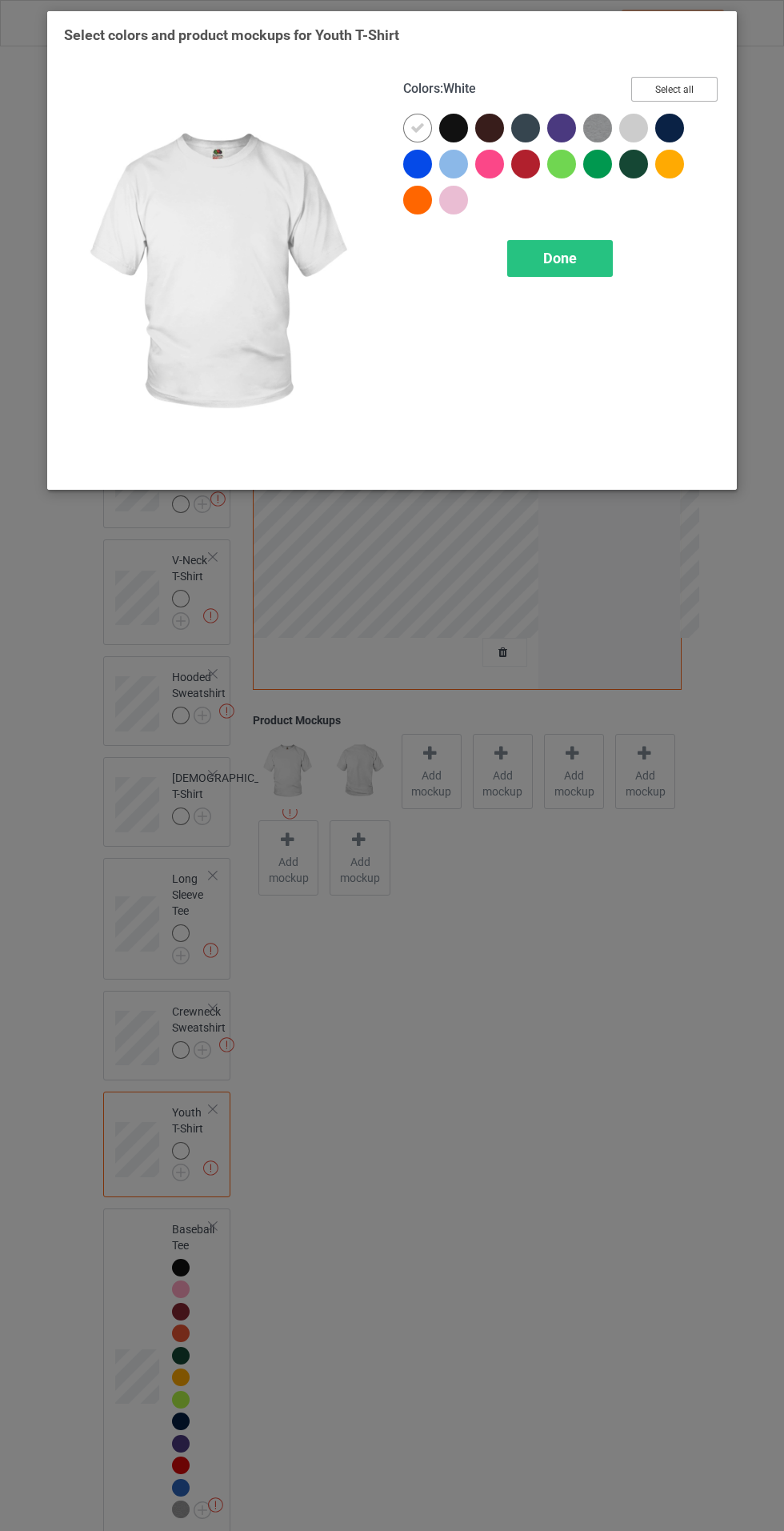
click at [696, 95] on button "Select all" at bounding box center [674, 89] width 87 height 25
click at [604, 242] on div "Done" at bounding box center [560, 258] width 106 height 37
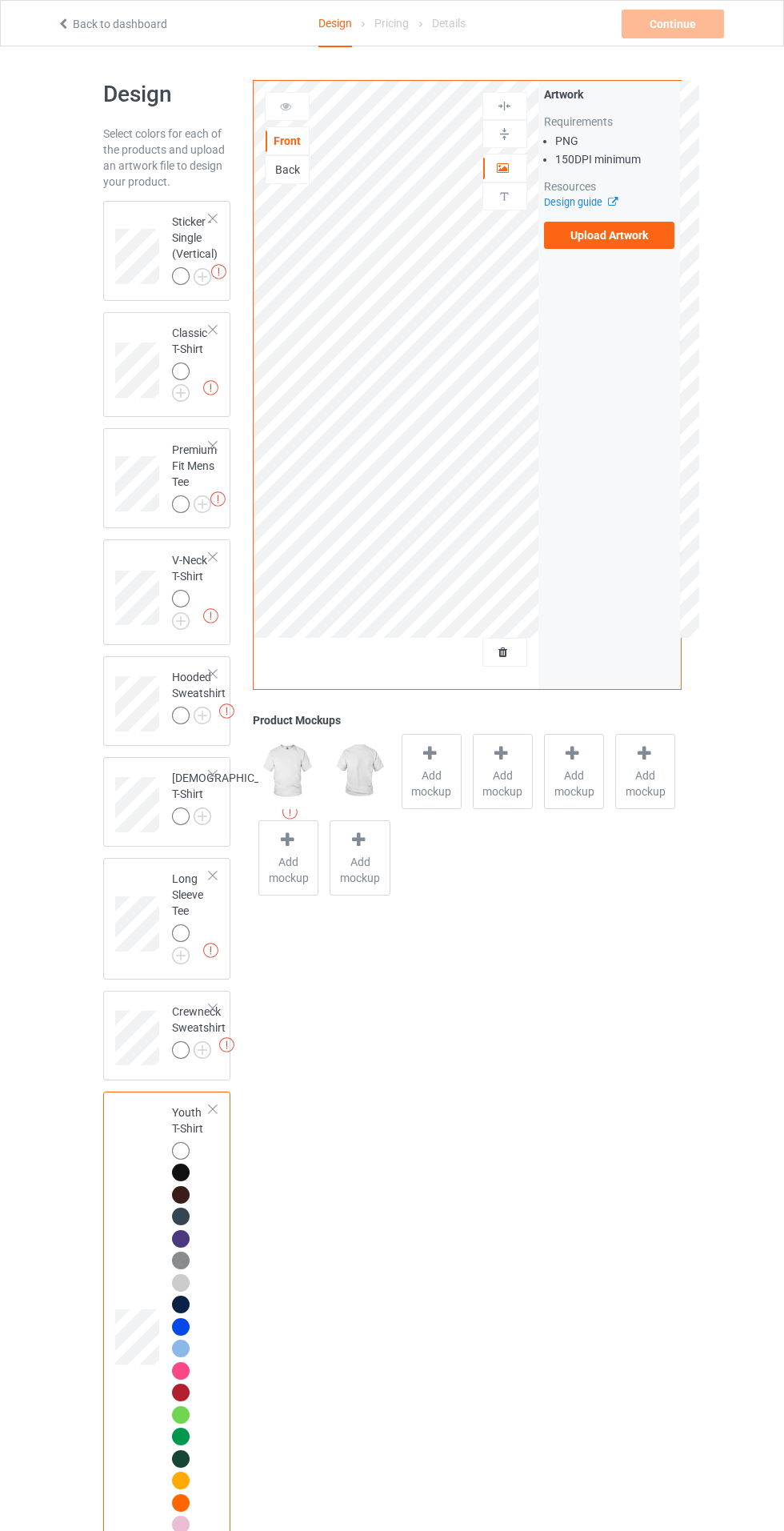
click at [0, 0] on img at bounding box center [0, 0] width 0 height 0
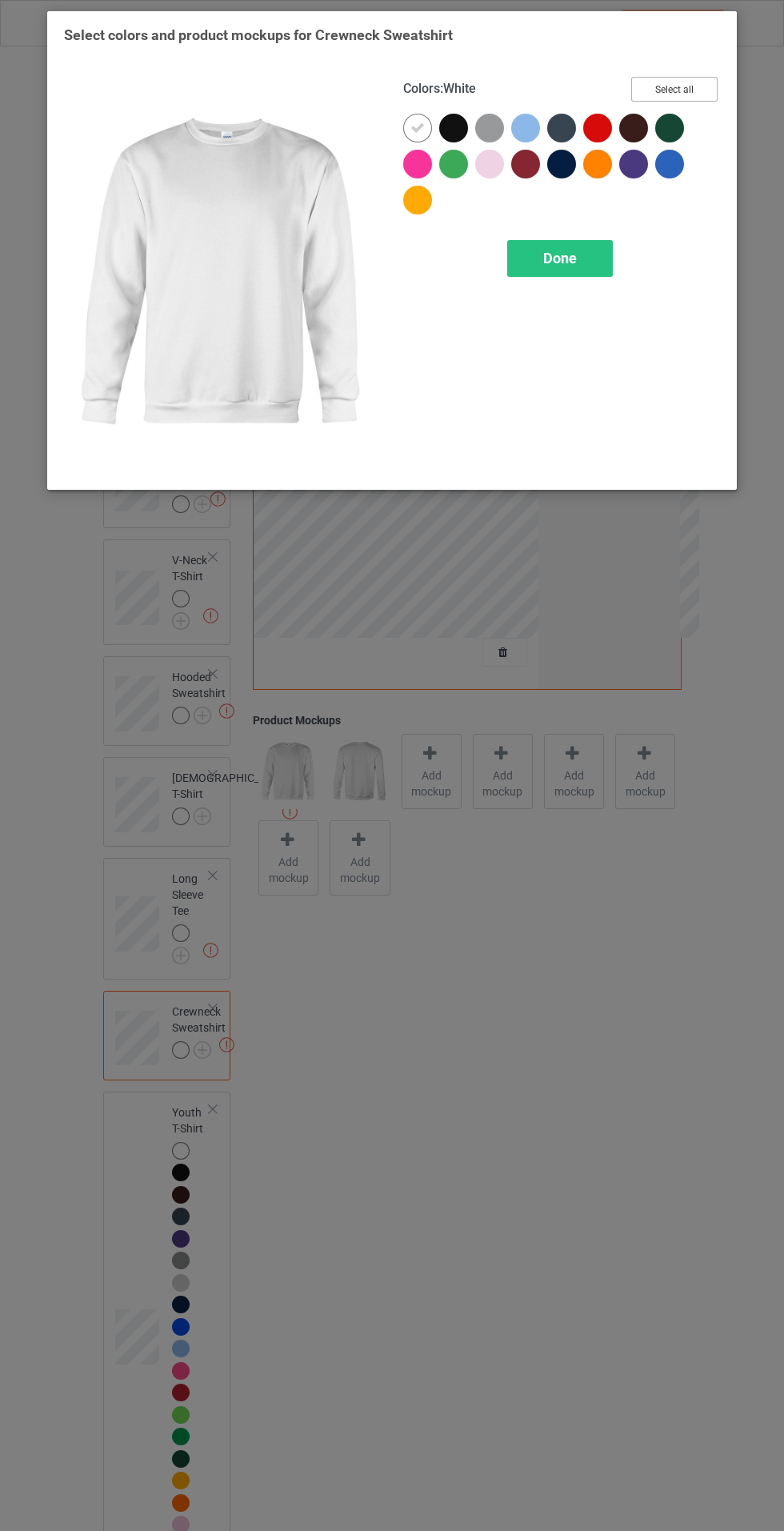
click at [701, 82] on button "Select all" at bounding box center [674, 89] width 87 height 25
click at [597, 248] on div "Done" at bounding box center [560, 258] width 106 height 37
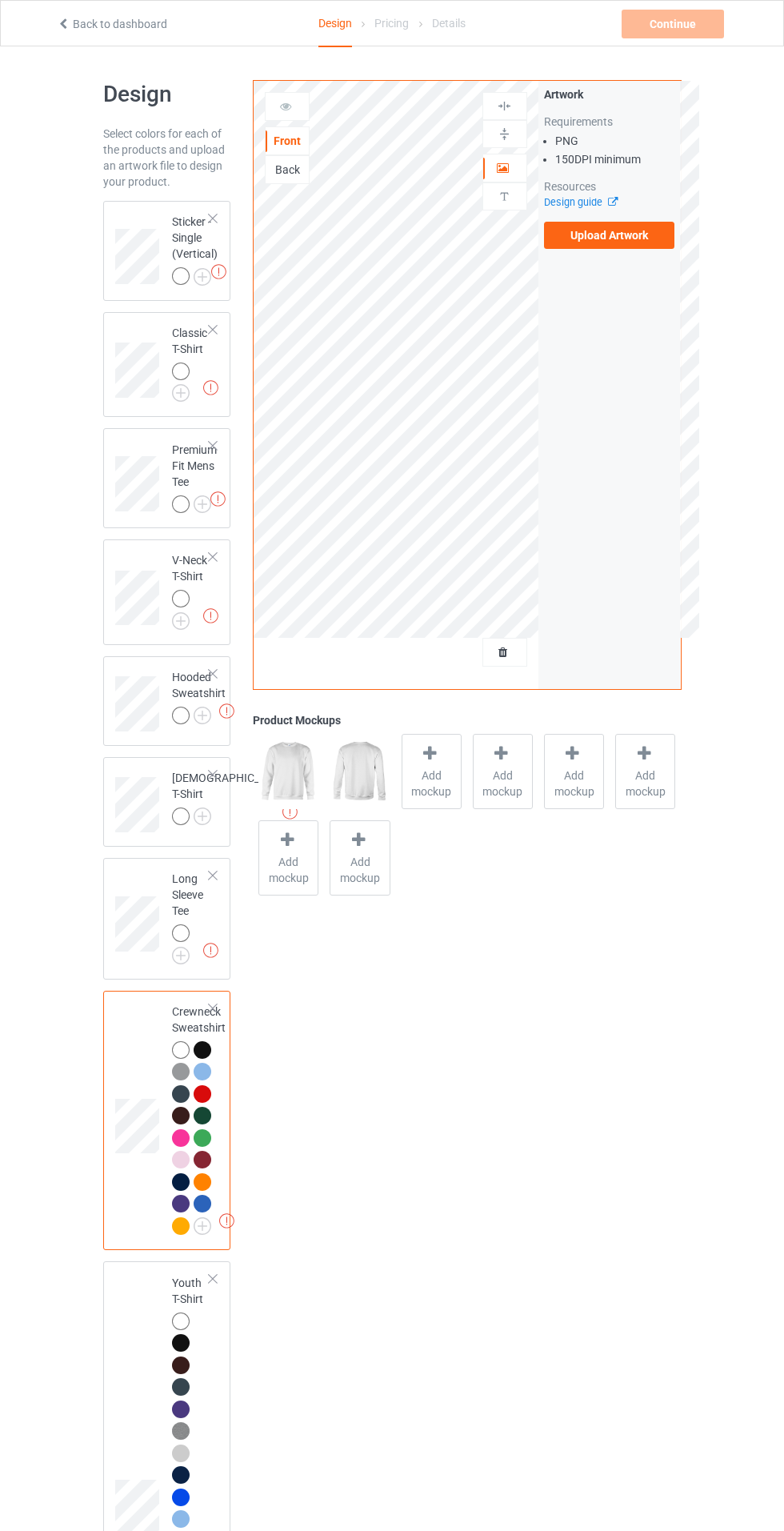
click at [0, 0] on img at bounding box center [0, 0] width 0 height 0
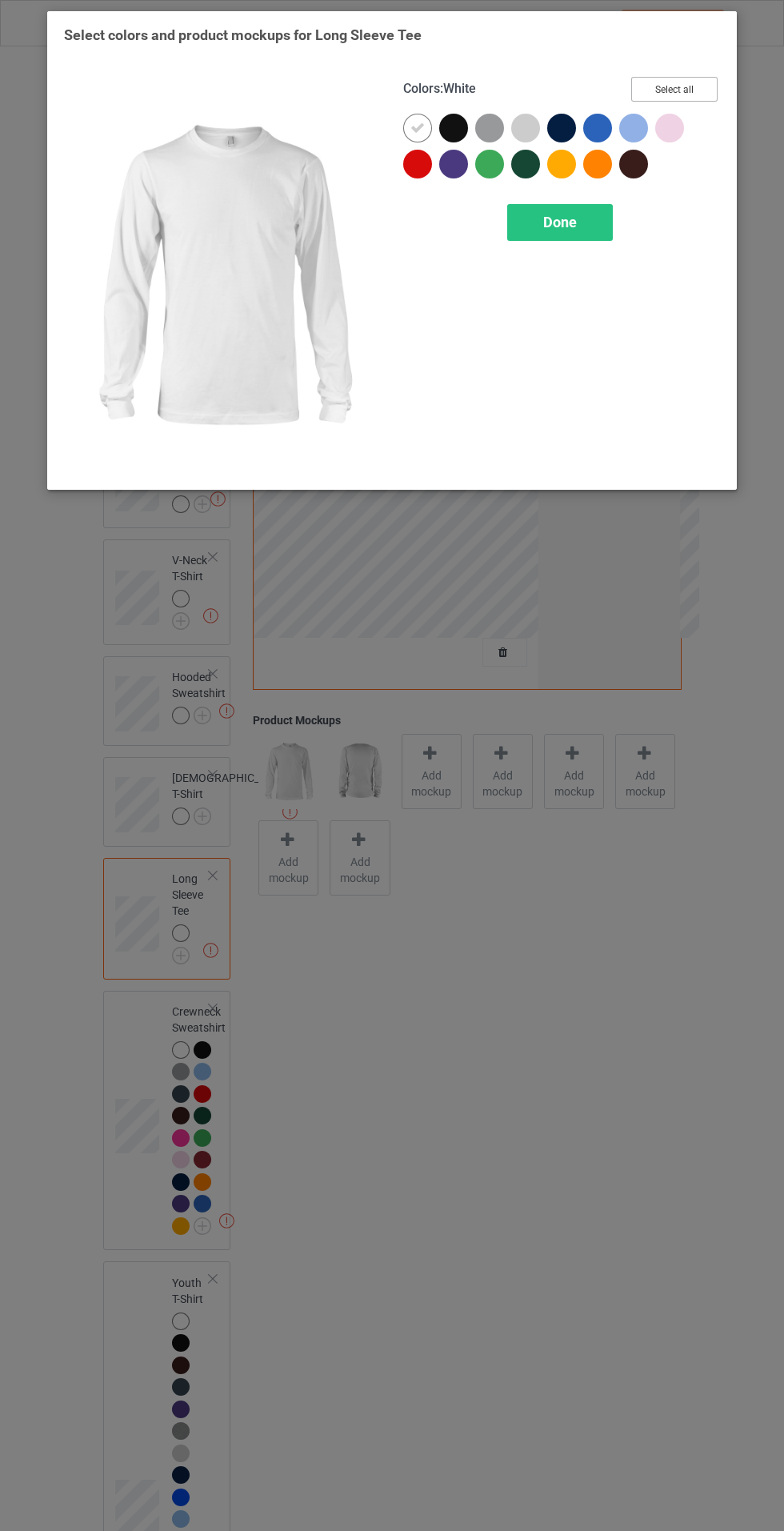
click at [704, 79] on button "Select all" at bounding box center [674, 89] width 87 height 25
click at [598, 227] on div "Done" at bounding box center [560, 222] width 106 height 37
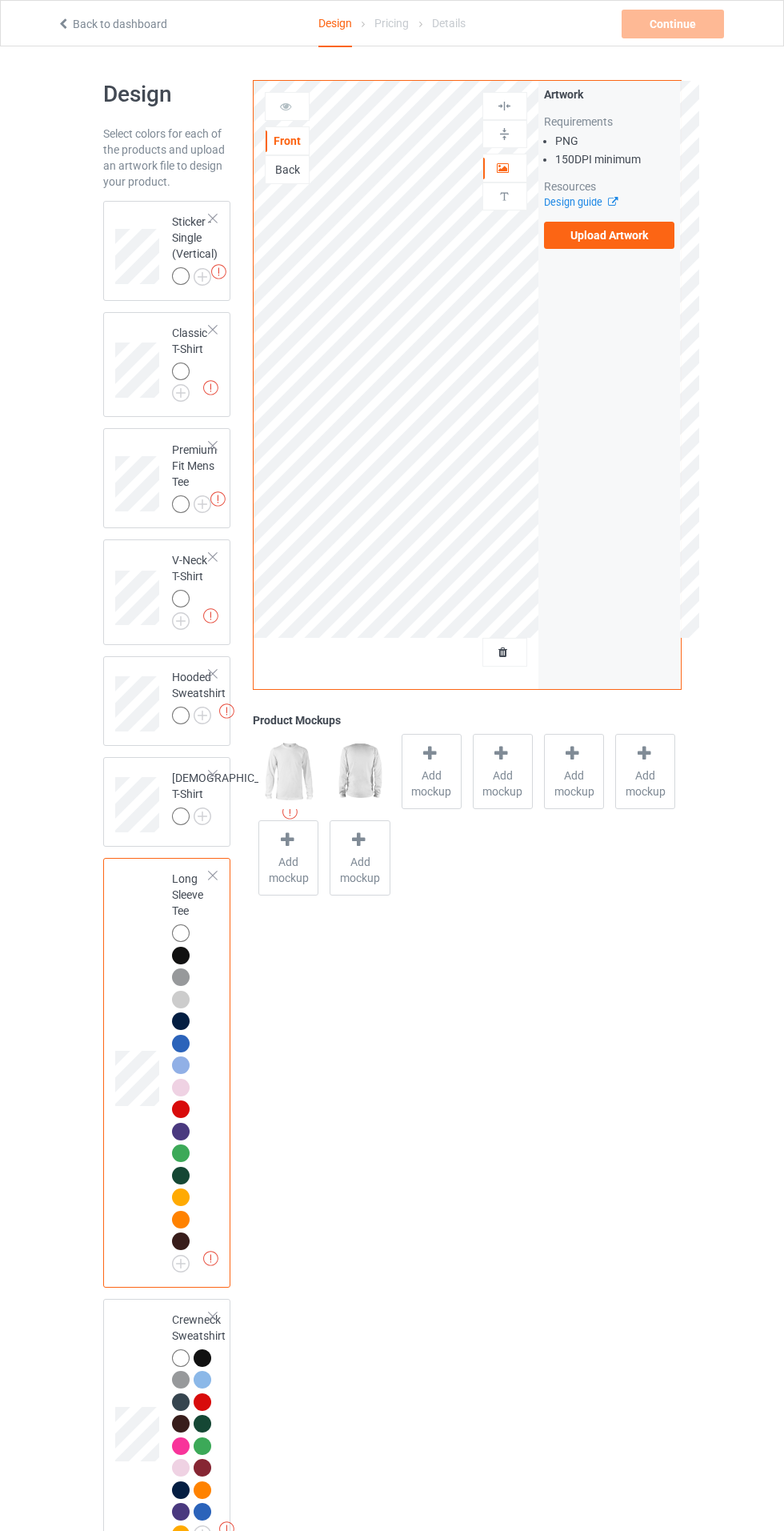
click at [0, 0] on img at bounding box center [0, 0] width 0 height 0
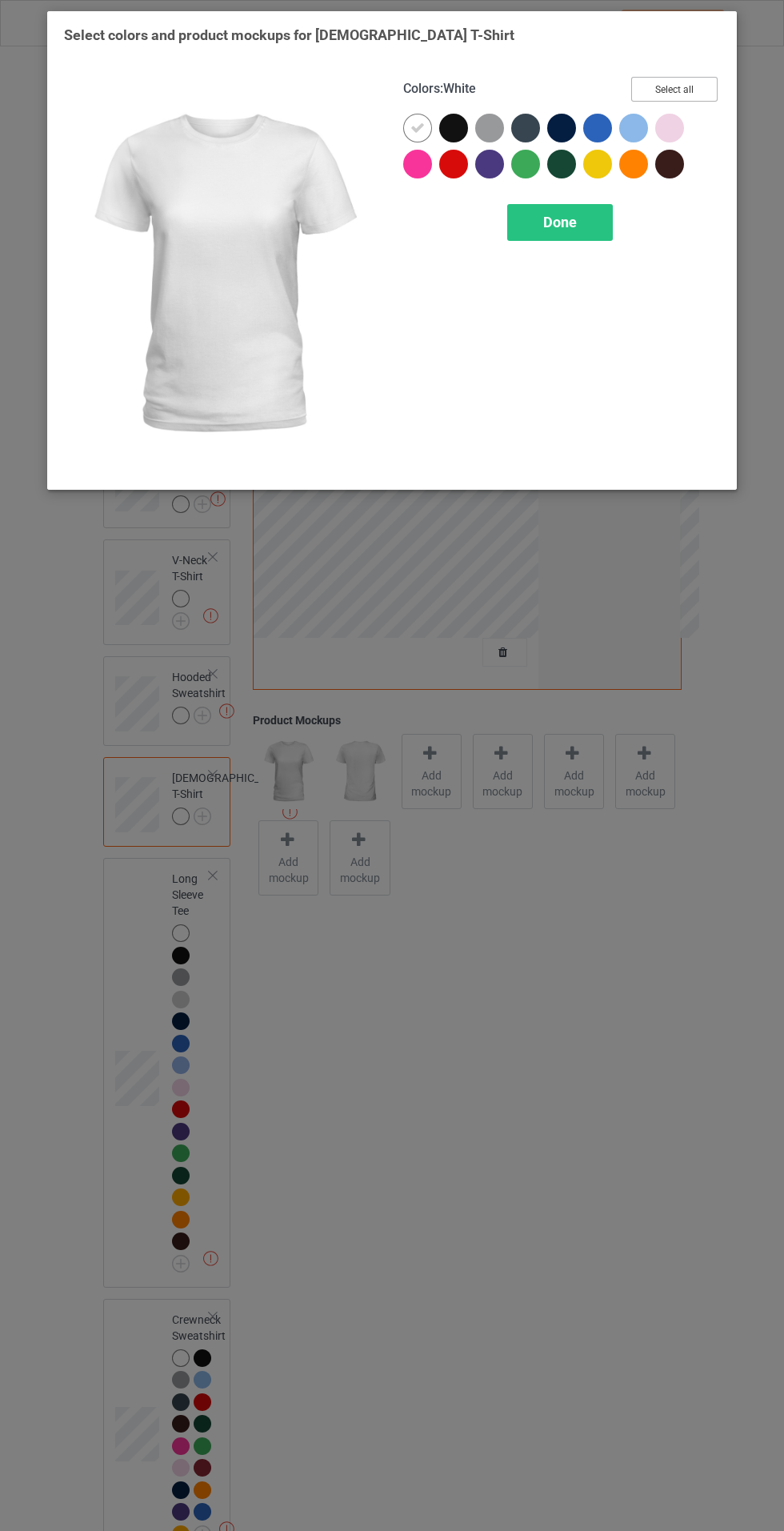
click at [685, 80] on button "Select all" at bounding box center [674, 89] width 87 height 25
click at [606, 235] on div "Done" at bounding box center [560, 222] width 106 height 37
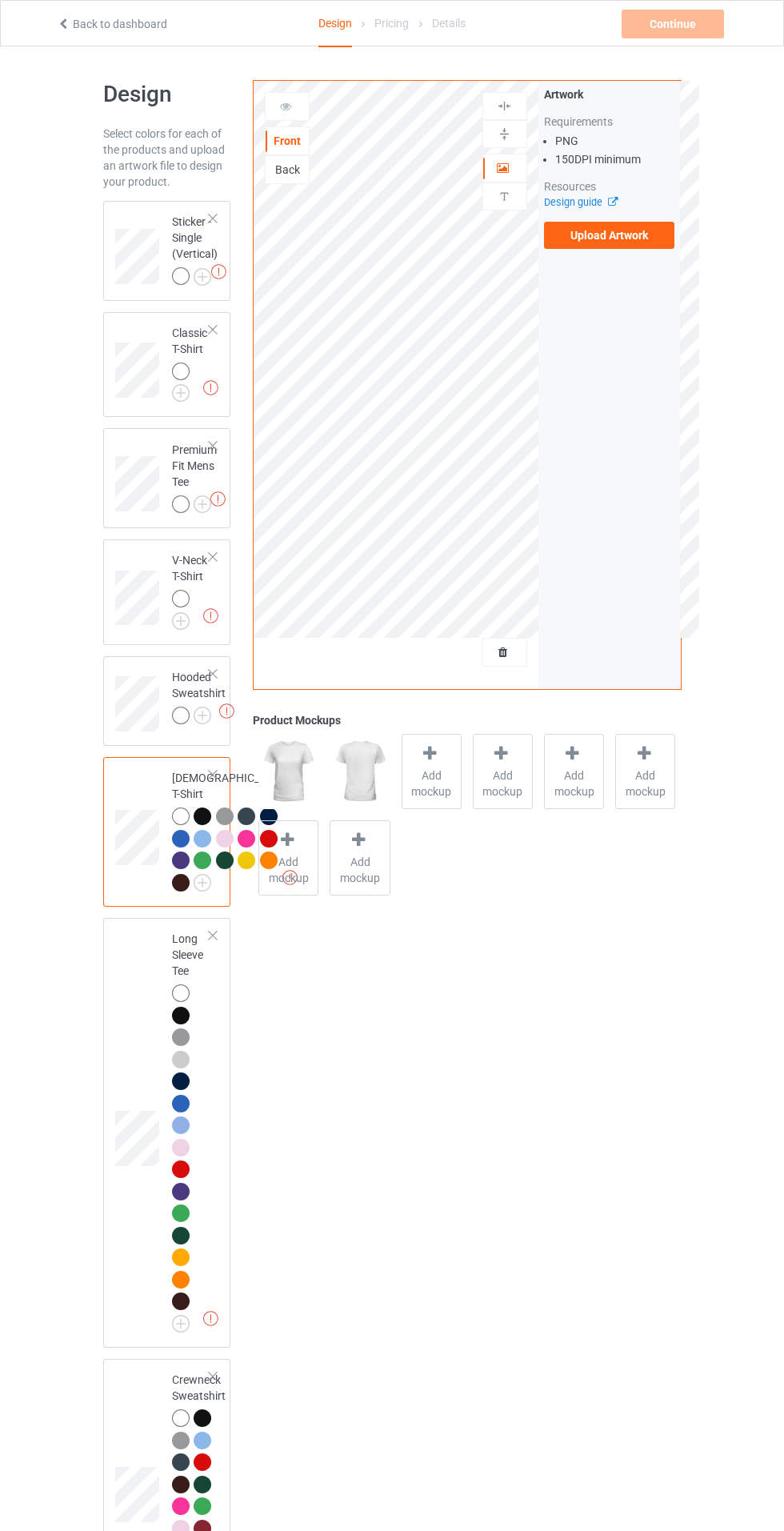
click at [0, 0] on img at bounding box center [0, 0] width 0 height 0
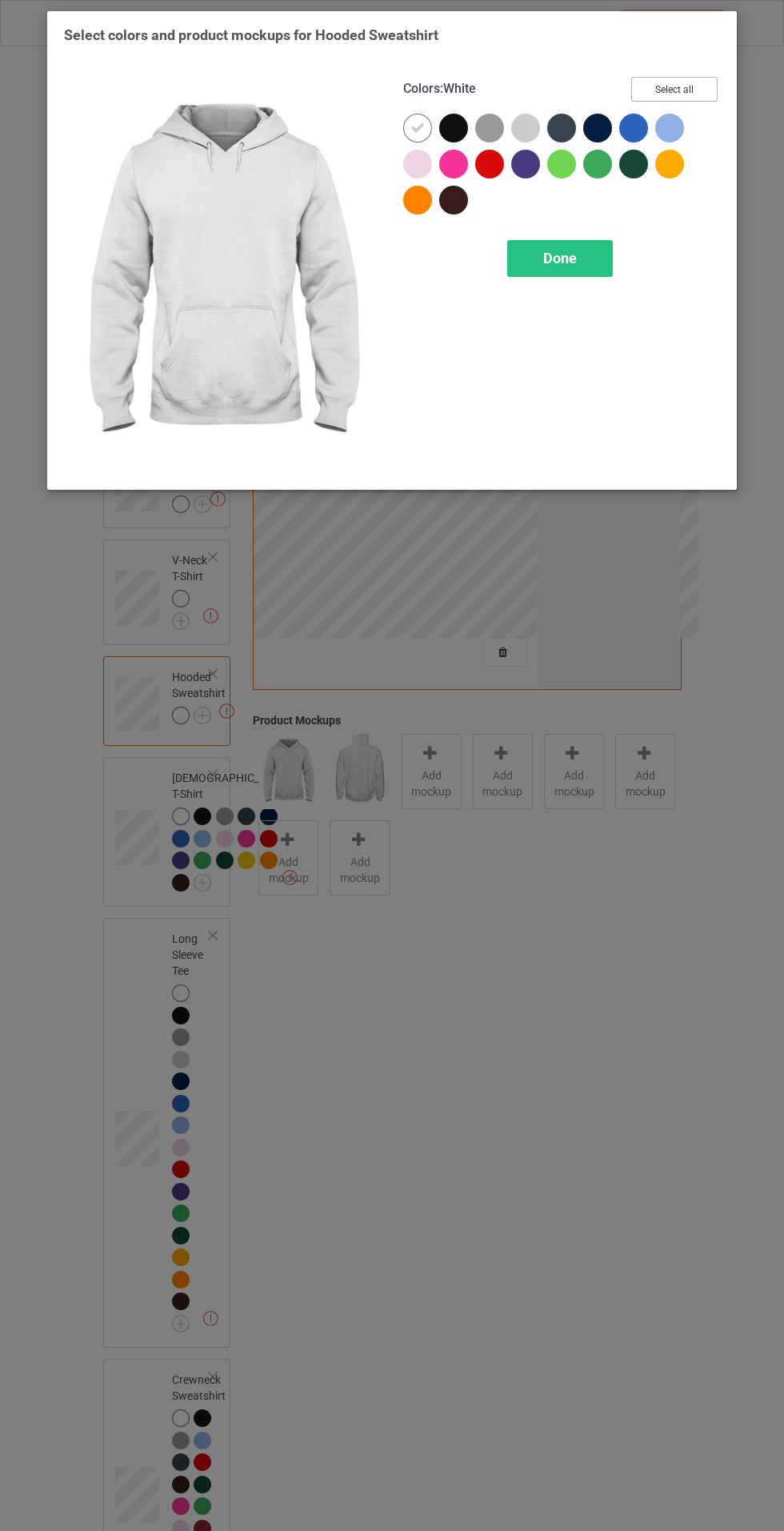
click at [690, 99] on button "Select all" at bounding box center [674, 89] width 87 height 25
click at [587, 274] on div "Done" at bounding box center [560, 258] width 106 height 37
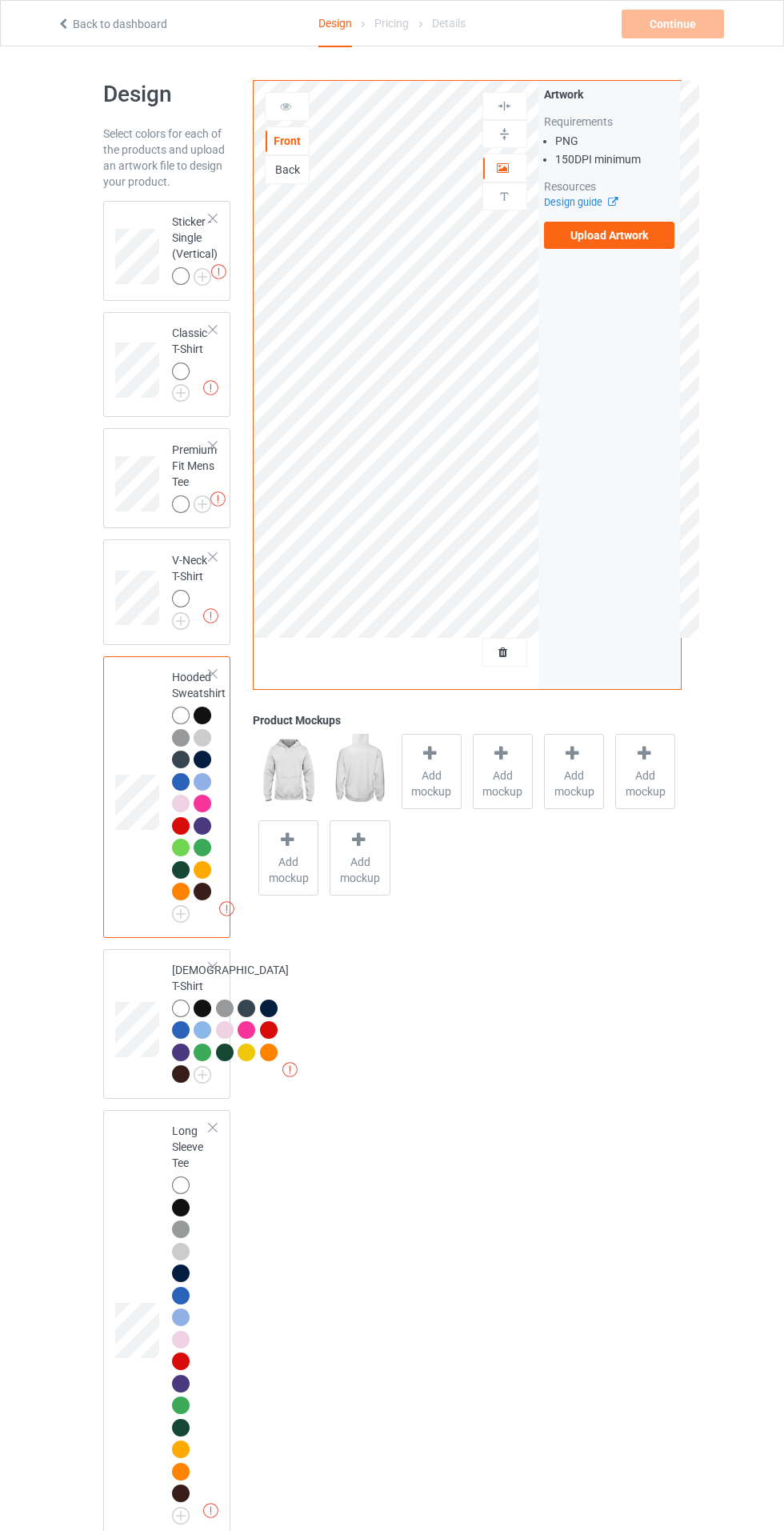
click at [0, 0] on img at bounding box center [0, 0] width 0 height 0
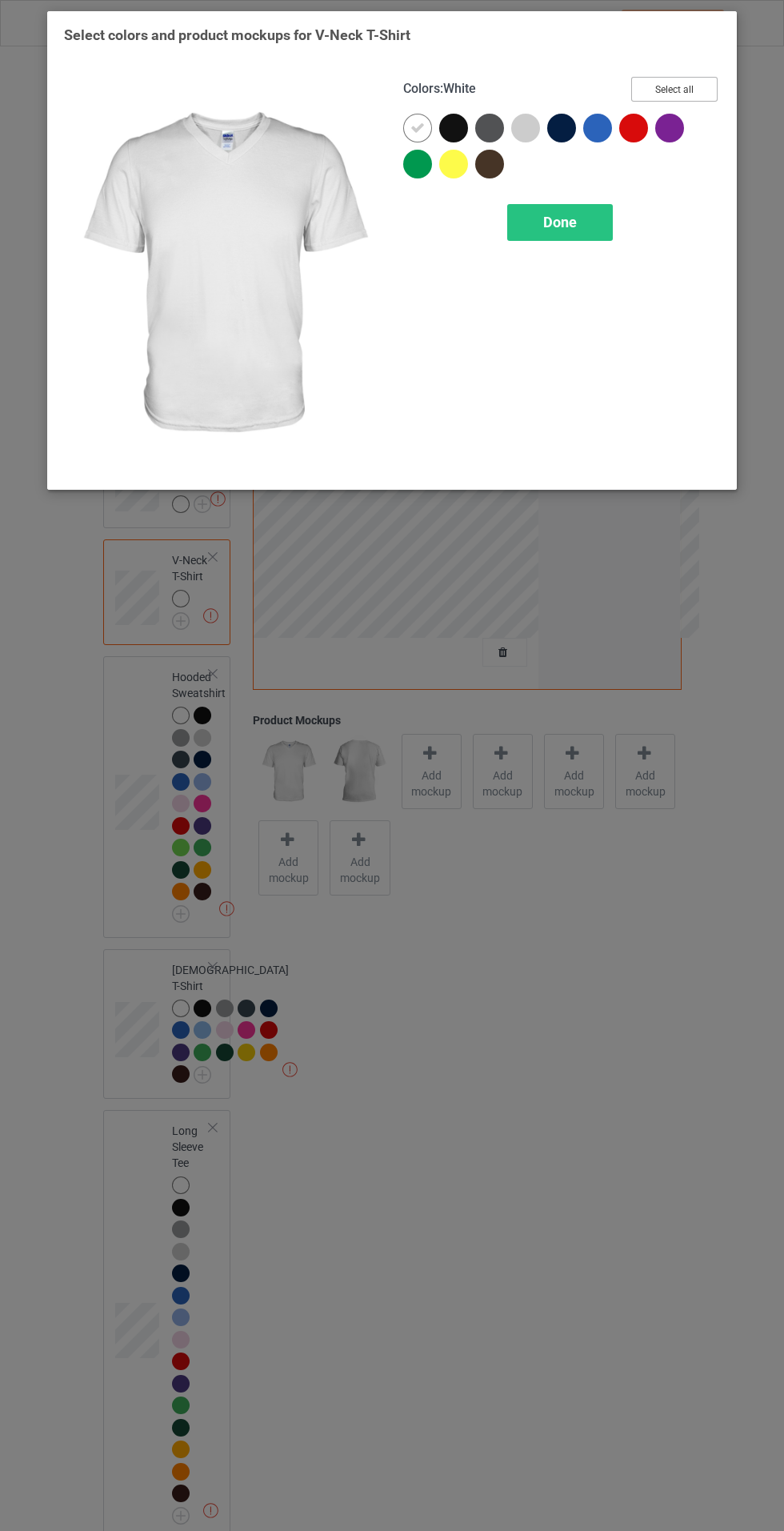
click at [696, 97] on button "Select all" at bounding box center [674, 89] width 87 height 25
click at [565, 234] on div "Done" at bounding box center [560, 222] width 106 height 37
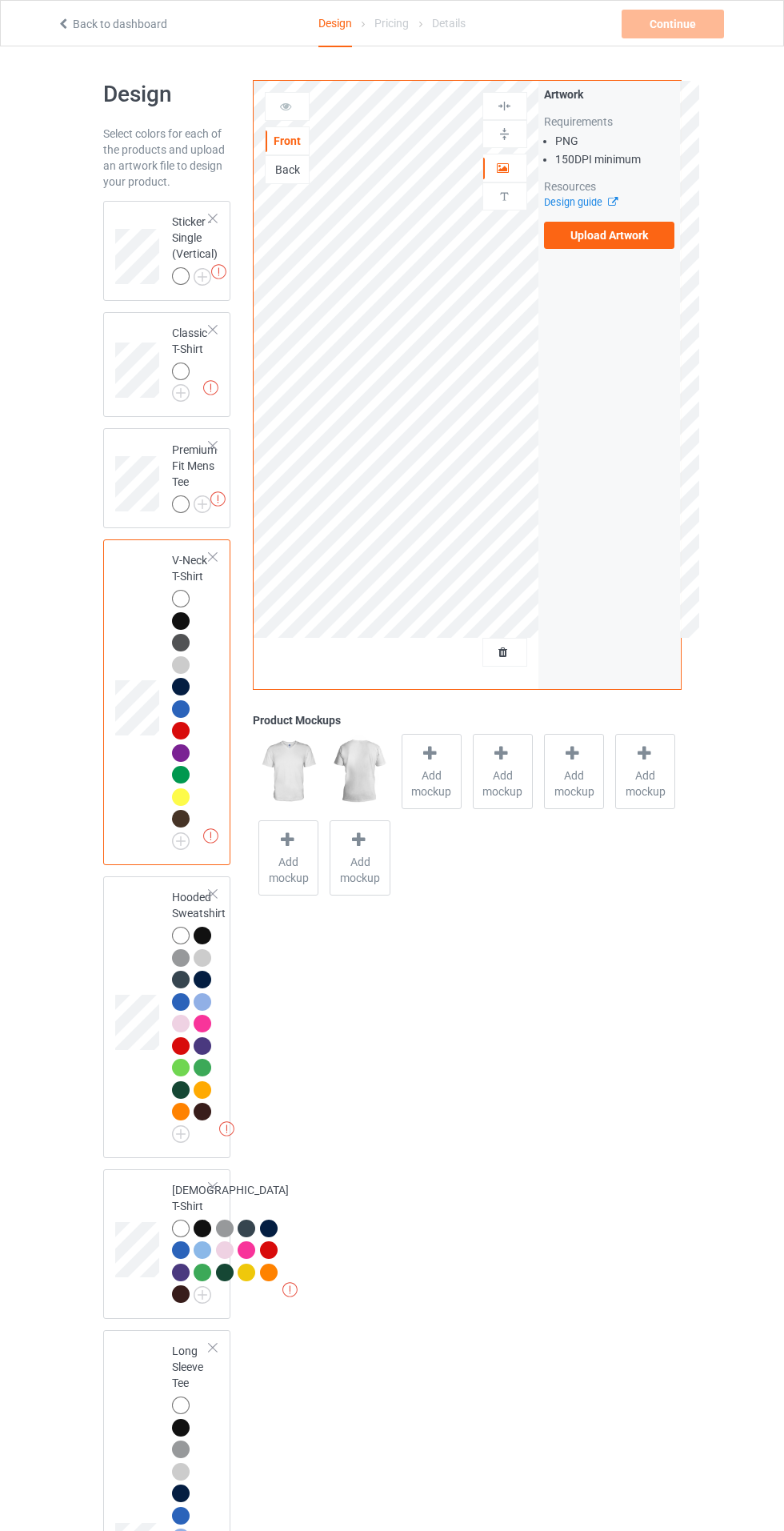
click at [0, 0] on img at bounding box center [0, 0] width 0 height 0
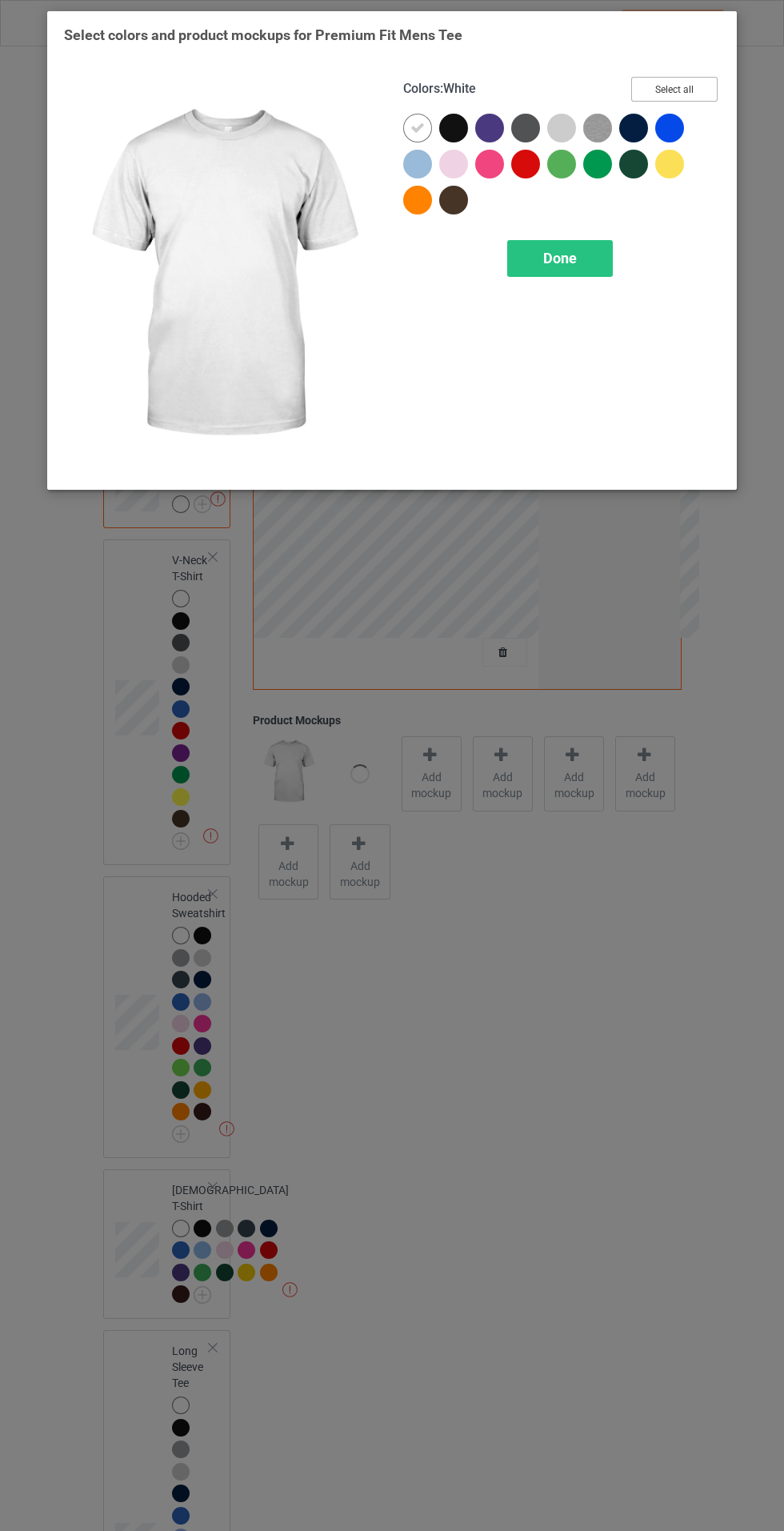
click at [676, 84] on button "Select all" at bounding box center [674, 89] width 87 height 25
click at [583, 261] on div "Done" at bounding box center [560, 258] width 106 height 37
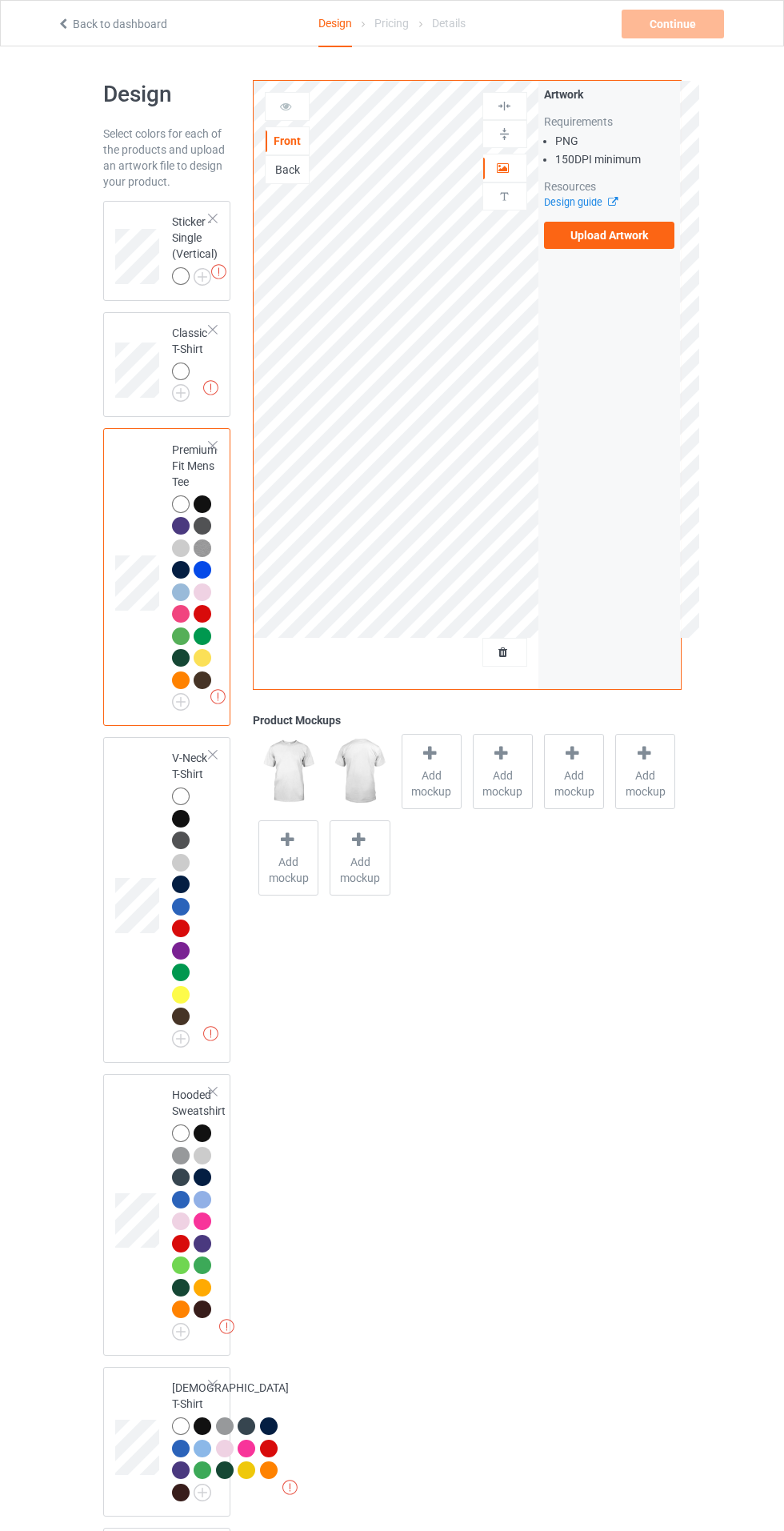
click at [0, 0] on img at bounding box center [0, 0] width 0 height 0
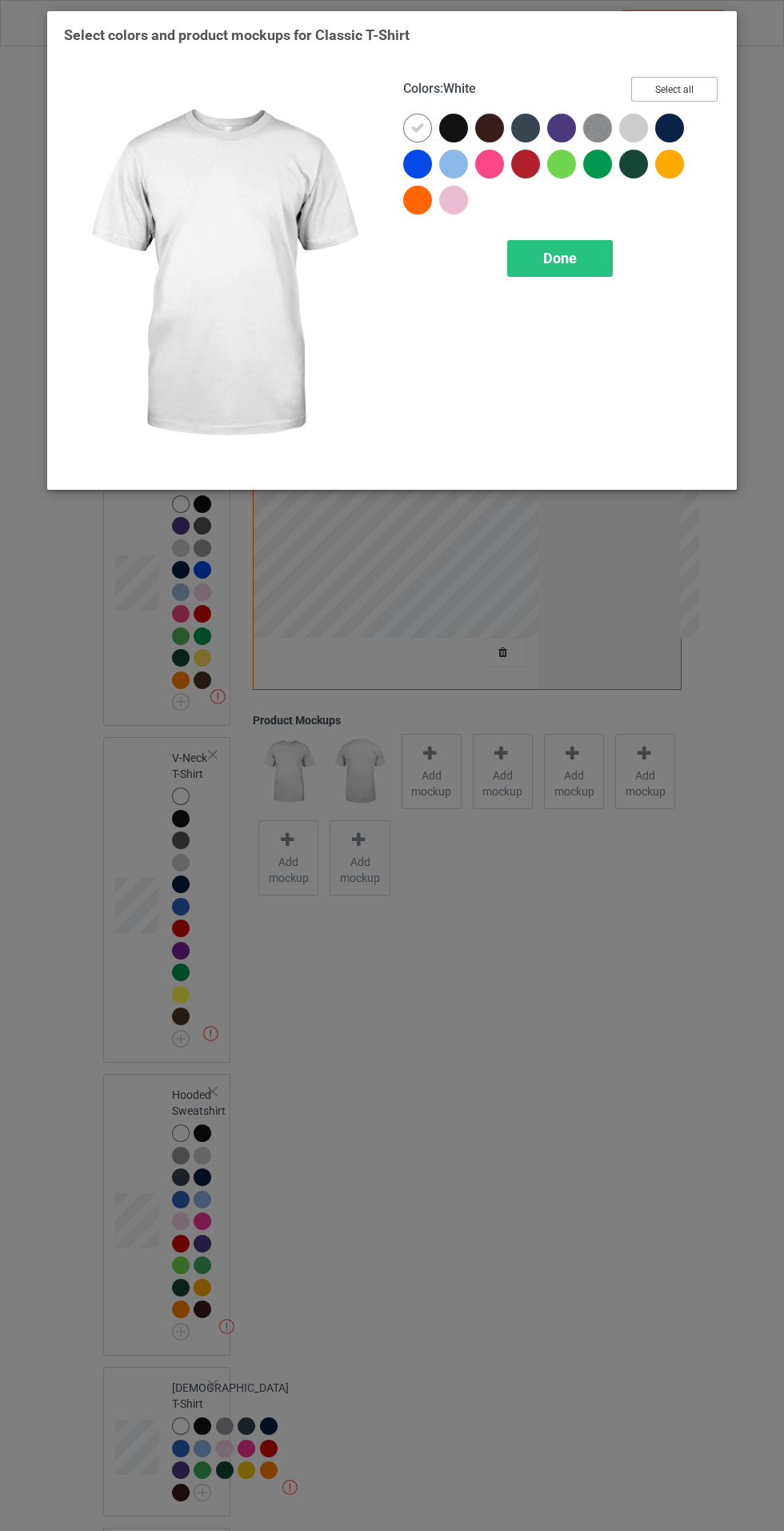
click at [672, 96] on button "Select all" at bounding box center [674, 89] width 87 height 25
click at [573, 256] on span "Done" at bounding box center [560, 257] width 33 height 17
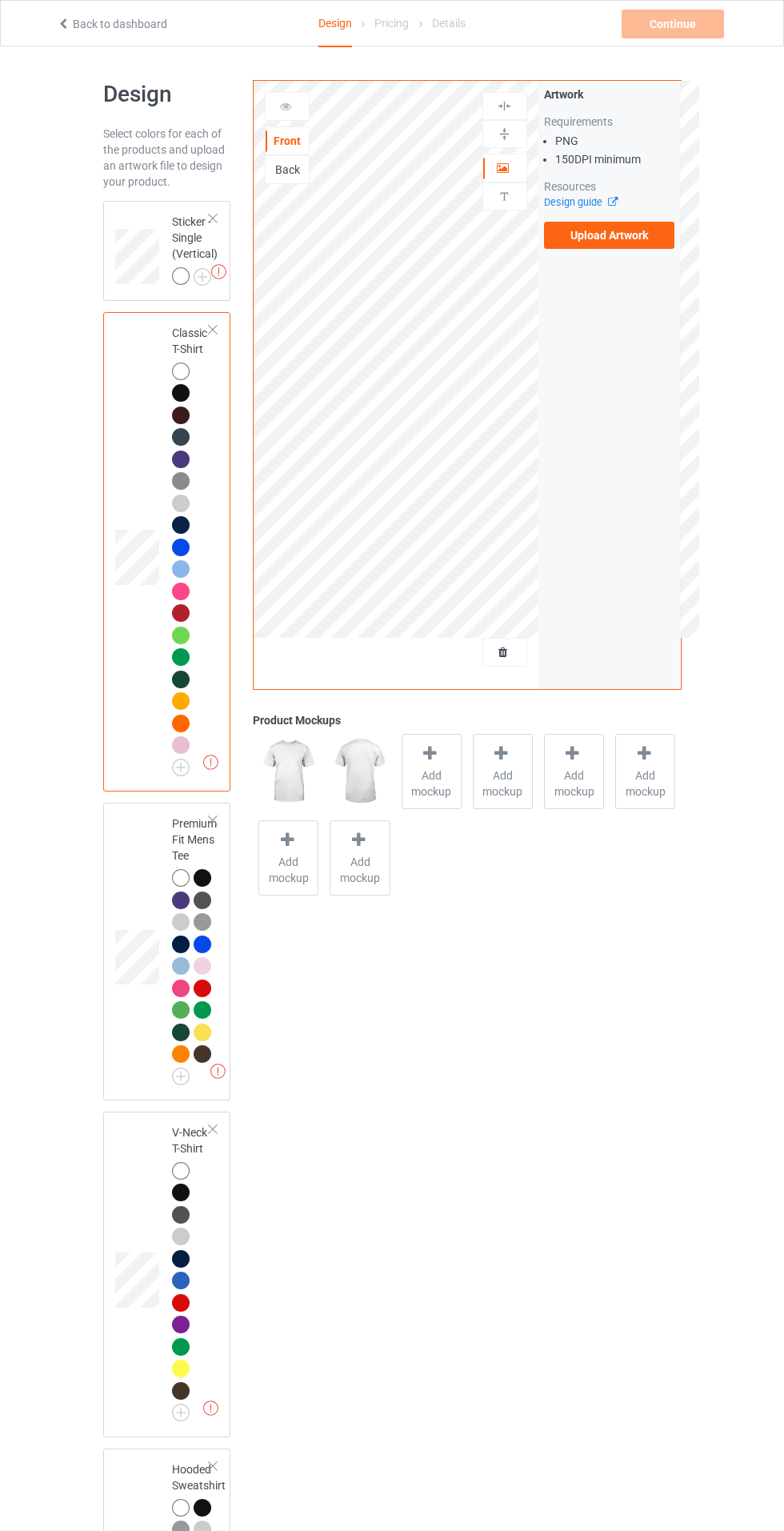
click at [612, 230] on label "Upload Artwork" at bounding box center [610, 235] width 131 height 27
click at [0, 0] on input "Upload Artwork" at bounding box center [0, 0] width 0 height 0
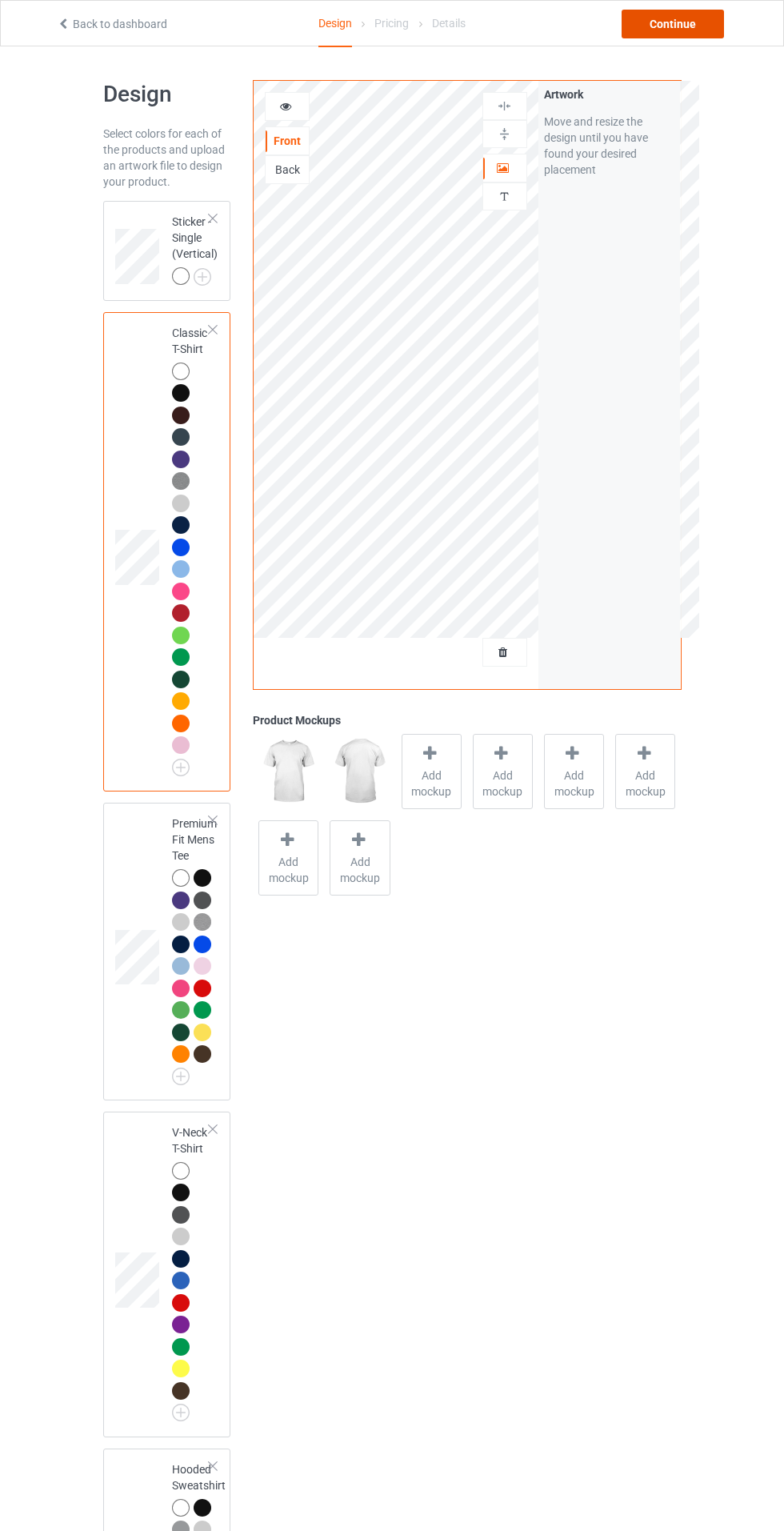
click at [684, 24] on div "Continue" at bounding box center [672, 24] width 102 height 29
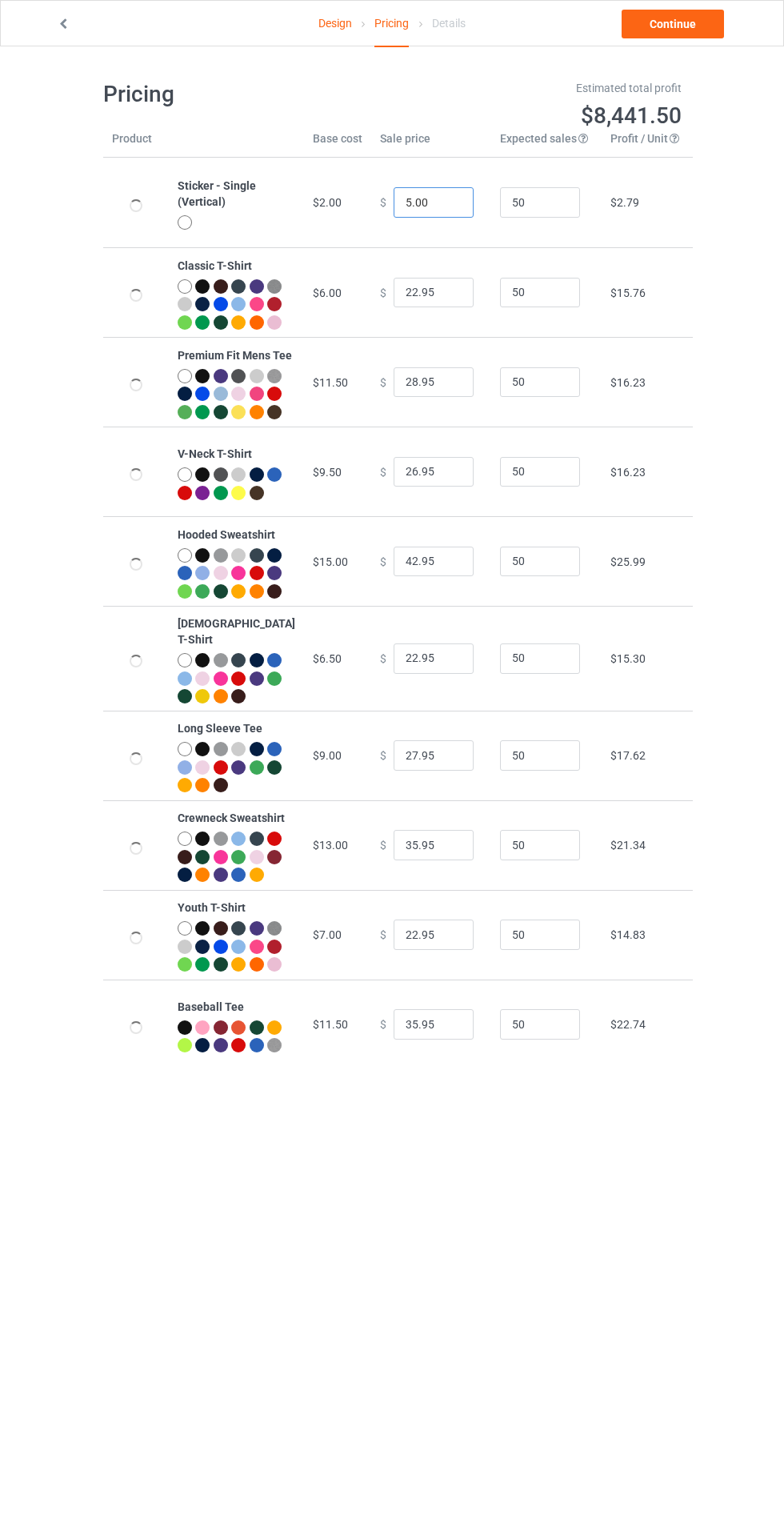
click at [394, 200] on input "5.00" at bounding box center [433, 202] width 80 height 31
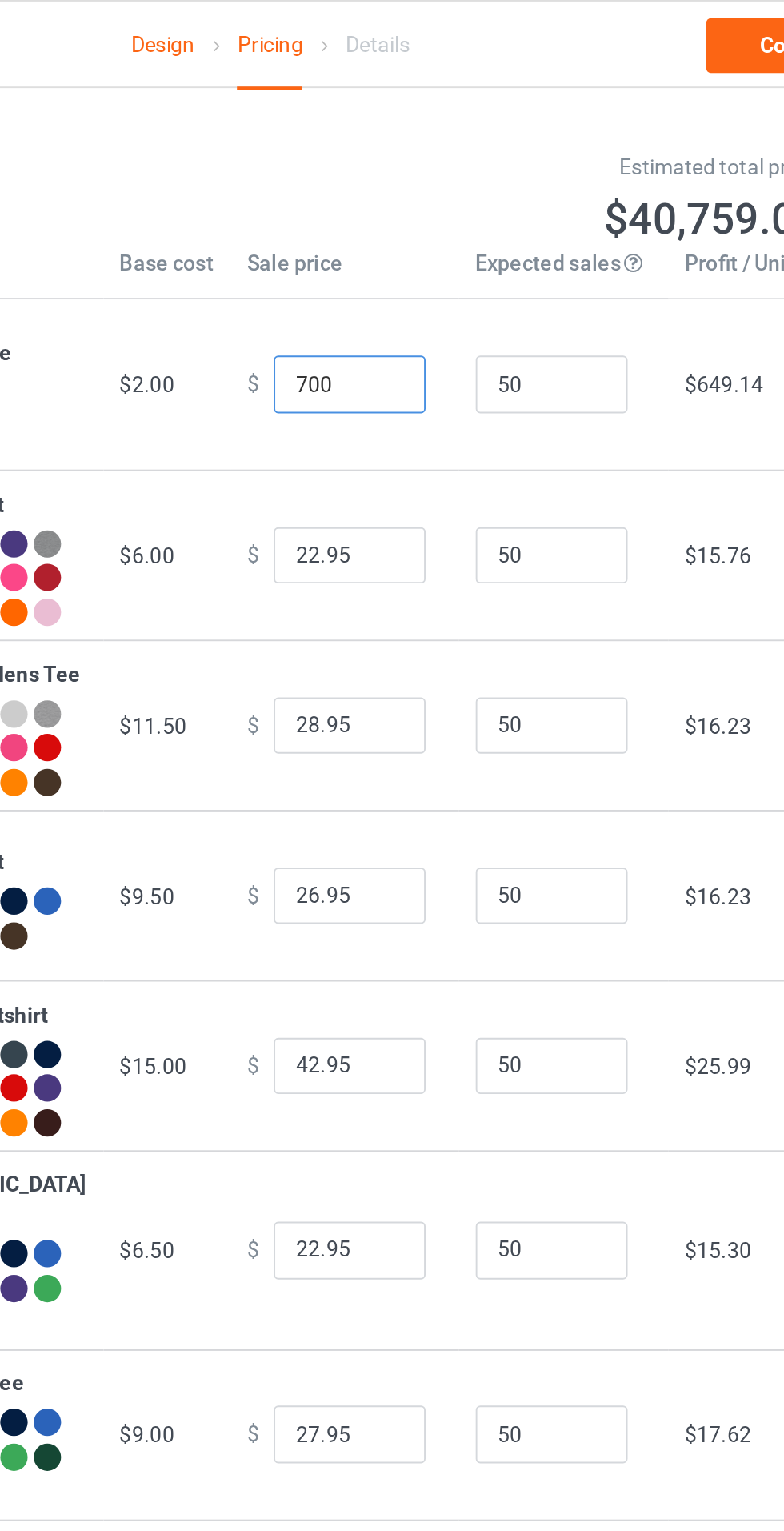
type input "7.00"
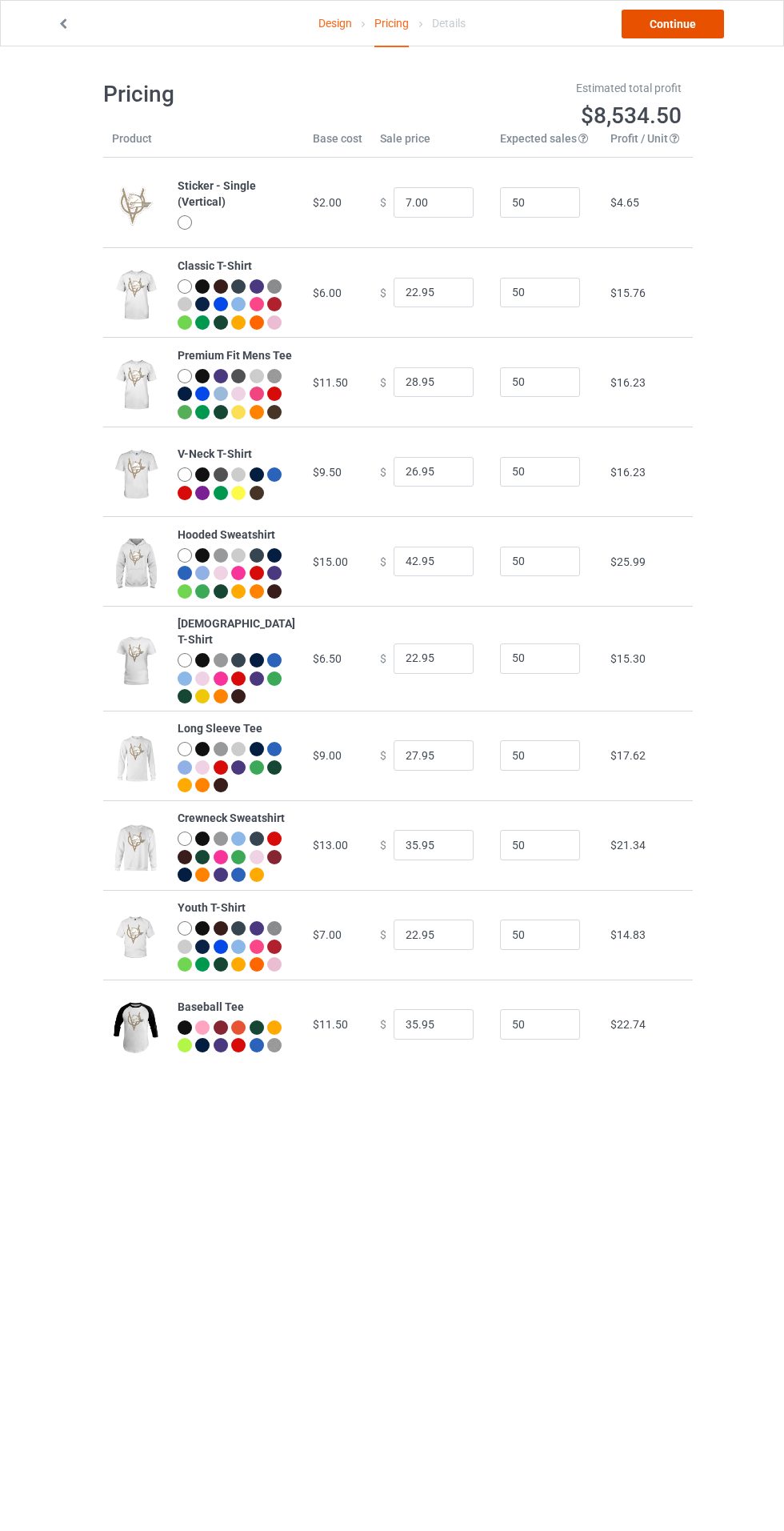
click at [654, 30] on link "Continue" at bounding box center [672, 24] width 102 height 29
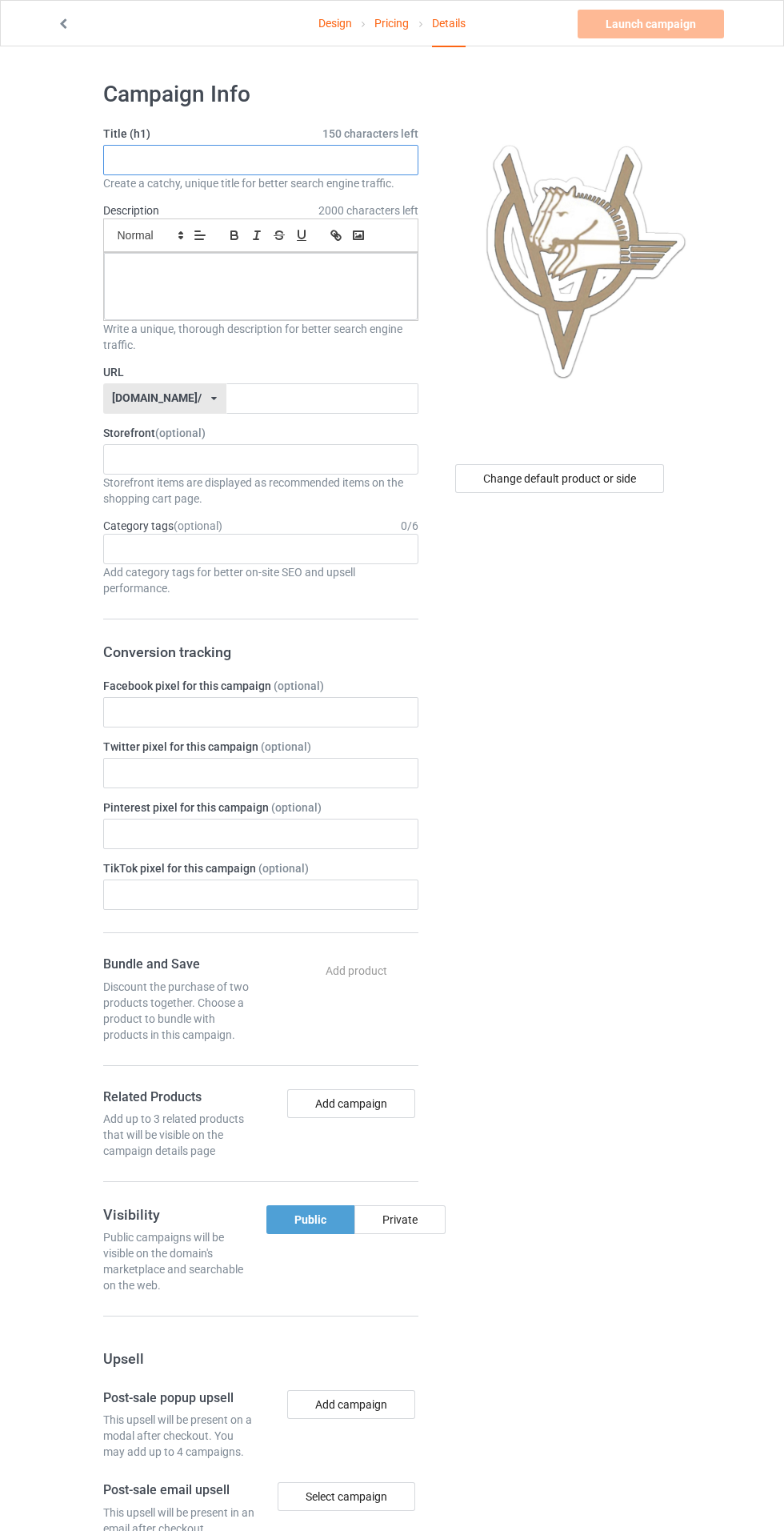
click at [220, 158] on input "text" at bounding box center [261, 160] width 315 height 31
click at [186, 172] on input "text" at bounding box center [261, 160] width 315 height 31
click at [186, 165] on input "text" at bounding box center [261, 160] width 315 height 31
click at [179, 159] on input "text" at bounding box center [261, 160] width 315 height 31
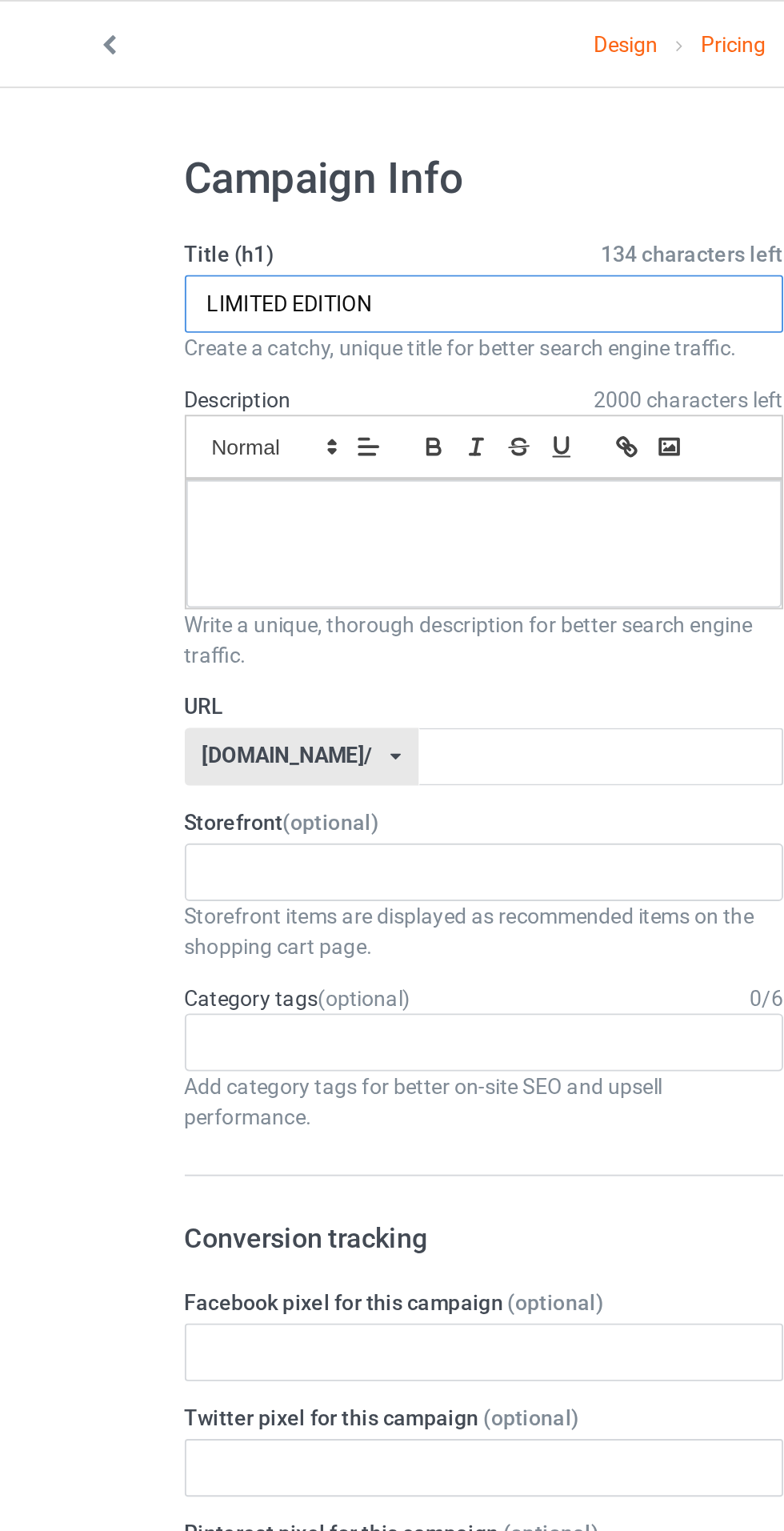
type input "LIMITED EDITION"
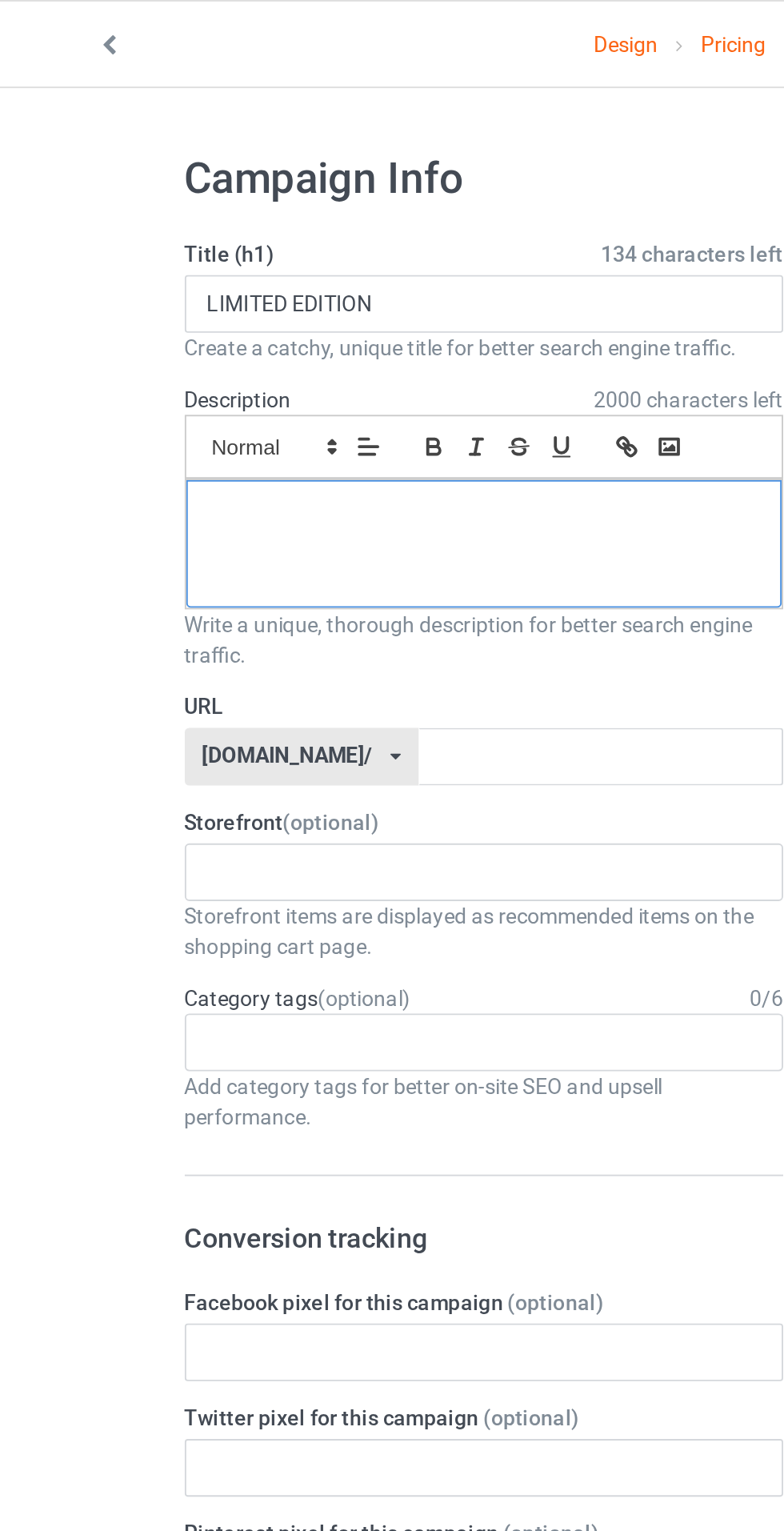
click at [164, 298] on div at bounding box center [261, 286] width 313 height 67
click at [228, 401] on input "text" at bounding box center [322, 398] width 192 height 31
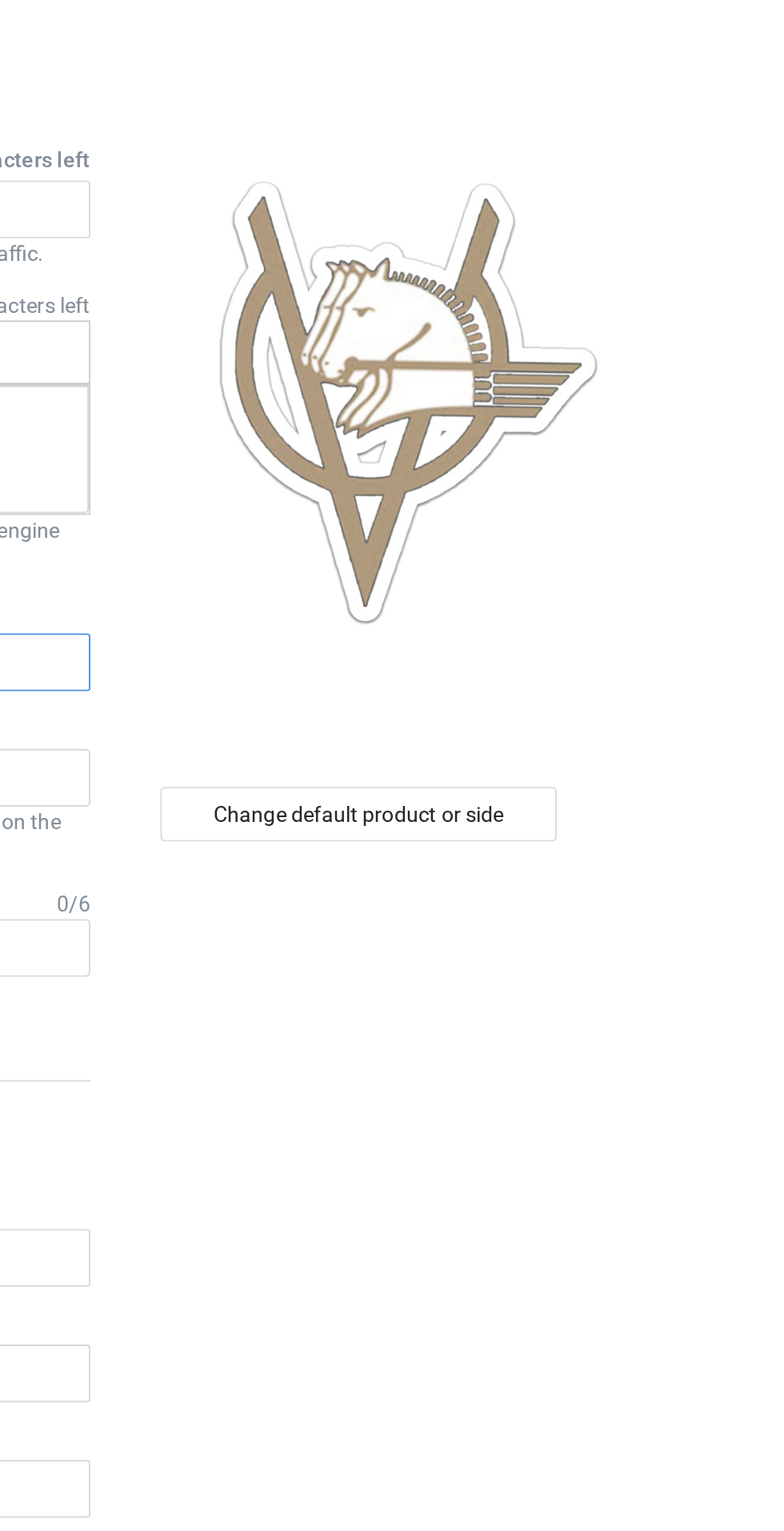
type input "y"
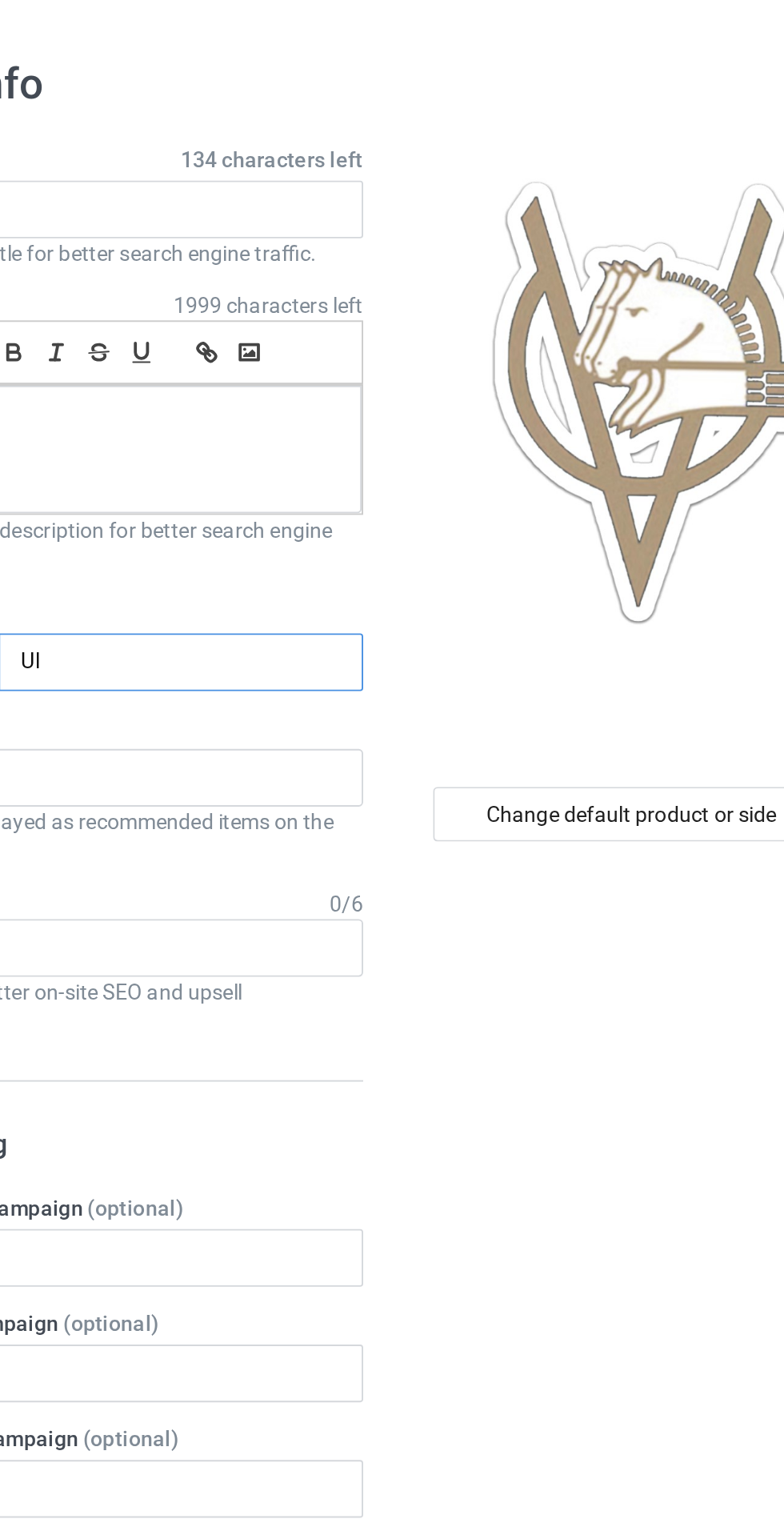
type input "U"
type input "ulv"
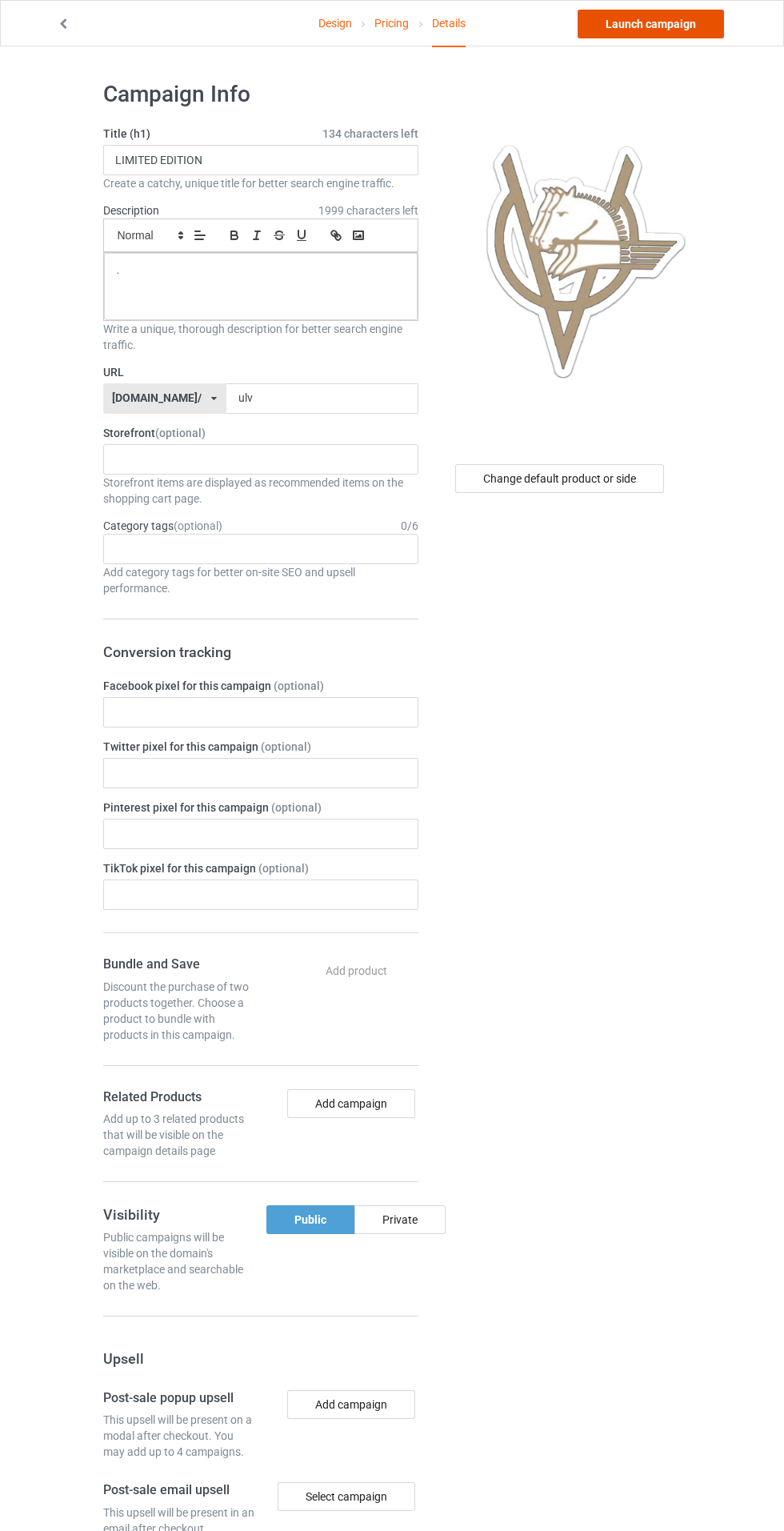
click at [628, 24] on link "Launch campaign" at bounding box center [650, 24] width 146 height 29
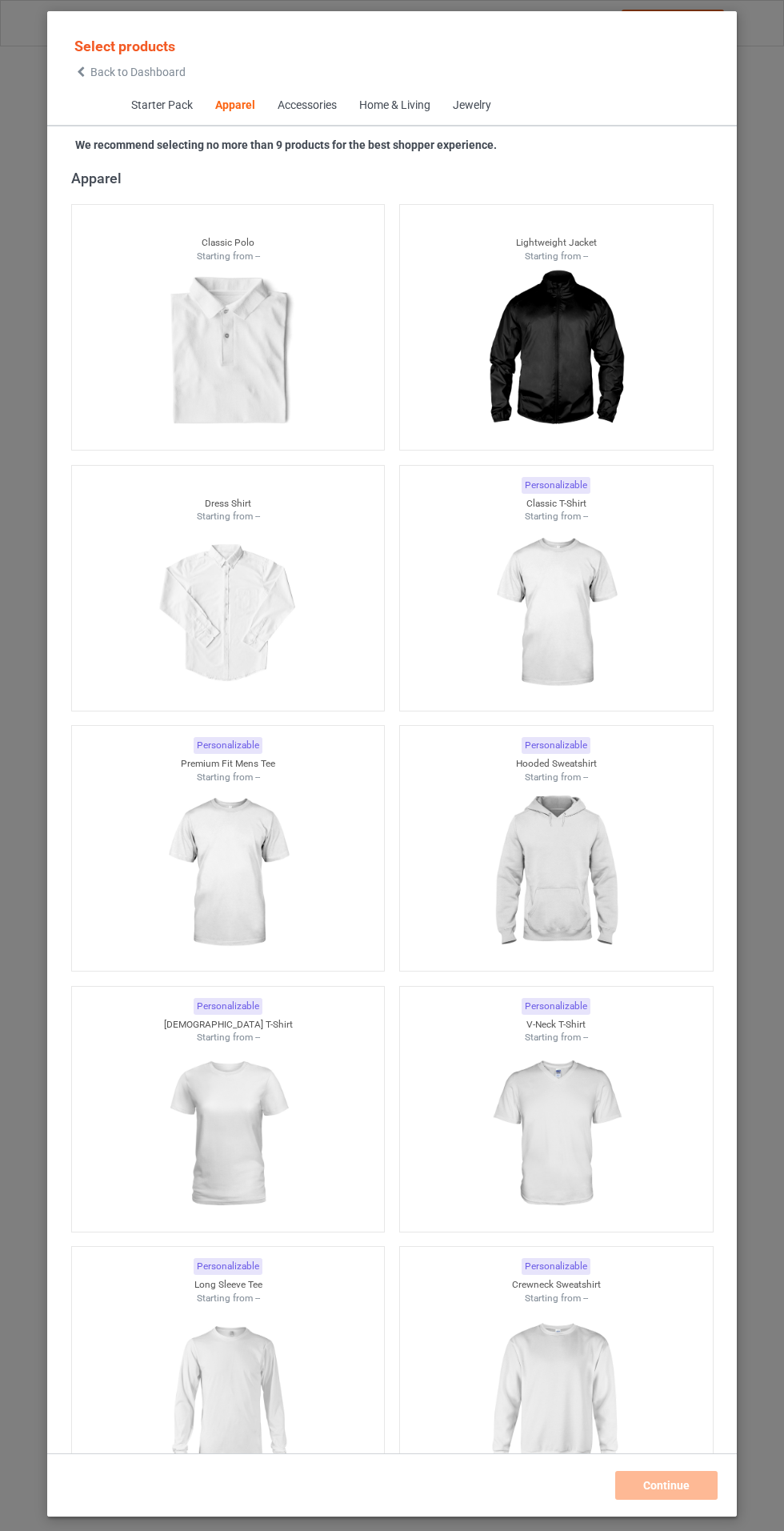
scroll to position [2082, 0]
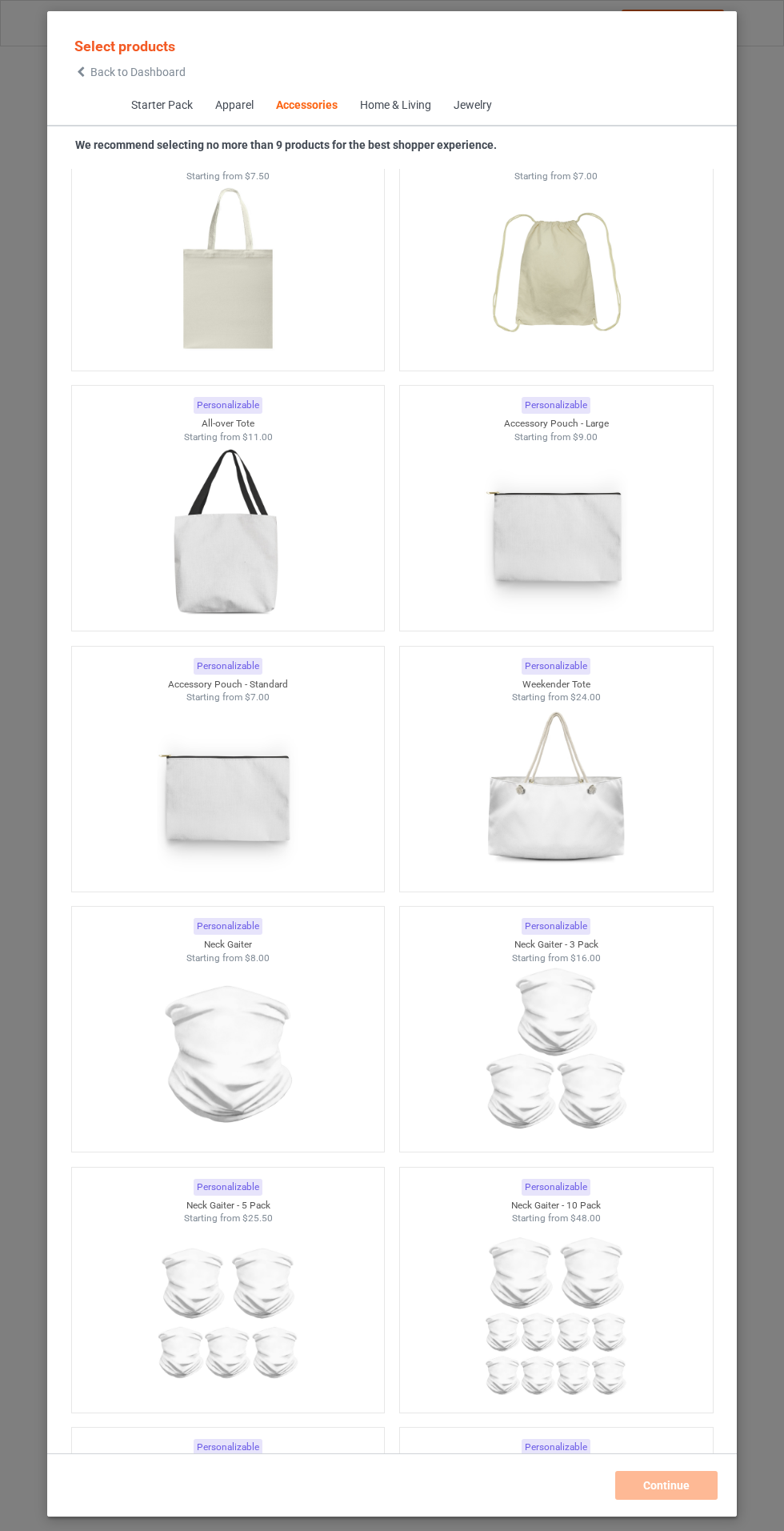
scroll to position [9653, 0]
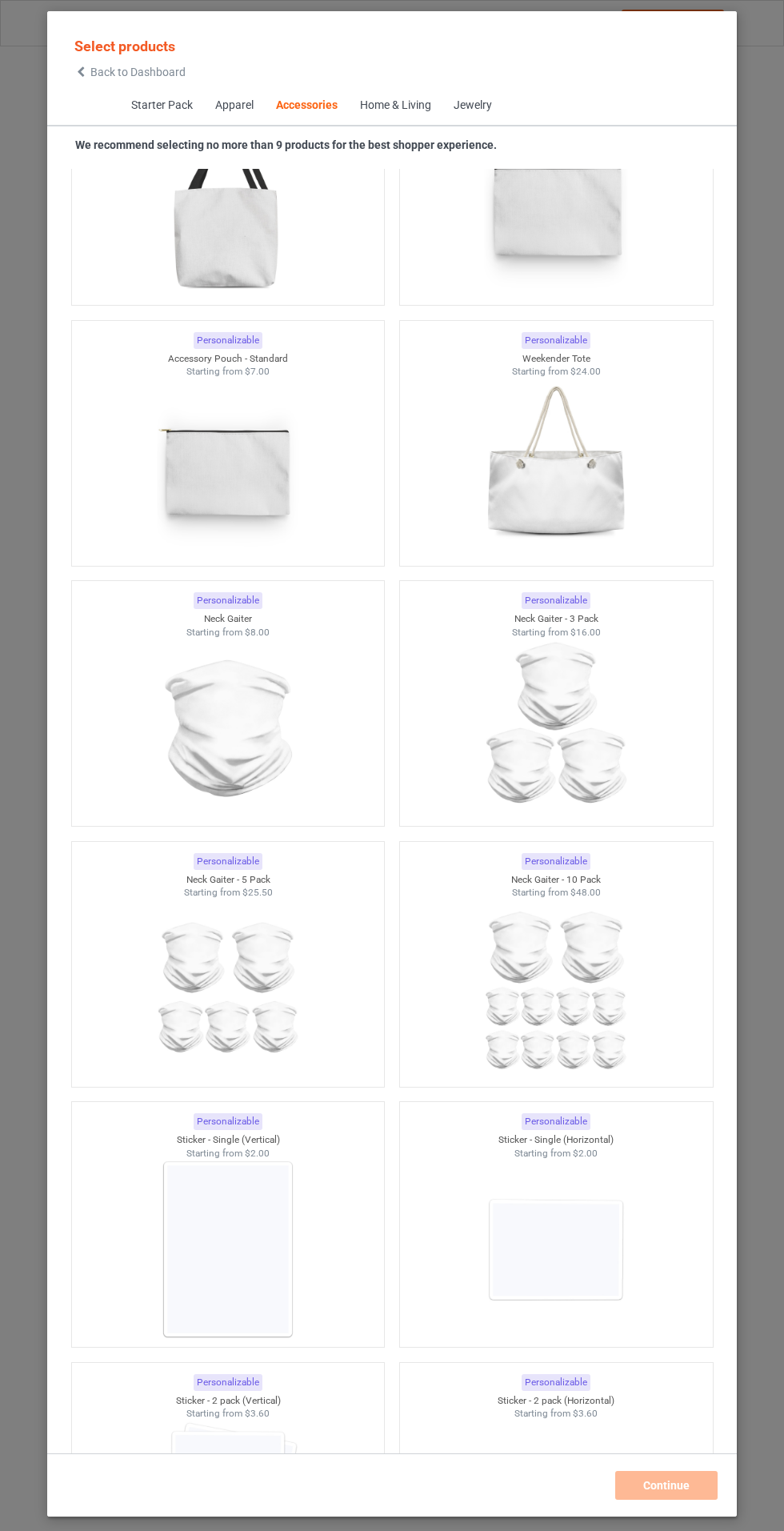
click at [310, 1276] on div at bounding box center [228, 1249] width 313 height 179
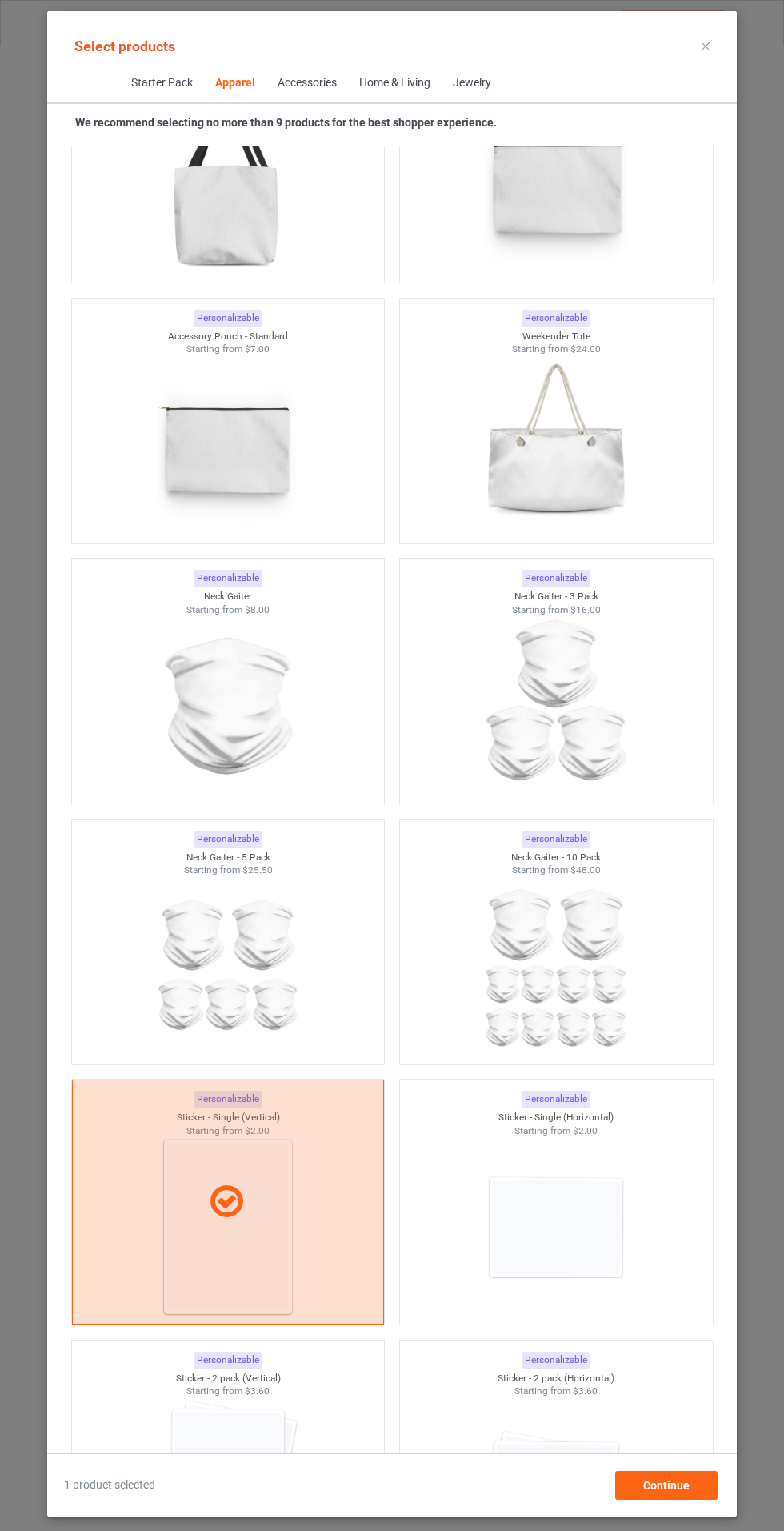
scroll to position [2046, 0]
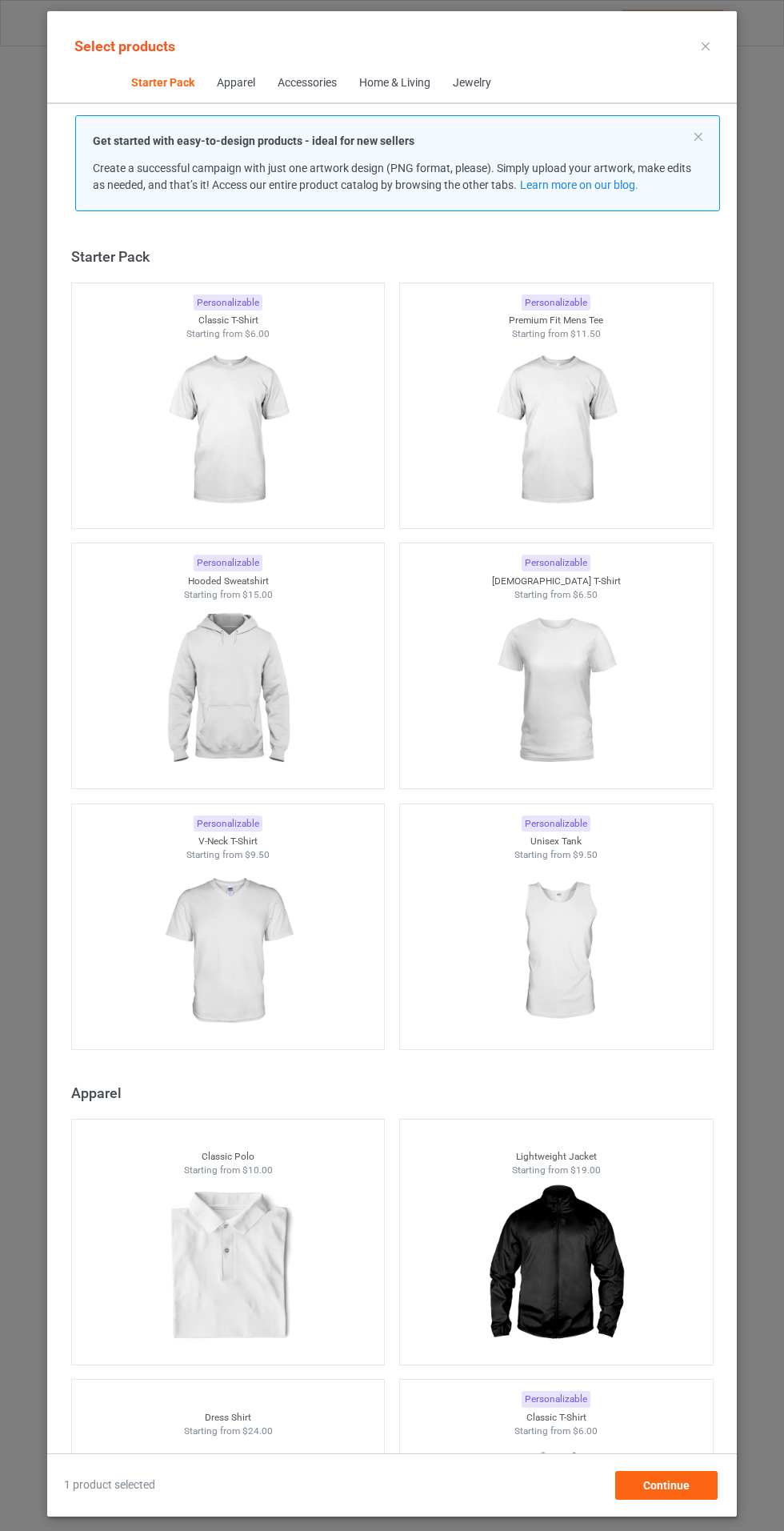
click at [308, 436] on div at bounding box center [228, 431] width 313 height 179
click at [583, 418] on img at bounding box center [556, 431] width 144 height 179
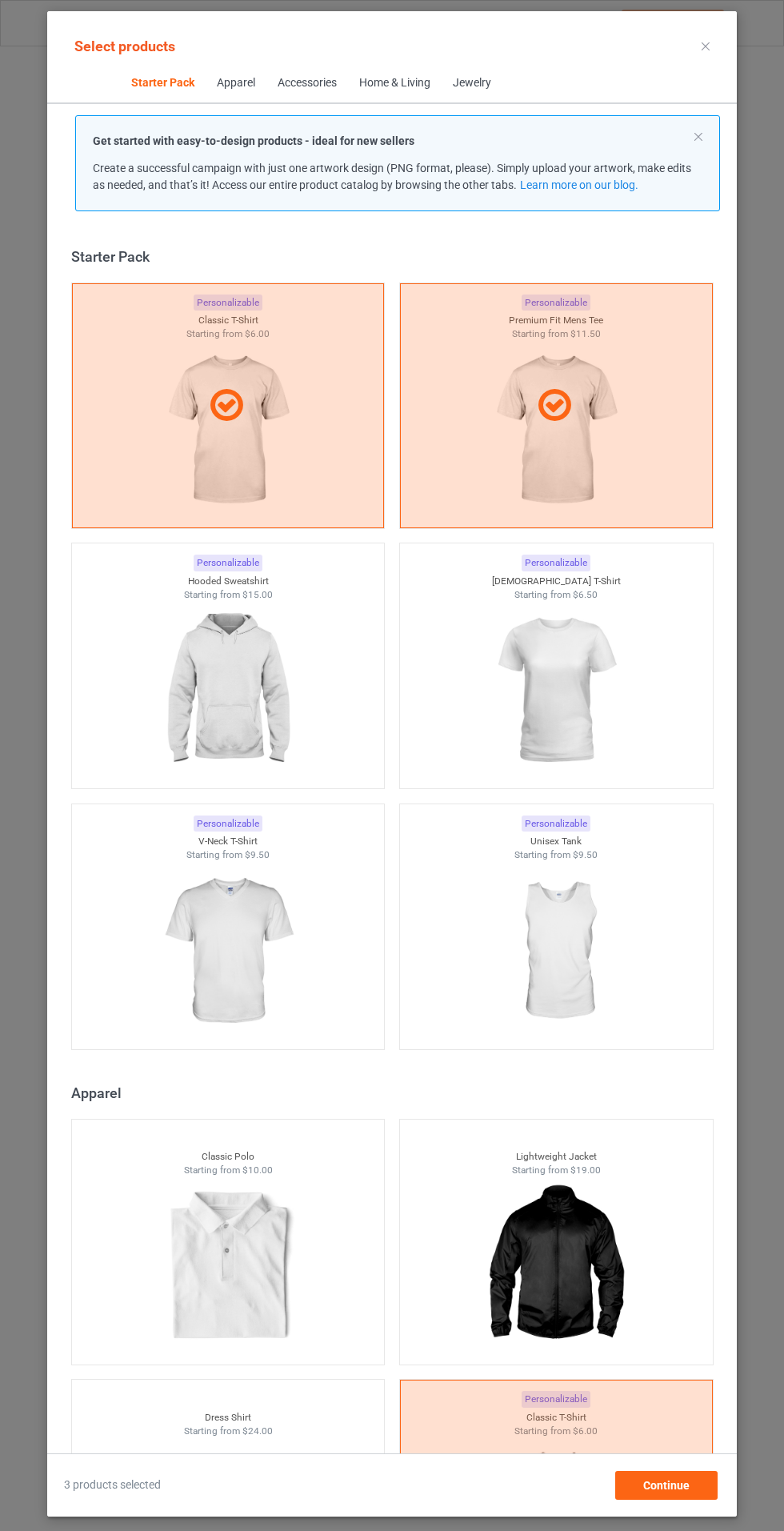
click at [263, 706] on img at bounding box center [228, 691] width 144 height 179
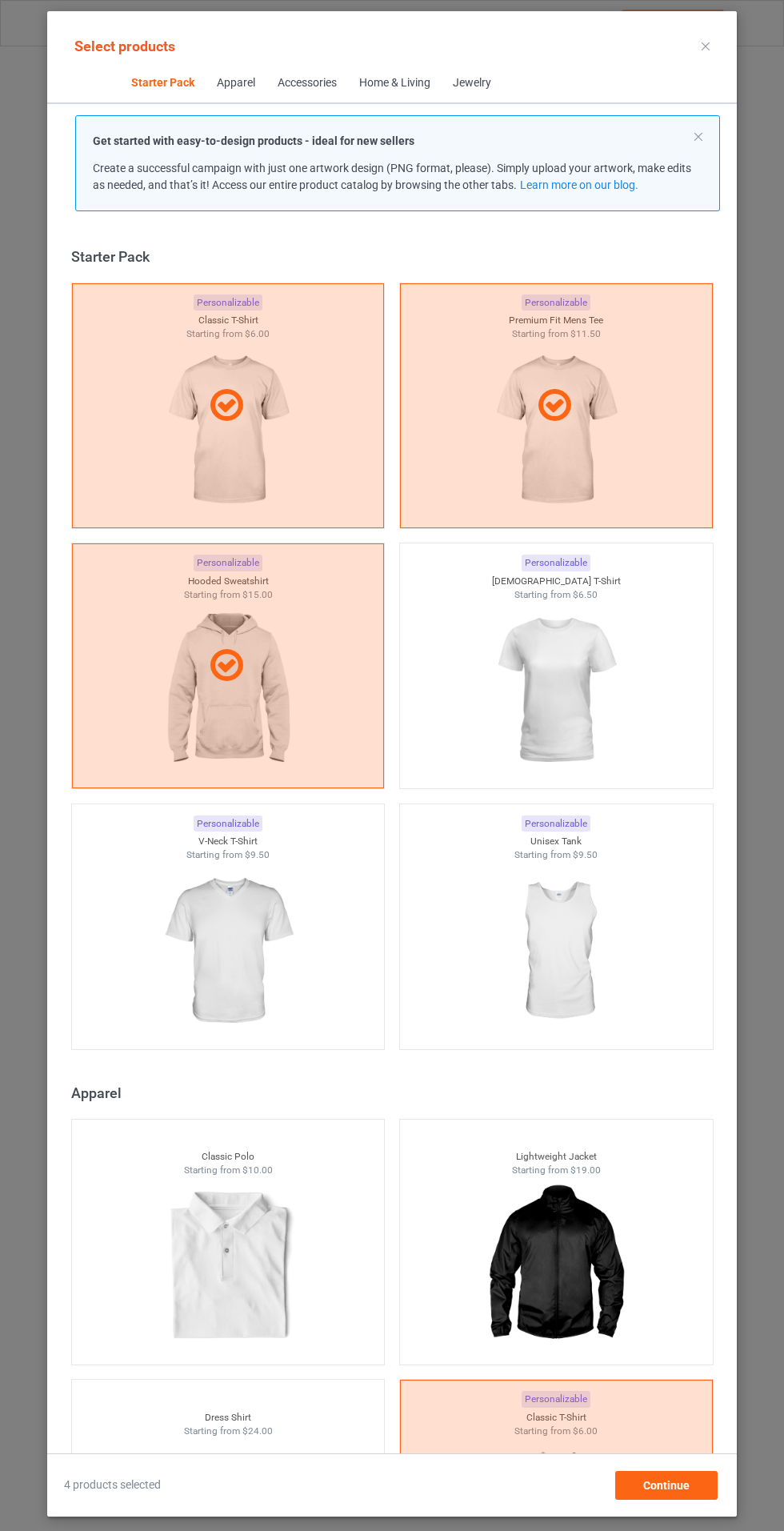
click at [281, 916] on img at bounding box center [228, 952] width 144 height 179
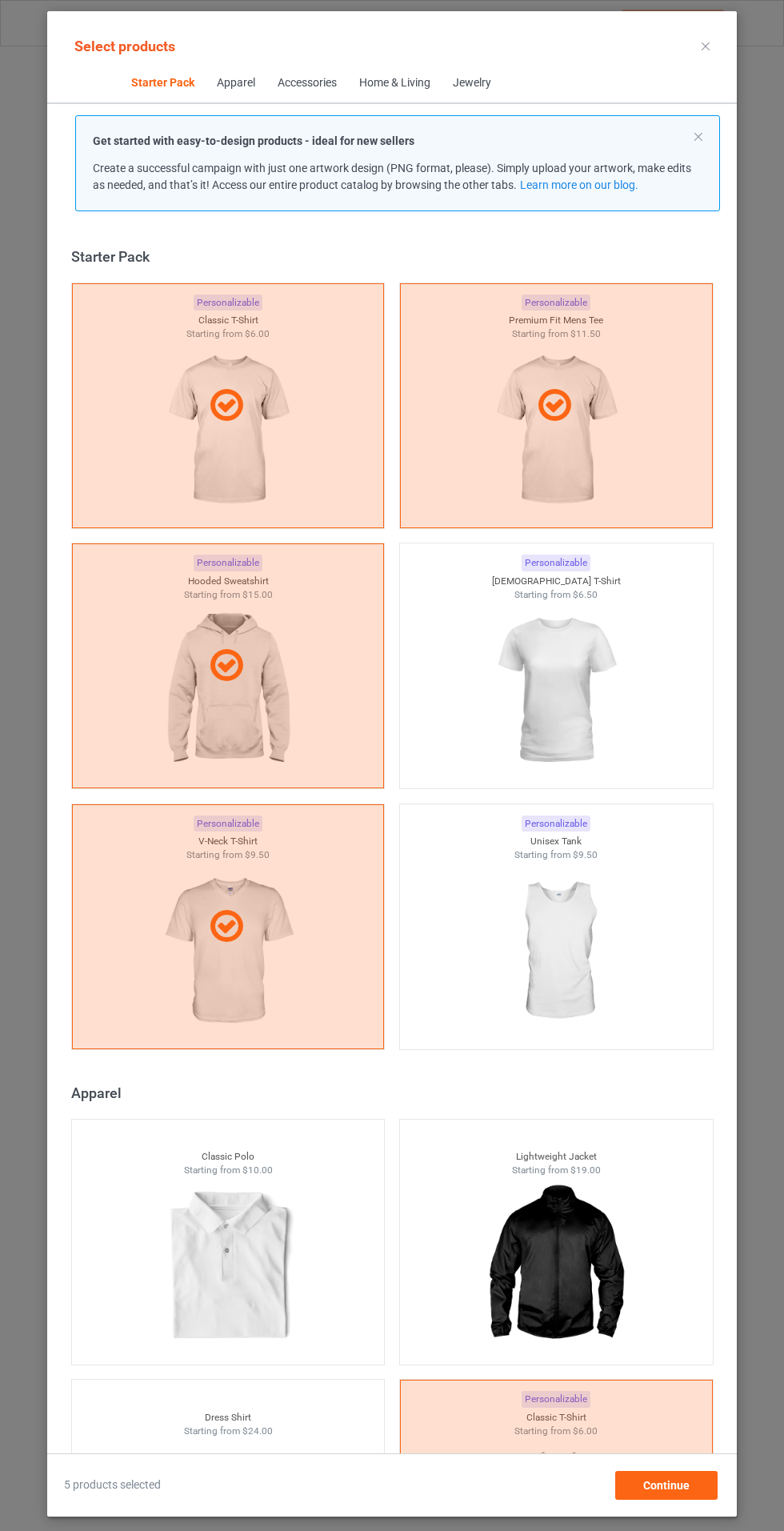
scroll to position [460, 0]
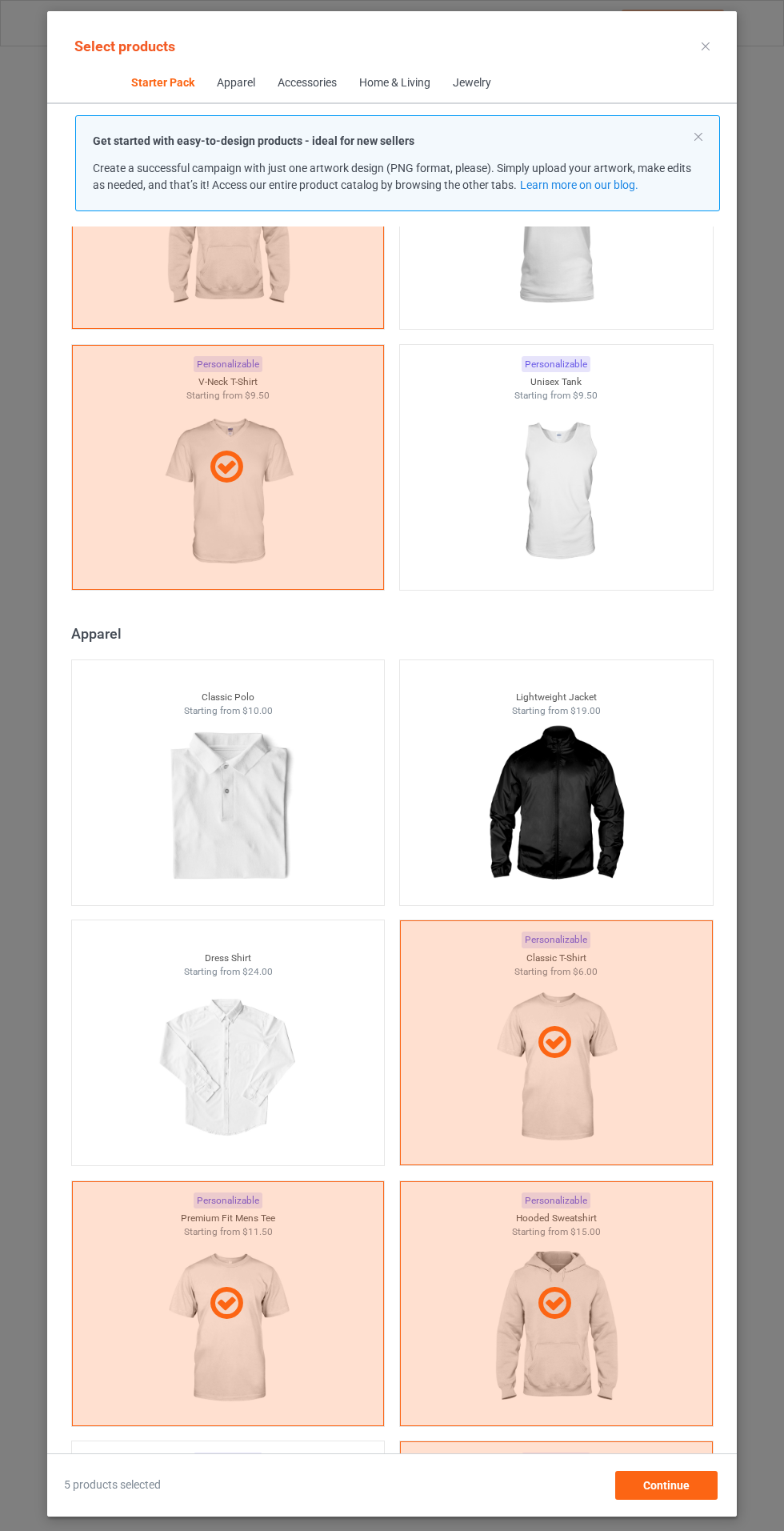
click at [594, 288] on img at bounding box center [556, 231] width 144 height 179
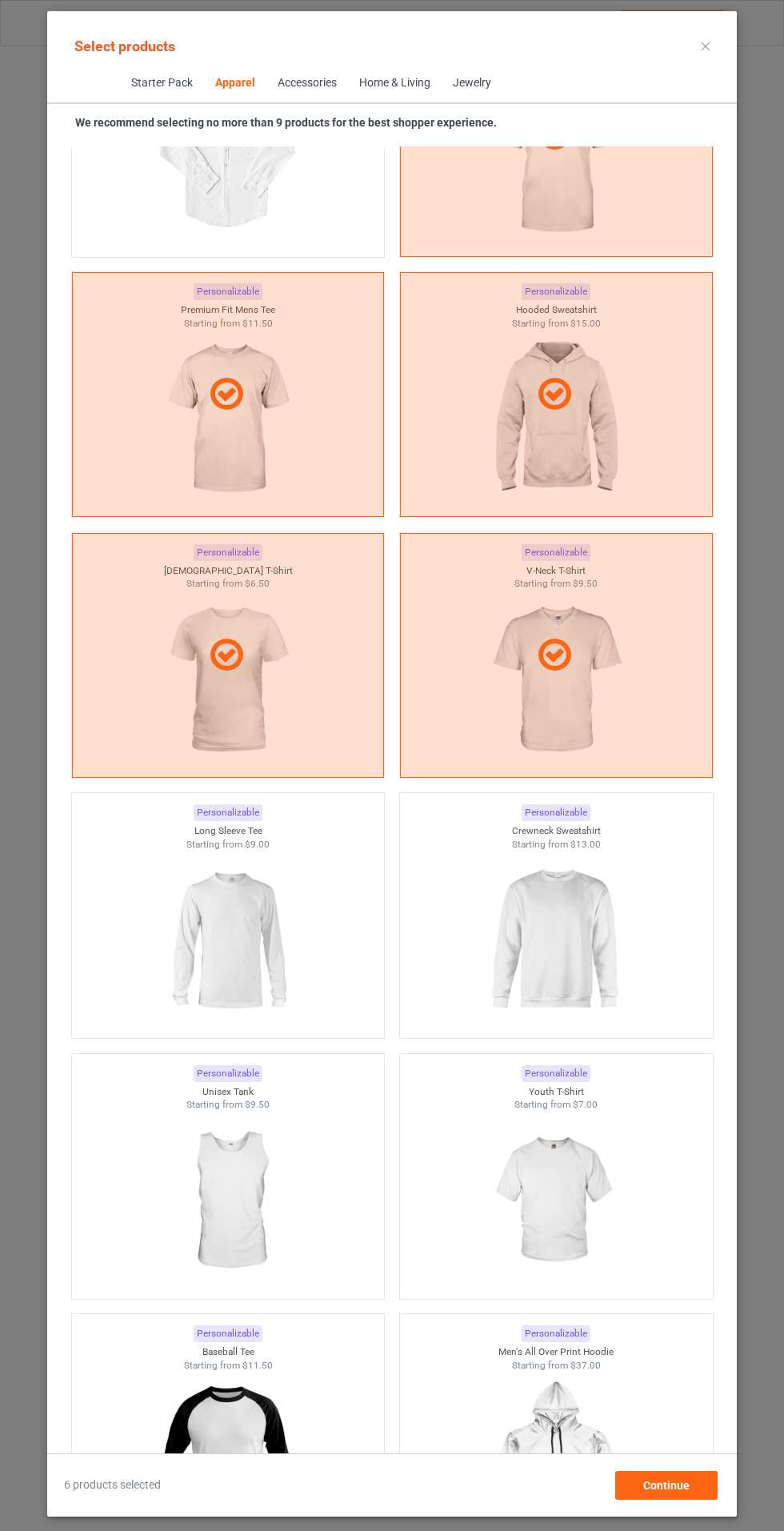
scroll to position [1281, 0]
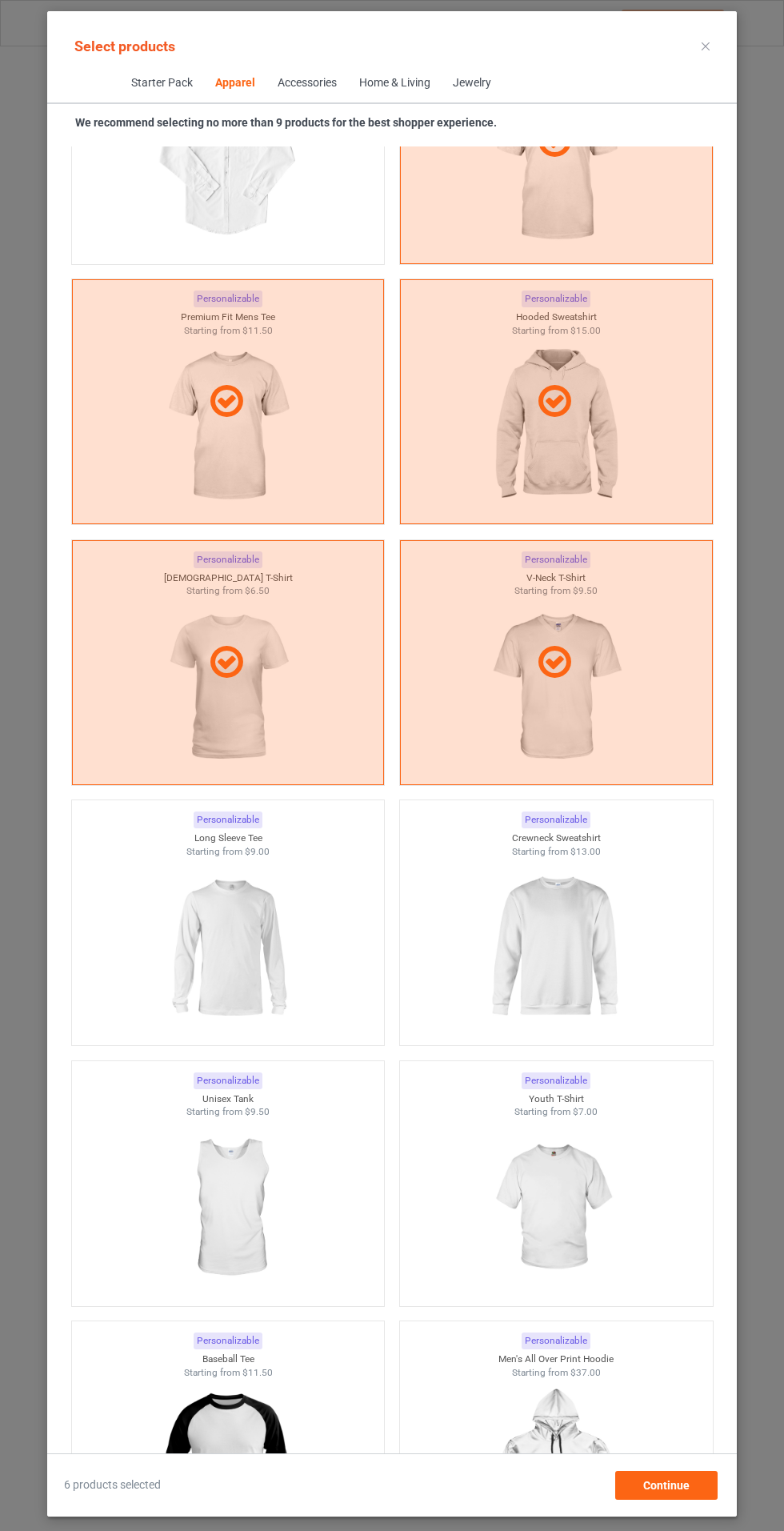
click at [263, 977] on img at bounding box center [228, 947] width 144 height 179
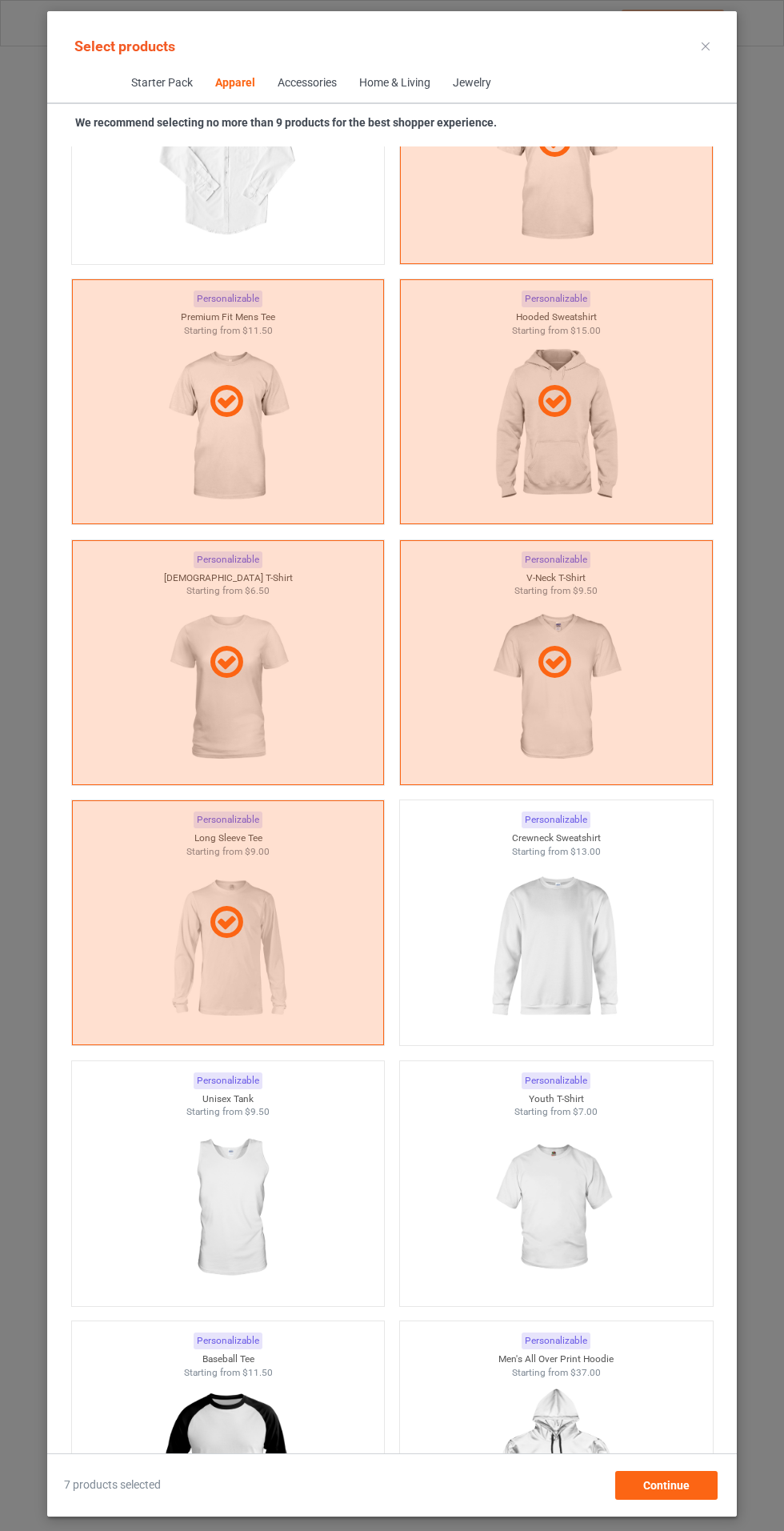
click at [562, 1163] on img at bounding box center [556, 1208] width 144 height 179
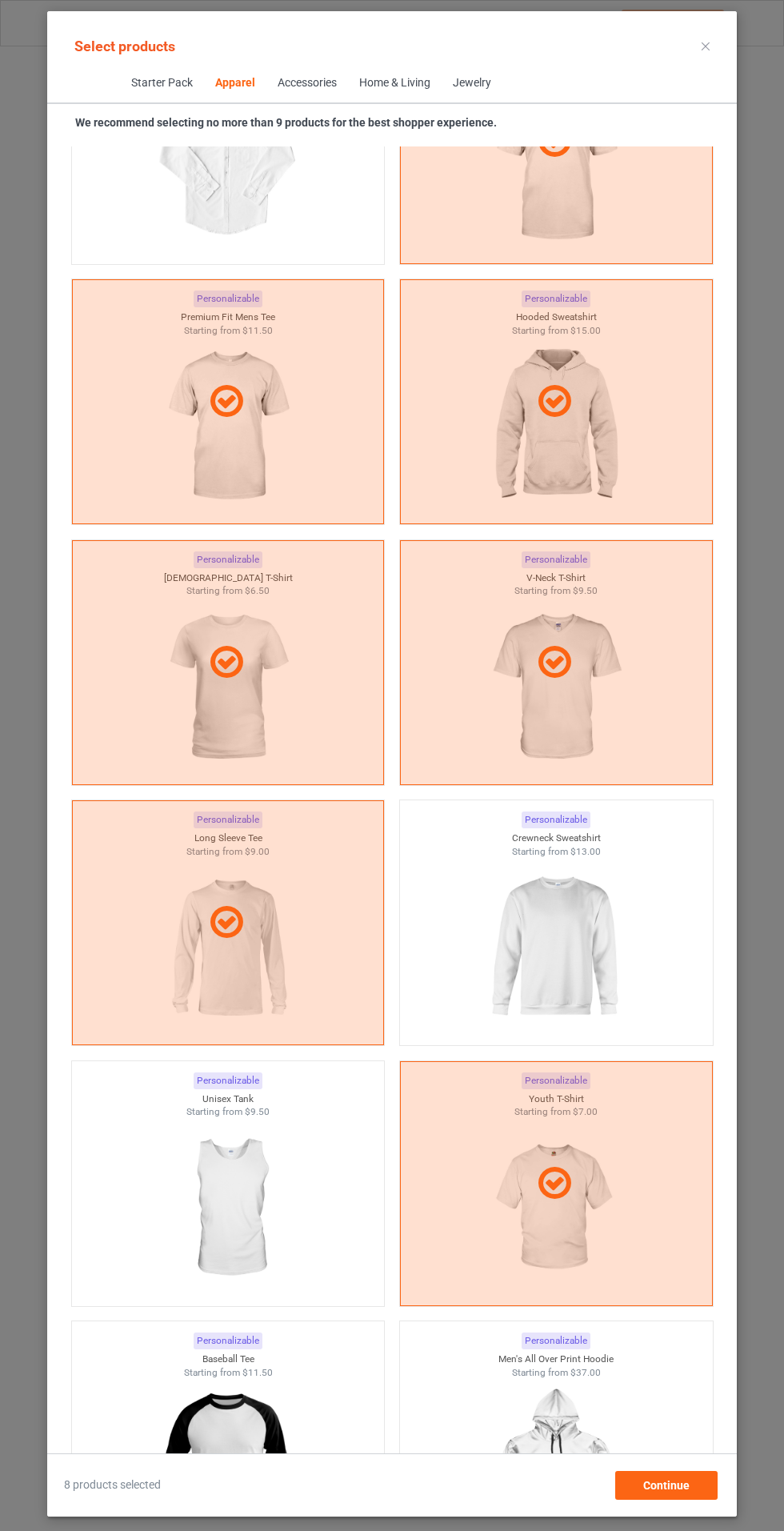
click at [276, 1380] on img at bounding box center [228, 1468] width 144 height 179
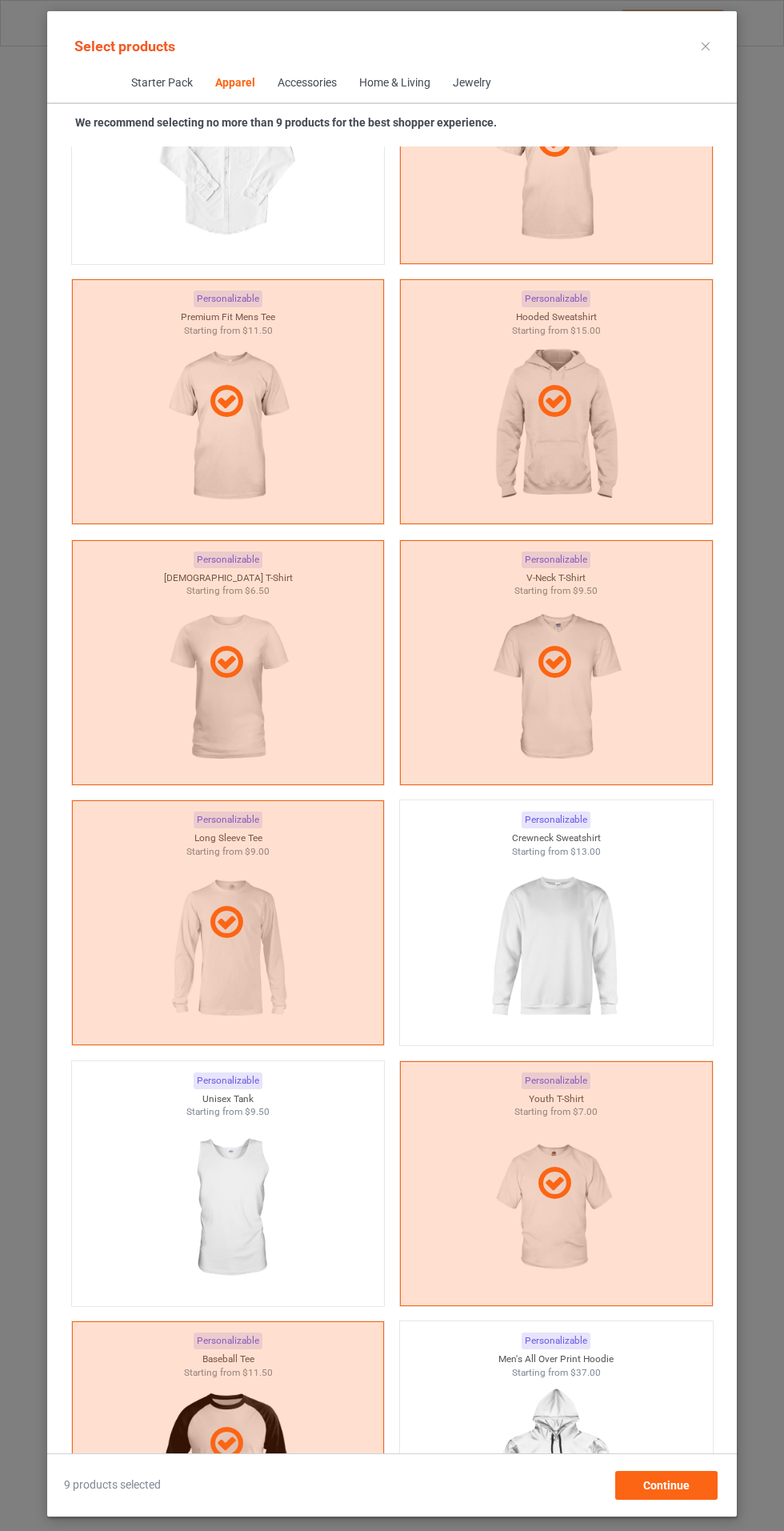
click at [577, 928] on img at bounding box center [556, 947] width 144 height 179
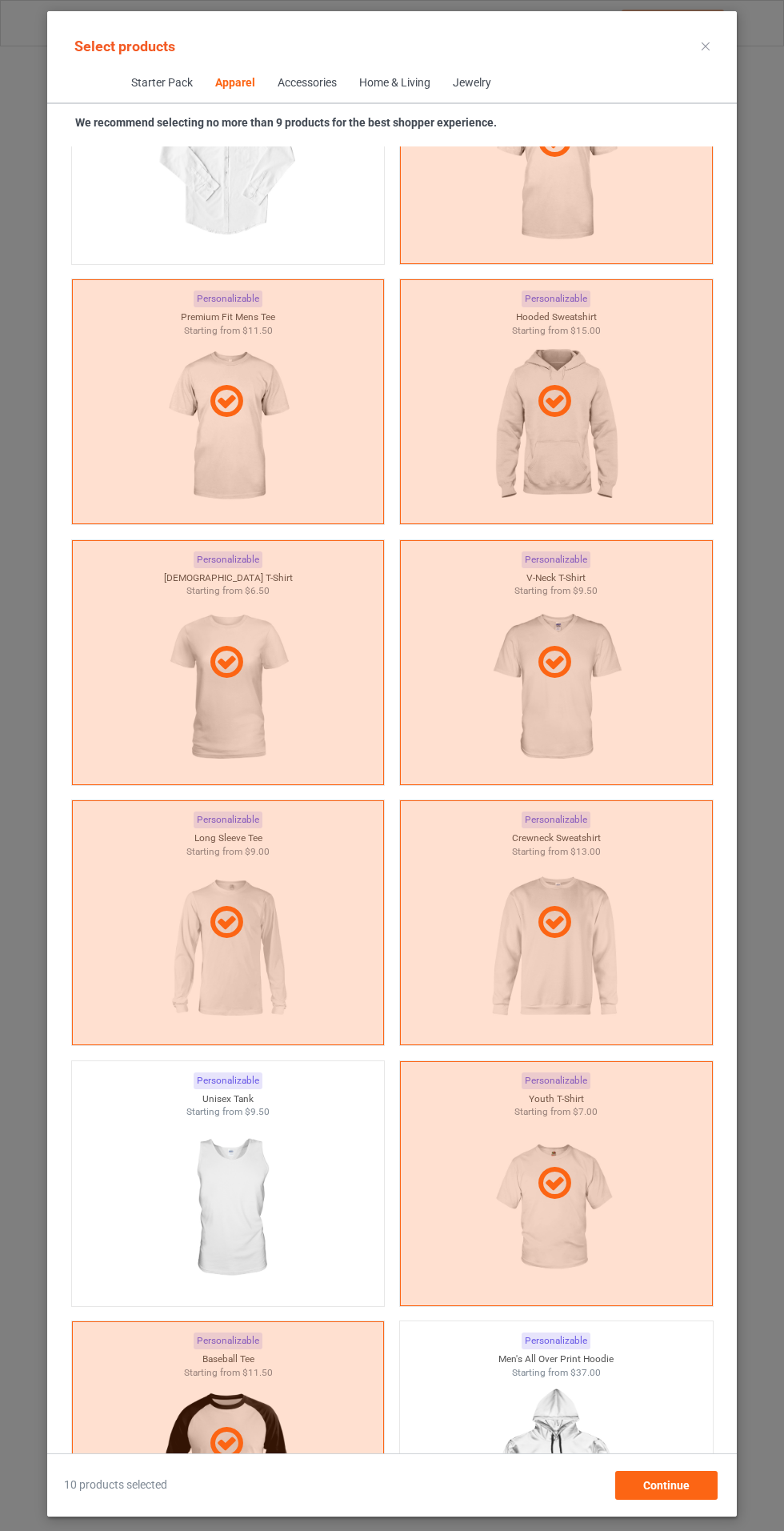
click at [727, 18] on div "Select products Starter Pack Apparel Accessories Home & Living Jewelry We recom…" at bounding box center [392, 764] width 690 height 1506
click at [303, 1427] on div at bounding box center [228, 1444] width 312 height 39
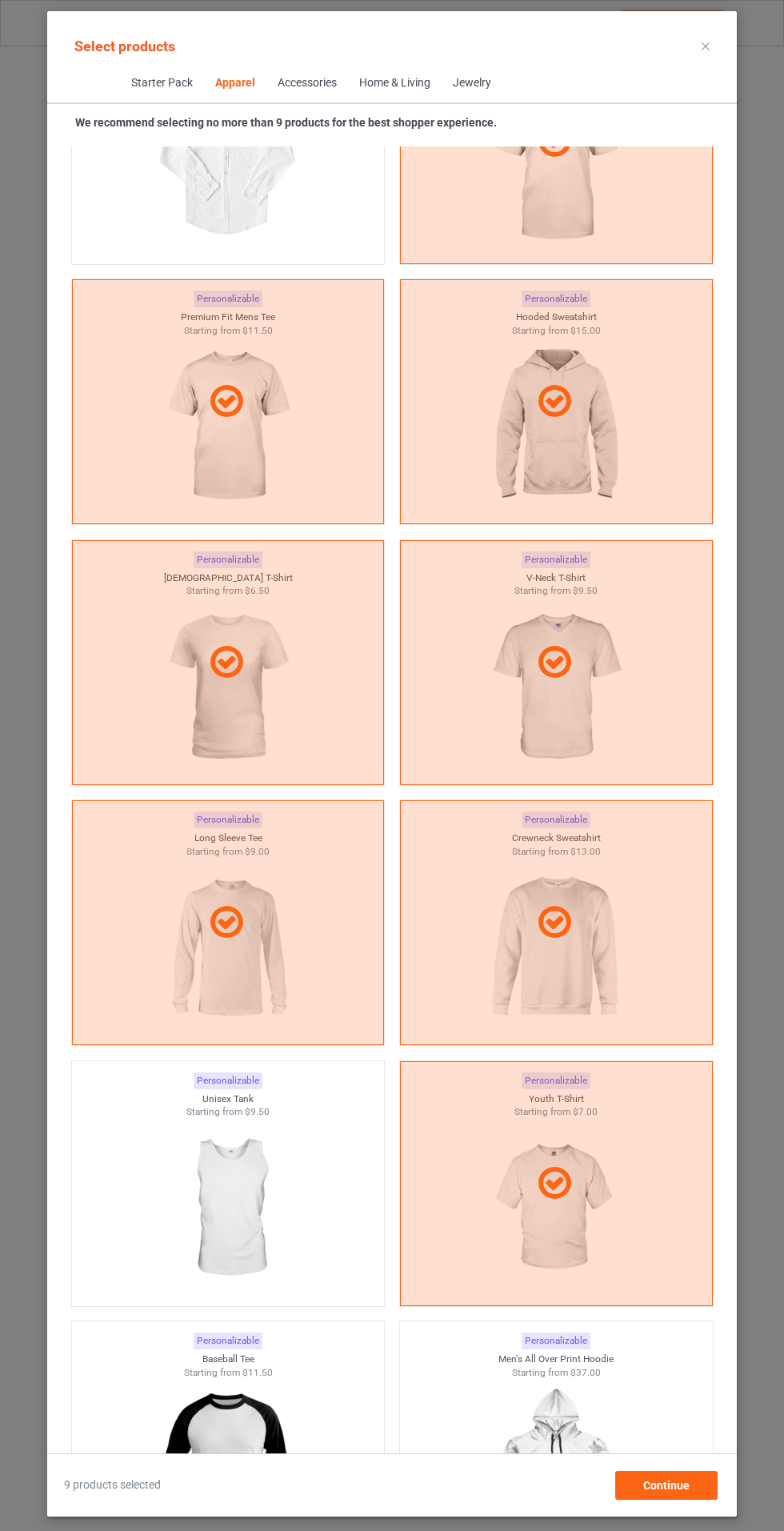
click at [279, 1430] on img at bounding box center [228, 1468] width 144 height 179
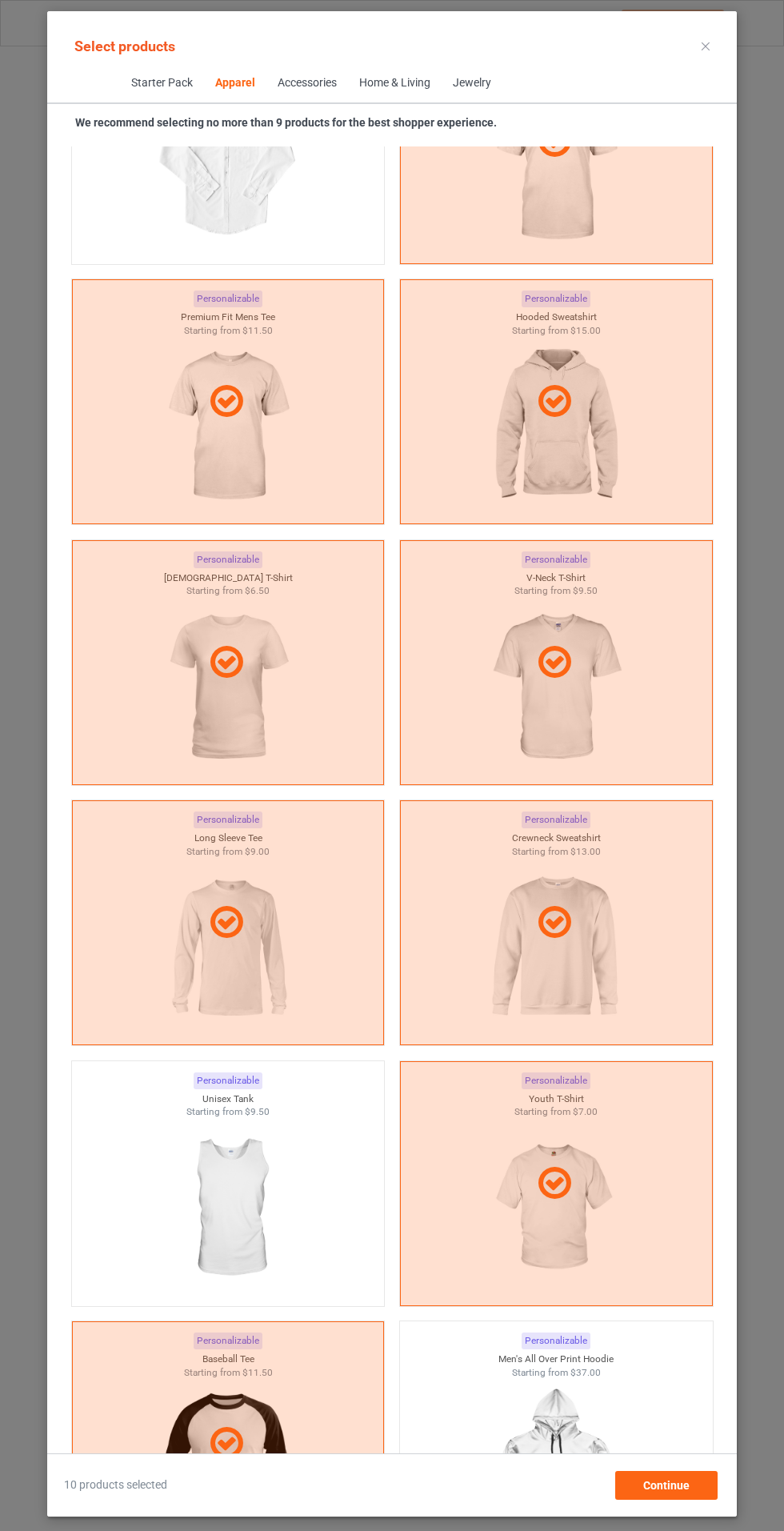
click at [705, 44] on icon at bounding box center [705, 46] width 8 height 8
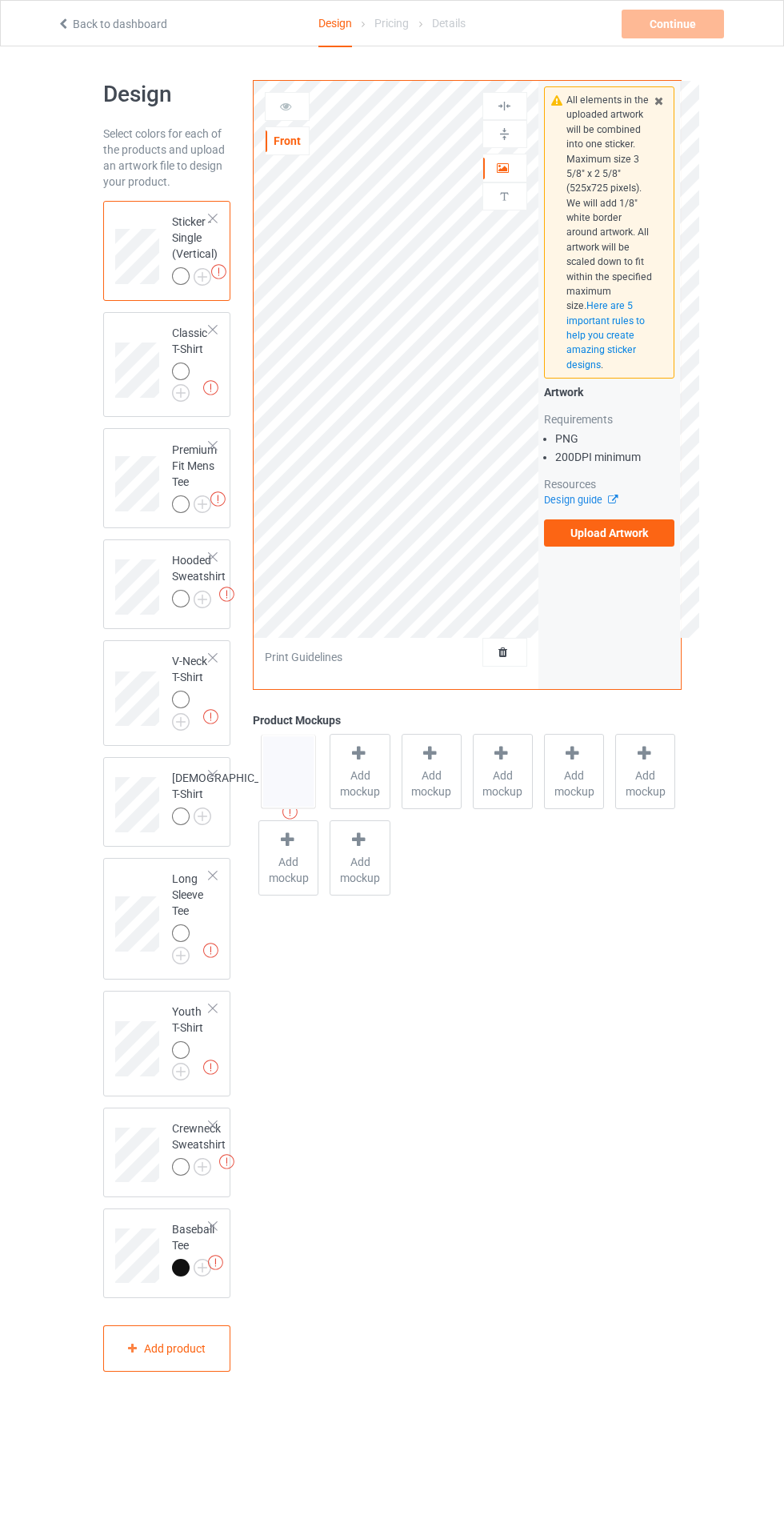
click at [0, 0] on img at bounding box center [0, 0] width 0 height 0
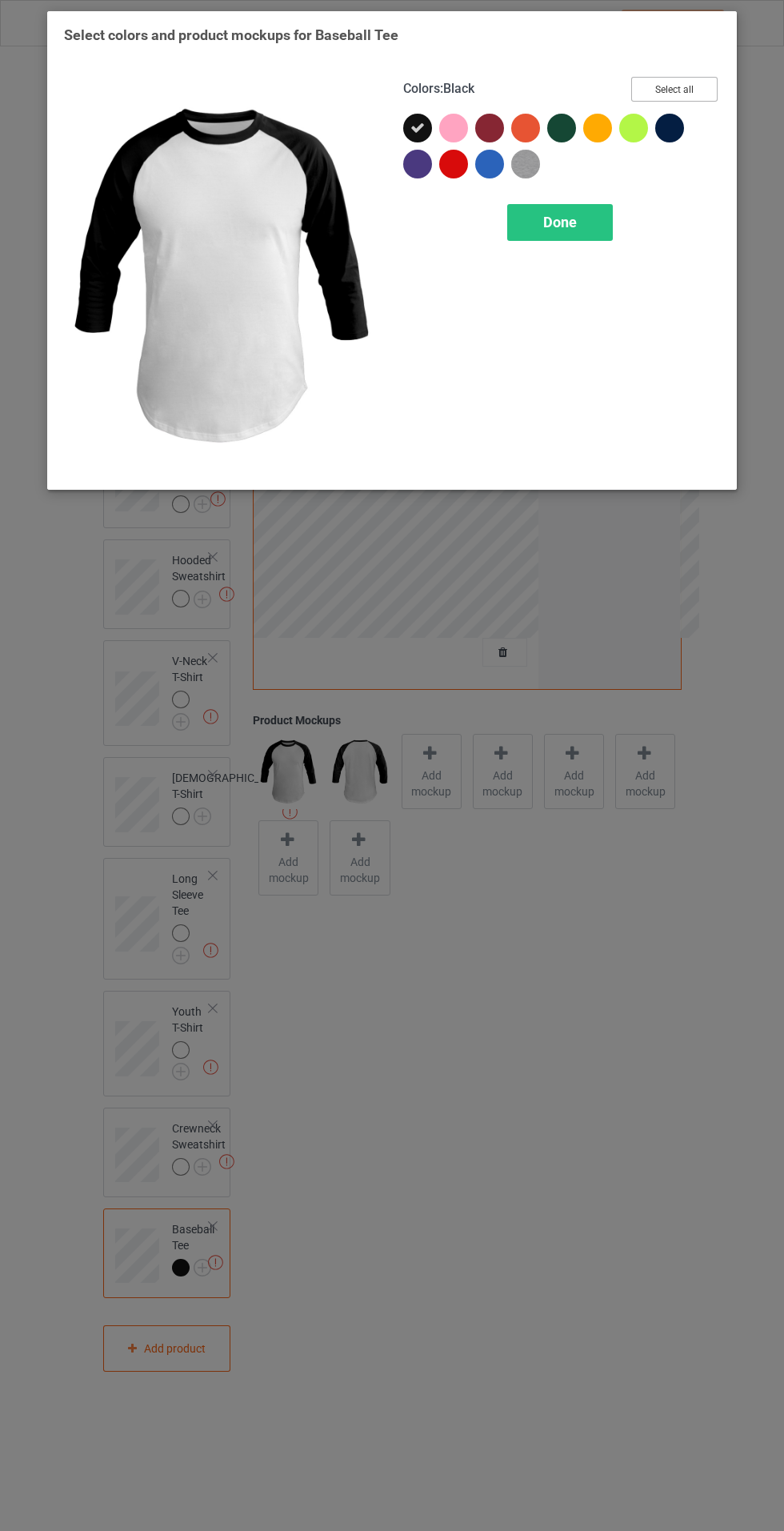
click at [712, 80] on button "Select all" at bounding box center [674, 89] width 87 height 25
click at [581, 207] on div "Done" at bounding box center [560, 222] width 106 height 37
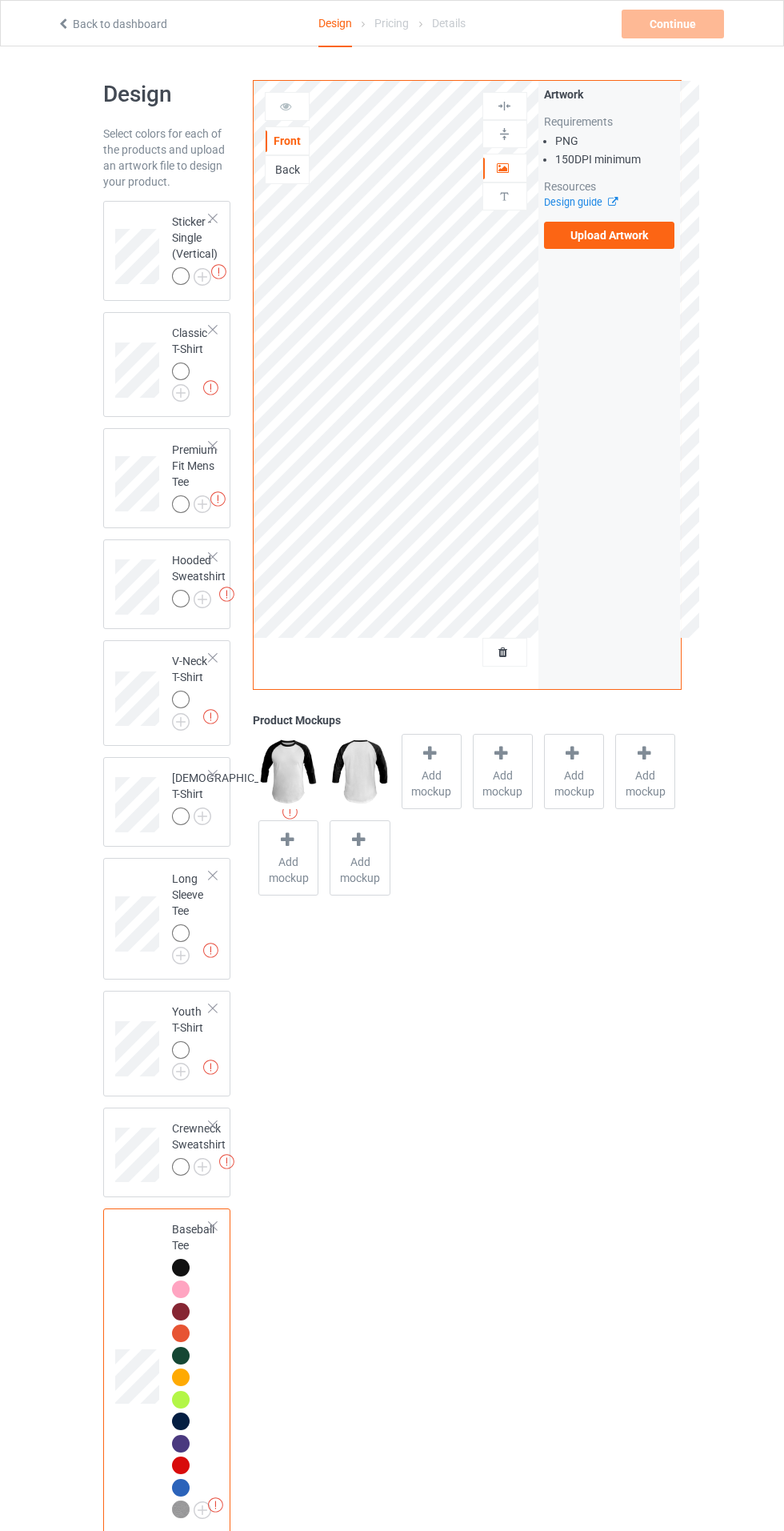
click at [0, 0] on img at bounding box center [0, 0] width 0 height 0
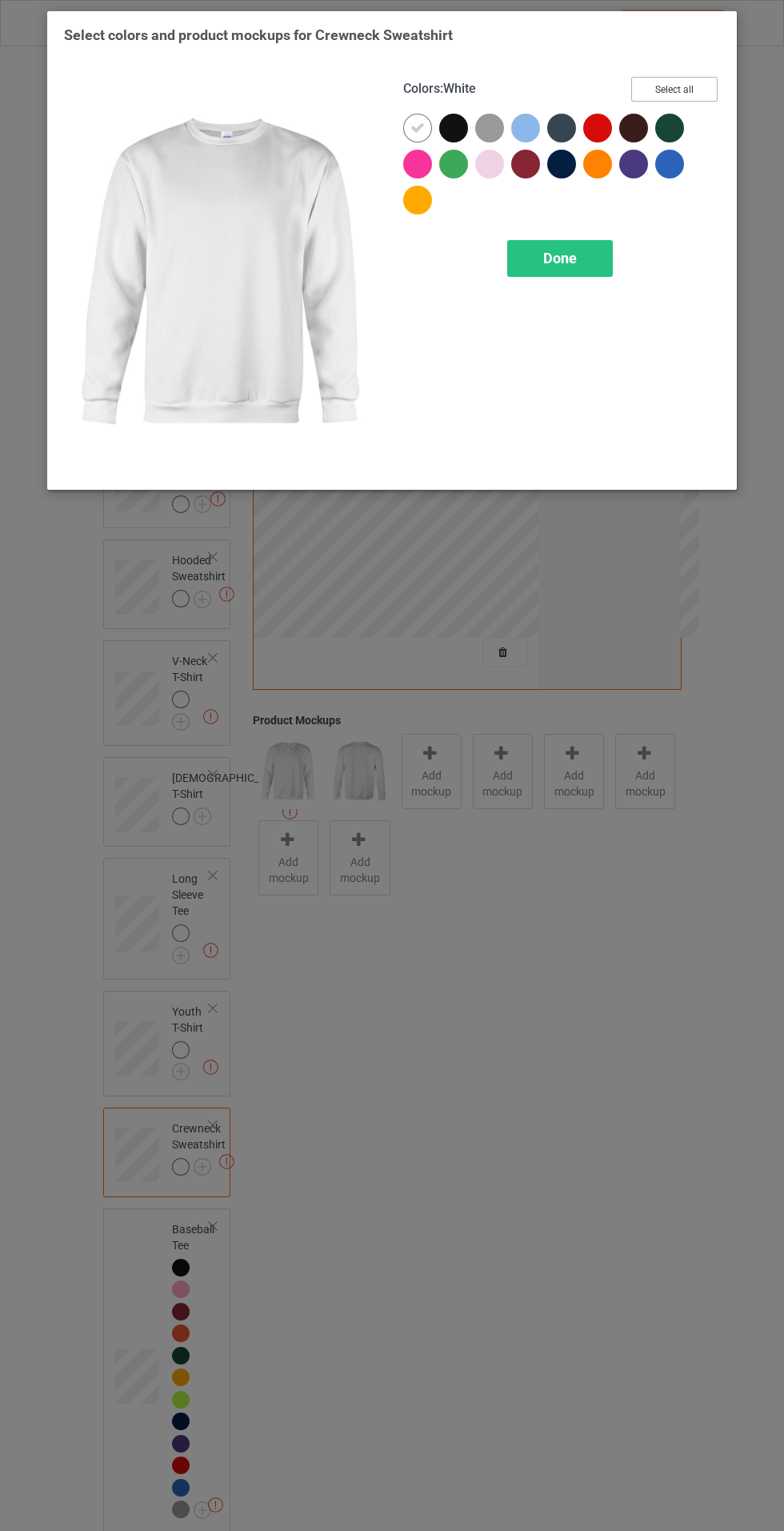
click at [702, 84] on button "Select all" at bounding box center [674, 89] width 87 height 25
click at [458, 126] on icon at bounding box center [453, 128] width 14 height 14
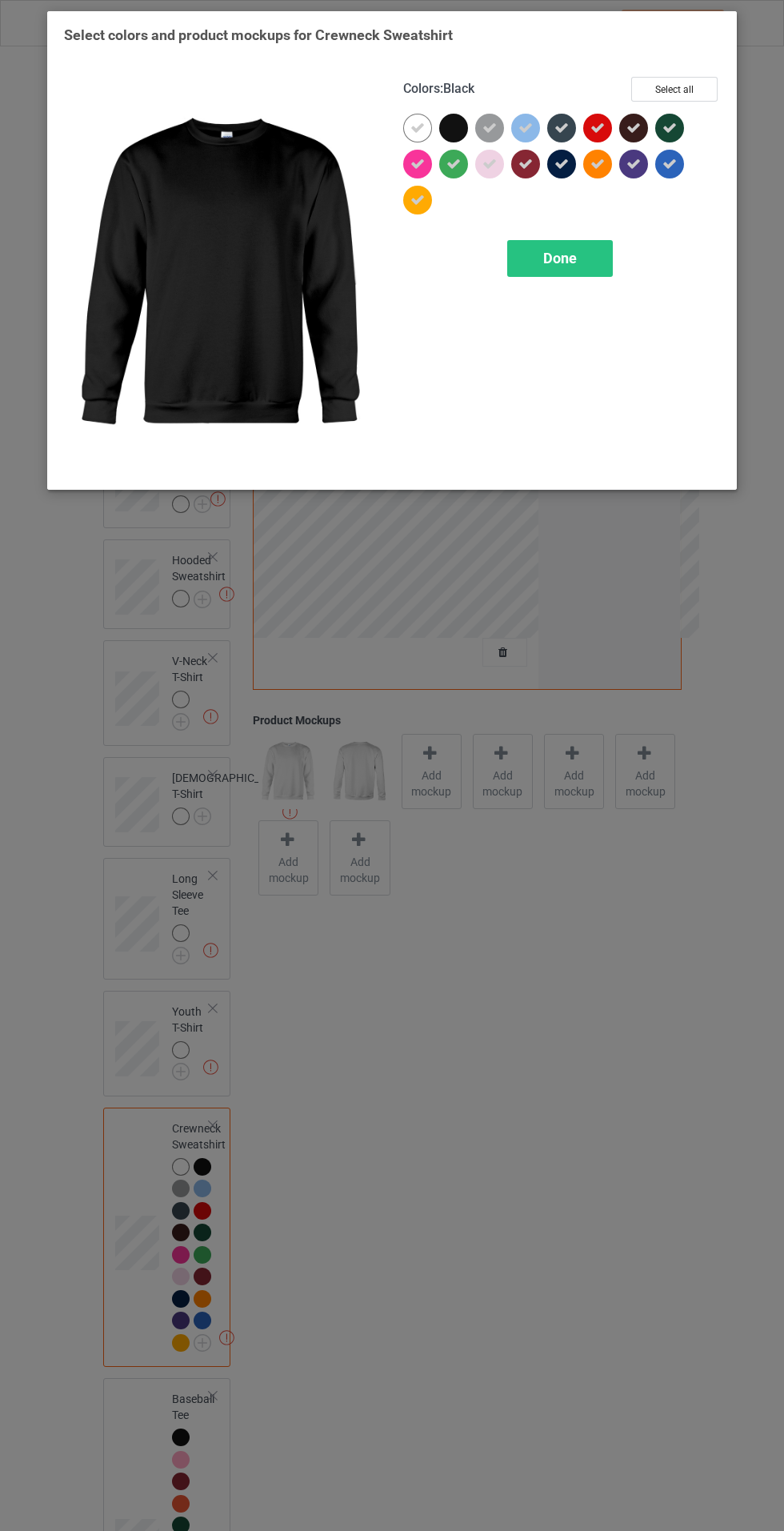
click at [556, 262] on span "Done" at bounding box center [560, 257] width 33 height 17
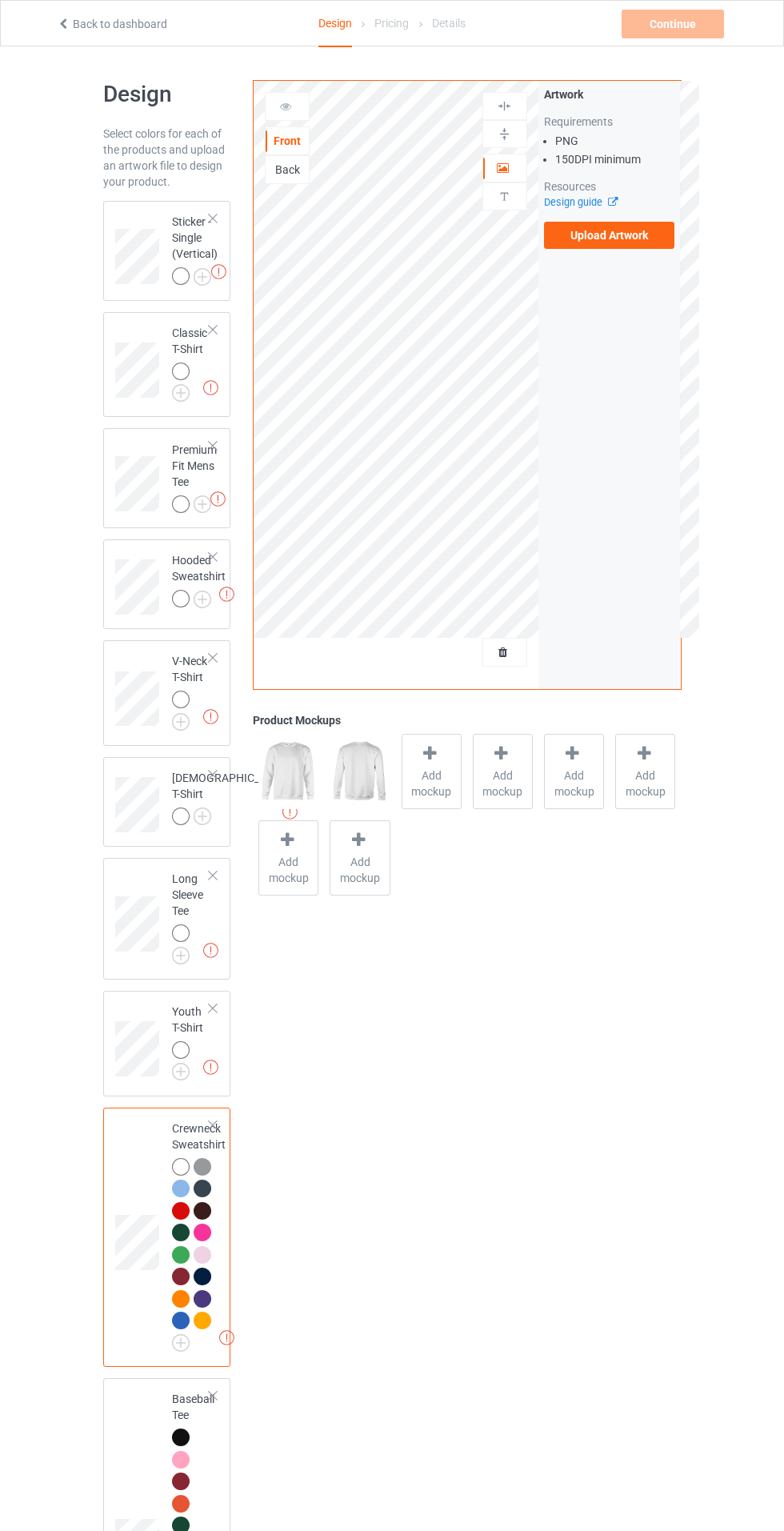
click at [0, 0] on img at bounding box center [0, 0] width 0 height 0
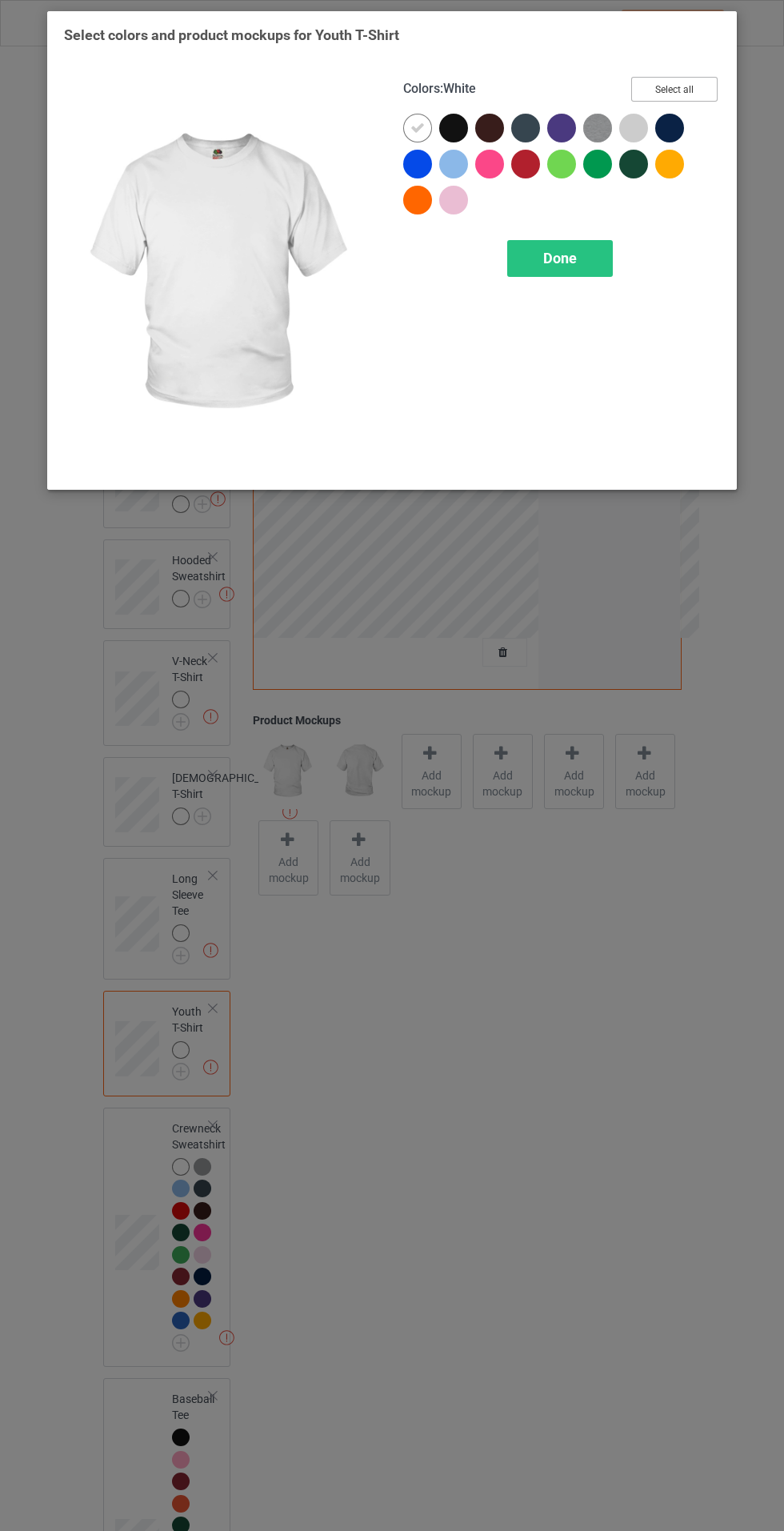
click at [691, 85] on button "Select all" at bounding box center [674, 89] width 87 height 25
click at [453, 127] on icon at bounding box center [453, 128] width 14 height 14
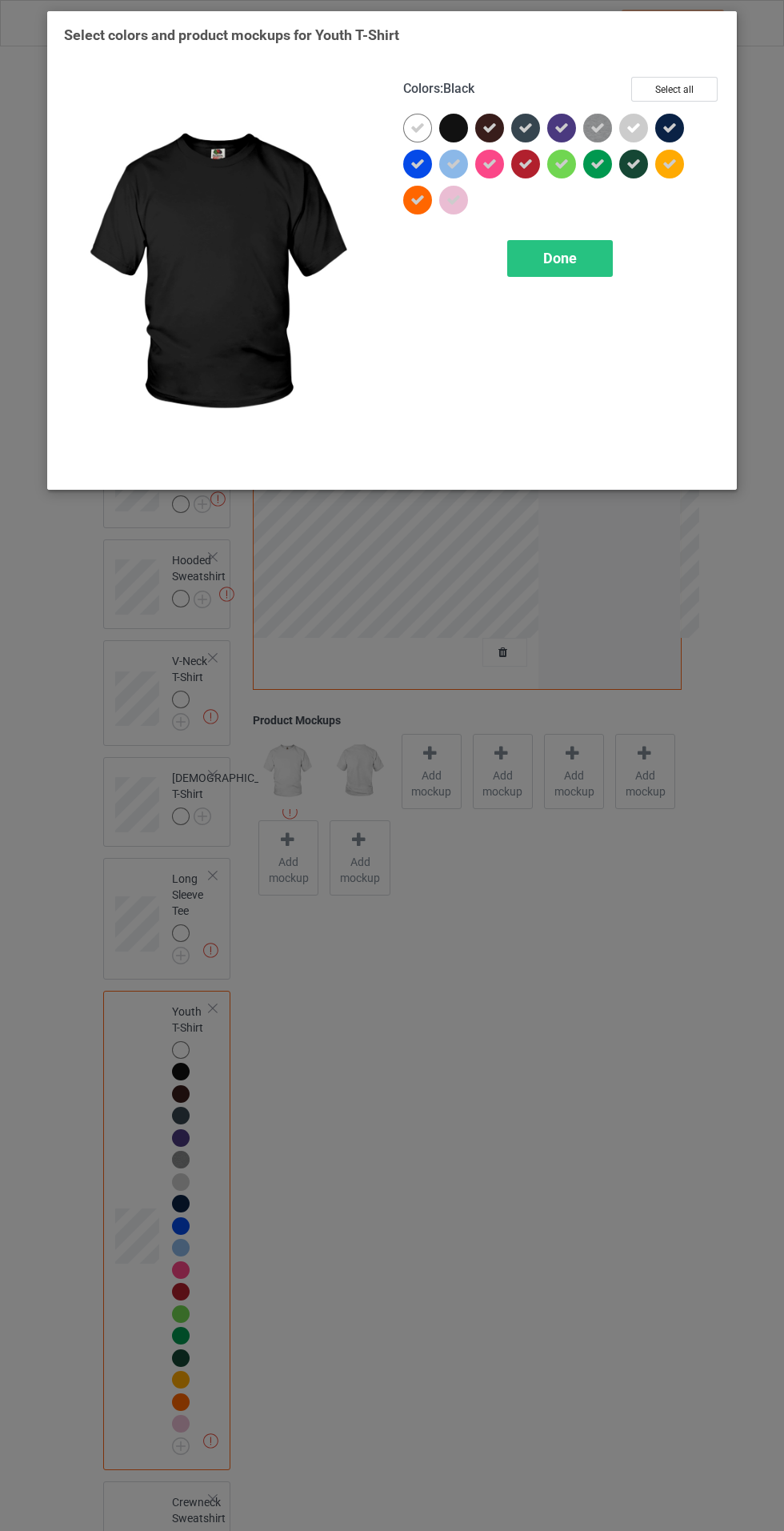
click at [559, 257] on span "Done" at bounding box center [560, 257] width 33 height 17
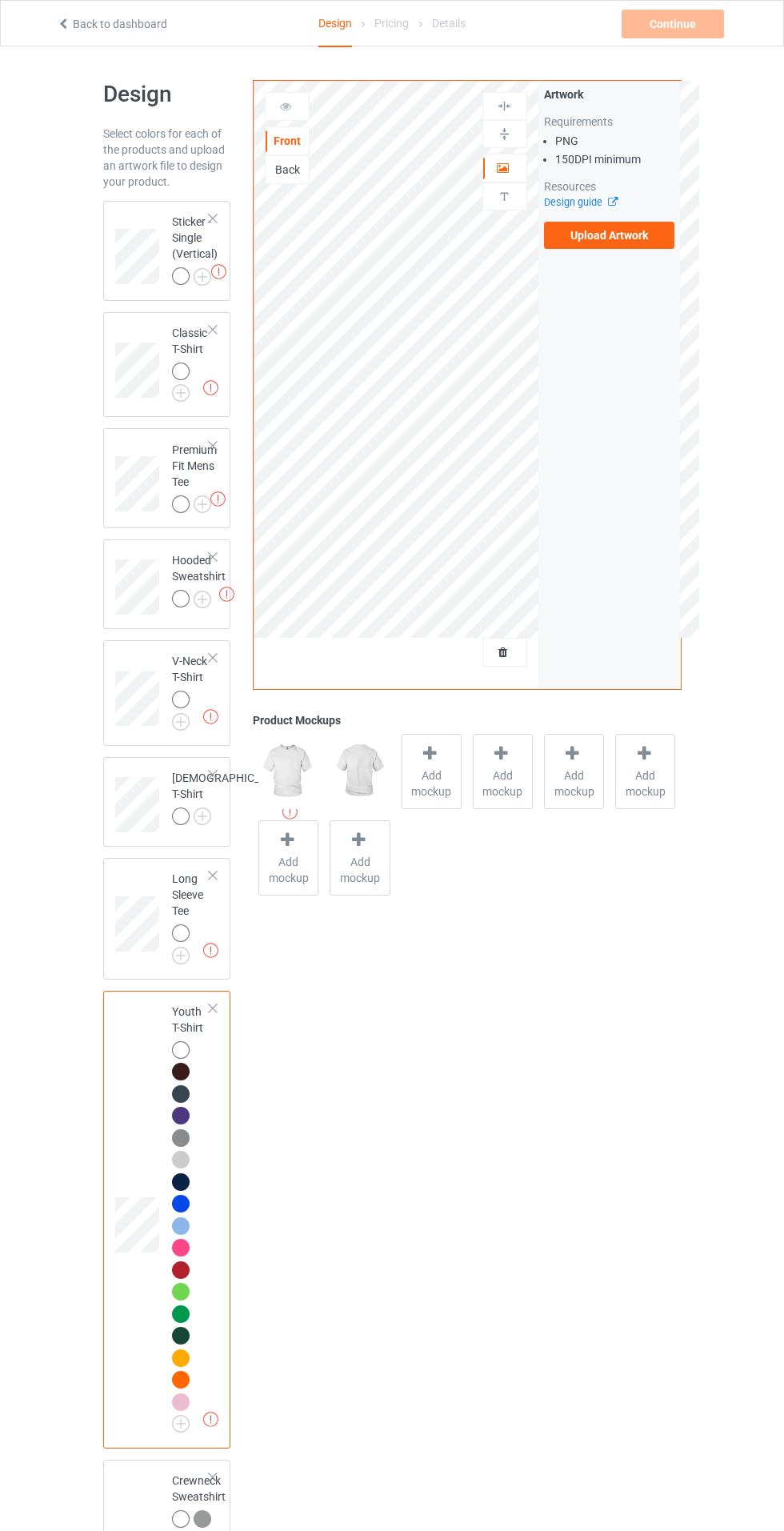
click at [0, 0] on img at bounding box center [0, 0] width 0 height 0
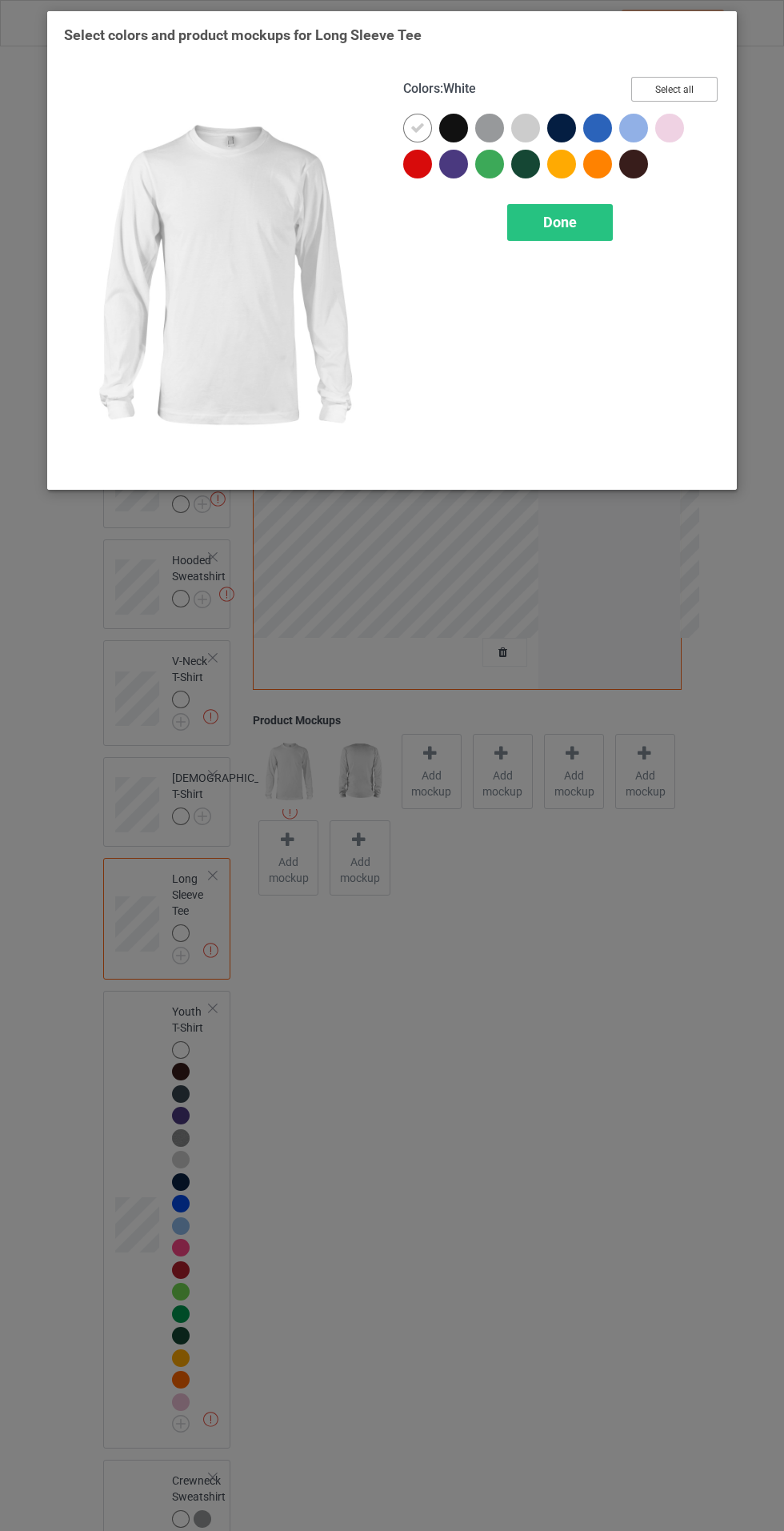
click at [682, 78] on button "Select all" at bounding box center [674, 89] width 87 height 25
click at [453, 127] on icon at bounding box center [453, 128] width 14 height 14
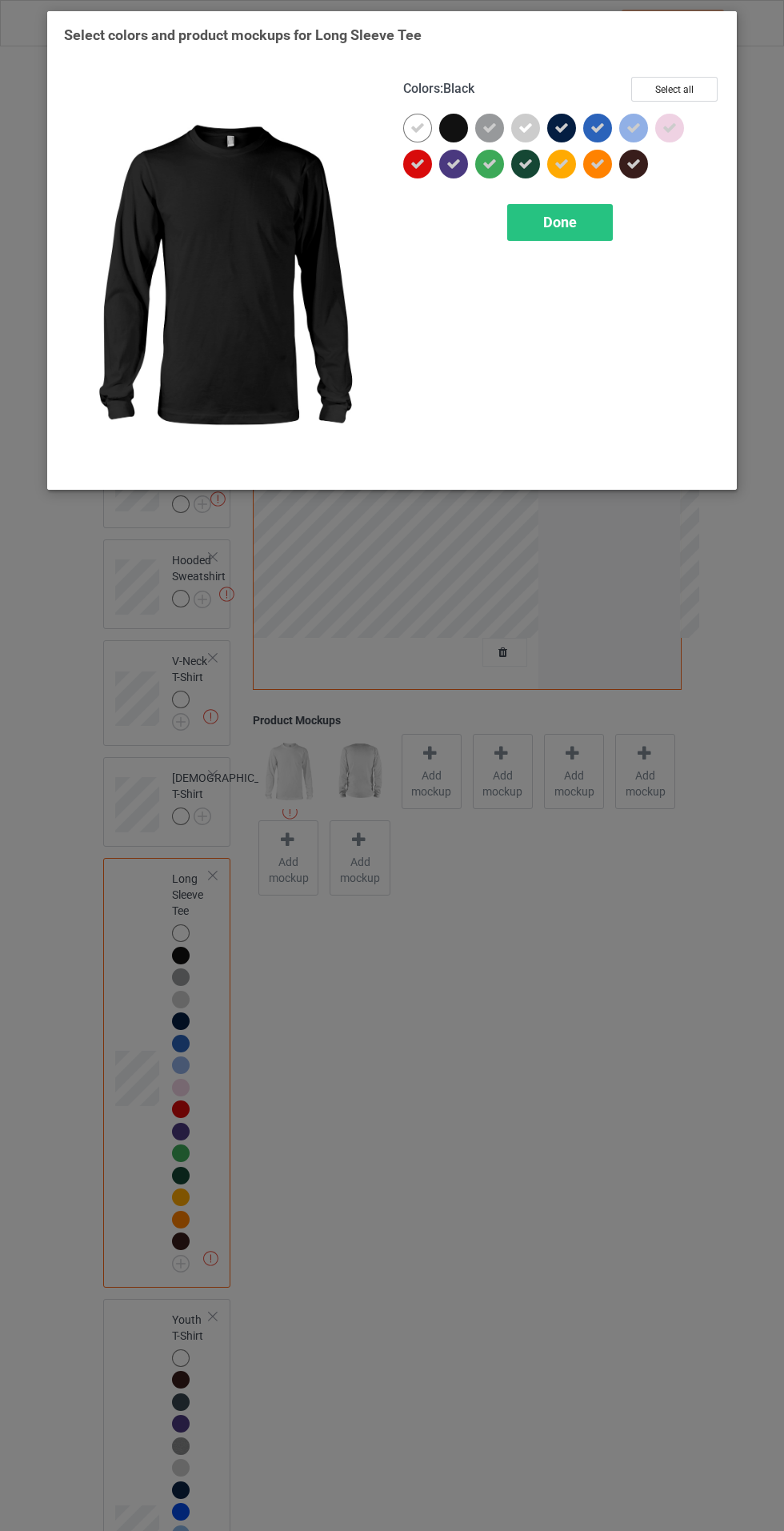
click at [559, 221] on span "Done" at bounding box center [560, 221] width 33 height 17
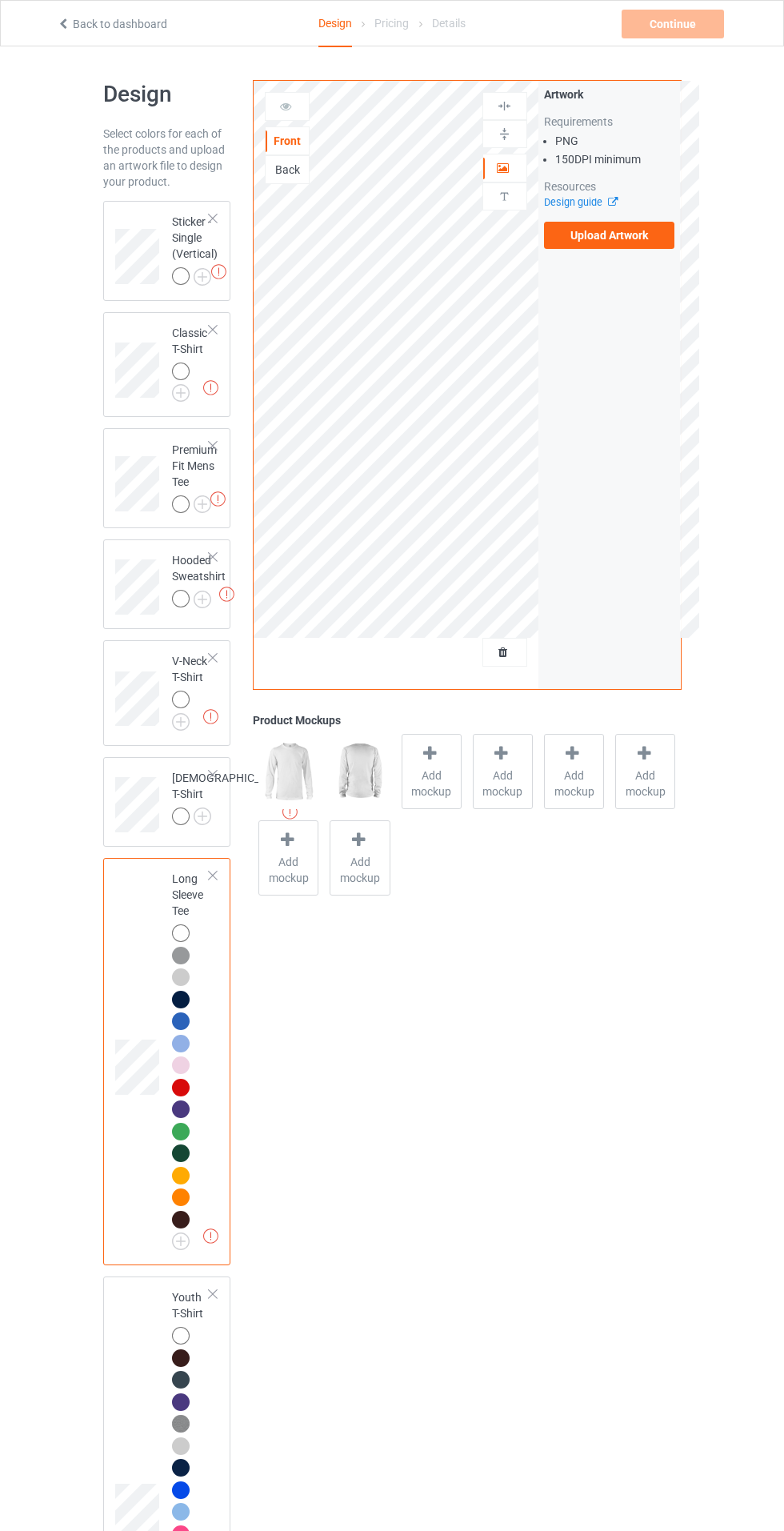
click at [0, 0] on img at bounding box center [0, 0] width 0 height 0
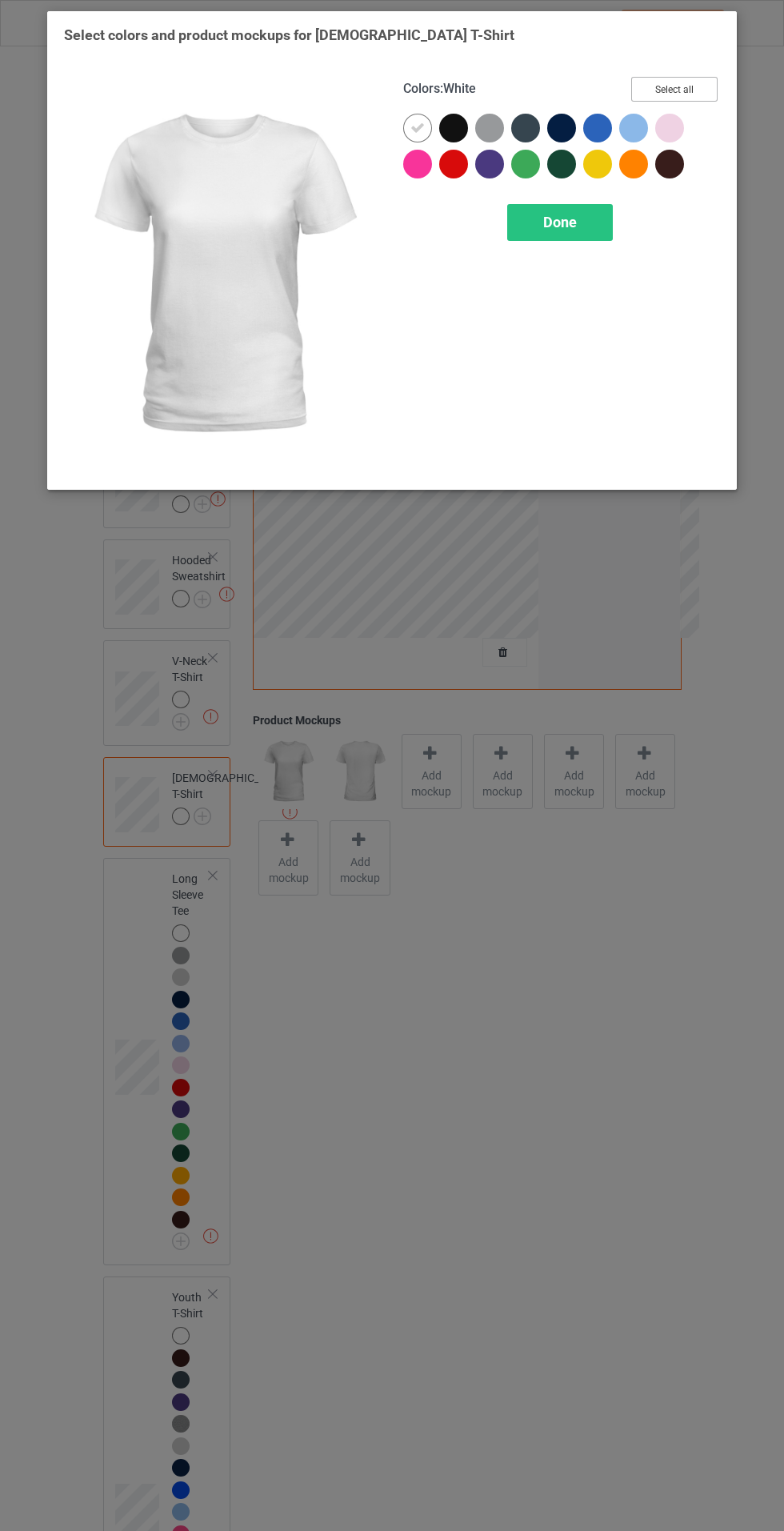
click at [705, 88] on button "Select all" at bounding box center [674, 89] width 87 height 25
click at [453, 126] on icon at bounding box center [453, 128] width 14 height 14
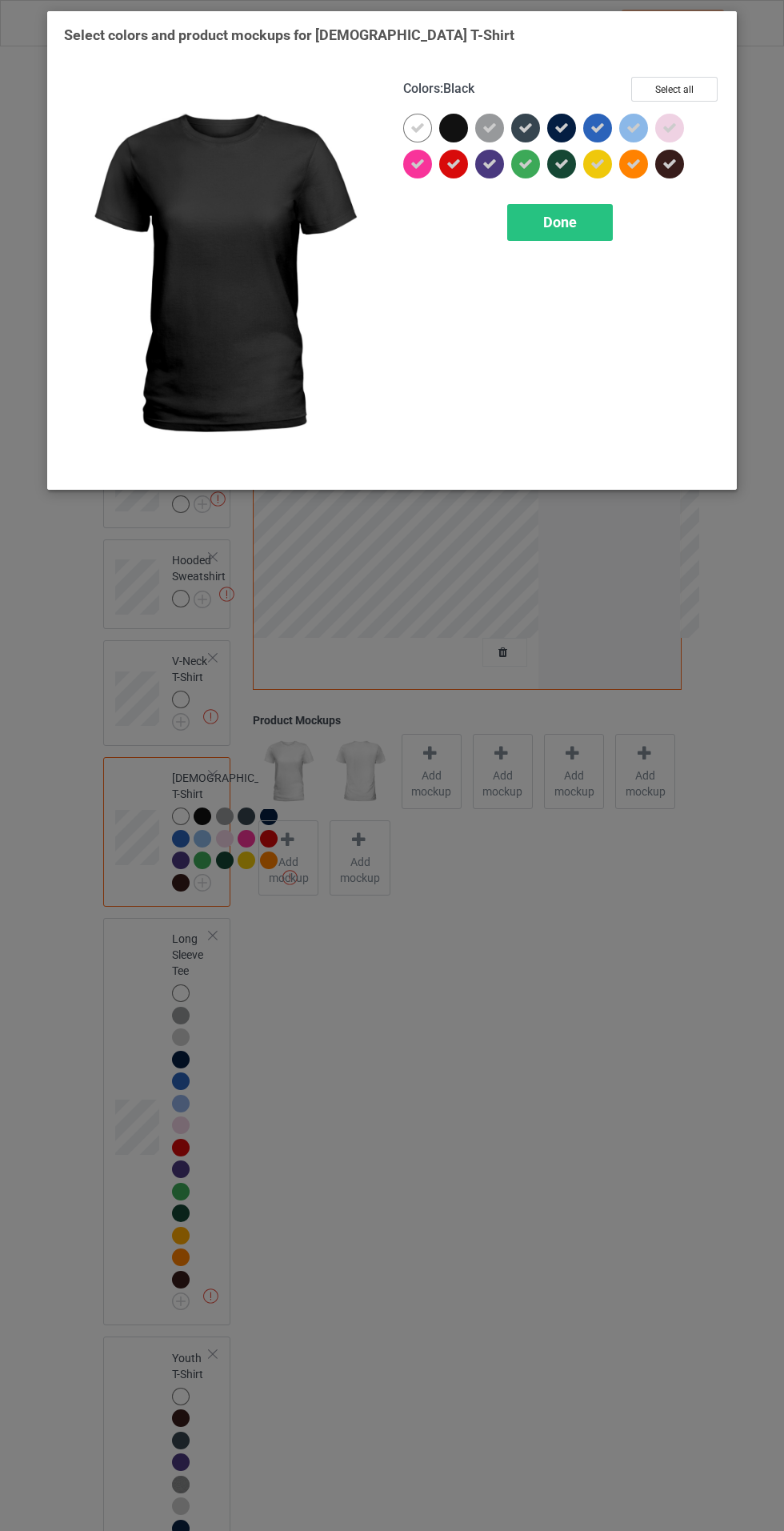
click at [559, 220] on span "Done" at bounding box center [560, 221] width 33 height 17
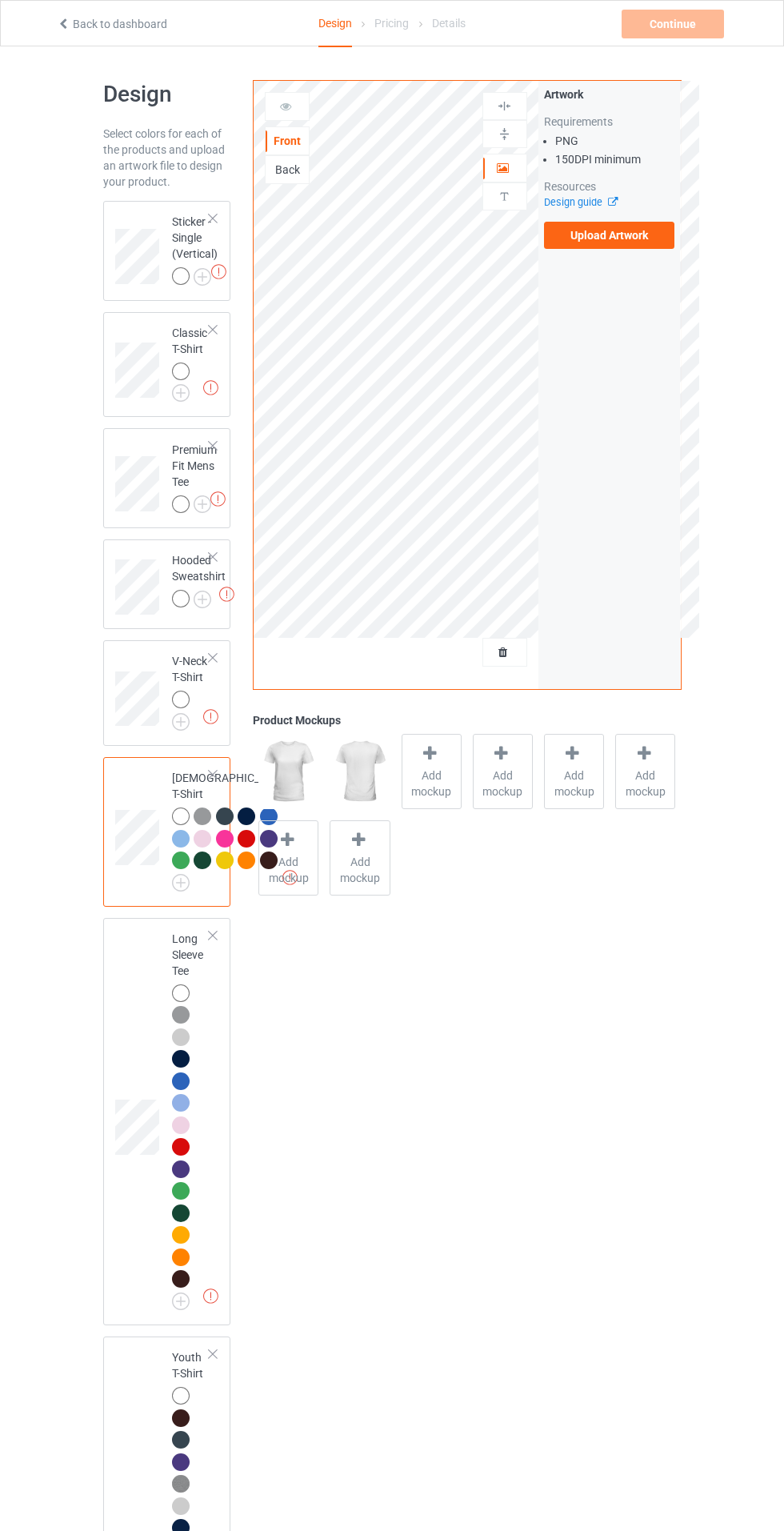
click at [0, 0] on img at bounding box center [0, 0] width 0 height 0
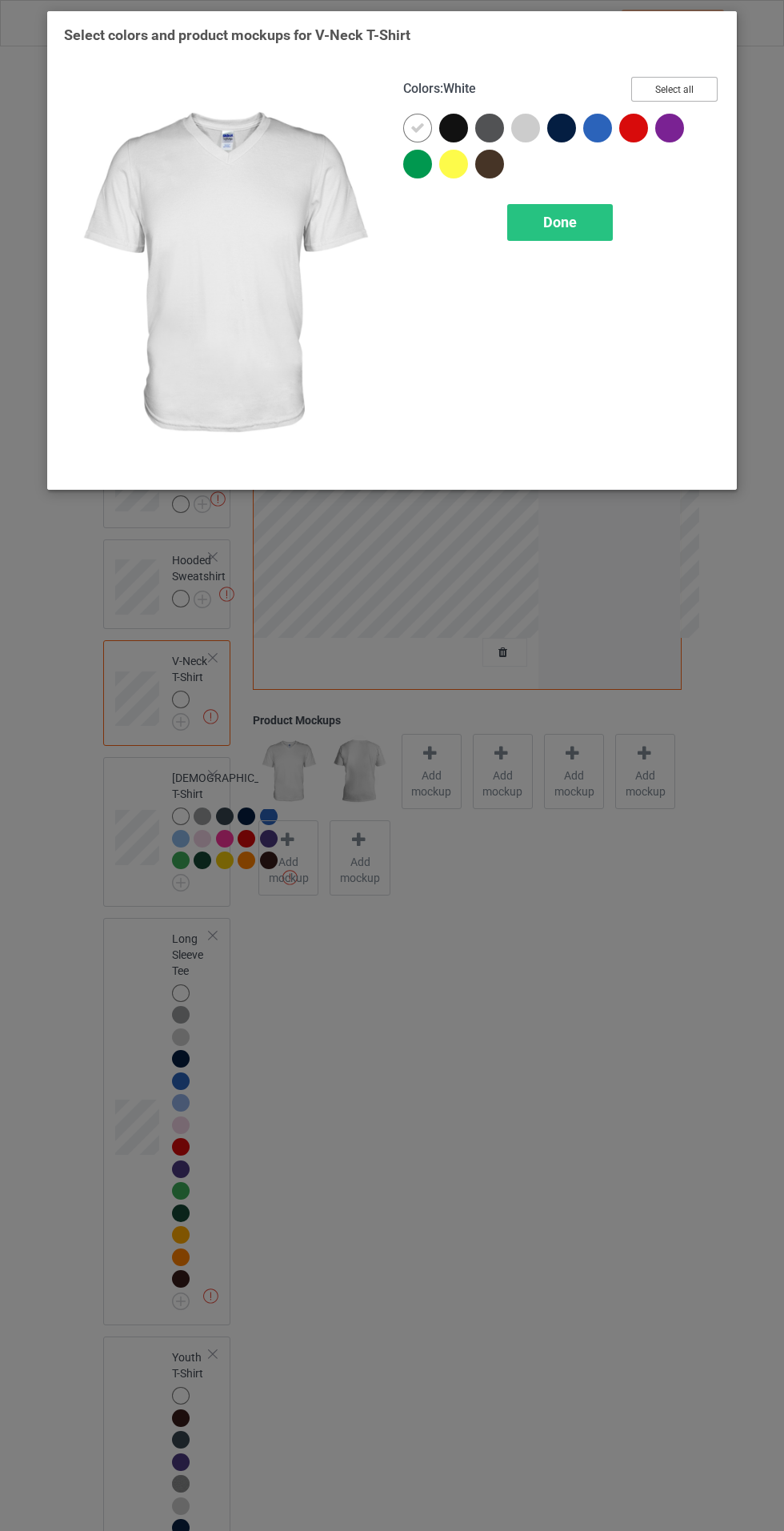
click at [699, 83] on button "Select all" at bounding box center [674, 89] width 87 height 25
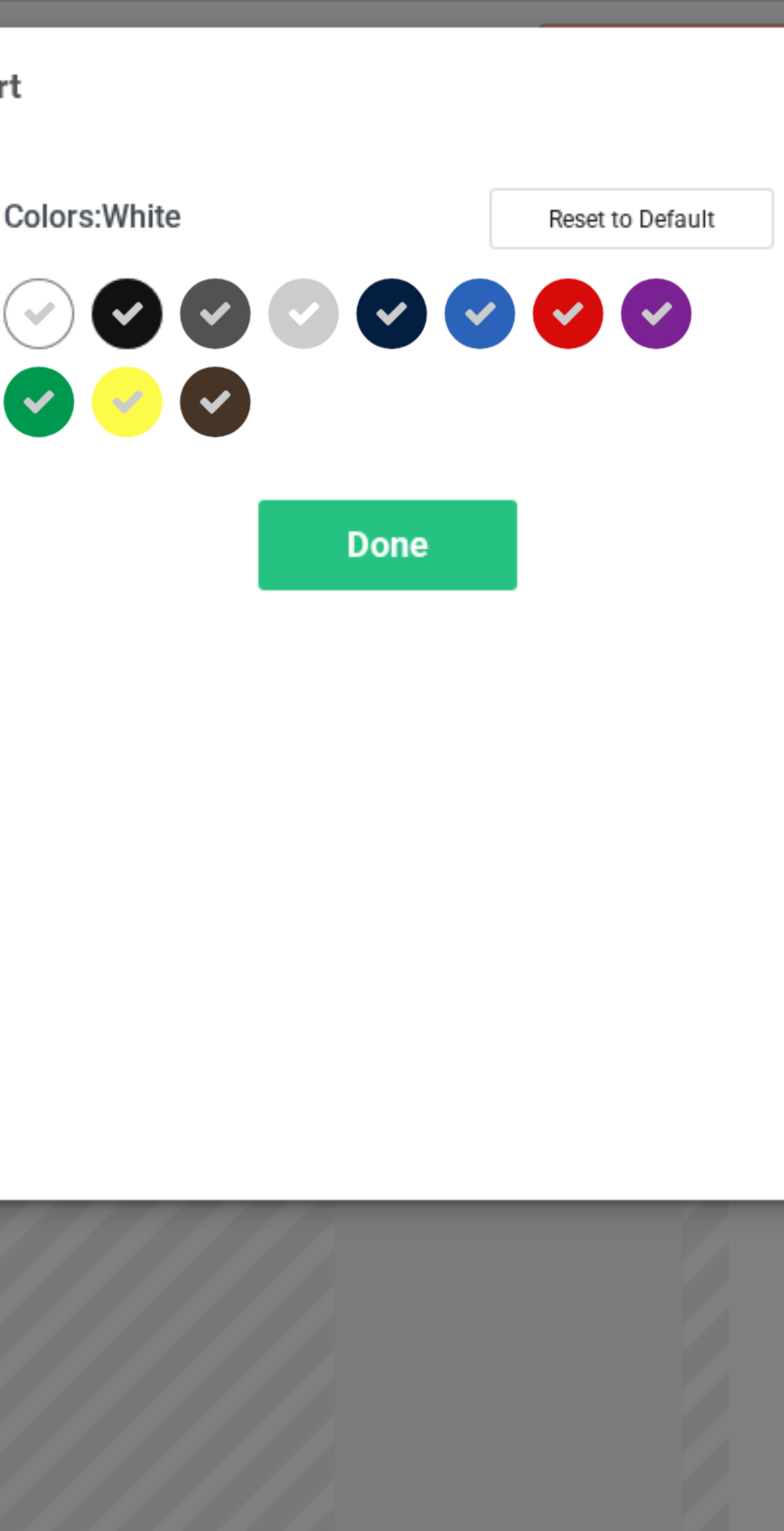
click at [453, 128] on icon at bounding box center [453, 128] width 14 height 14
click at [556, 228] on span "Done" at bounding box center [560, 221] width 33 height 17
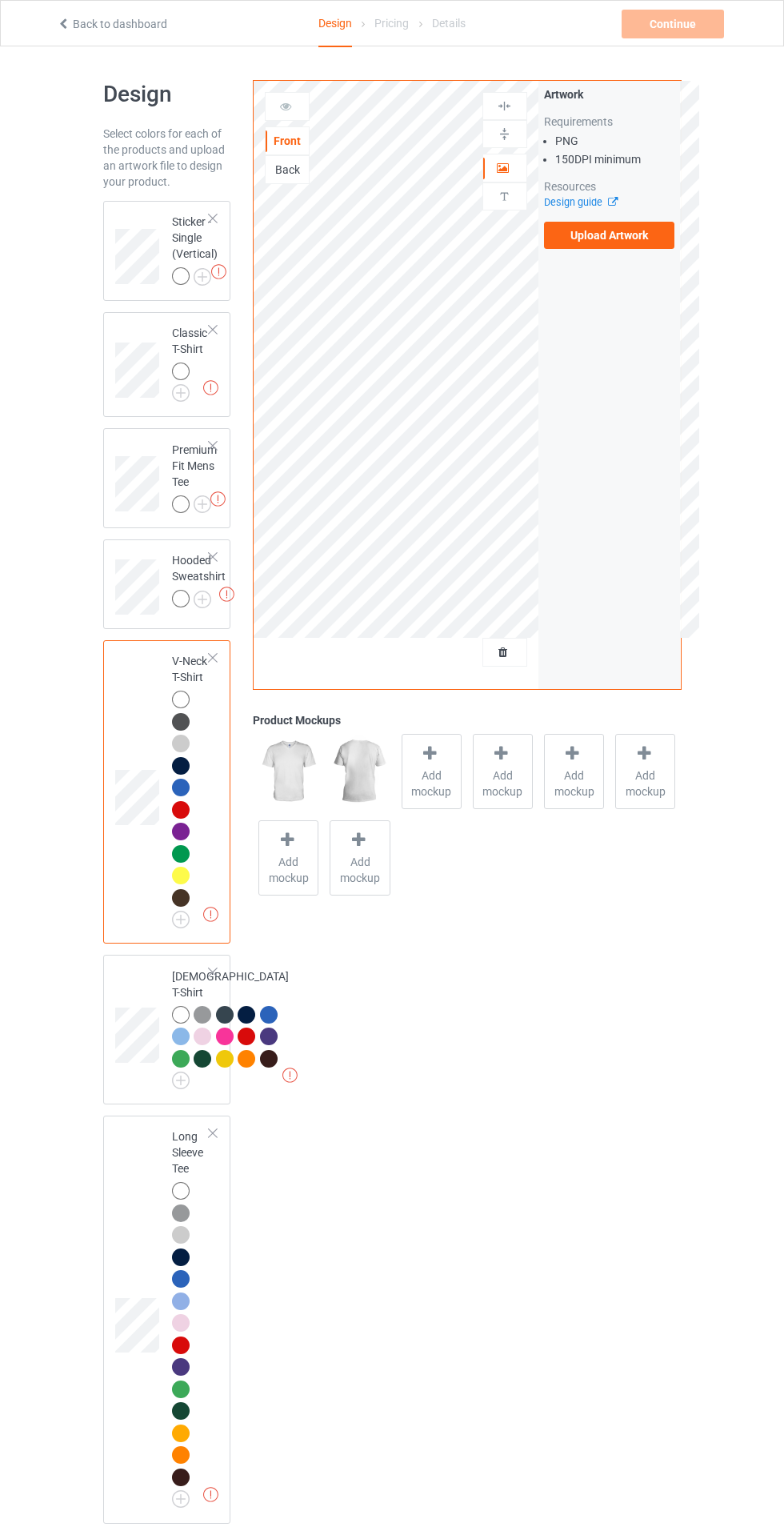
click at [0, 0] on img at bounding box center [0, 0] width 0 height 0
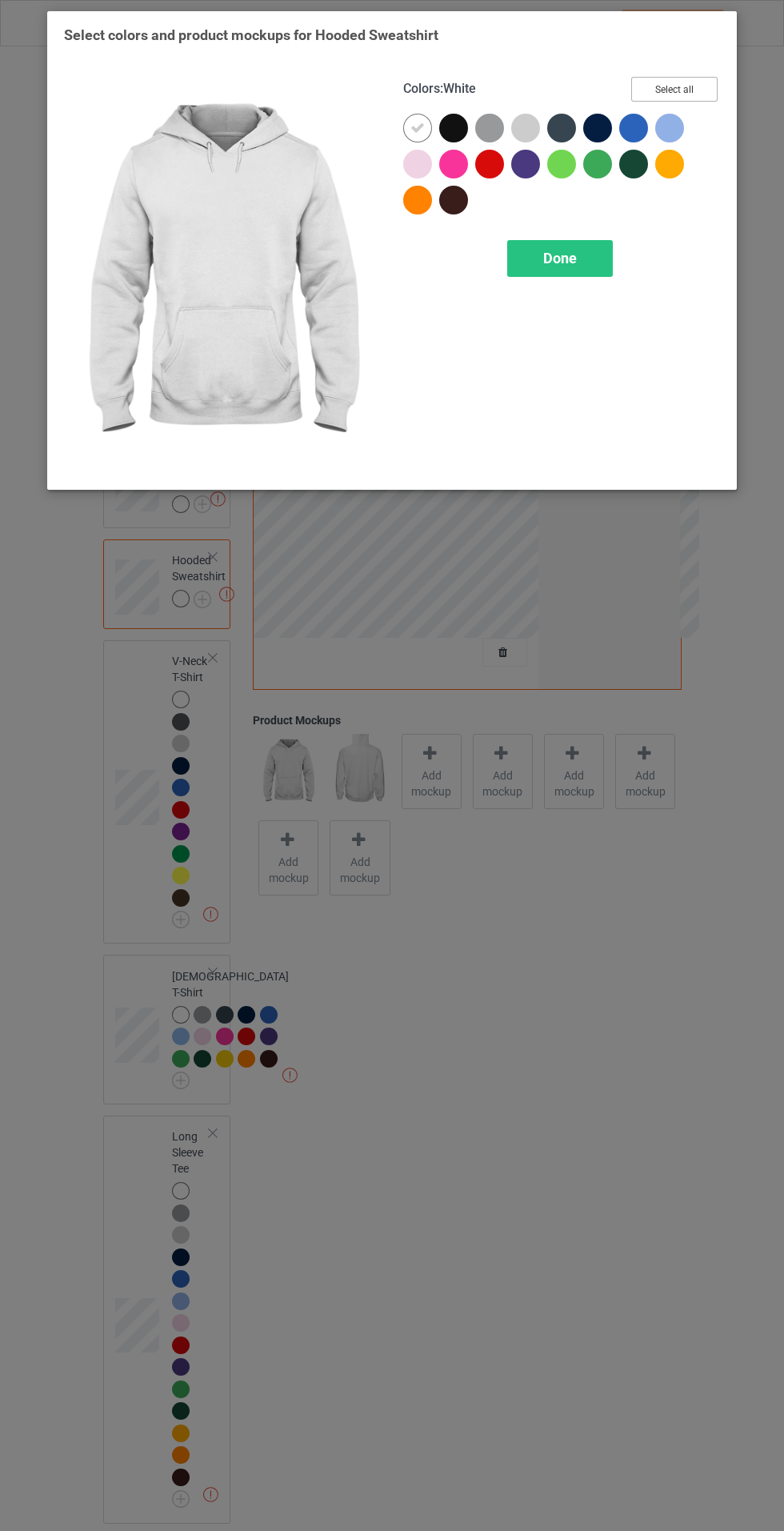
click at [681, 98] on button "Select all" at bounding box center [674, 89] width 87 height 25
click at [459, 127] on icon at bounding box center [453, 128] width 14 height 14
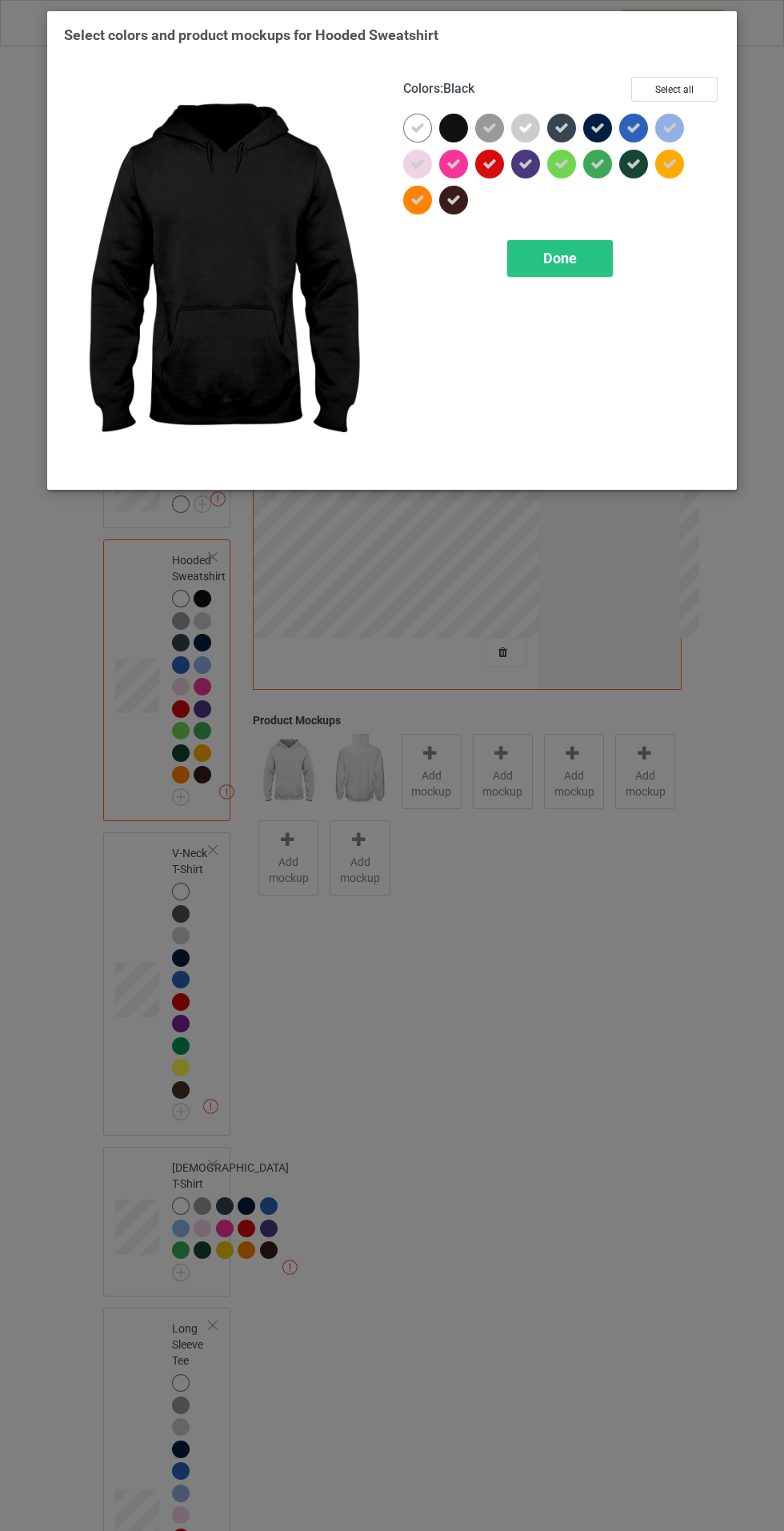
click at [560, 257] on span "Done" at bounding box center [560, 257] width 33 height 17
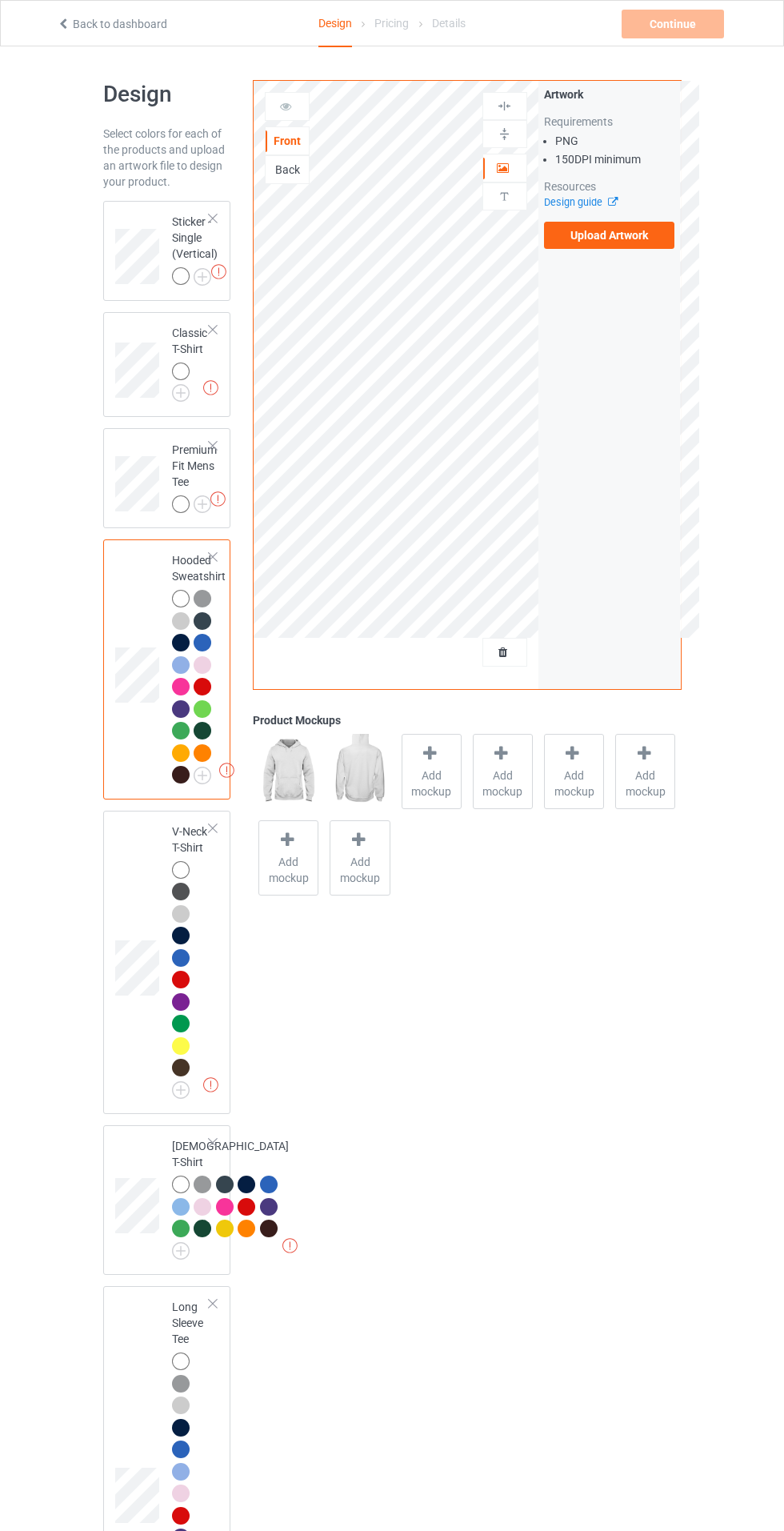
click at [0, 0] on img at bounding box center [0, 0] width 0 height 0
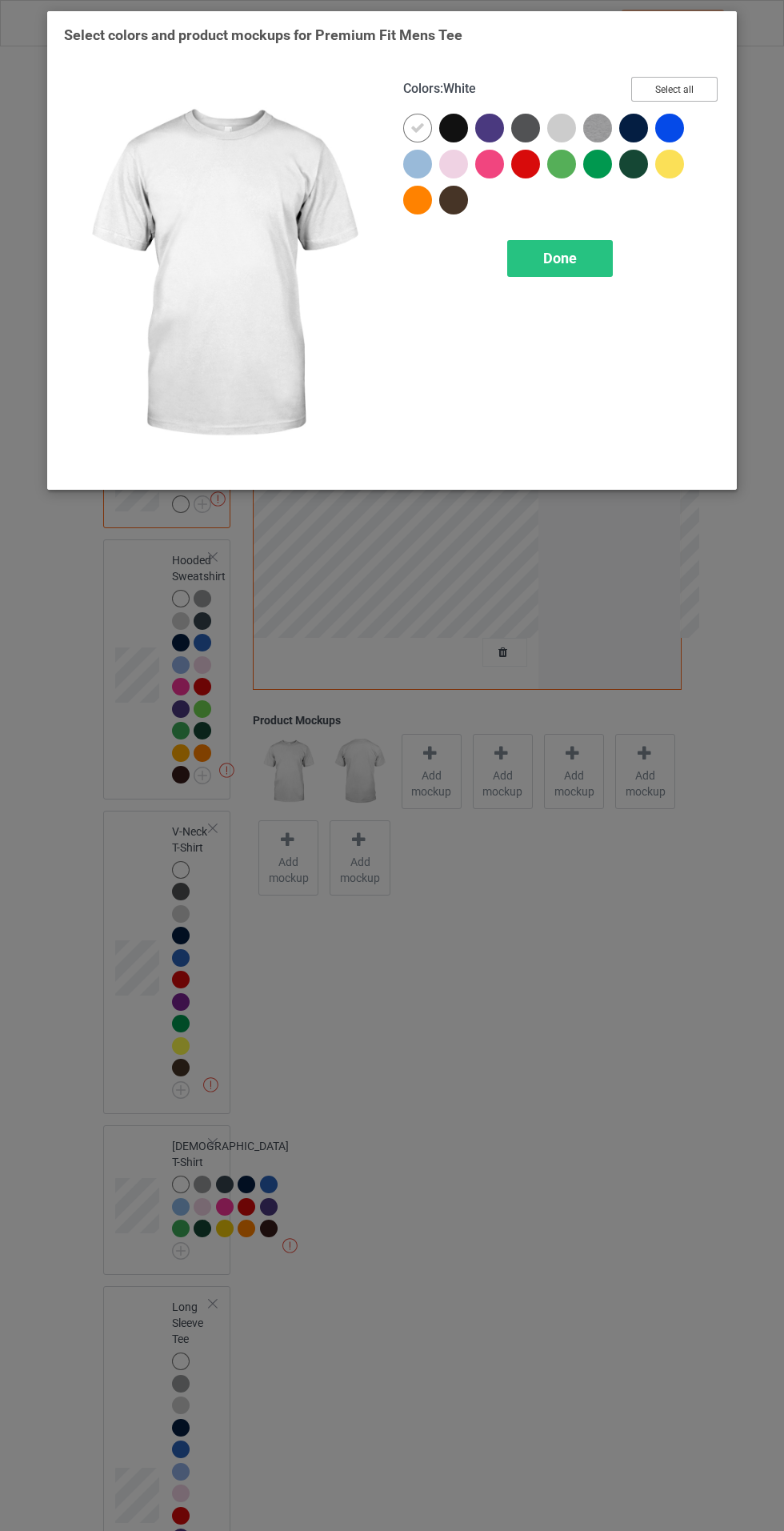
click at [705, 84] on button "Select all" at bounding box center [674, 89] width 87 height 25
click at [458, 129] on icon at bounding box center [453, 128] width 14 height 14
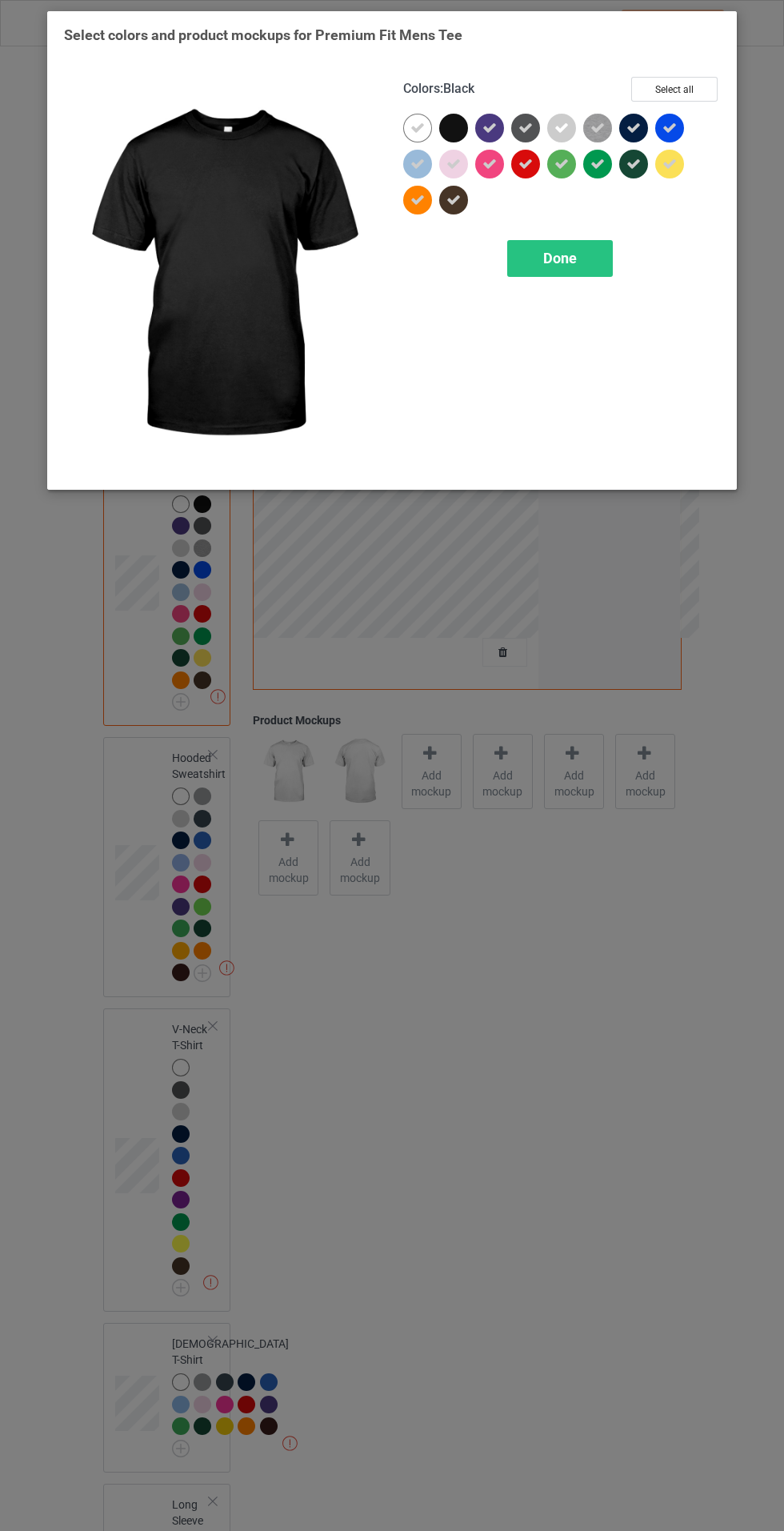
click at [567, 249] on span "Done" at bounding box center [560, 257] width 33 height 17
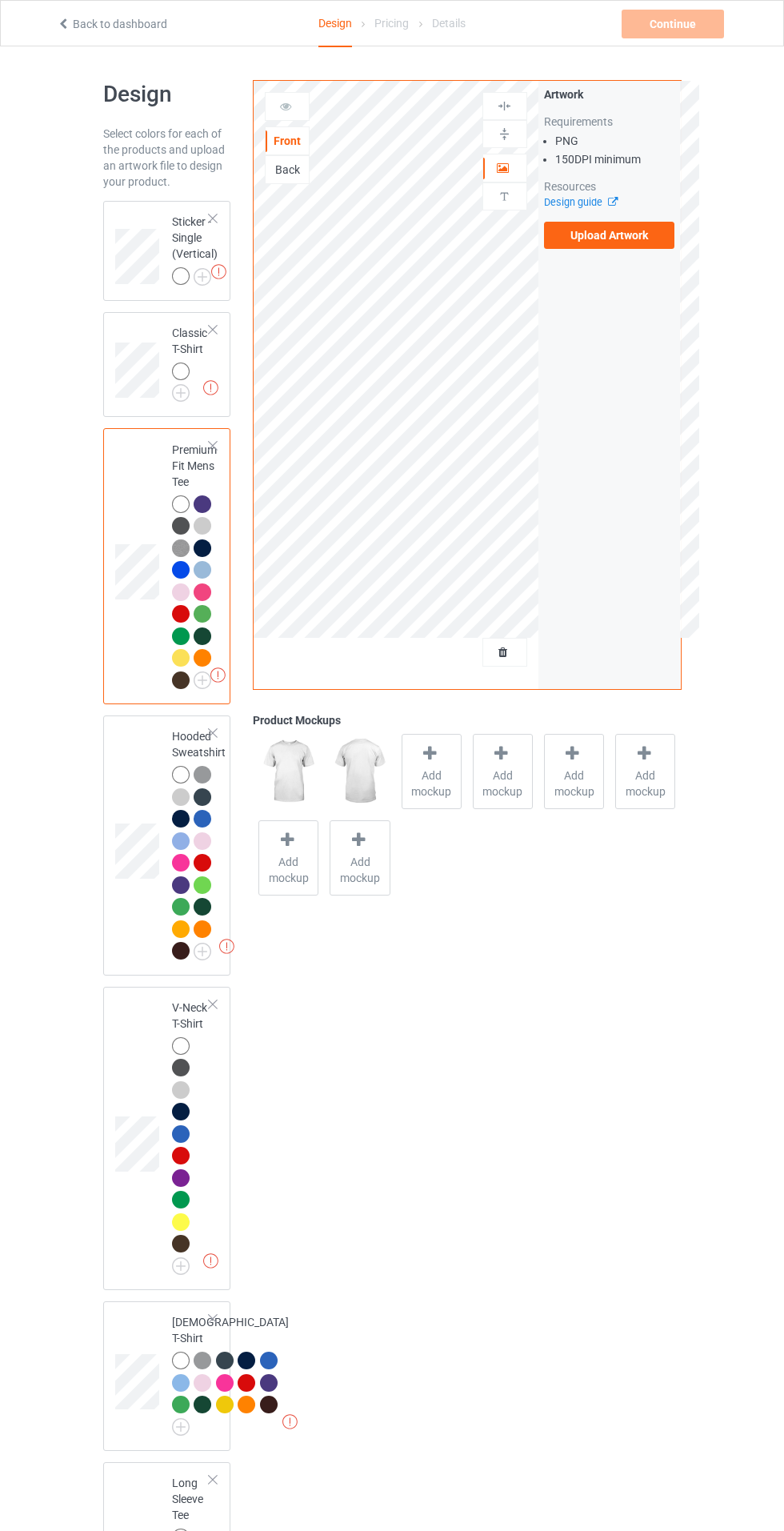
click at [0, 0] on img at bounding box center [0, 0] width 0 height 0
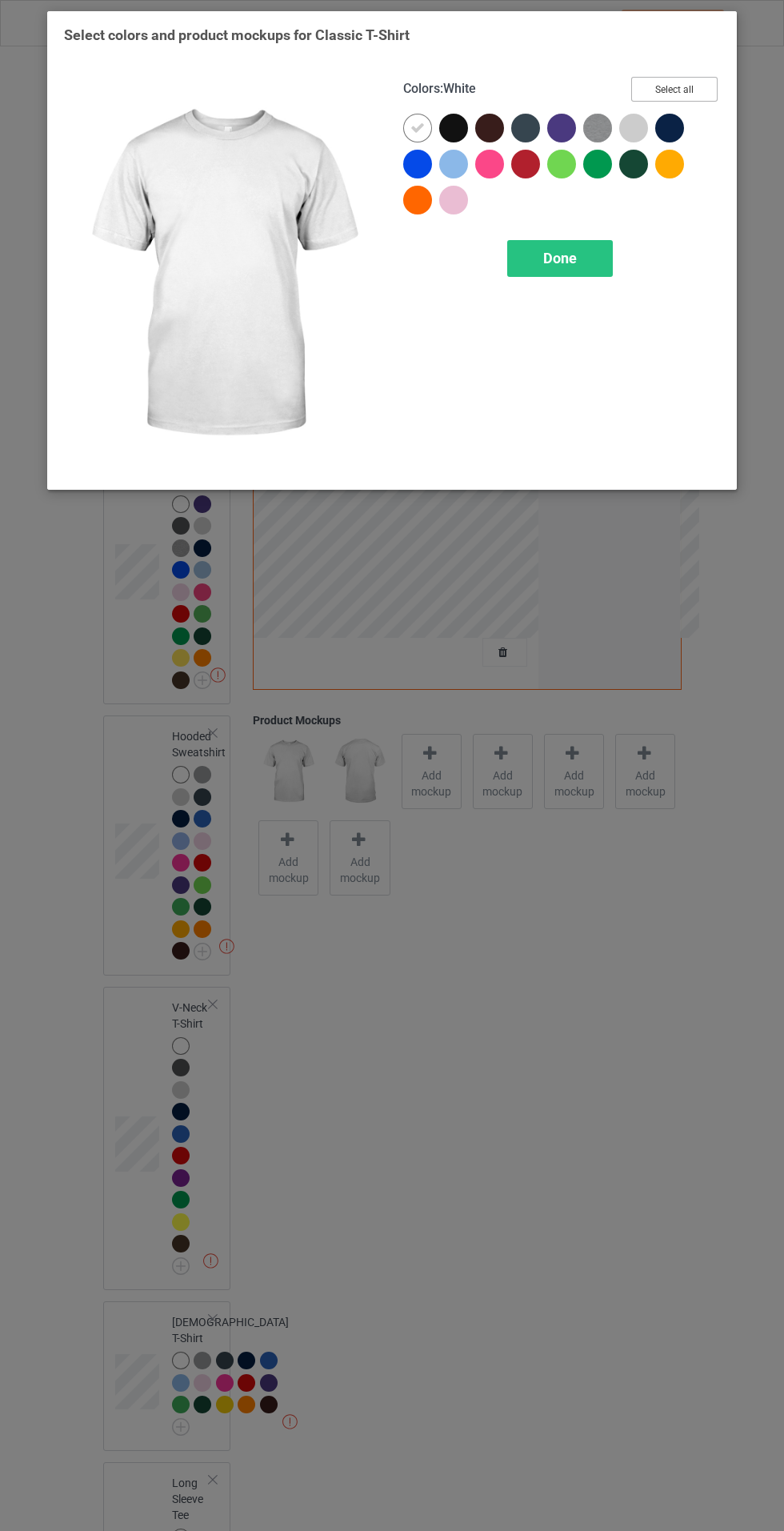
click at [704, 85] on button "Select all" at bounding box center [674, 89] width 87 height 25
click at [450, 130] on icon at bounding box center [453, 128] width 14 height 14
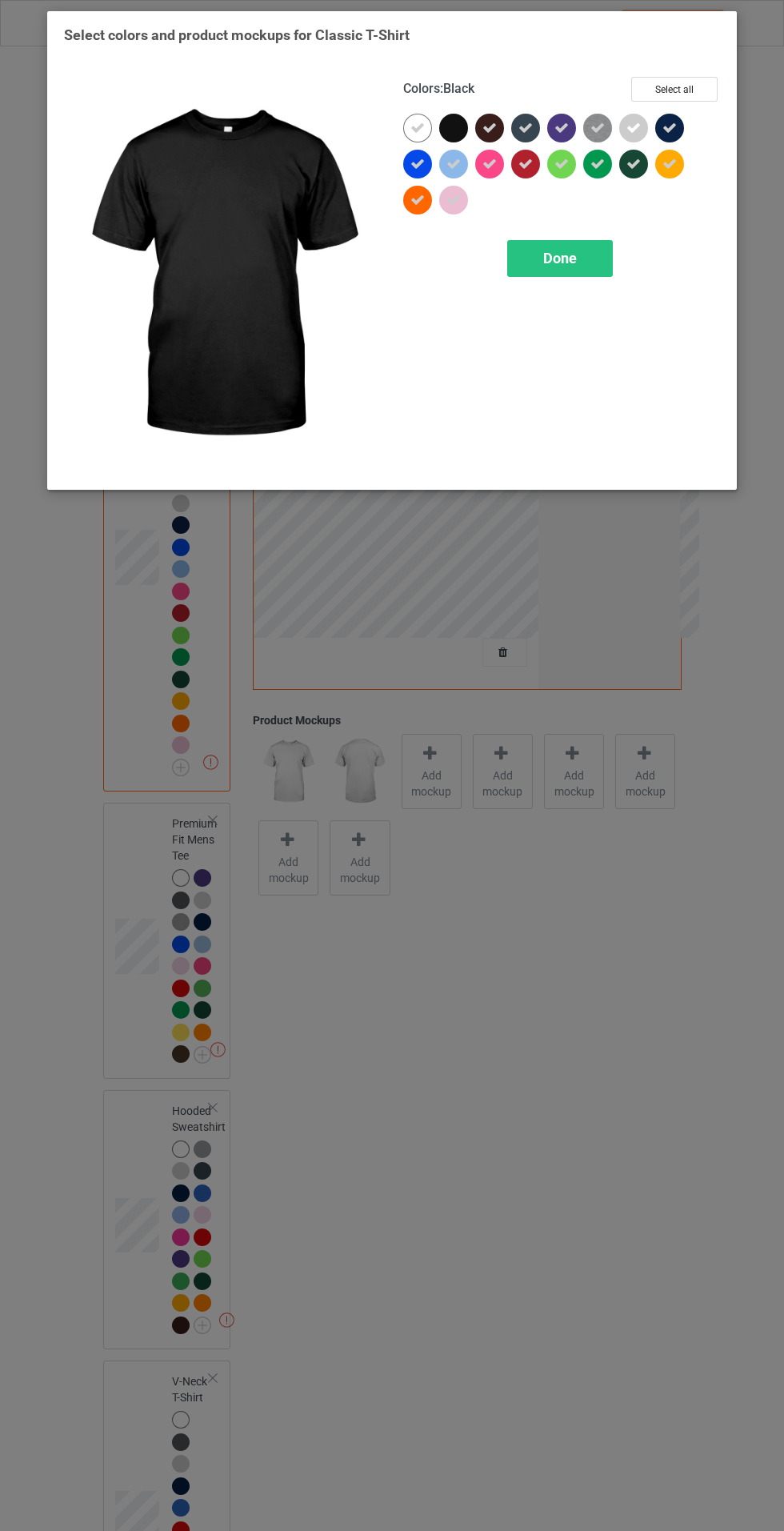
click at [558, 263] on span "Done" at bounding box center [560, 257] width 33 height 17
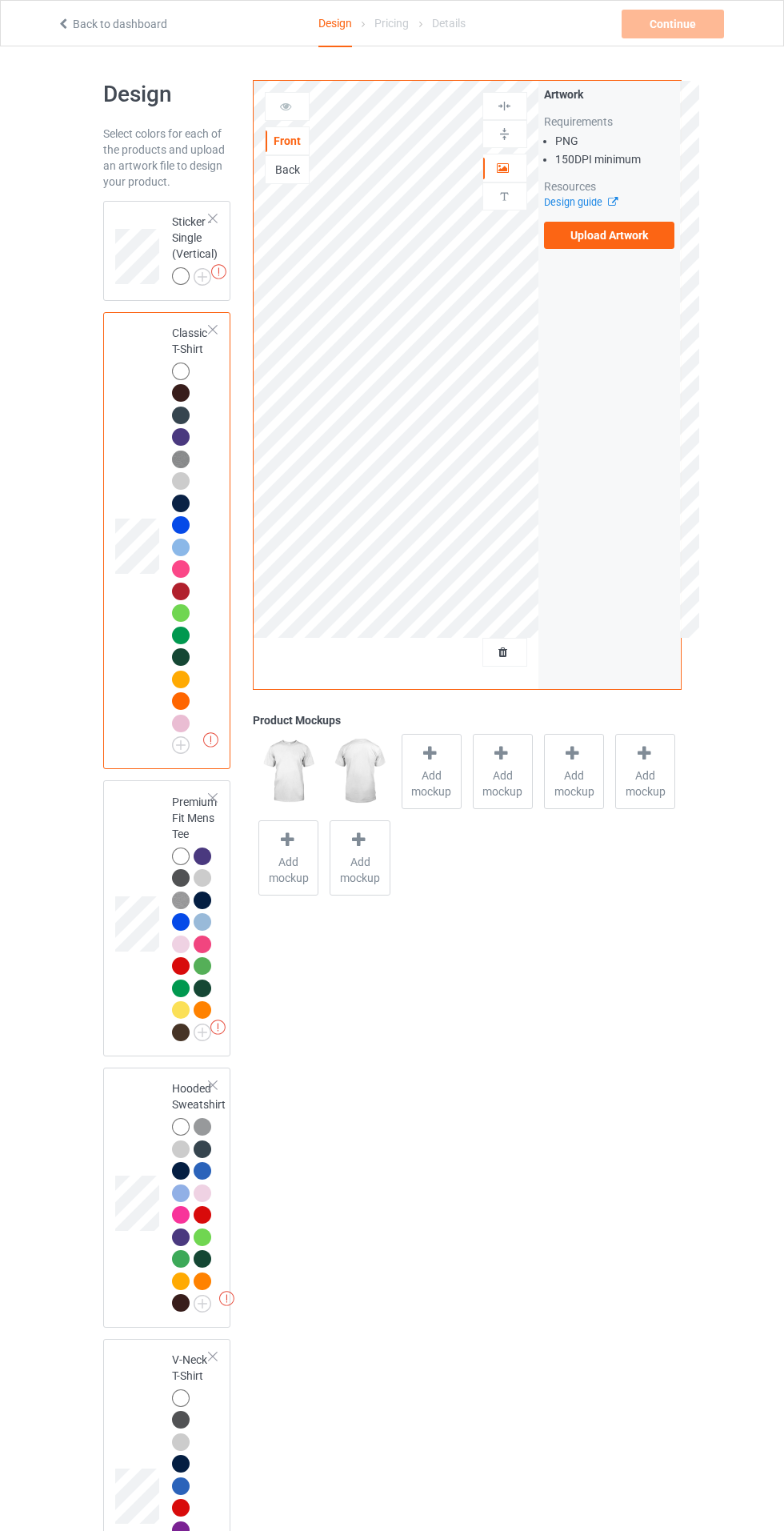
click at [633, 239] on label "Upload Artwork" at bounding box center [610, 235] width 131 height 27
click at [0, 0] on input "Upload Artwork" at bounding box center [0, 0] width 0 height 0
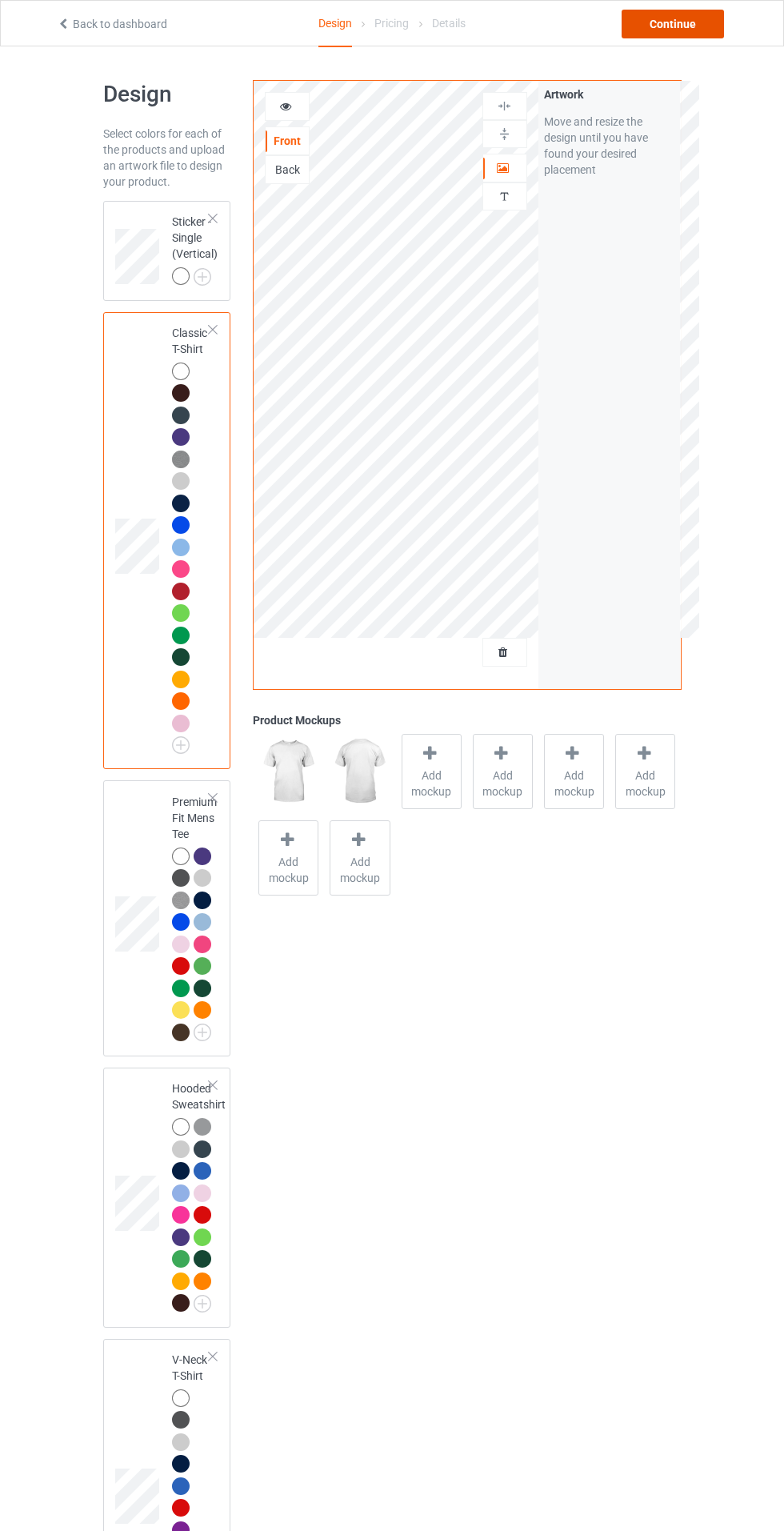
click at [670, 24] on div "Continue" at bounding box center [672, 24] width 102 height 29
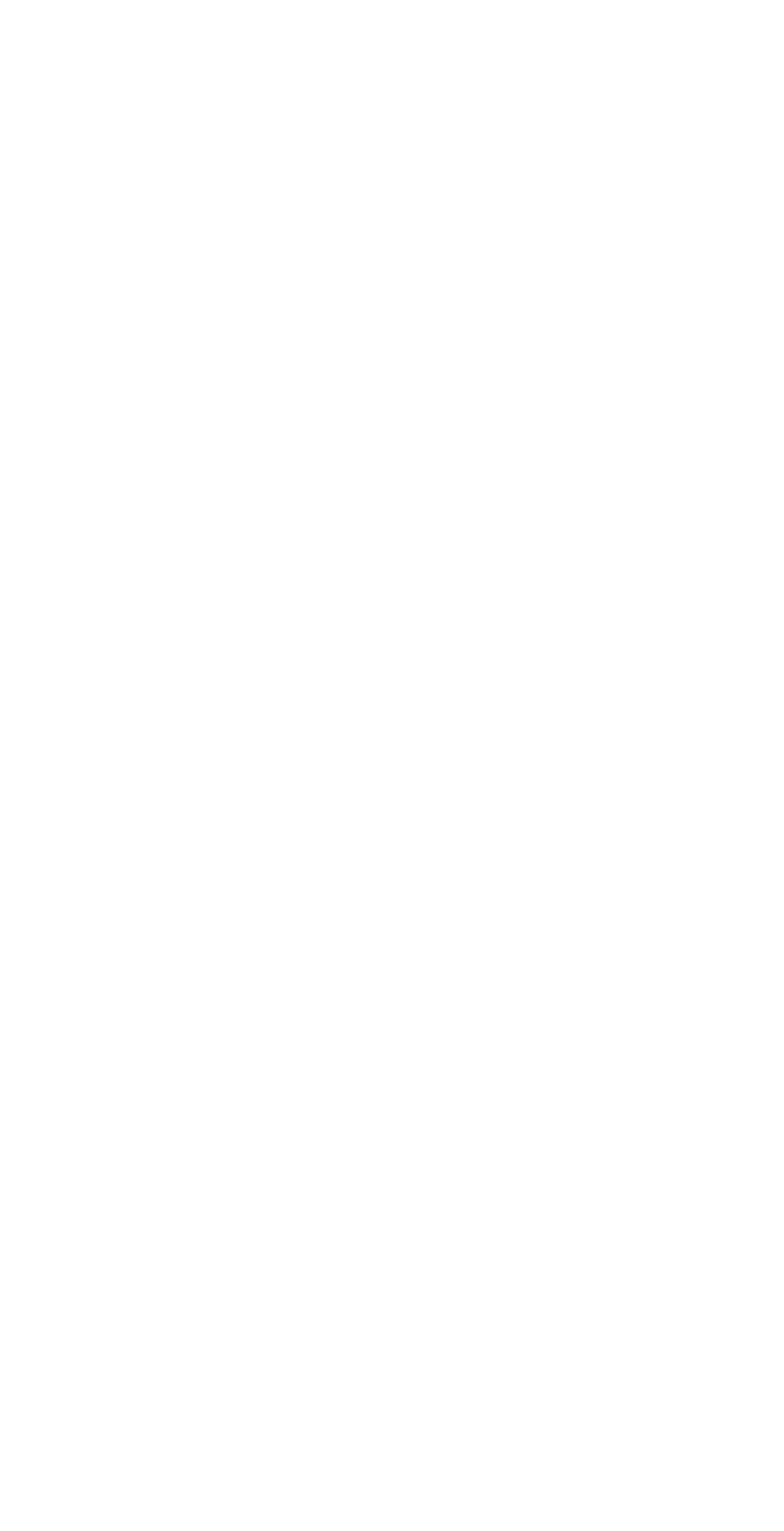
click at [668, 24] on body at bounding box center [392, 765] width 784 height 1531
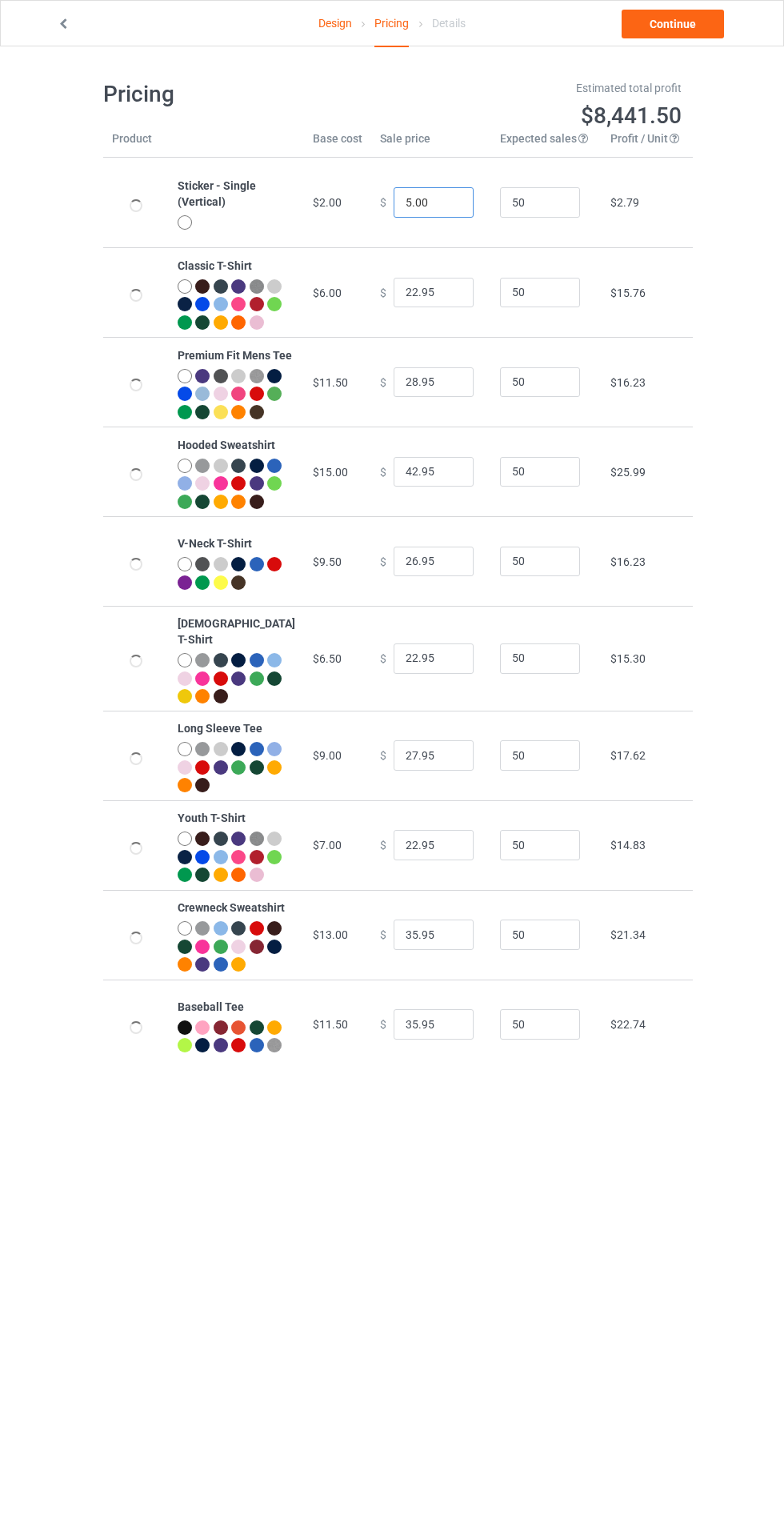
click at [394, 200] on input "5.00" at bounding box center [433, 202] width 80 height 31
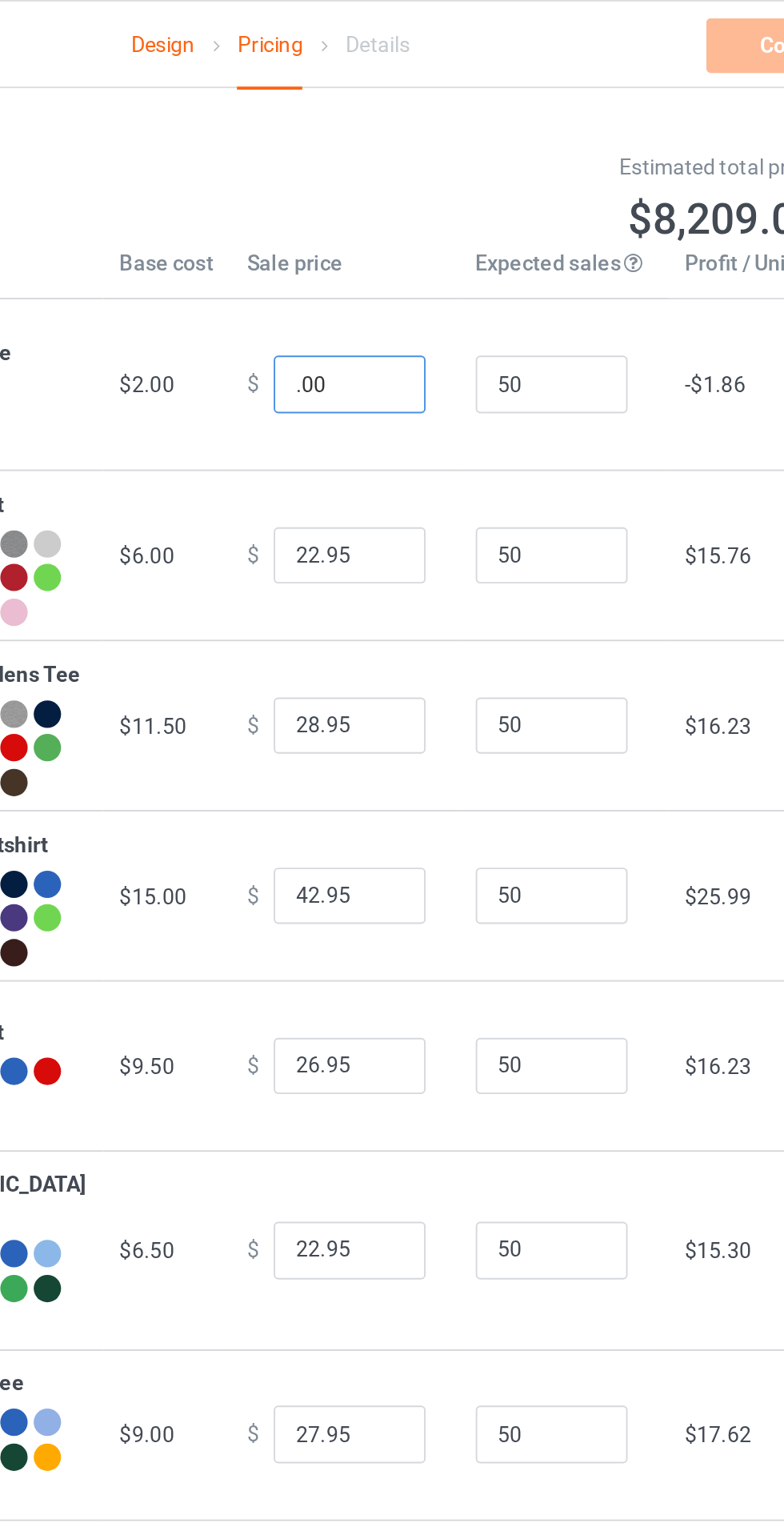
type input "7.00"
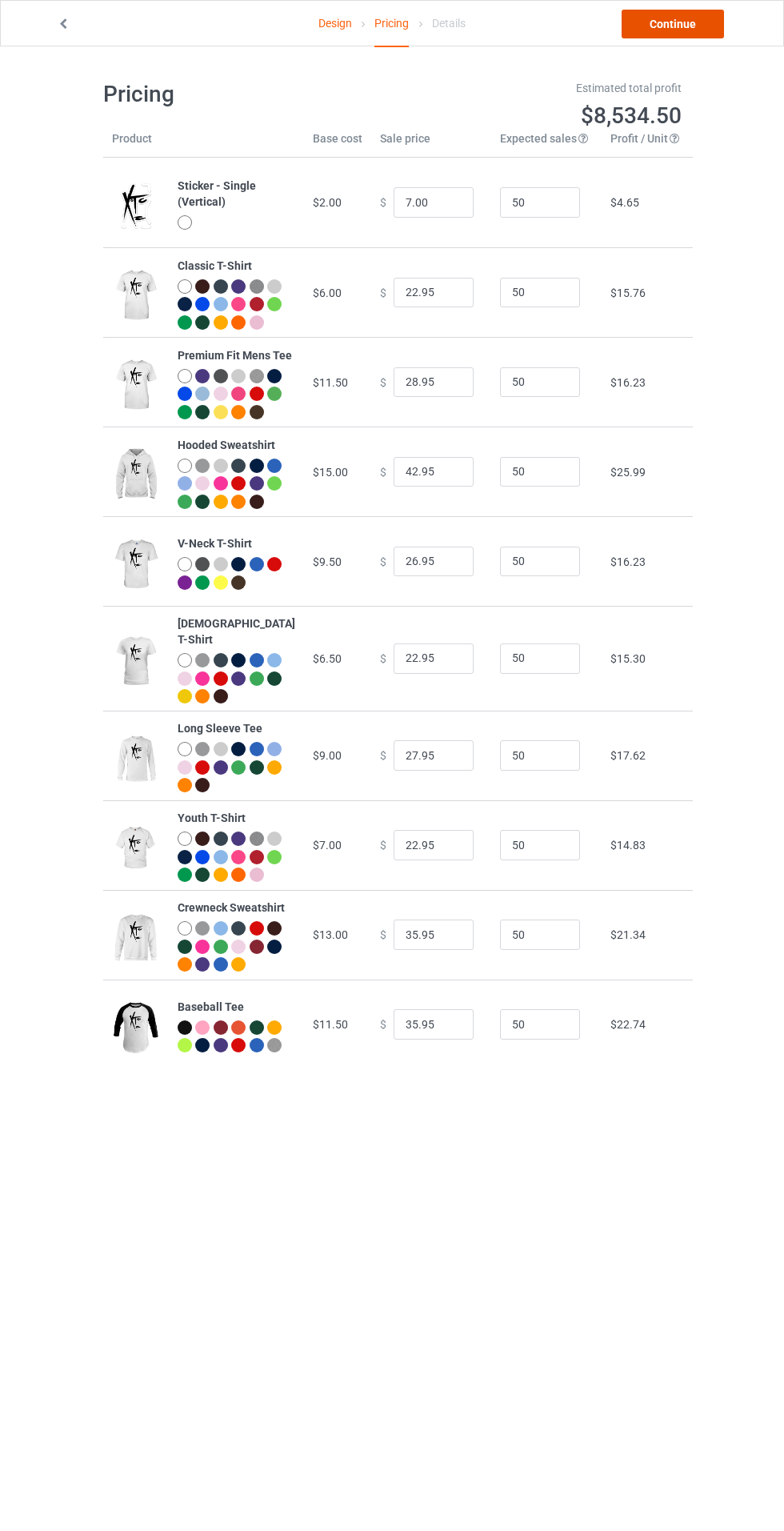
click at [668, 24] on link "Continue" at bounding box center [672, 24] width 102 height 29
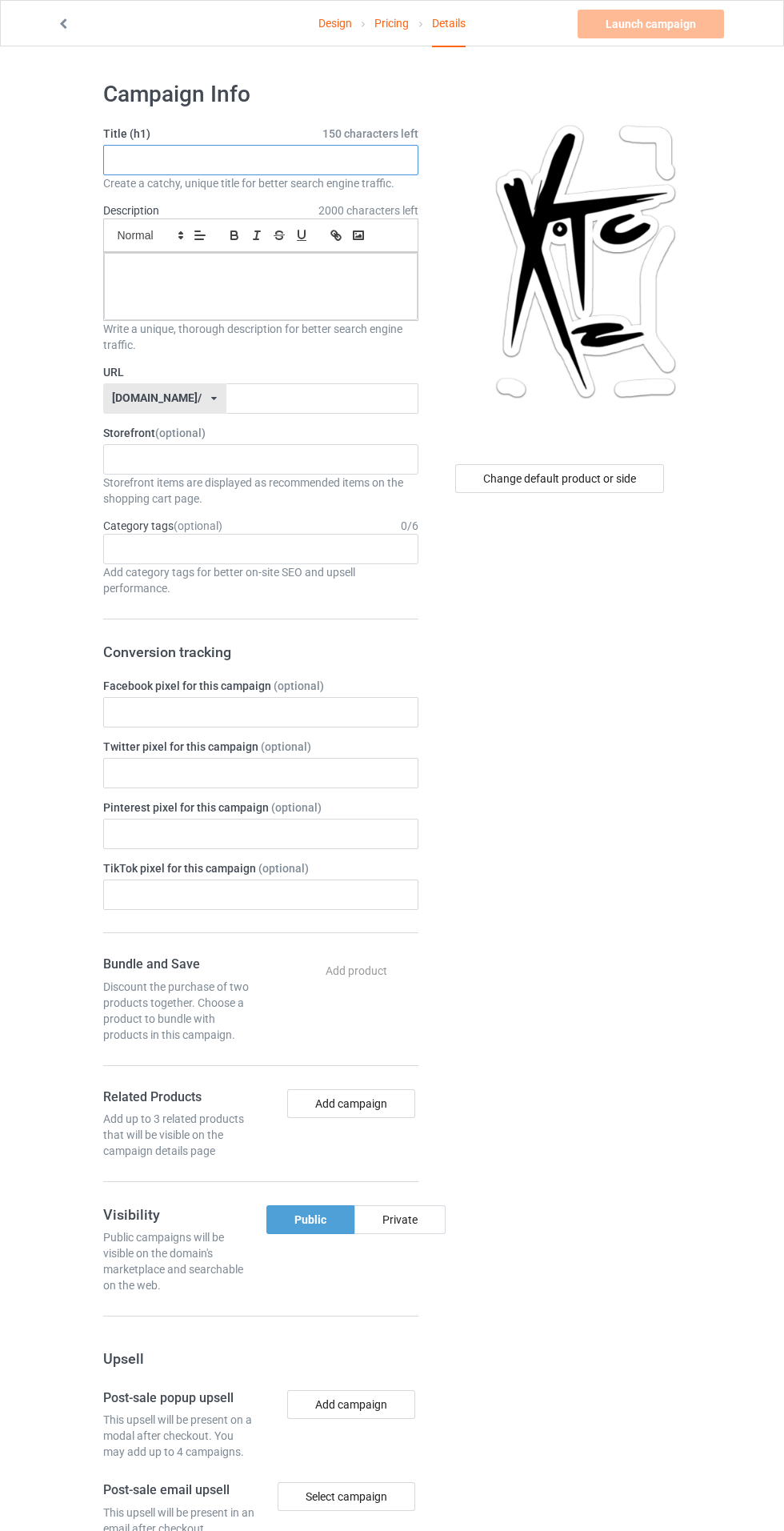
click at [171, 161] on input "text" at bounding box center [261, 160] width 315 height 31
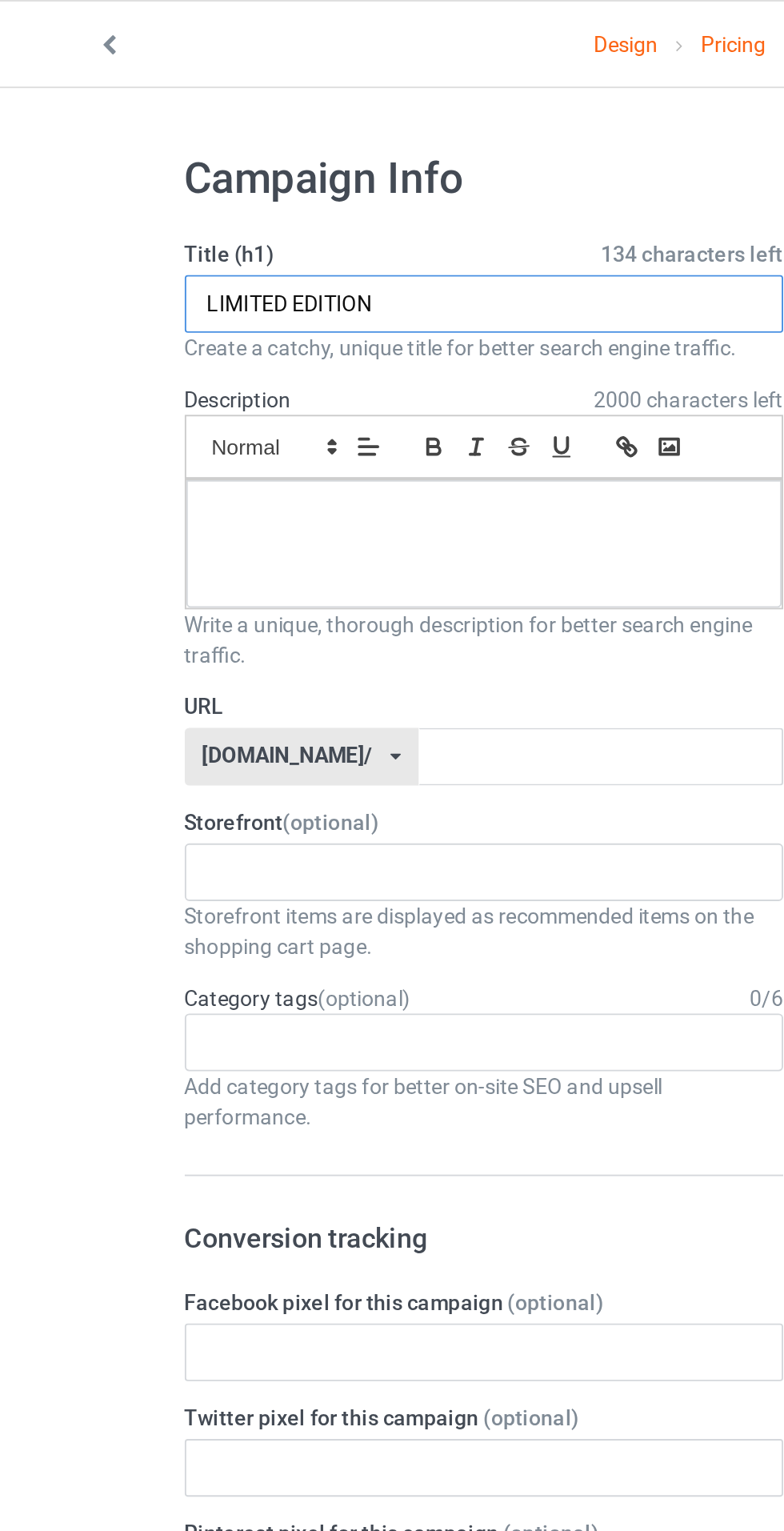
type input "LIMITED EDITION"
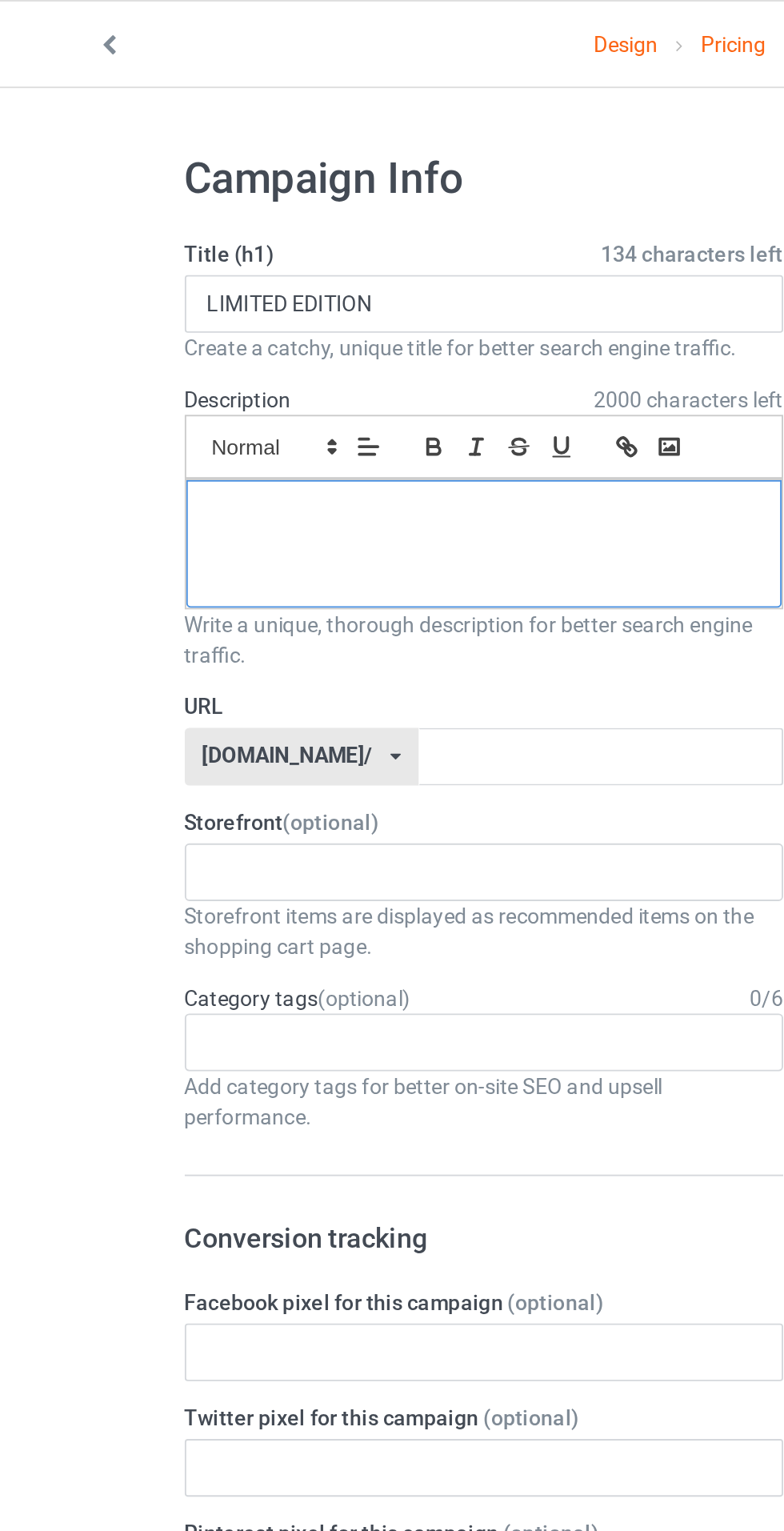
click at [139, 312] on div at bounding box center [261, 286] width 313 height 67
click at [256, 397] on input "text" at bounding box center [322, 398] width 192 height 31
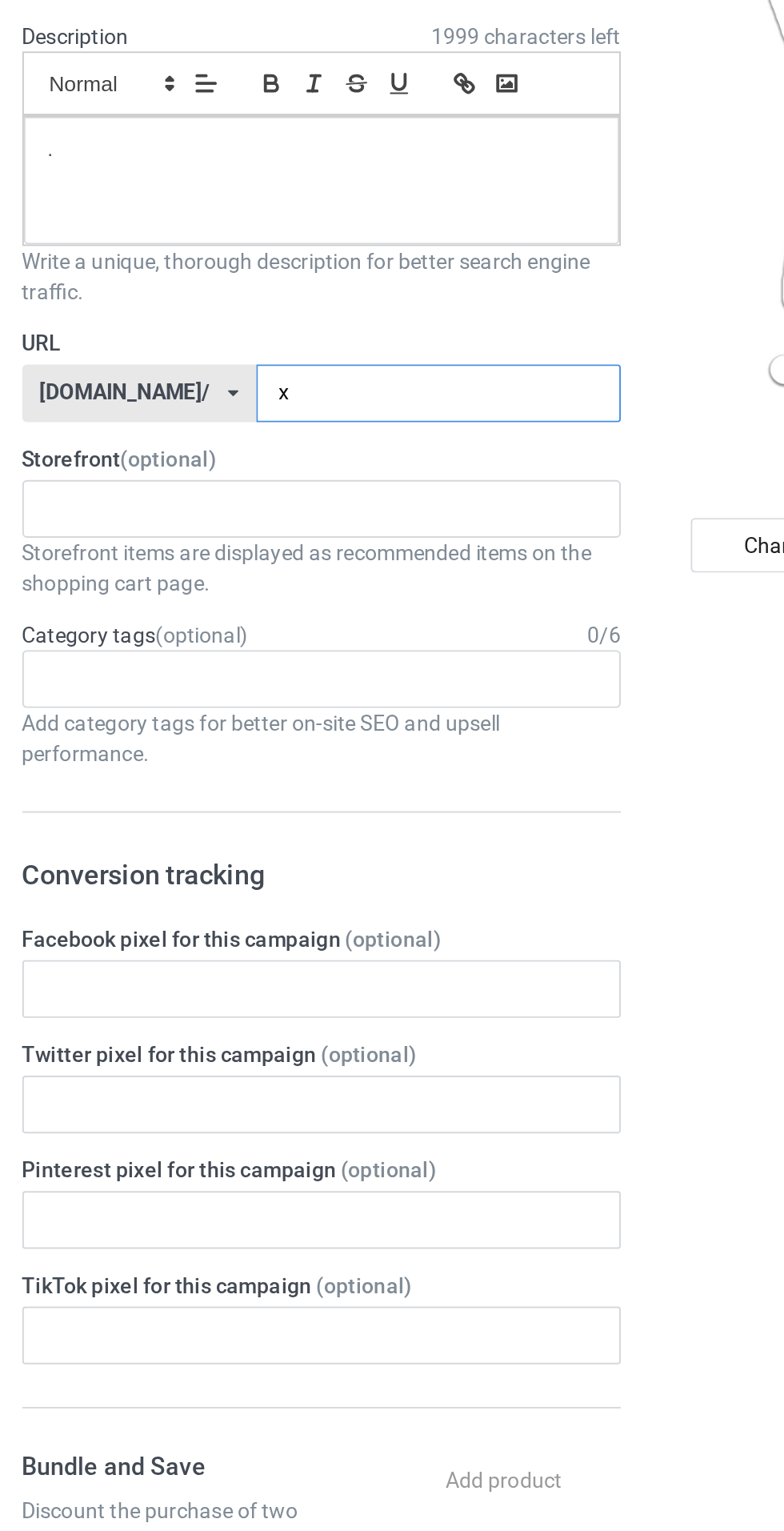
type input "xc"
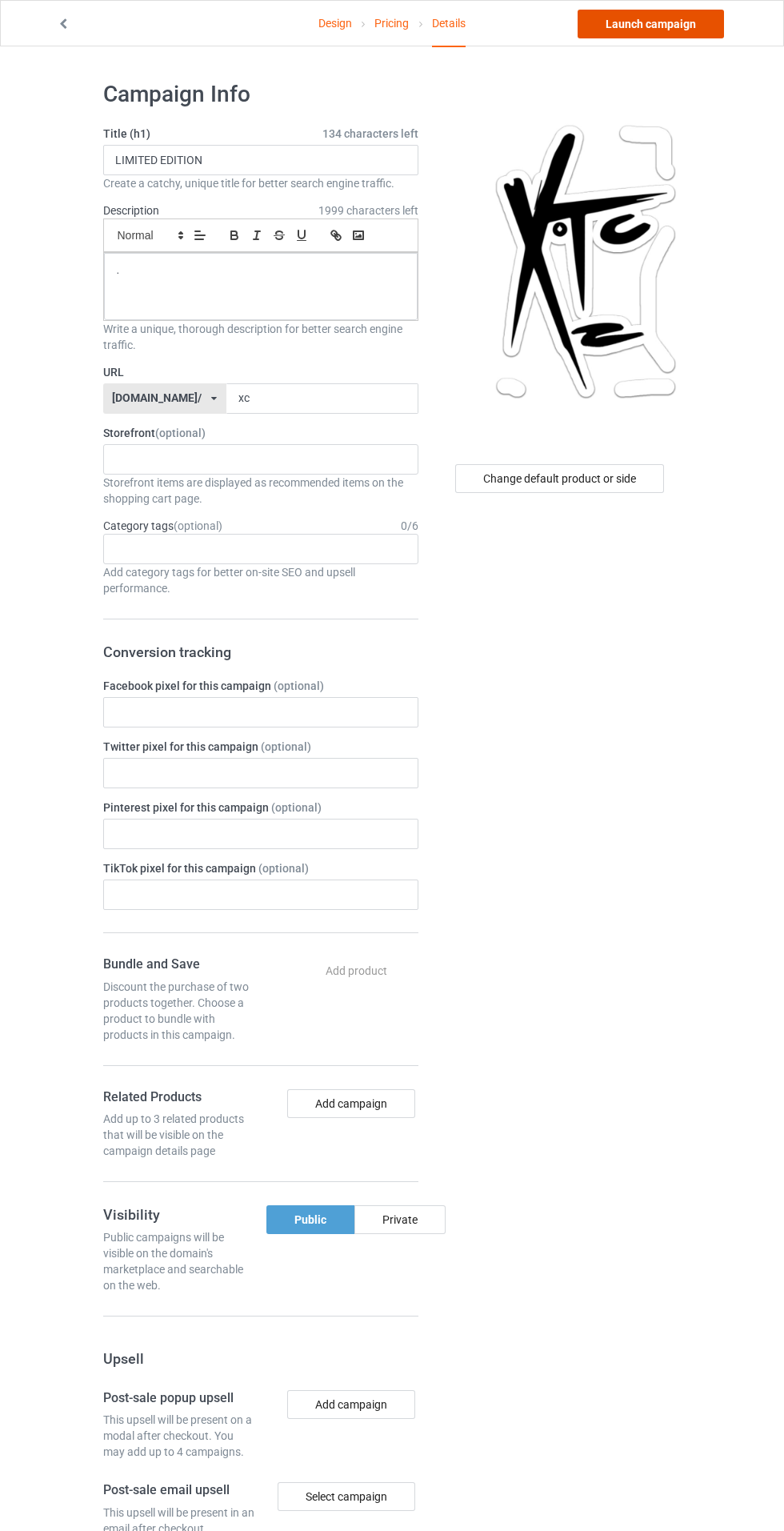
click at [656, 32] on link "Launch campaign" at bounding box center [650, 24] width 146 height 29
